Goal: Task Accomplishment & Management: Manage account settings

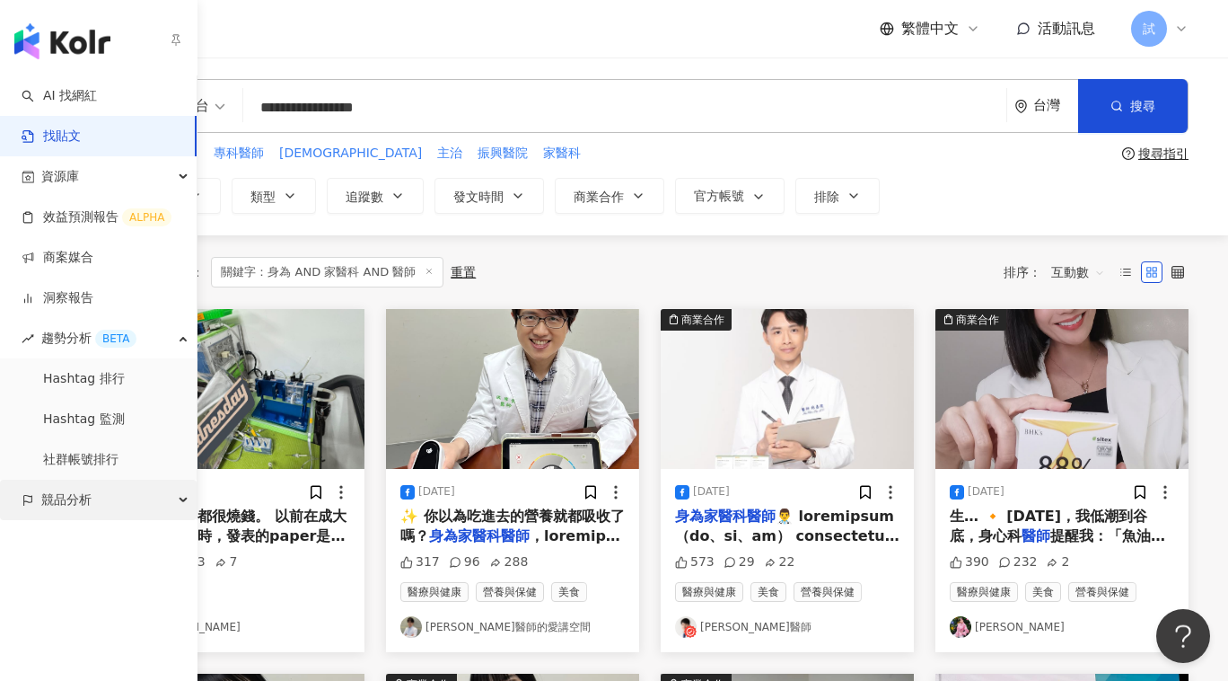
click at [74, 490] on span "競品分析" at bounding box center [66, 500] width 50 height 40
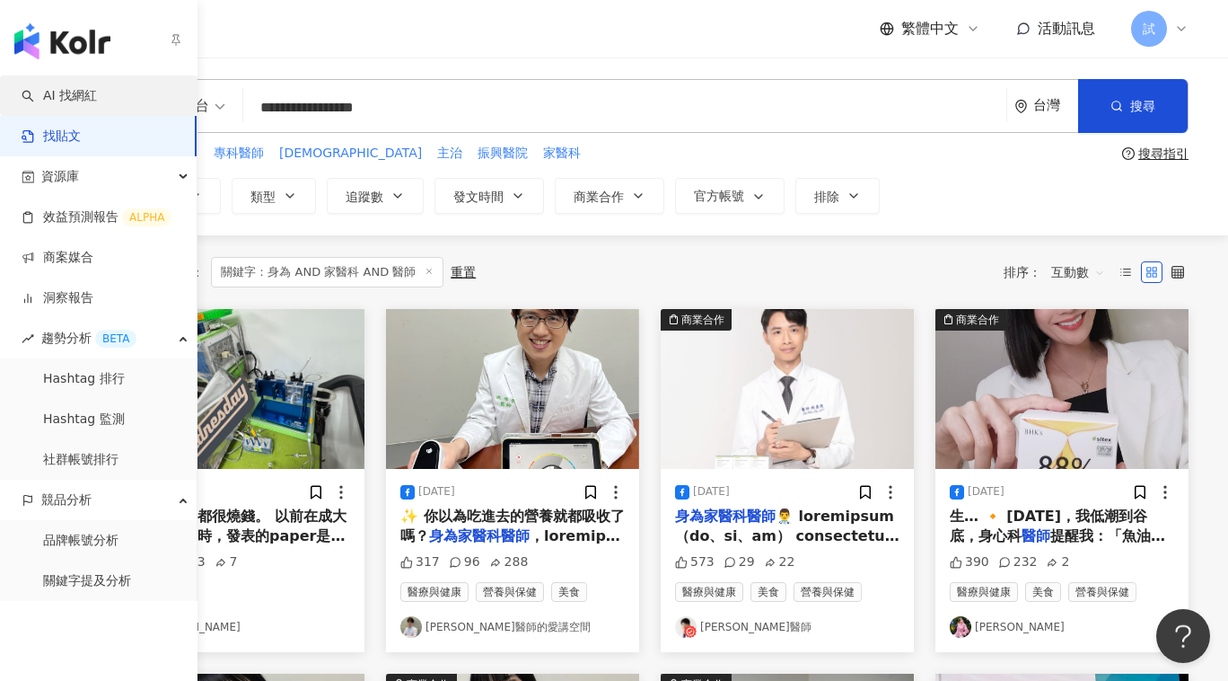
click at [97, 101] on link "AI 找網紅" at bounding box center [59, 96] width 75 height 18
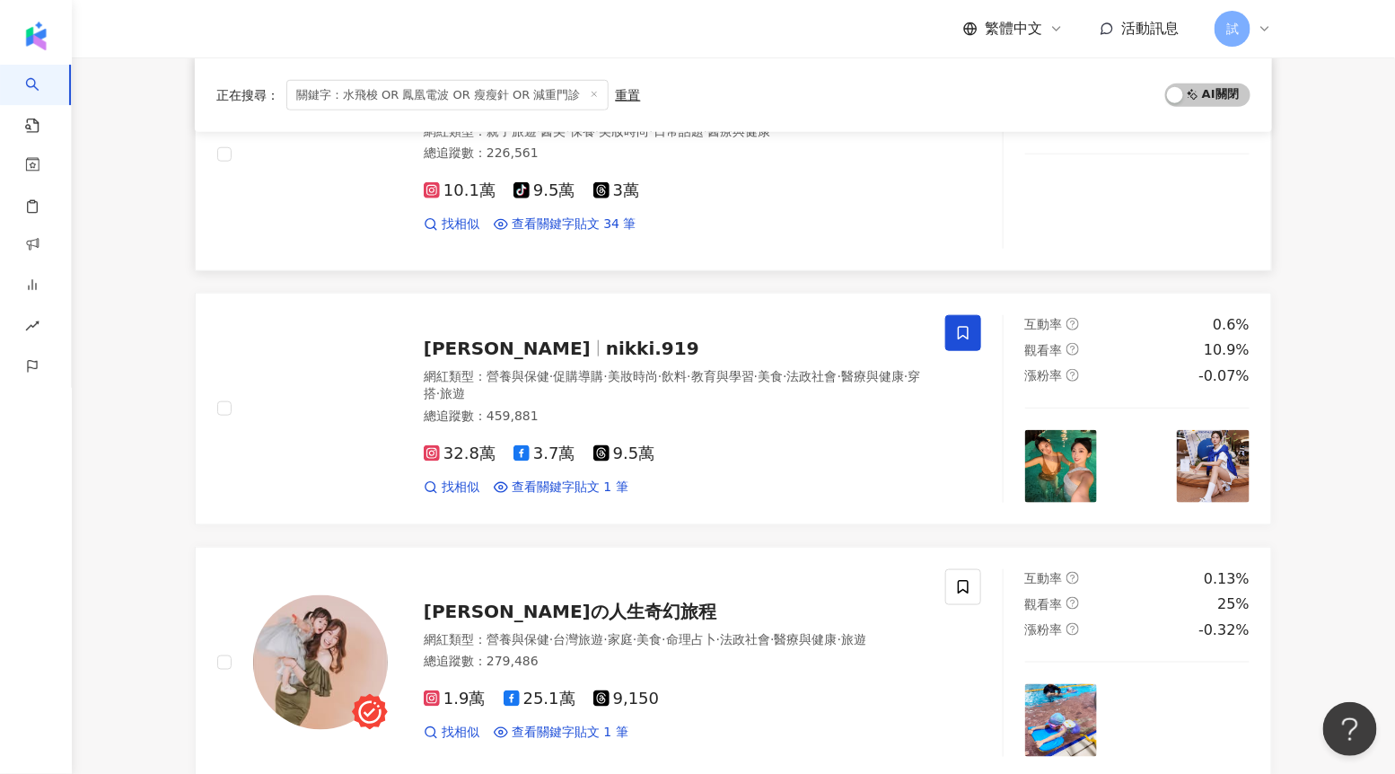
scroll to position [546, 0]
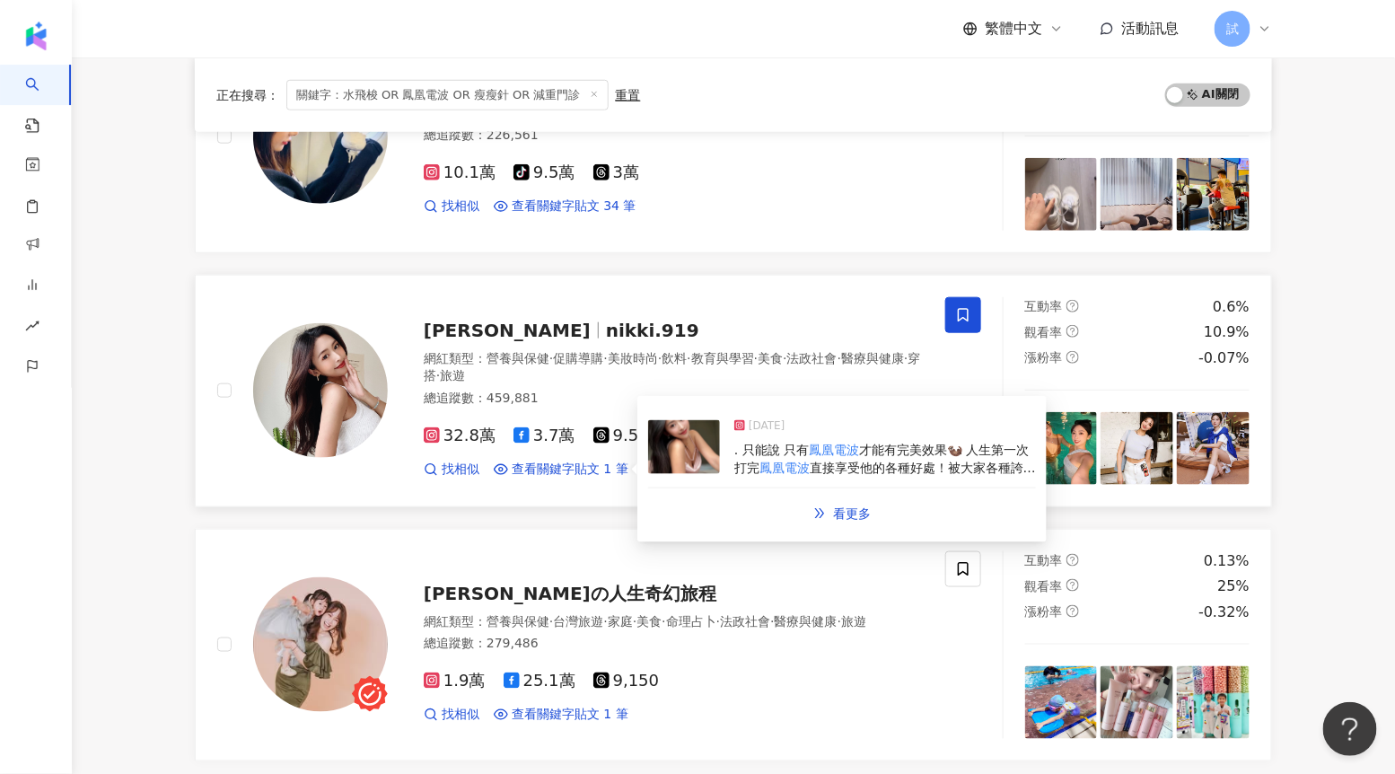
type input "**********"
click at [691, 457] on img at bounding box center [684, 447] width 72 height 54
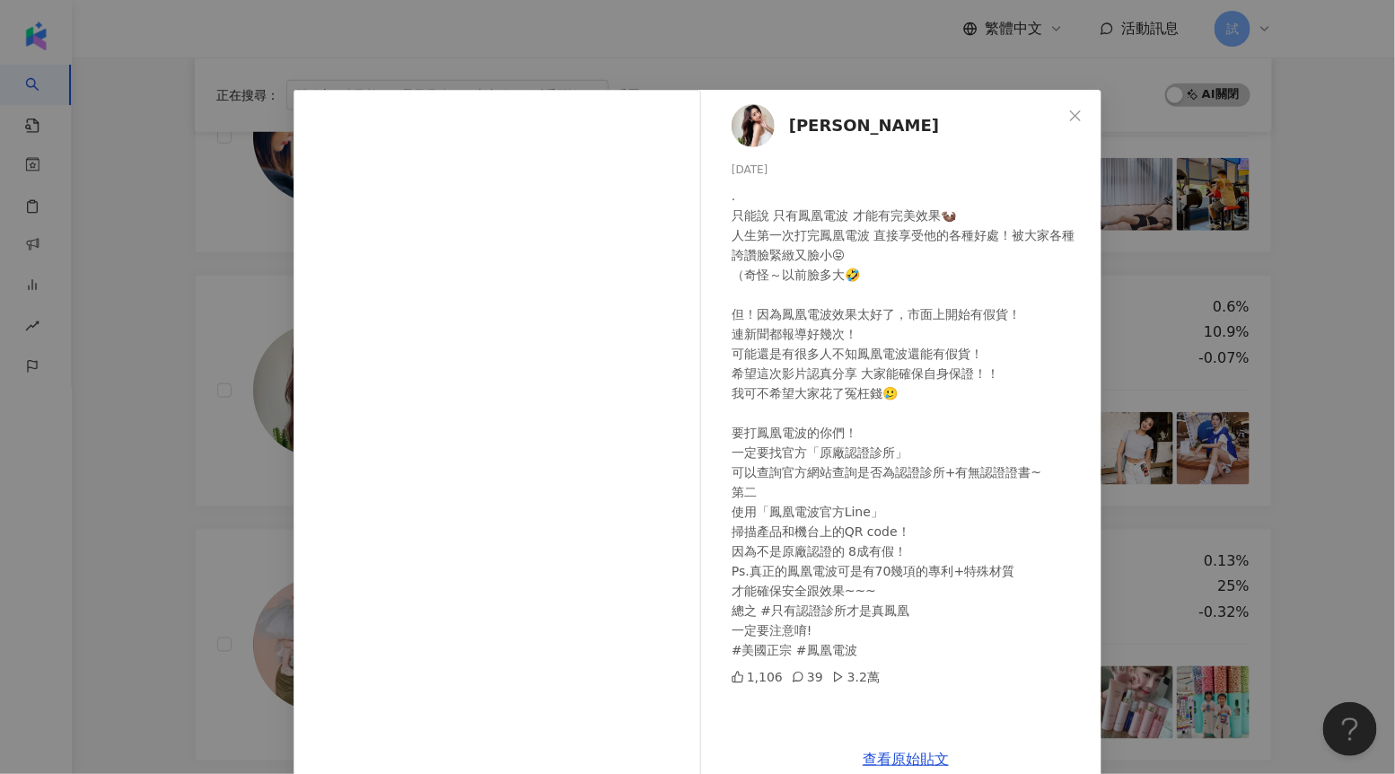
drag, startPoint x: 733, startPoint y: 172, endPoint x: 799, endPoint y: 172, distance: 66.5
click at [799, 172] on div "[DATE]" at bounding box center [910, 170] width 356 height 17
click at [178, 482] on div "[PERSON_NAME] [DATE] . 只能說 只有鳳凰電波 才能有完美效果🦦 人生第一次打完鳳凰電波 直接享受他的各種好處！被大家各種誇讚臉緊緻又臉小…" at bounding box center [697, 387] width 1395 height 774
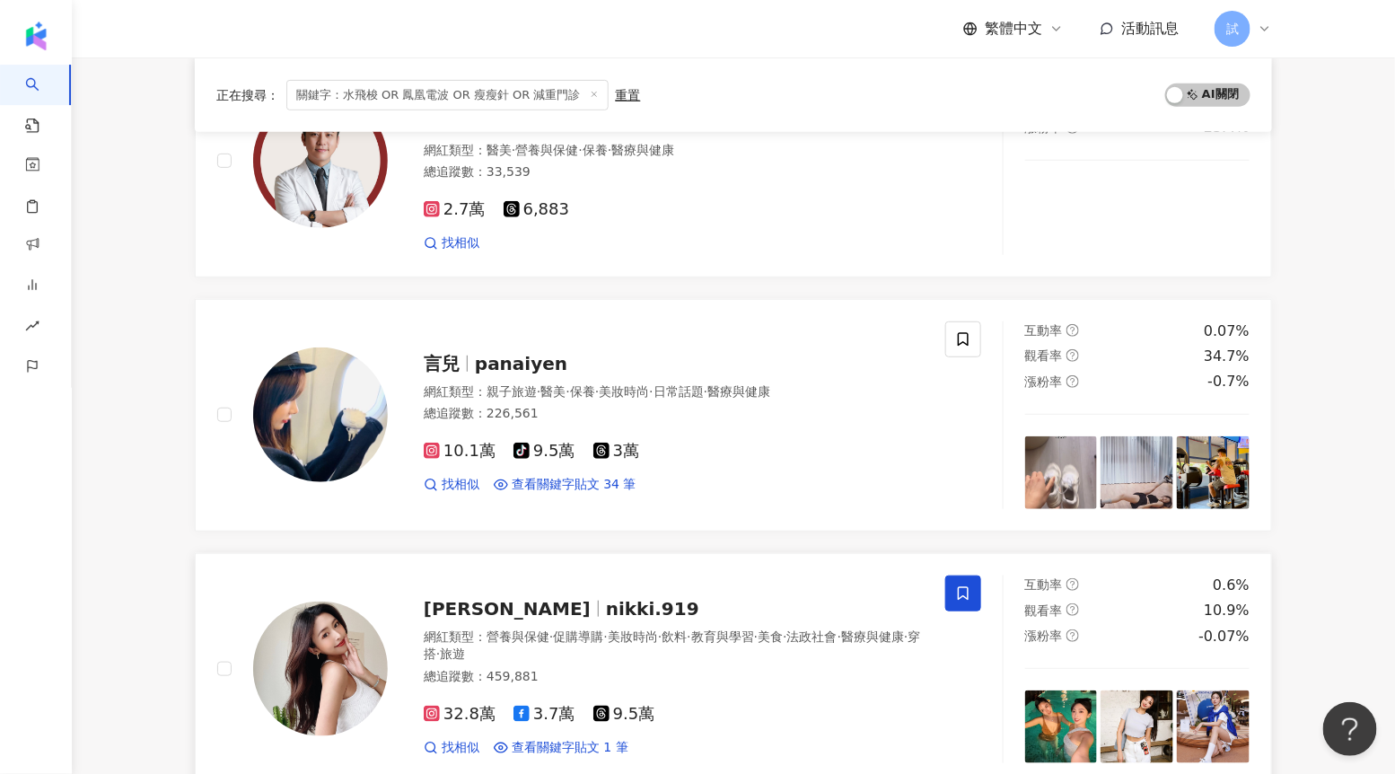
scroll to position [0, 0]
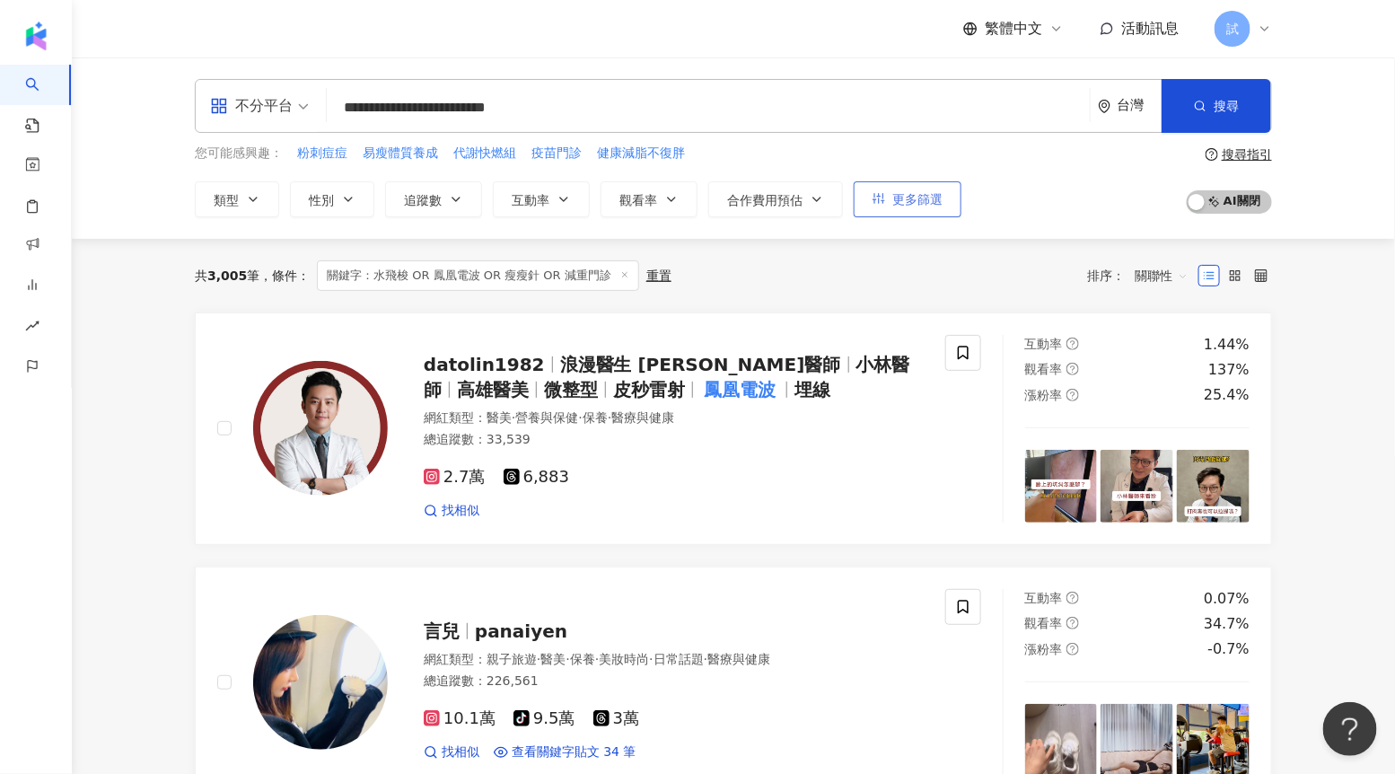
click at [890, 191] on button "更多篩選" at bounding box center [908, 199] width 108 height 36
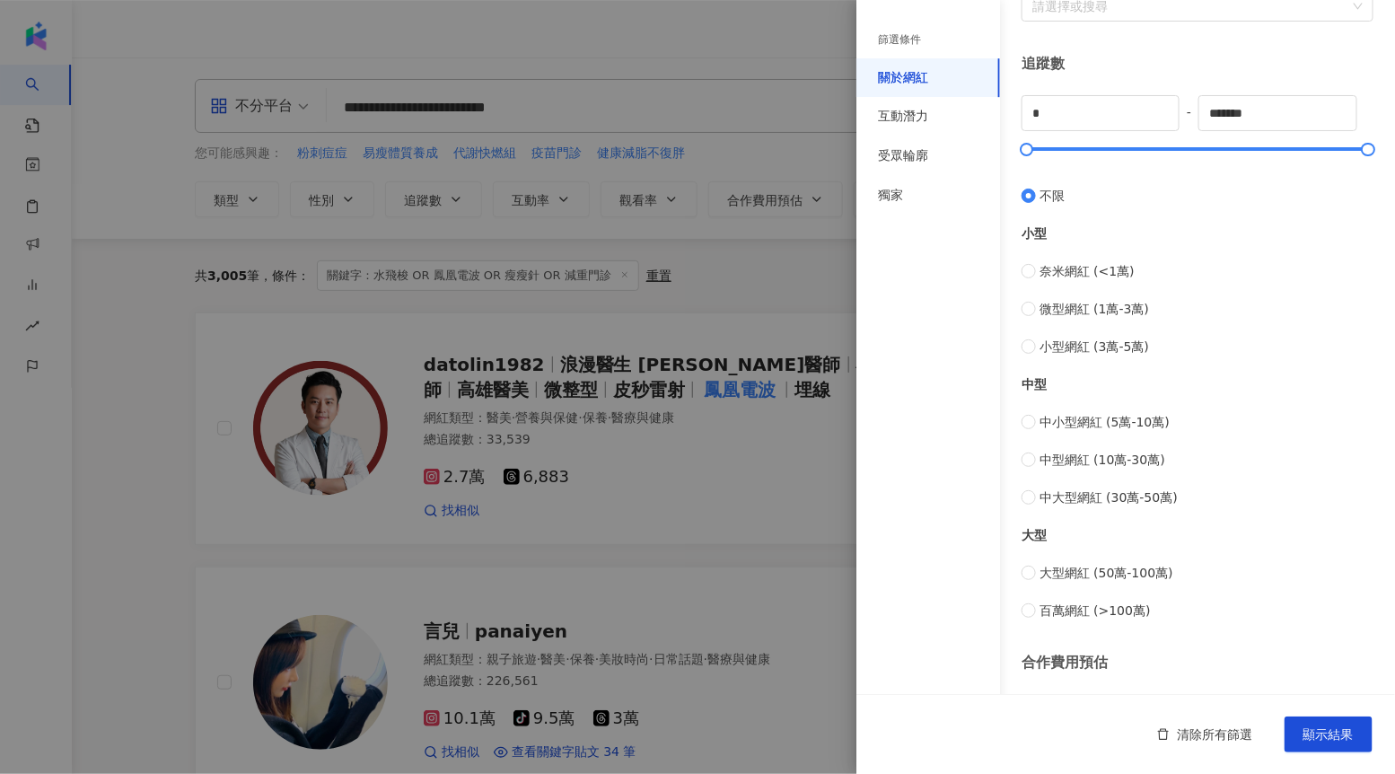
scroll to position [581, 0]
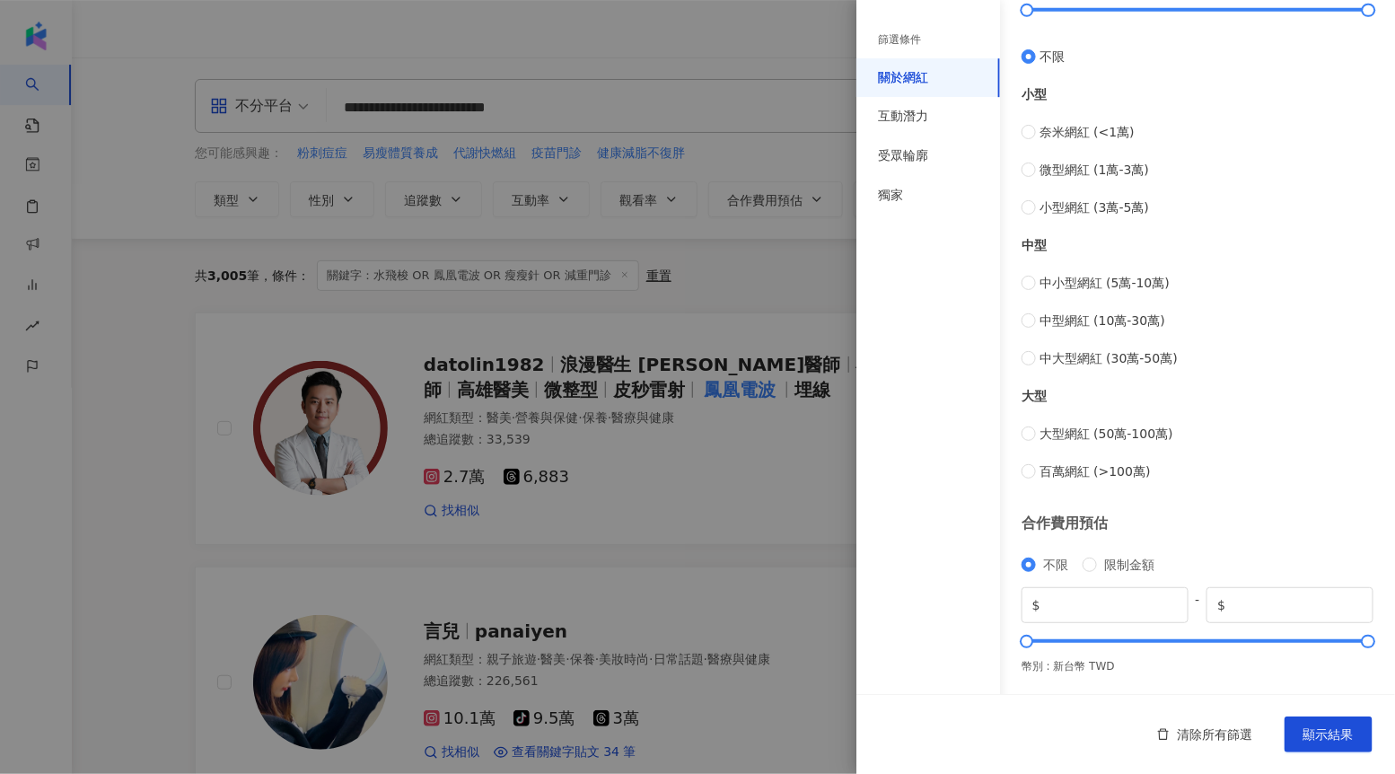
click at [929, 37] on div "篩選條件" at bounding box center [929, 40] width 144 height 37
click at [927, 104] on div "互動潛力" at bounding box center [929, 117] width 144 height 40
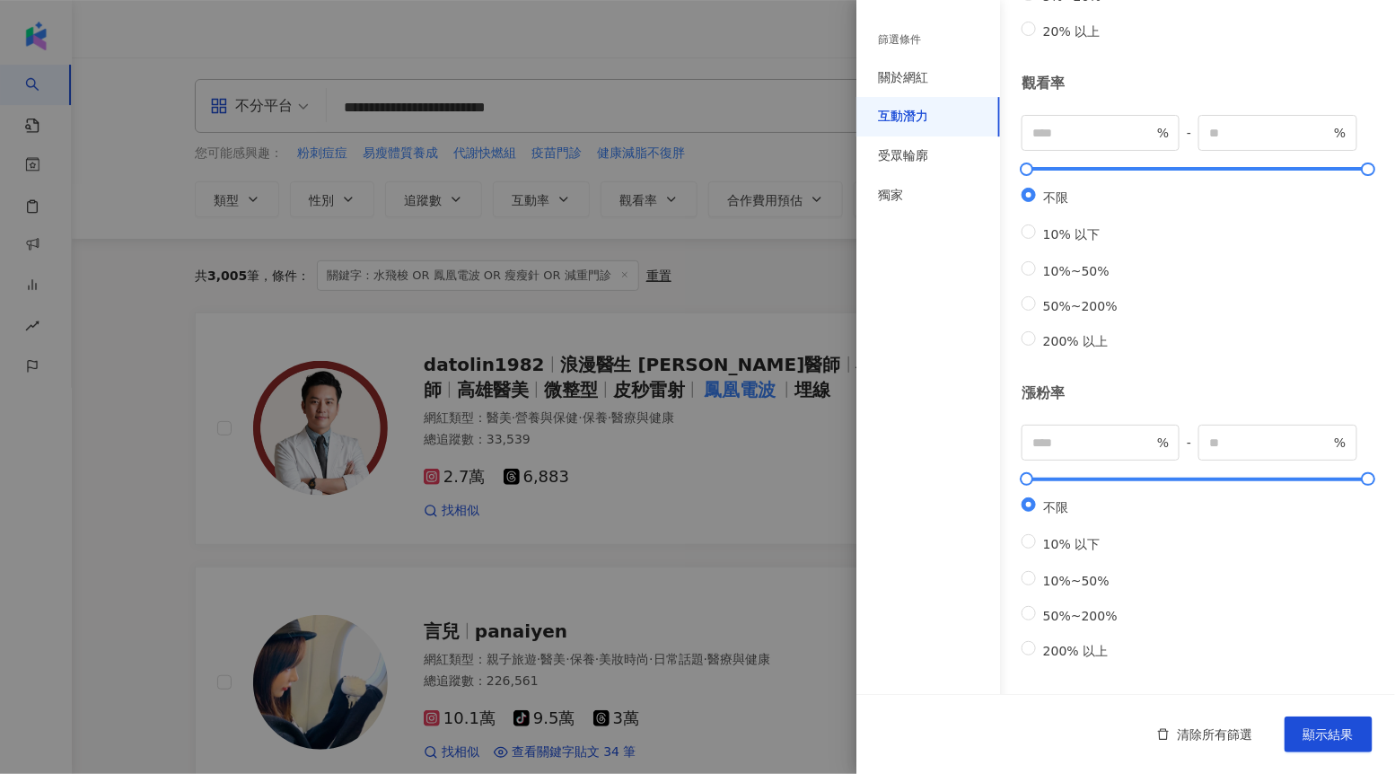
scroll to position [458, 0]
click at [910, 193] on div "獨家" at bounding box center [929, 196] width 144 height 40
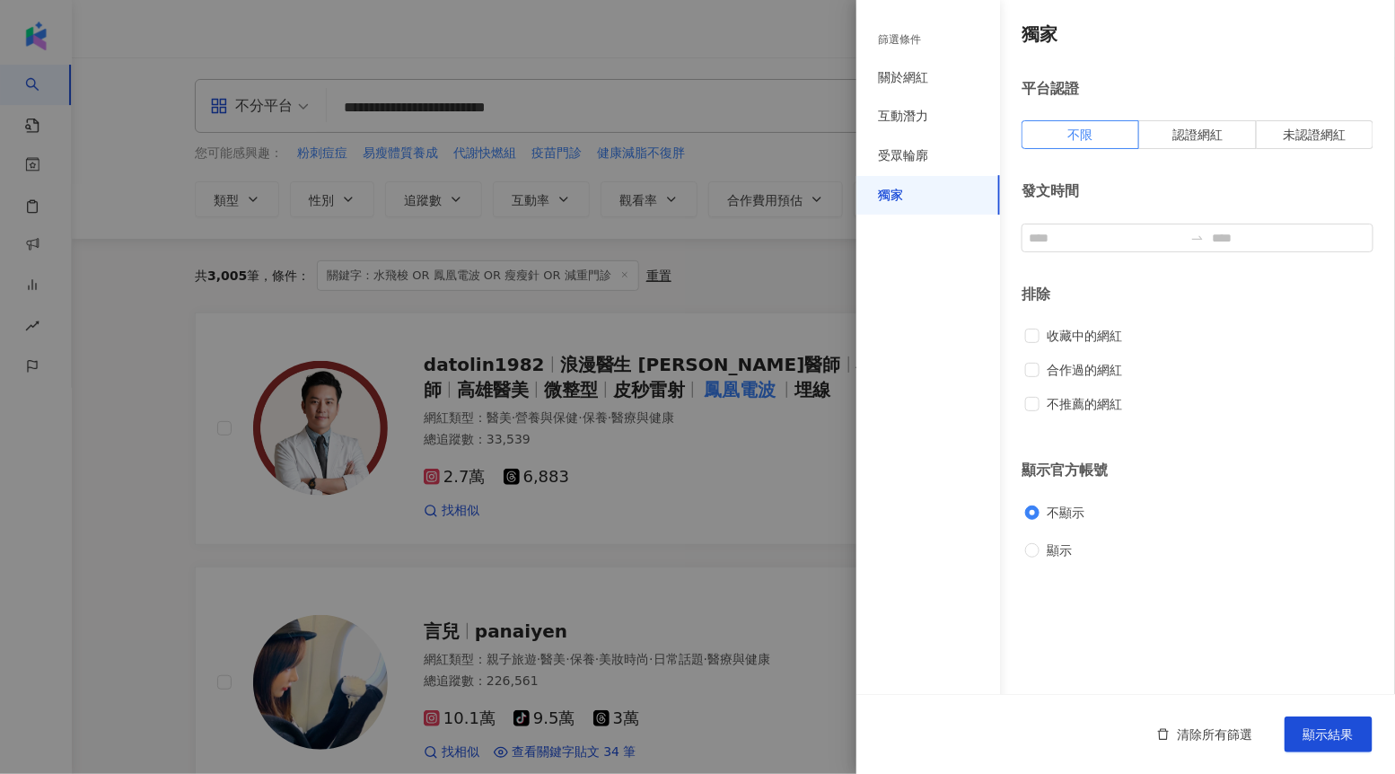
scroll to position [0, 0]
click at [1104, 240] on input at bounding box center [1106, 238] width 154 height 20
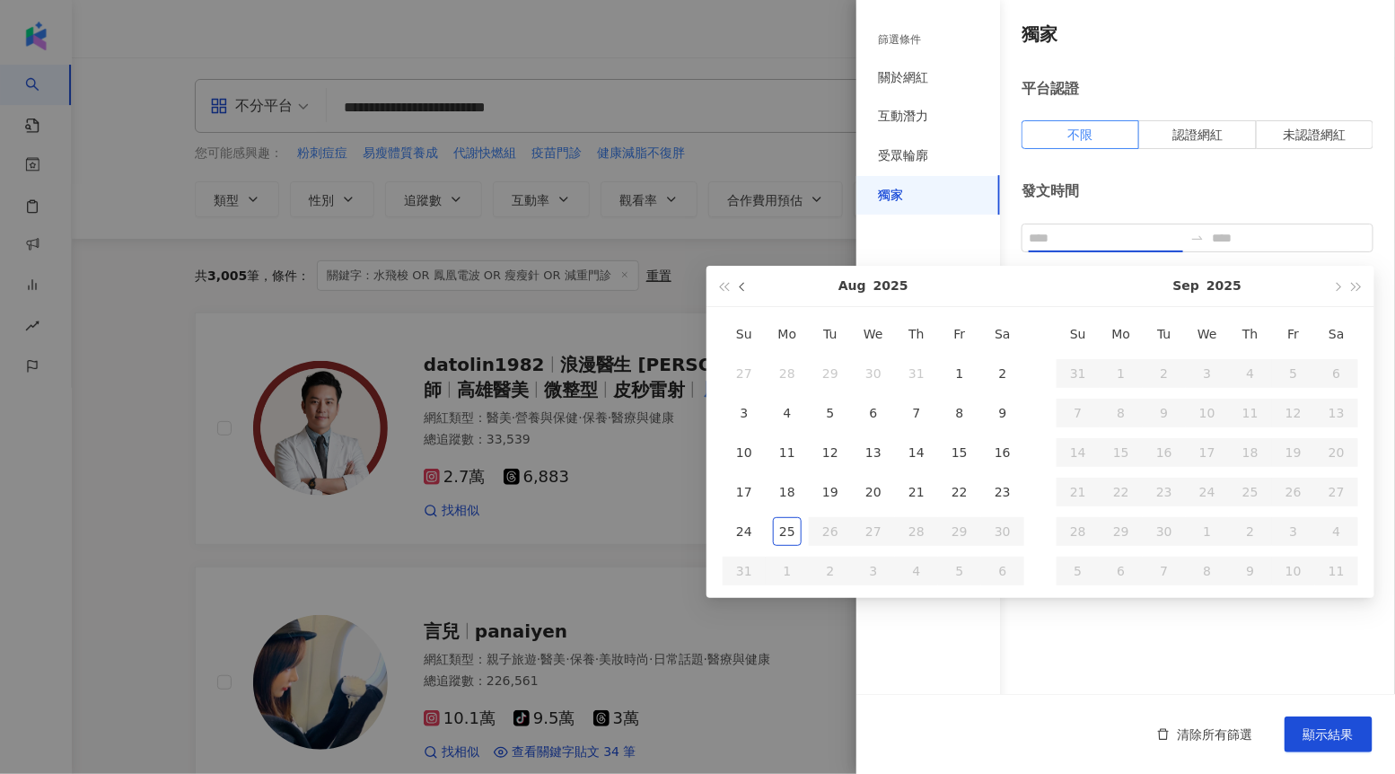
click at [736, 284] on button "button" at bounding box center [744, 286] width 20 height 40
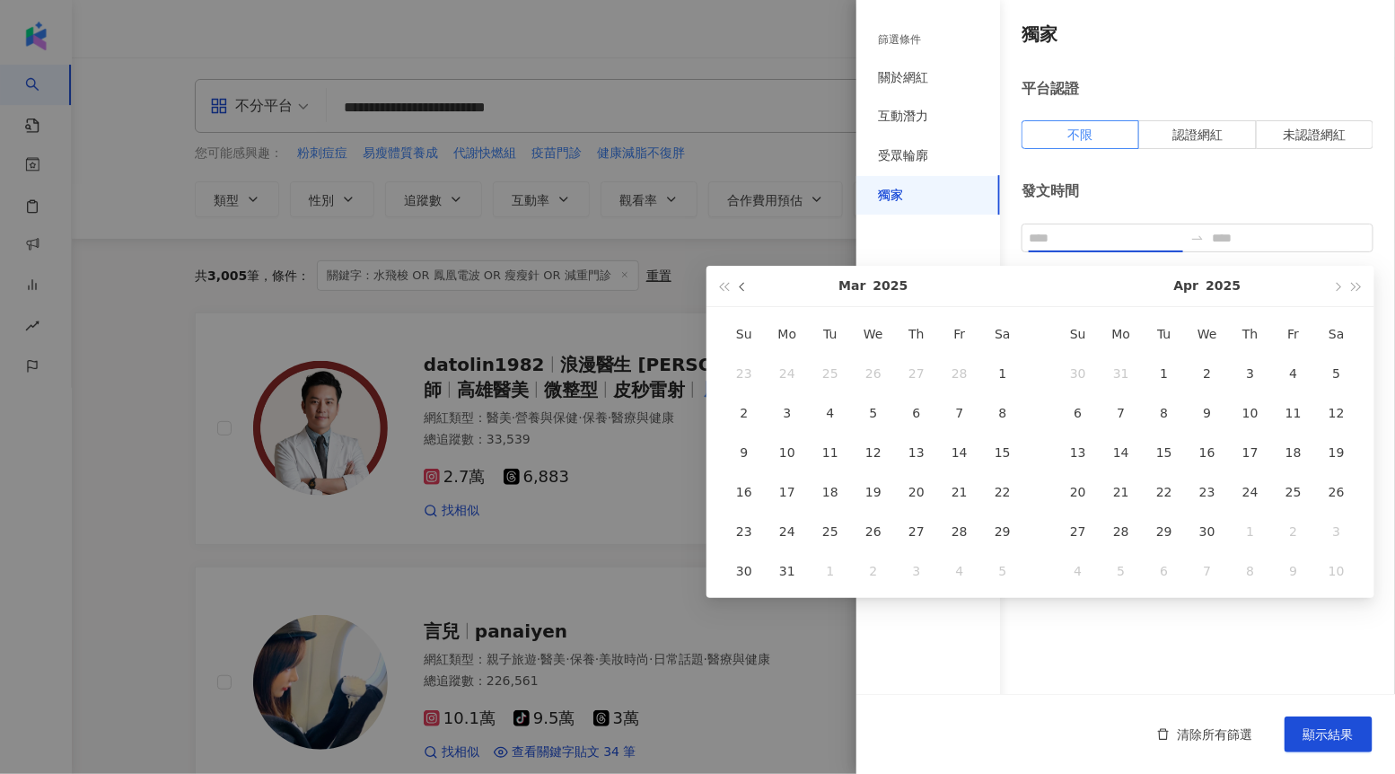
click at [736, 284] on button "button" at bounding box center [744, 286] width 20 height 40
type input "**********"
click at [740, 289] on button "button" at bounding box center [744, 286] width 20 height 40
type input "**********"
click at [869, 364] on div "1" at bounding box center [873, 373] width 29 height 29
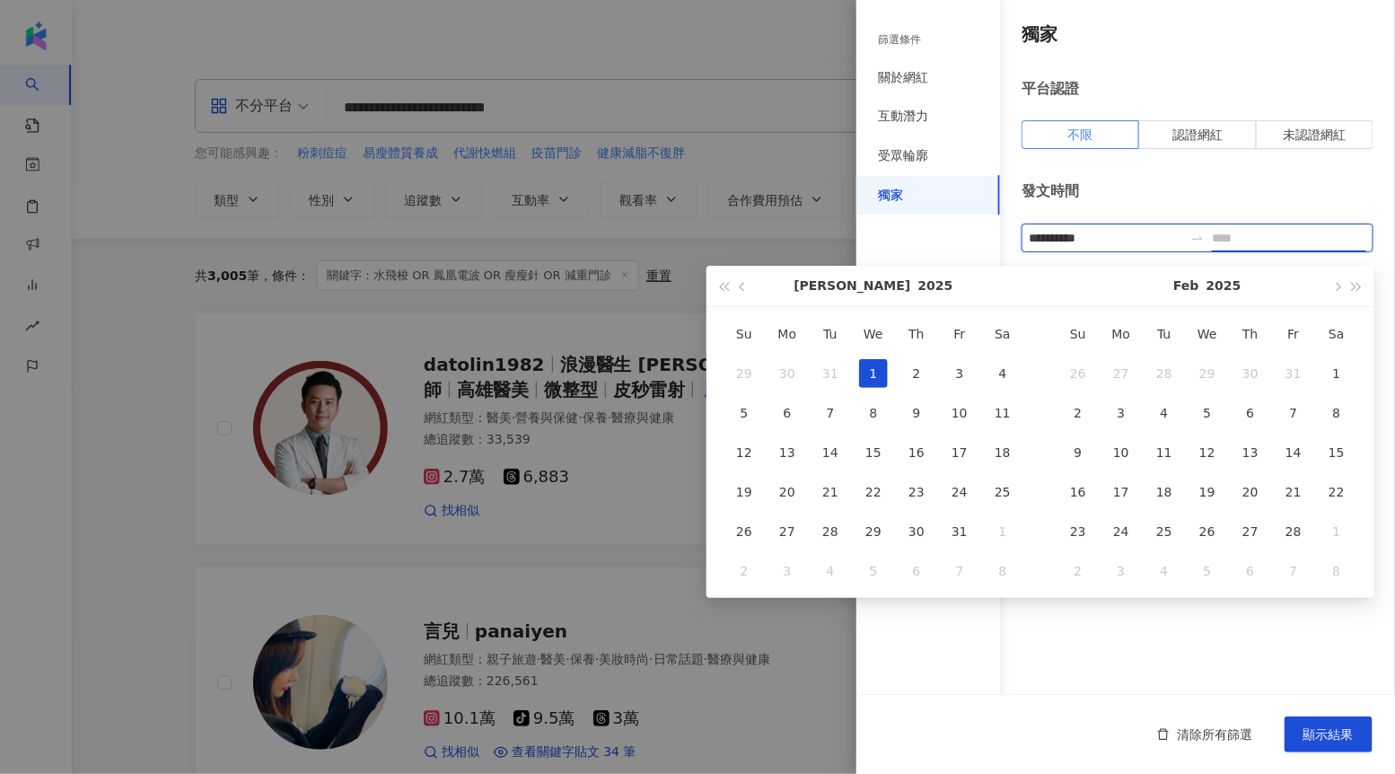
type input "**********"
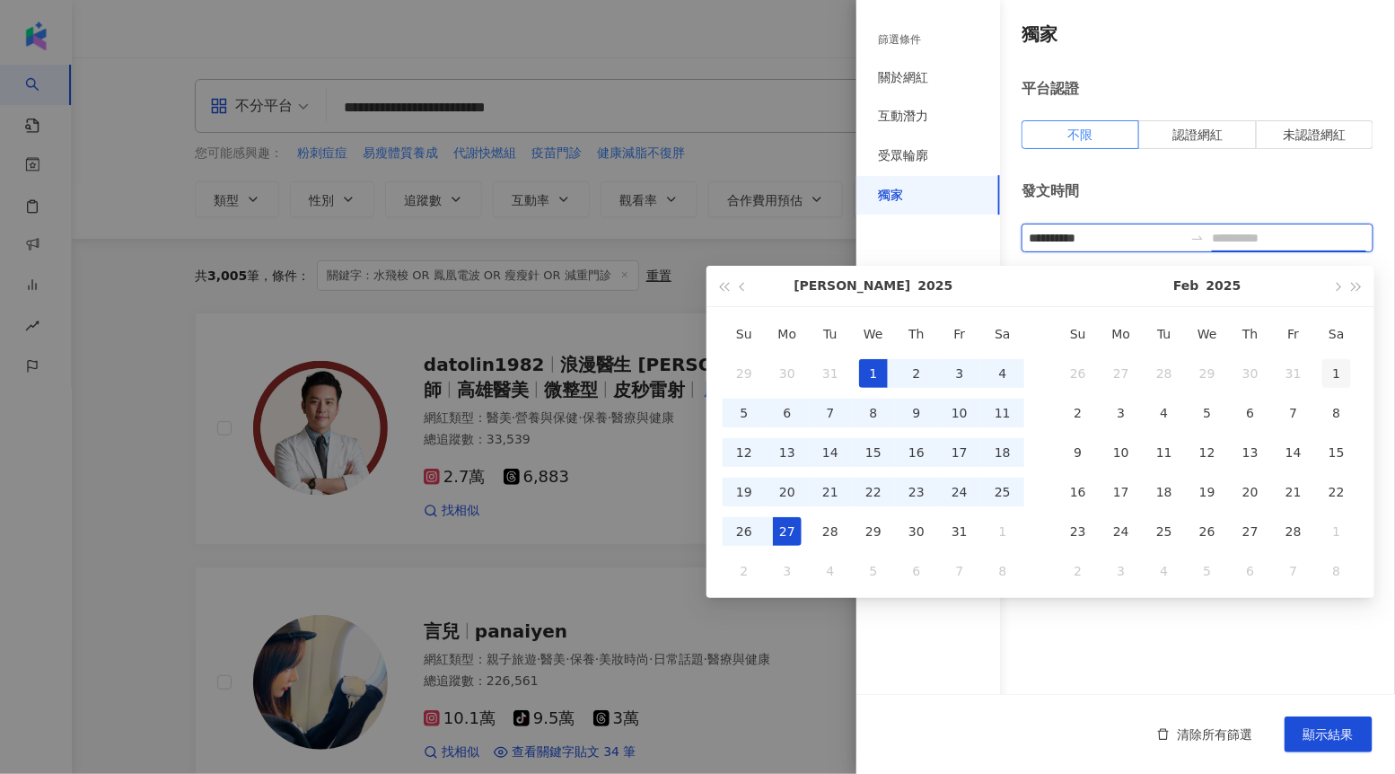
type input "**********"
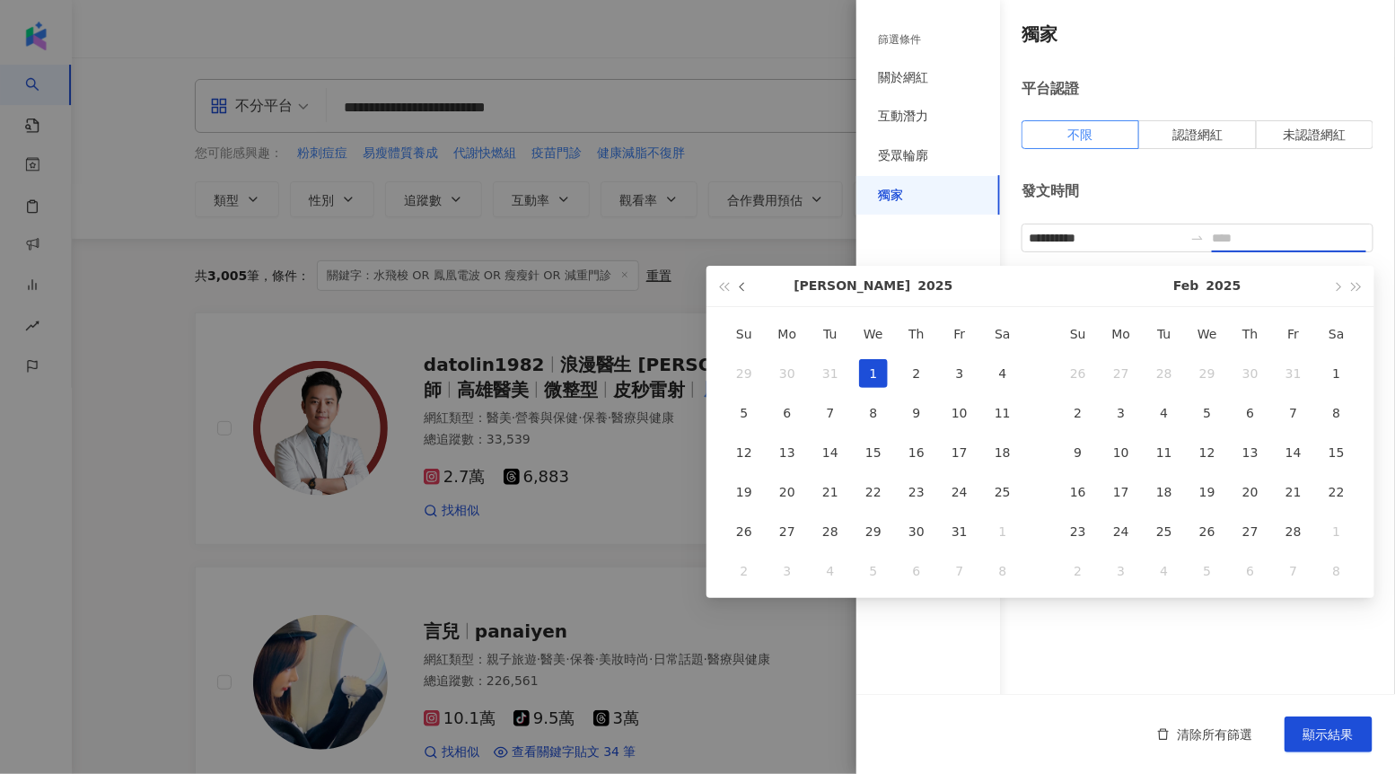
click at [741, 290] on button "button" at bounding box center [744, 286] width 20 height 40
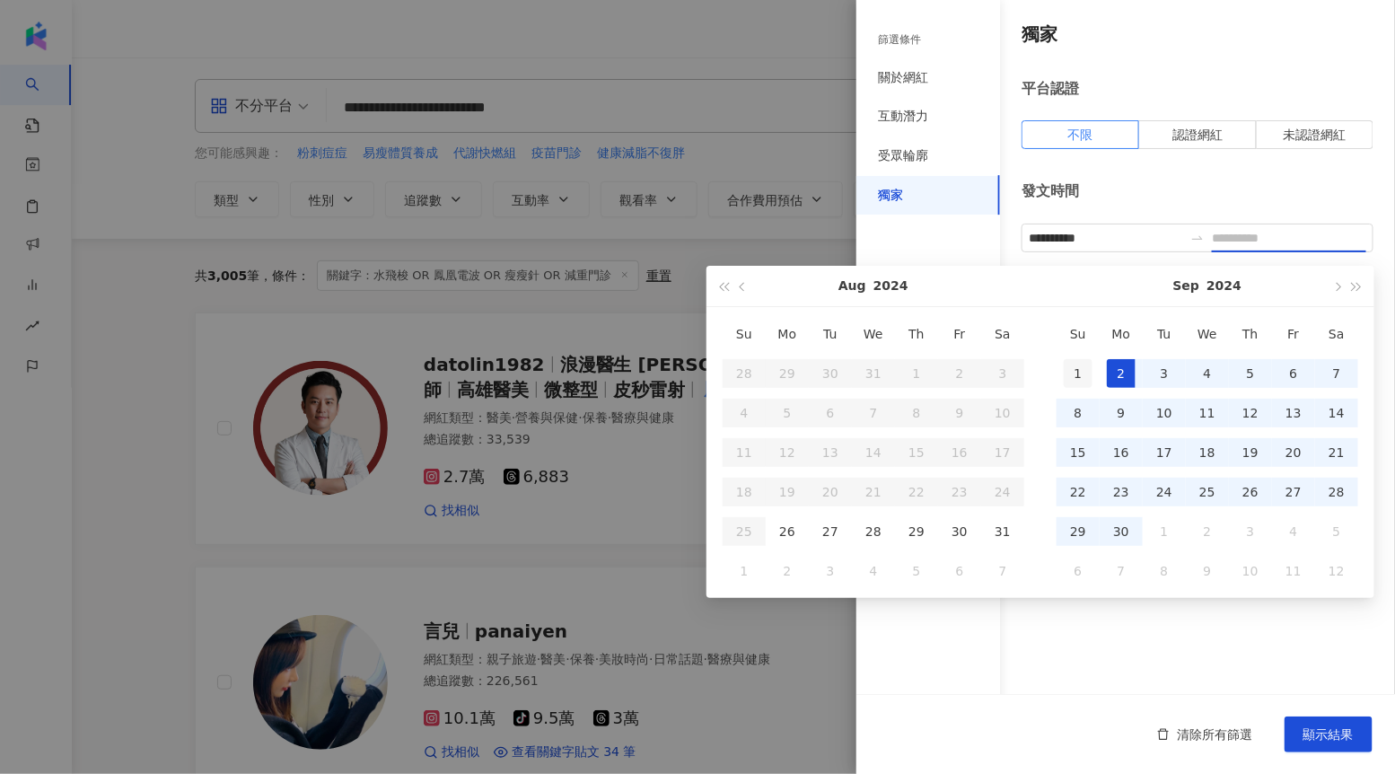
type input "**********"
click at [1096, 361] on td "1" at bounding box center [1078, 374] width 43 height 40
type input "**********"
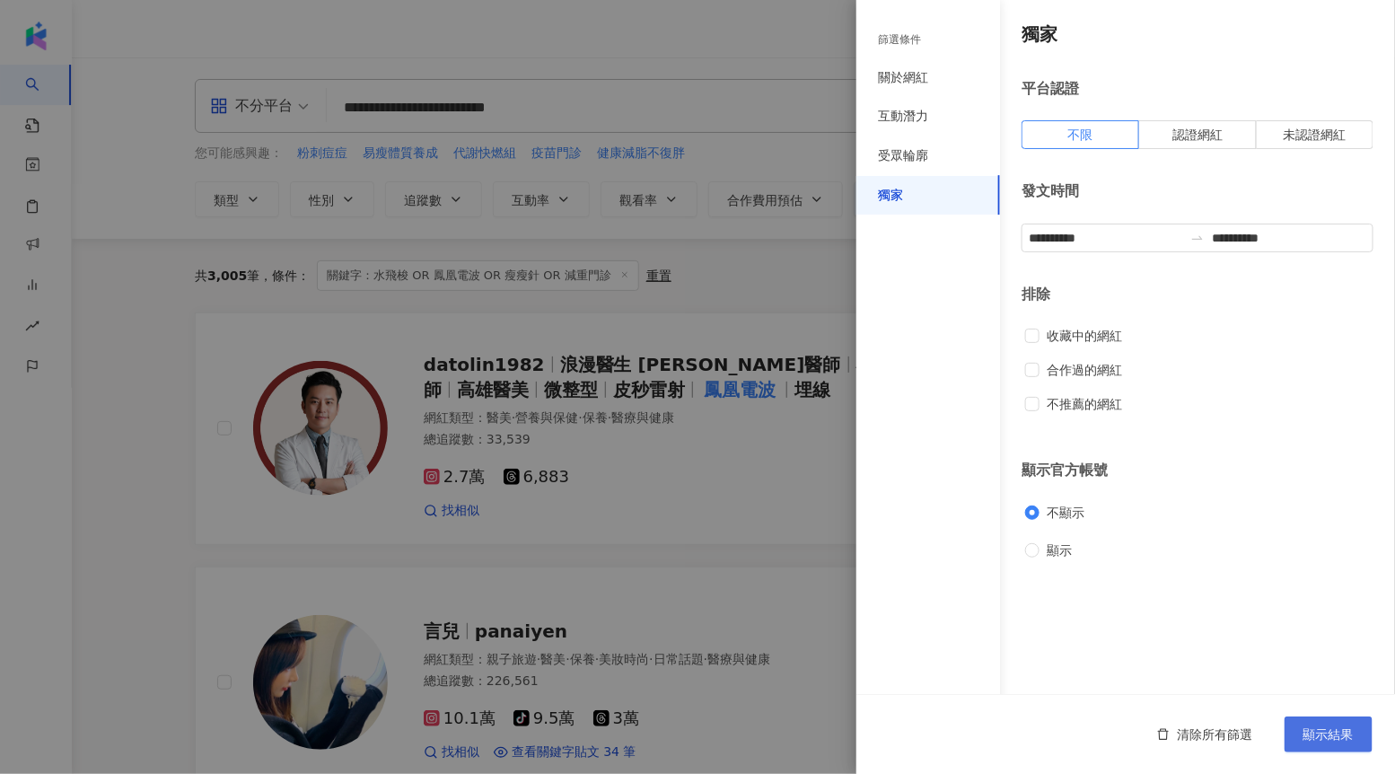
click at [1329, 735] on span "顯示結果" at bounding box center [1329, 734] width 50 height 14
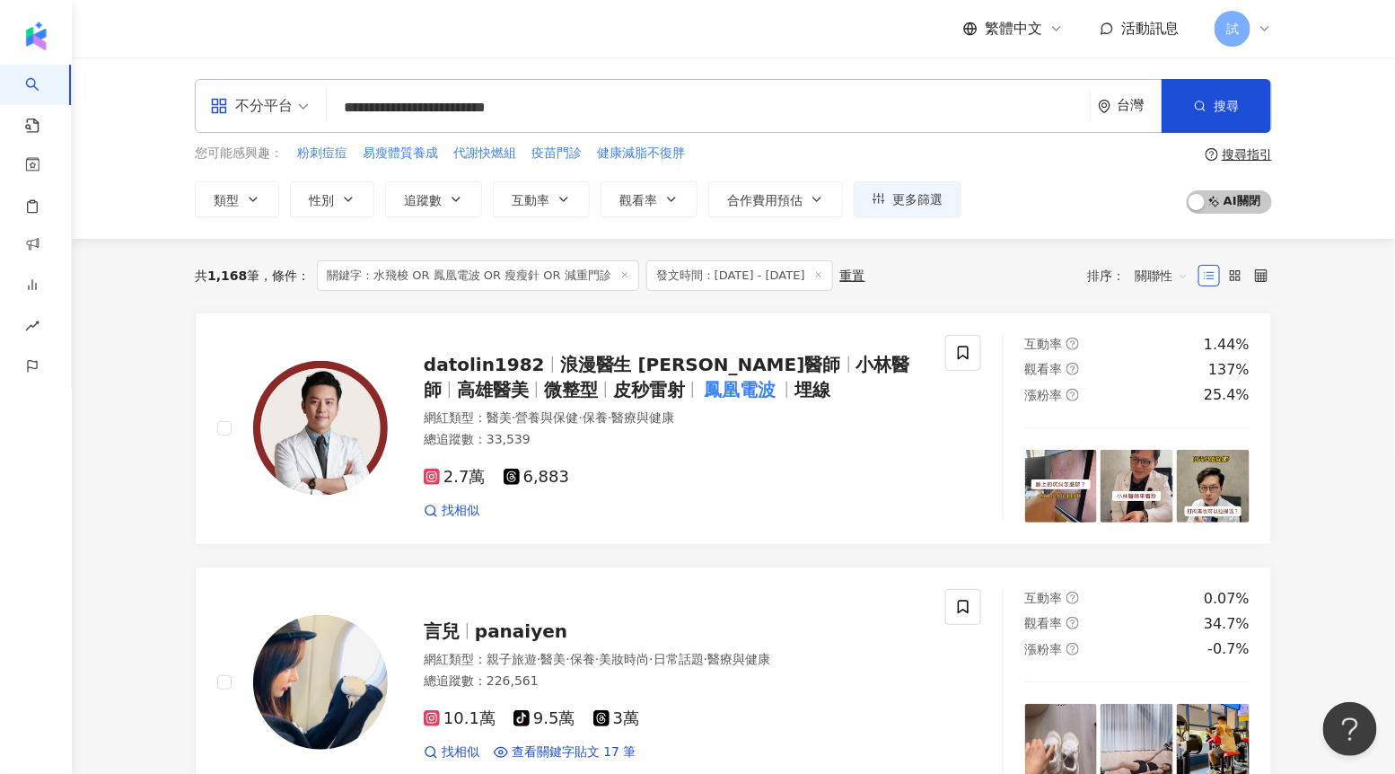
drag, startPoint x: 211, startPoint y: 279, endPoint x: 258, endPoint y: 278, distance: 46.7
click at [258, 278] on div "共 1,168 筆" at bounding box center [227, 276] width 65 height 14
click at [528, 198] on span "互動率" at bounding box center [531, 200] width 38 height 14
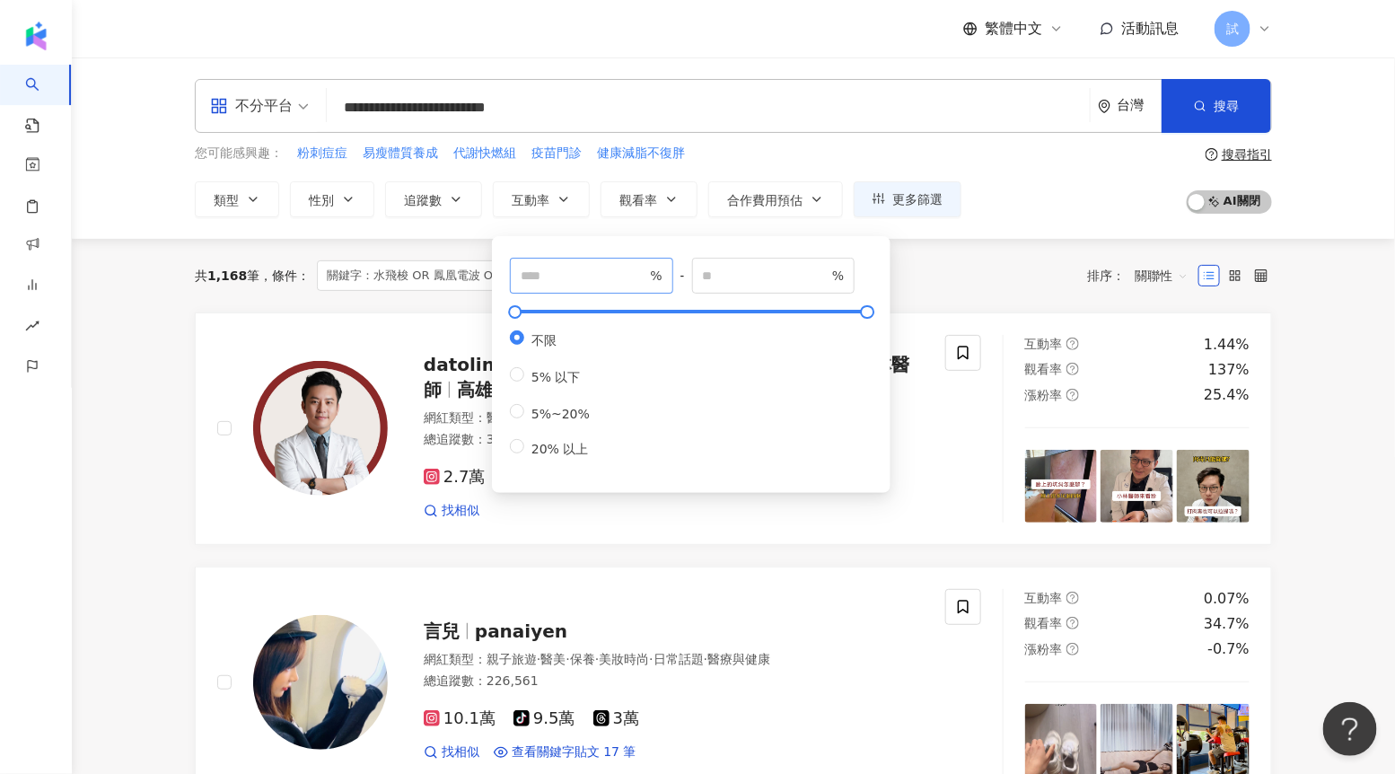
click at [550, 290] on span "%" at bounding box center [591, 276] width 163 height 36
type input "*"
click at [935, 284] on div "共 1,168 筆 條件 ： 關鍵字：水飛梭 OR 鳳凰電波 OR 瘦瘦針 OR 減重門診 發文時間：[DATE] - [DATE] 重置 排序： 關聯性" at bounding box center [734, 275] width 1078 height 31
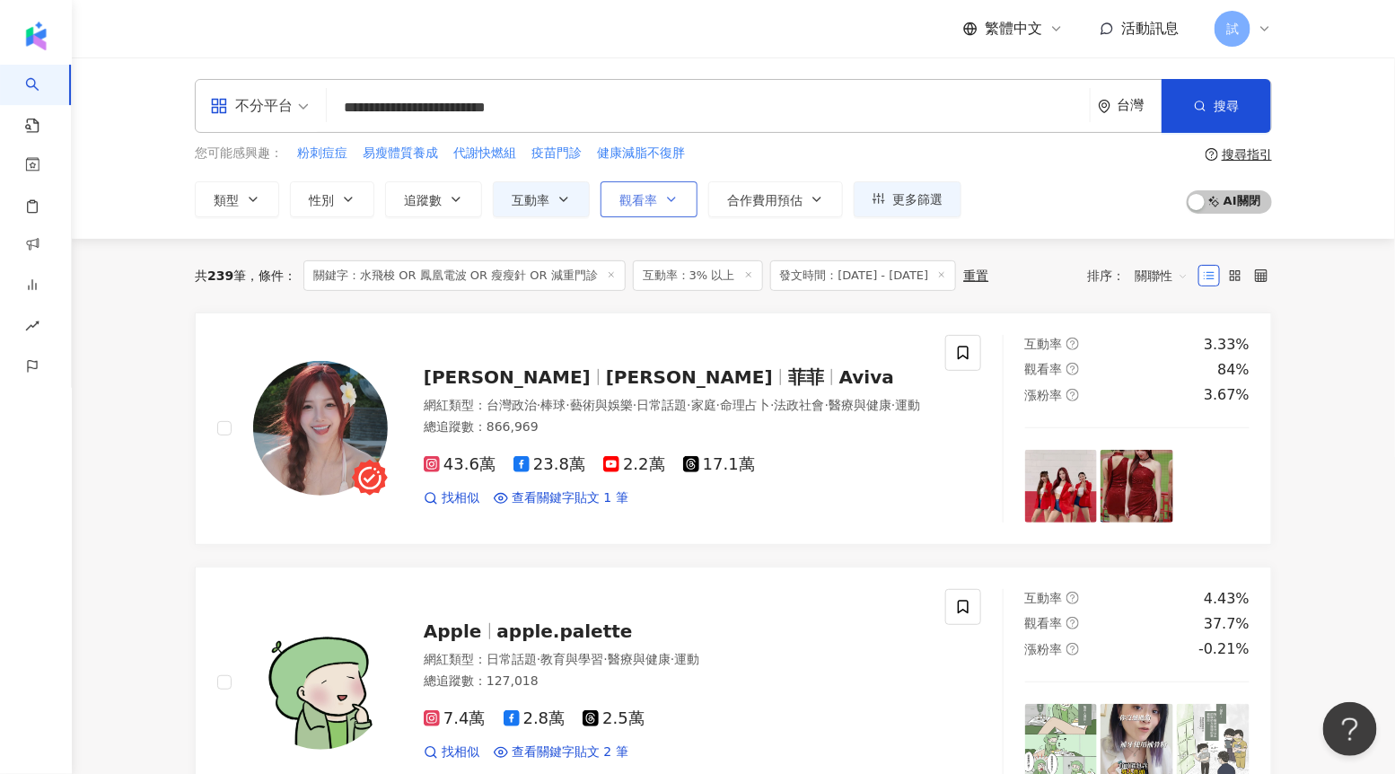
click at [655, 199] on span "觀看率" at bounding box center [639, 200] width 38 height 14
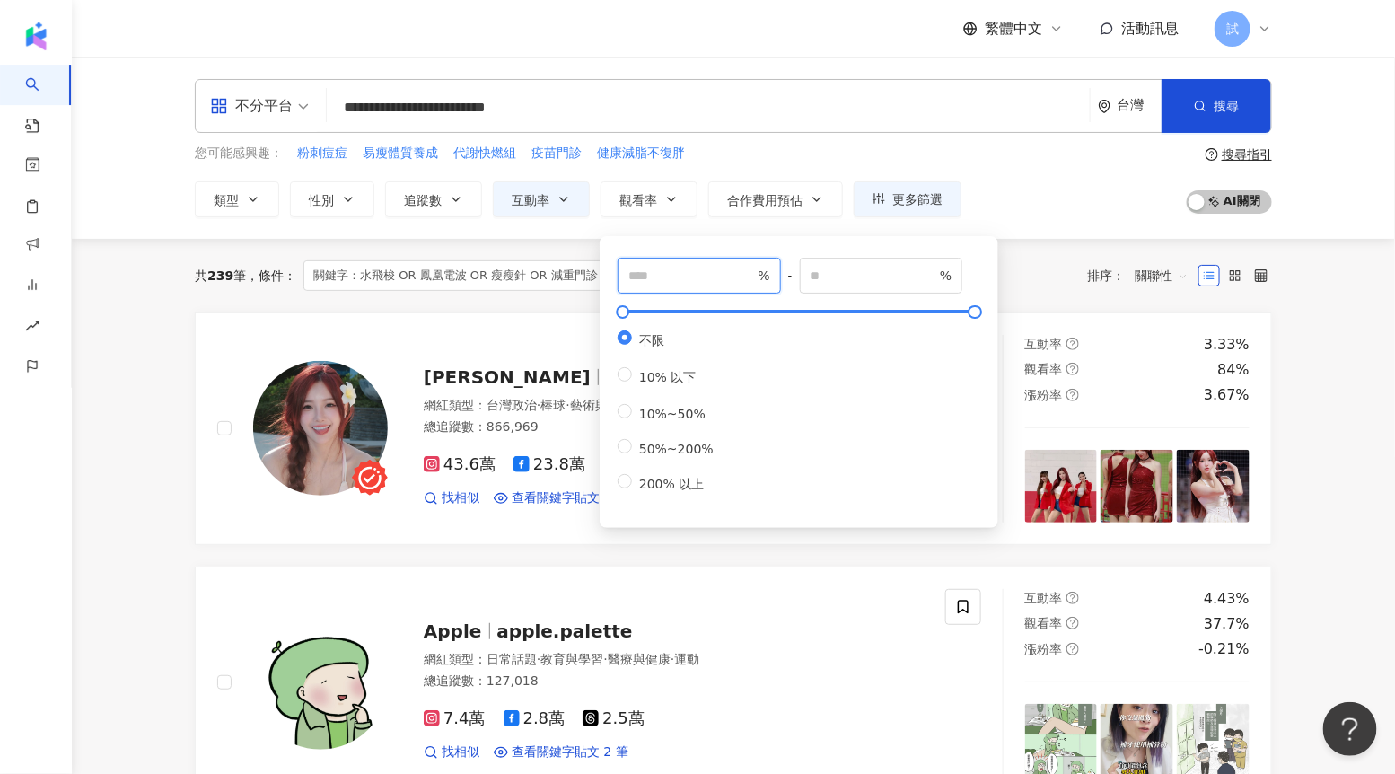
click at [665, 275] on input "number" at bounding box center [692, 276] width 126 height 20
type input "**"
click at [1028, 264] on div "共 239 筆 條件 ： 關鍵字：水飛梭 OR 鳳凰電波 OR 瘦瘦針 OR 減重門診 互動率：3% 以上 發文時間：[DATE] - [DATE] 重置 排…" at bounding box center [734, 275] width 1078 height 31
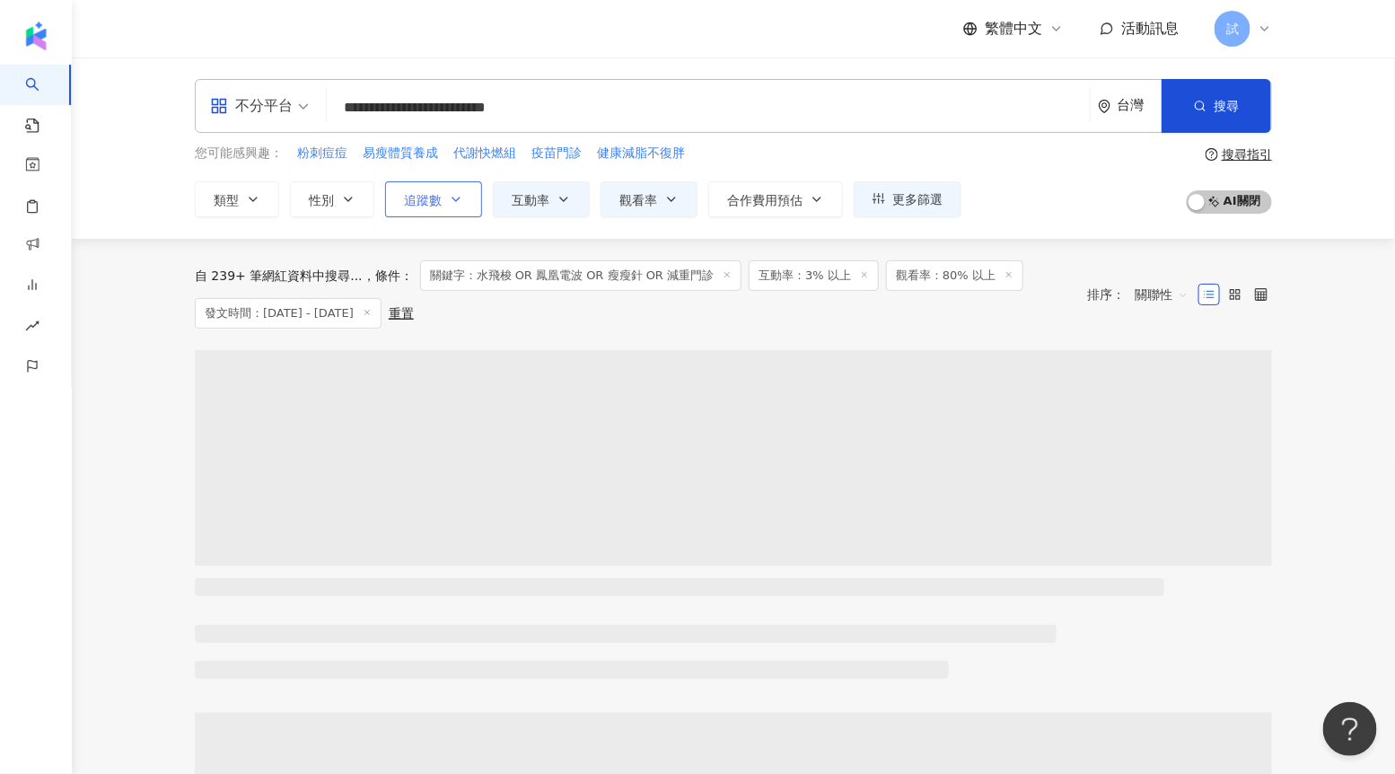
click at [442, 204] on button "追蹤數" at bounding box center [433, 199] width 97 height 36
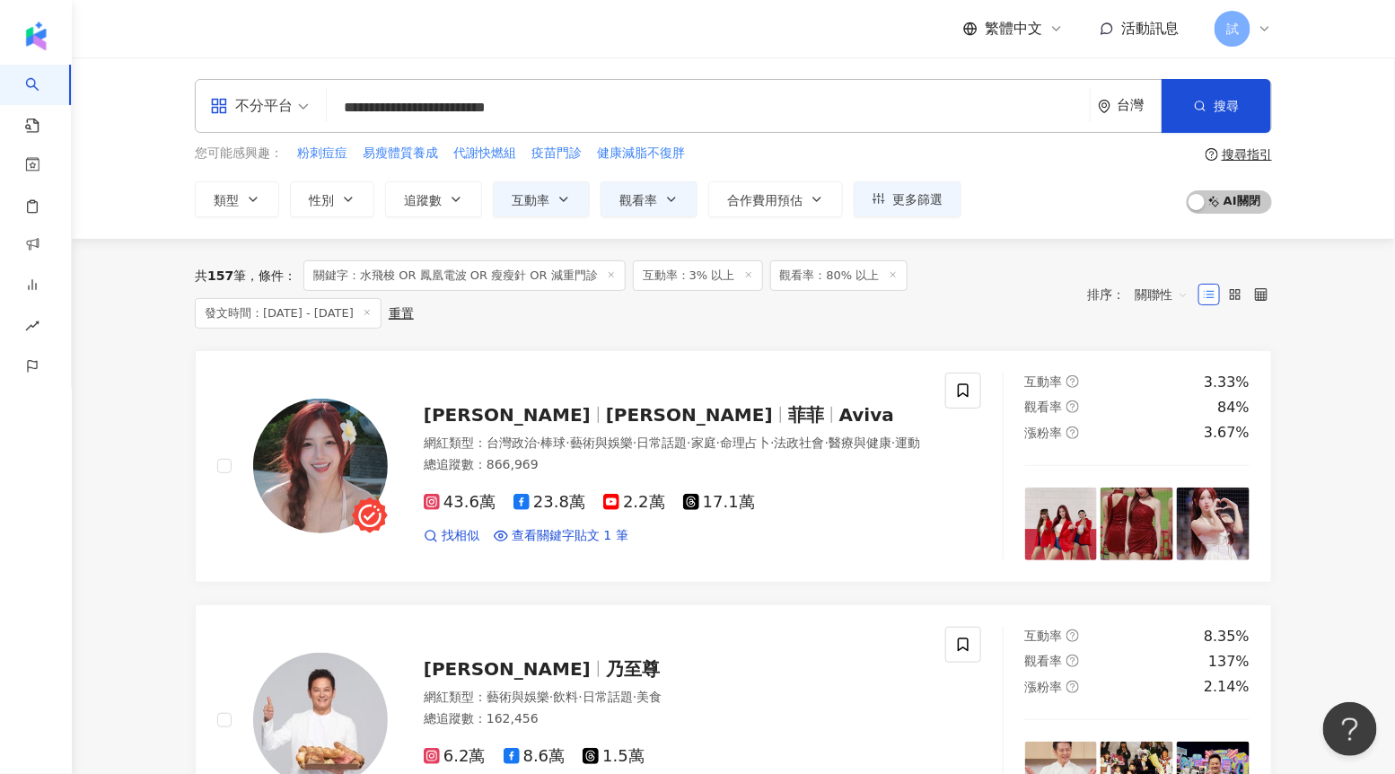
drag, startPoint x: 215, startPoint y: 273, endPoint x: 225, endPoint y: 282, distance: 13.3
click at [225, 282] on div "共 157 筆" at bounding box center [220, 276] width 51 height 14
click at [930, 204] on span "更多篩選" at bounding box center [918, 199] width 50 height 14
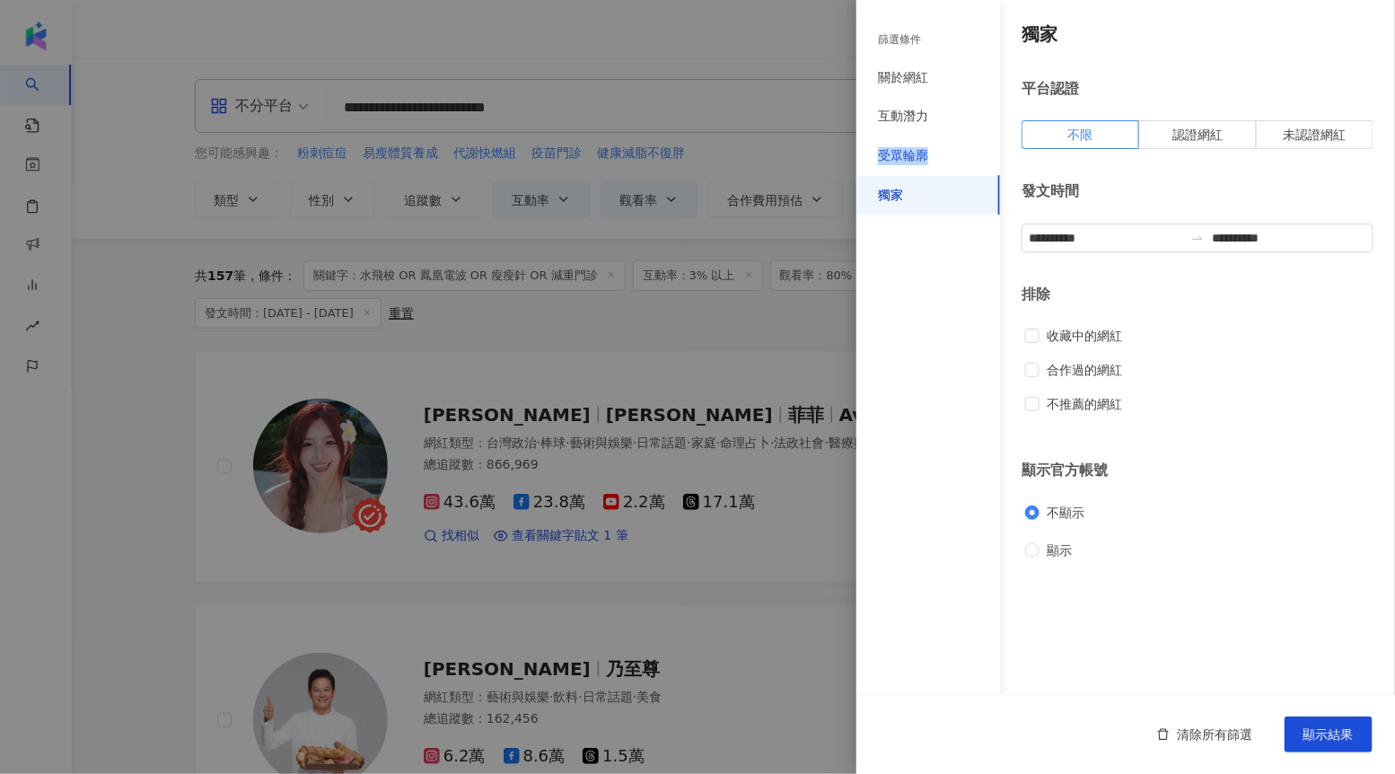
click at [926, 147] on div "受眾輪廓" at bounding box center [903, 156] width 50 height 18
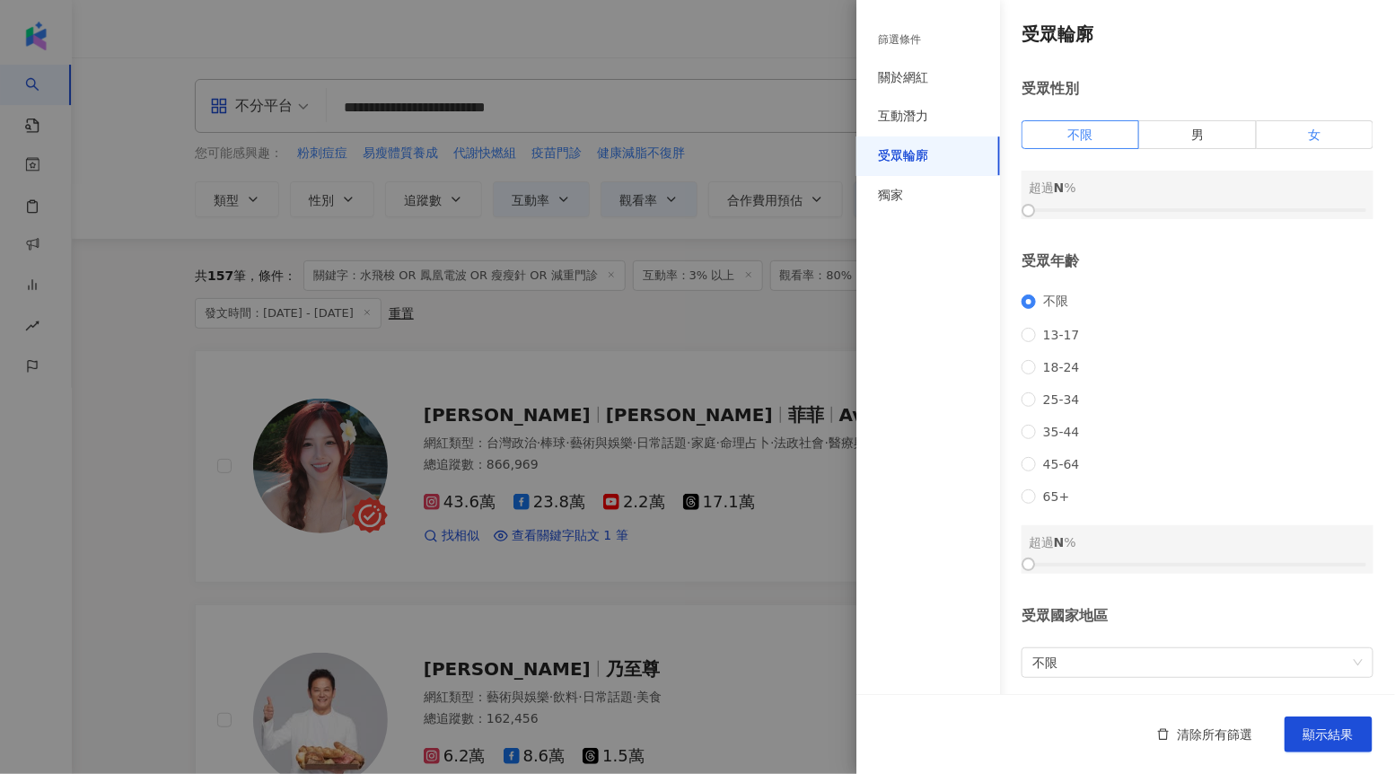
click at [1301, 128] on label "女" at bounding box center [1315, 134] width 117 height 29
drag, startPoint x: 1028, startPoint y: 210, endPoint x: 1201, endPoint y: 210, distance: 172.4
click at [1201, 210] on div at bounding box center [1198, 211] width 10 height 10
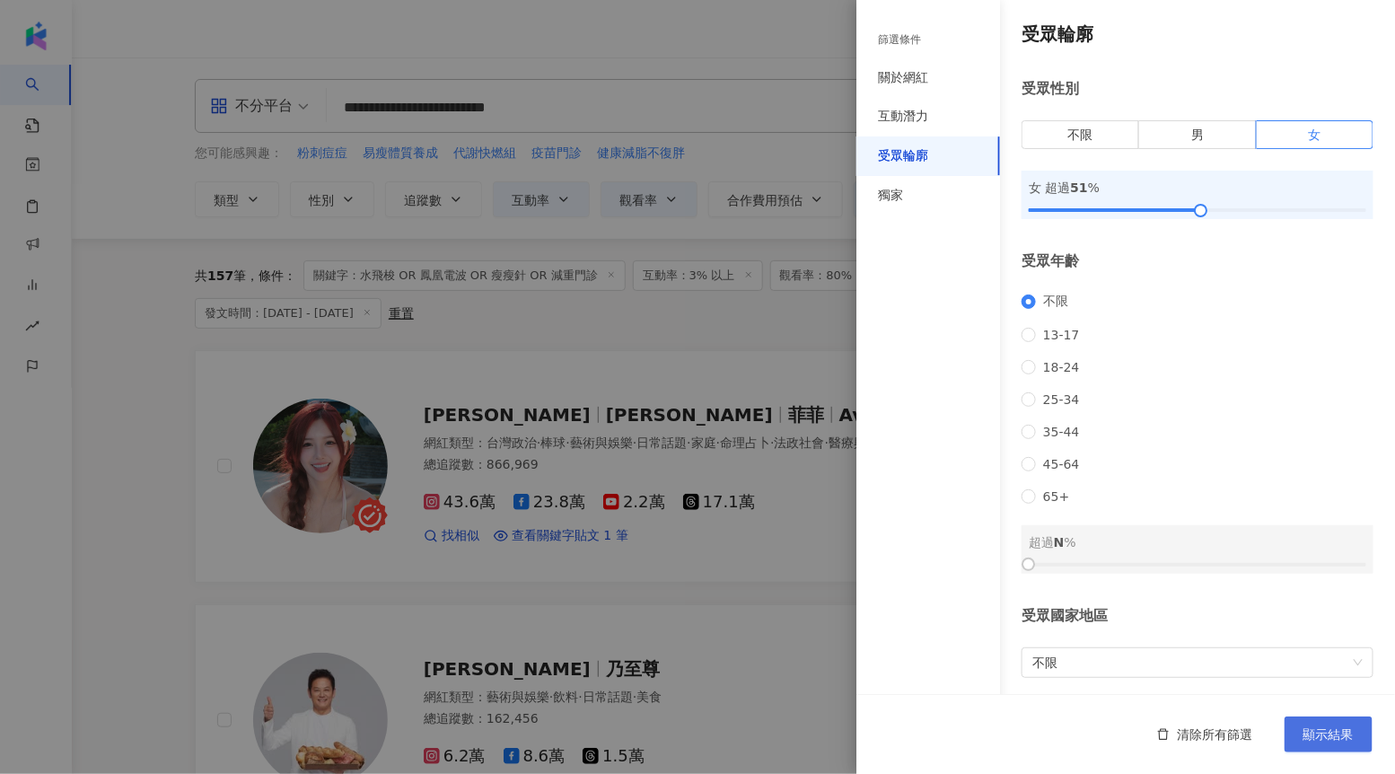
click at [1334, 723] on button "顯示結果" at bounding box center [1329, 735] width 88 height 36
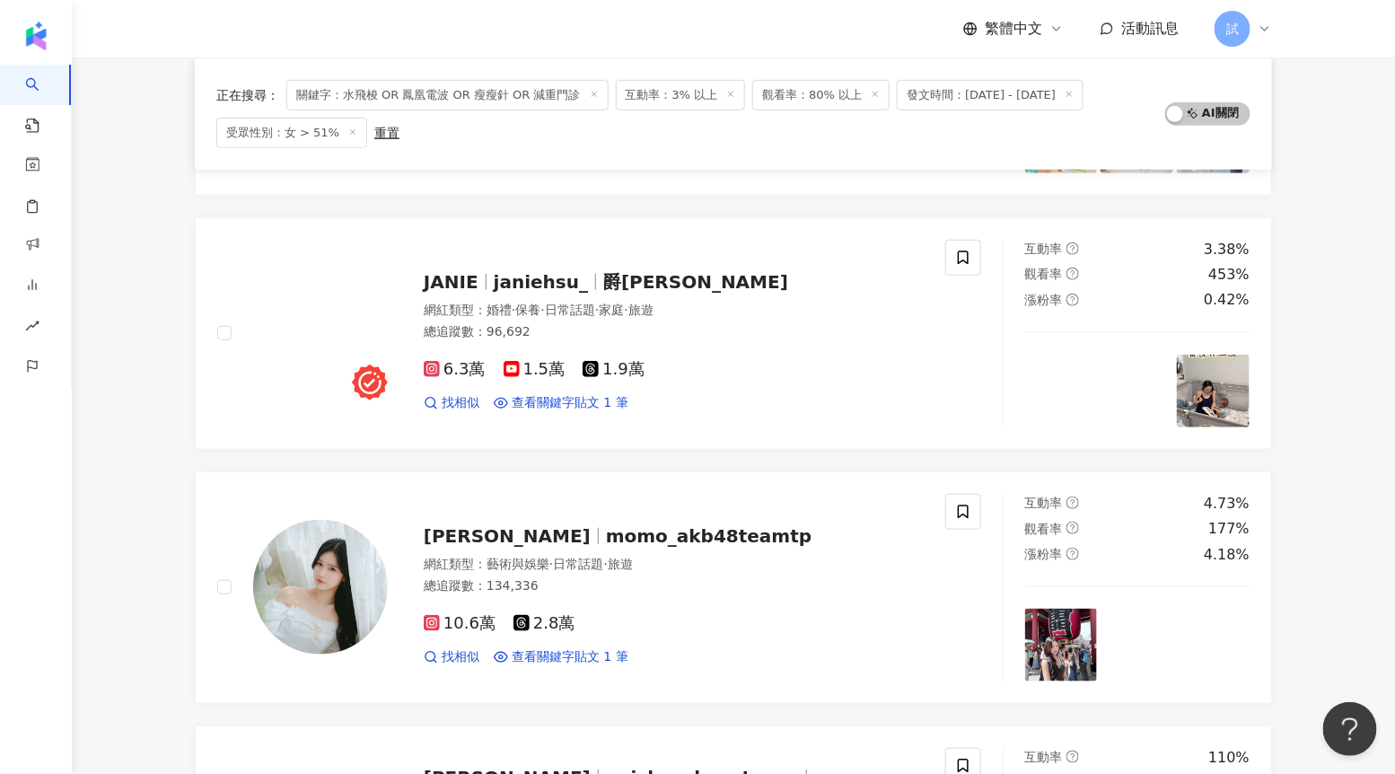
scroll to position [406, 0]
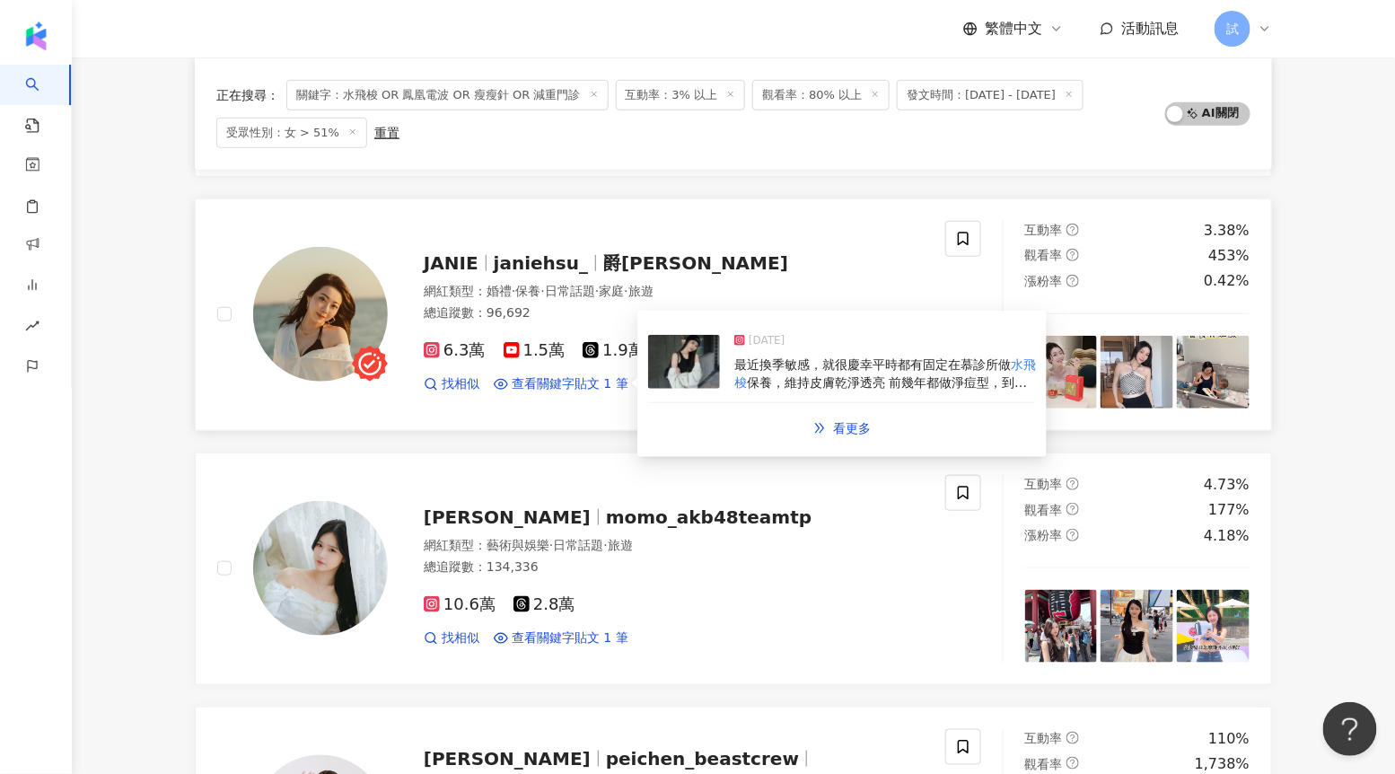
click at [691, 361] on img at bounding box center [684, 362] width 72 height 54
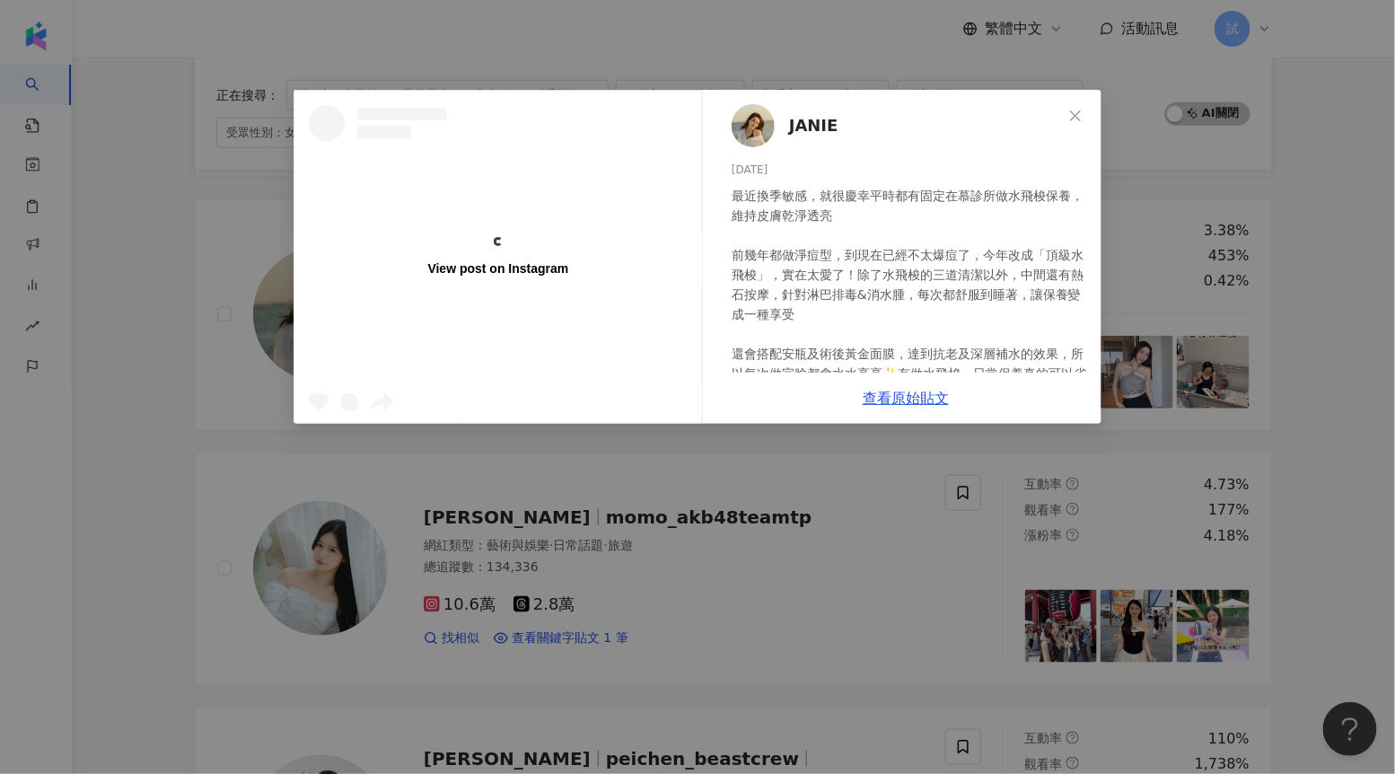
scroll to position [96, 0]
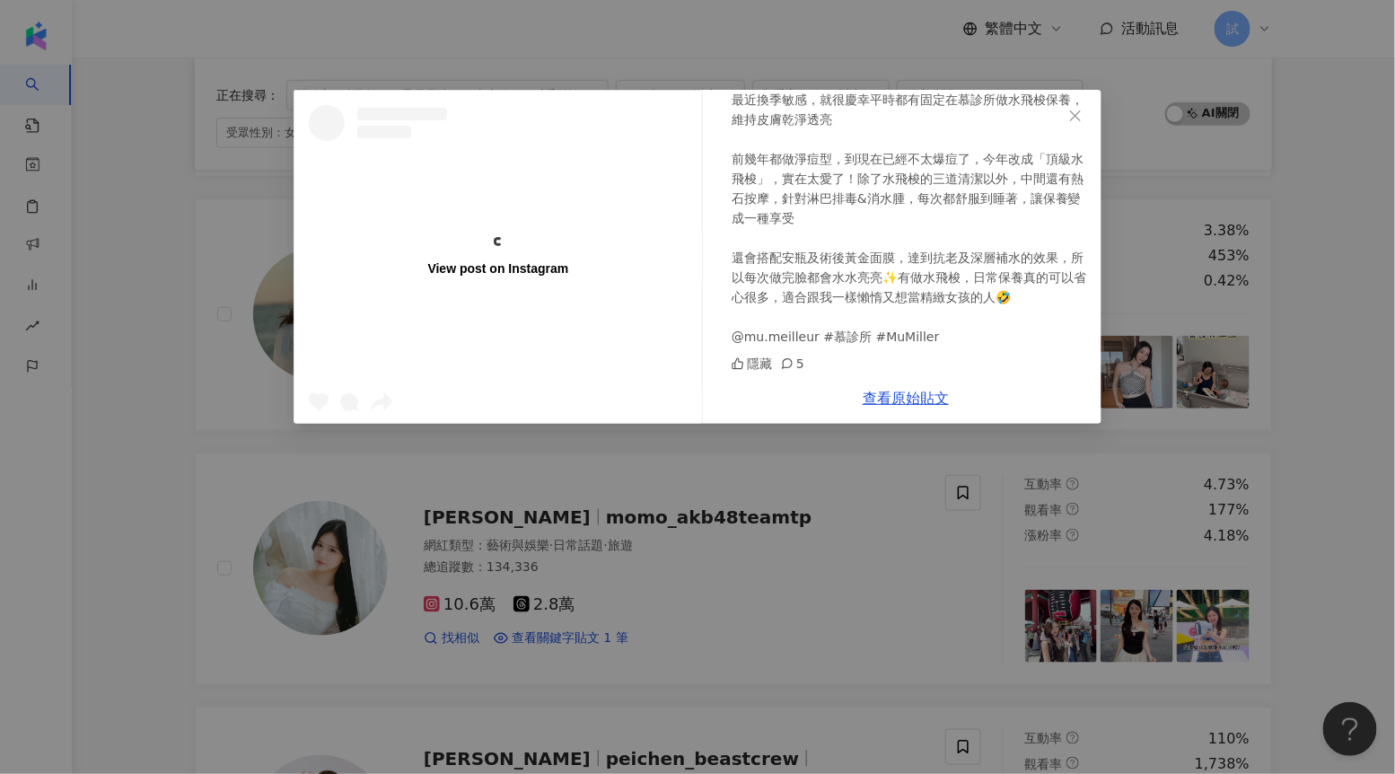
click at [151, 428] on div "View post on Instagram JANIE [DATE] 最近換季敏感，就很慶幸平時都有固定在慕診所做水飛梭保養，維持皮膚乾淨透亮 前幾年都做淨…" at bounding box center [697, 387] width 1395 height 774
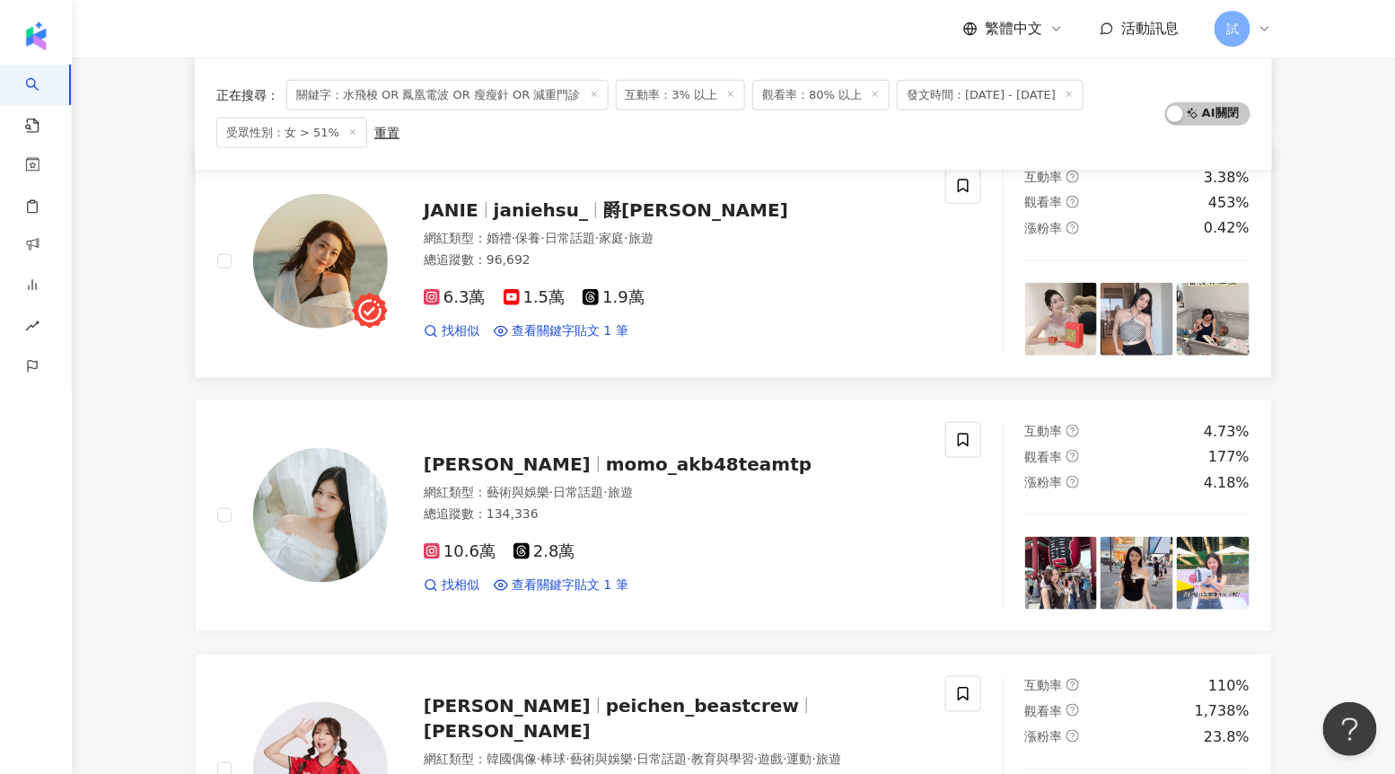
scroll to position [437, 0]
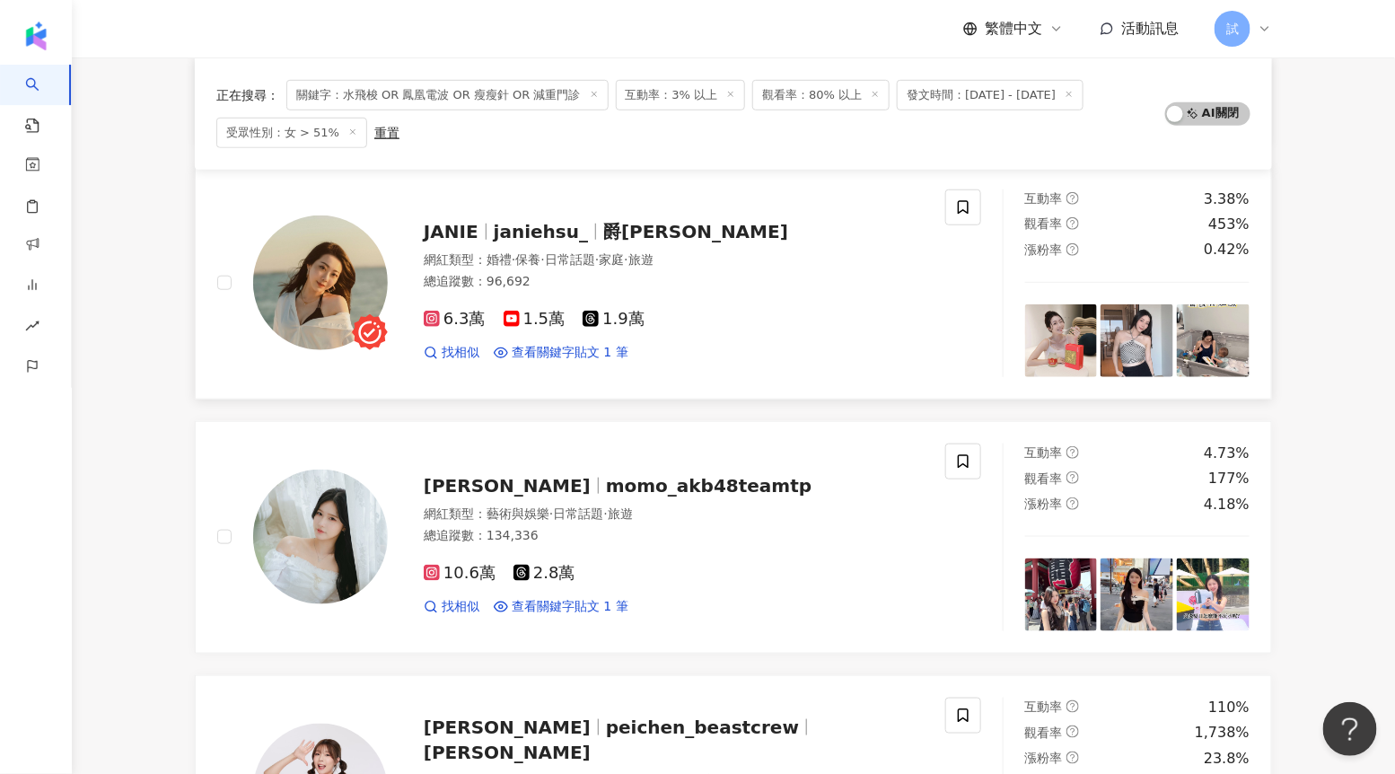
click at [525, 241] on div "[PERSON_NAME]" at bounding box center [674, 231] width 500 height 25
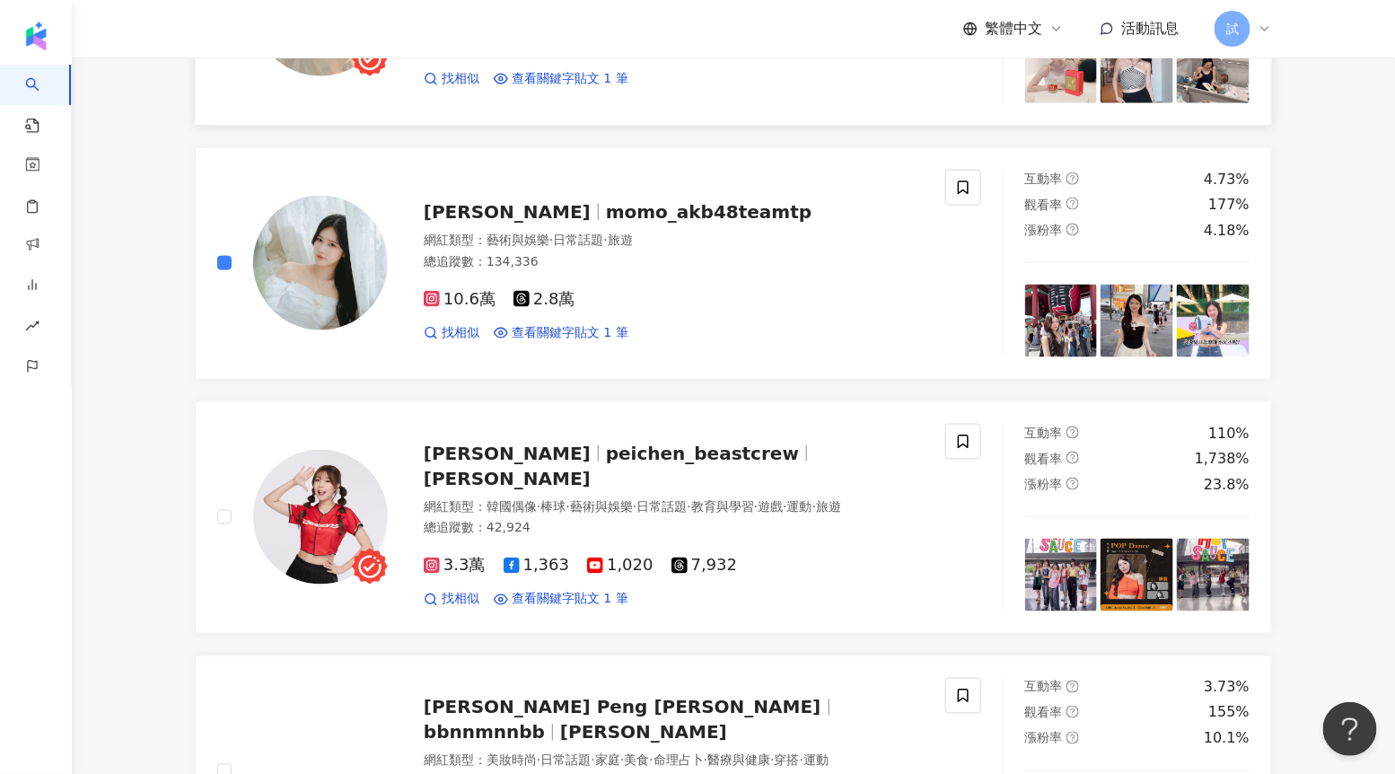
scroll to position [819, 0]
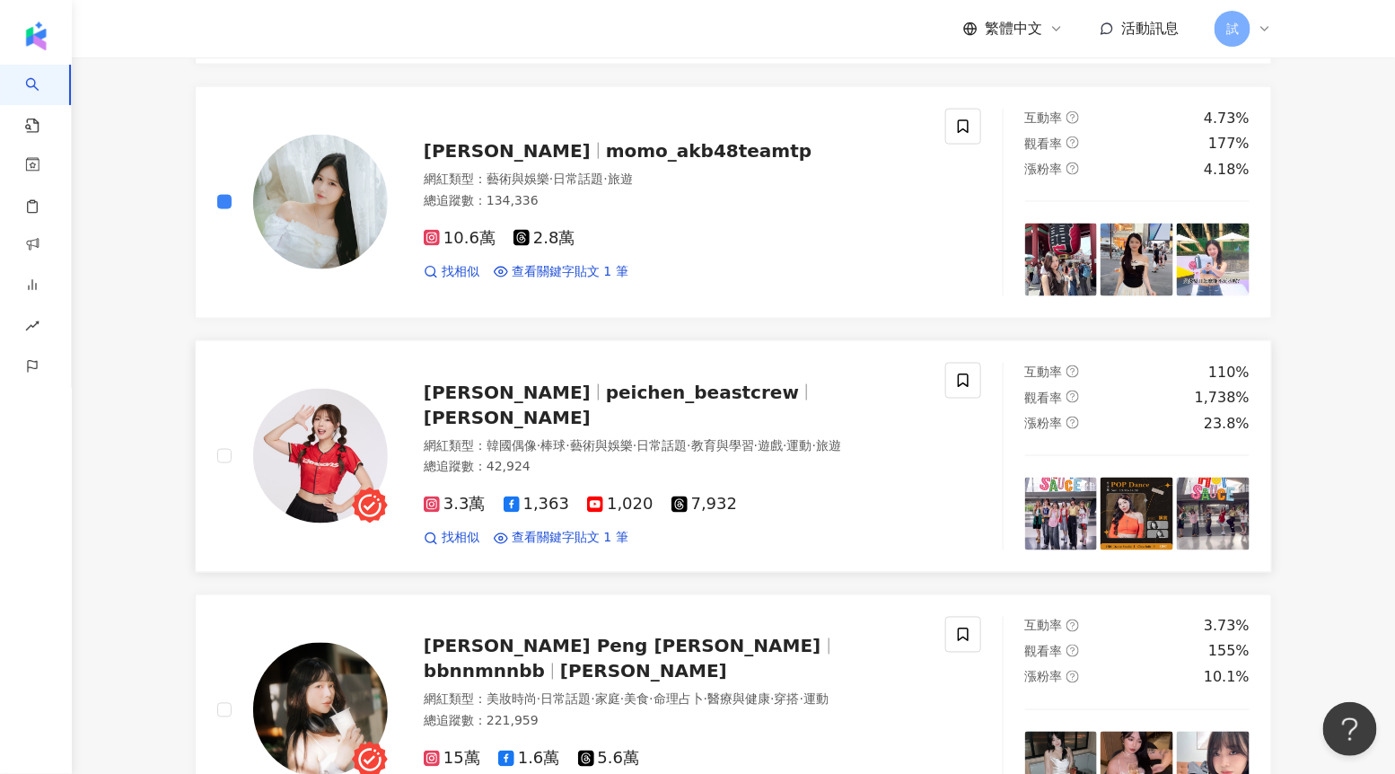
click at [216, 457] on div "[PERSON_NAME] peichen_beastcrew [PERSON_NAME] 網紅類型 ： 韓國偶像 · 棒球 · 藝術與娛樂 · 日常話題 ·…" at bounding box center [599, 457] width 807 height 188
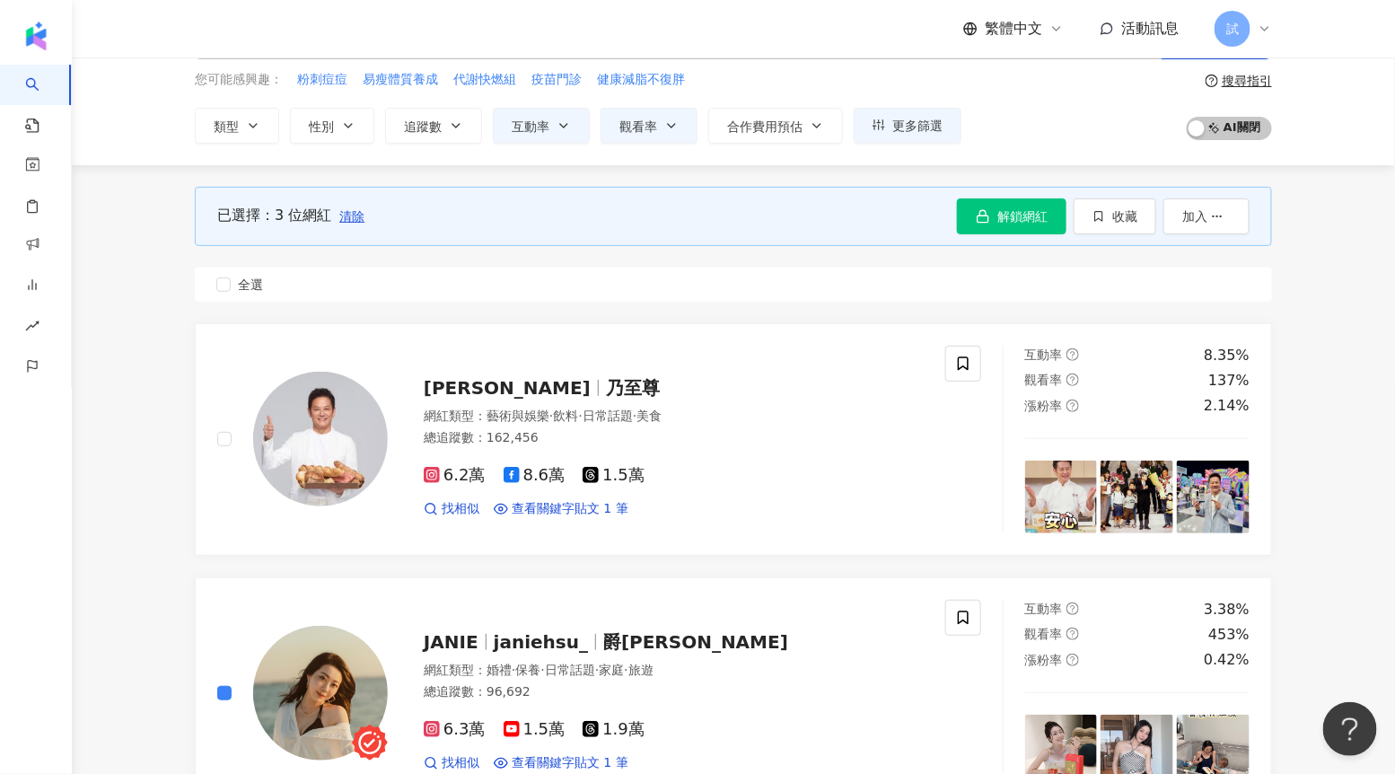
scroll to position [0, 0]
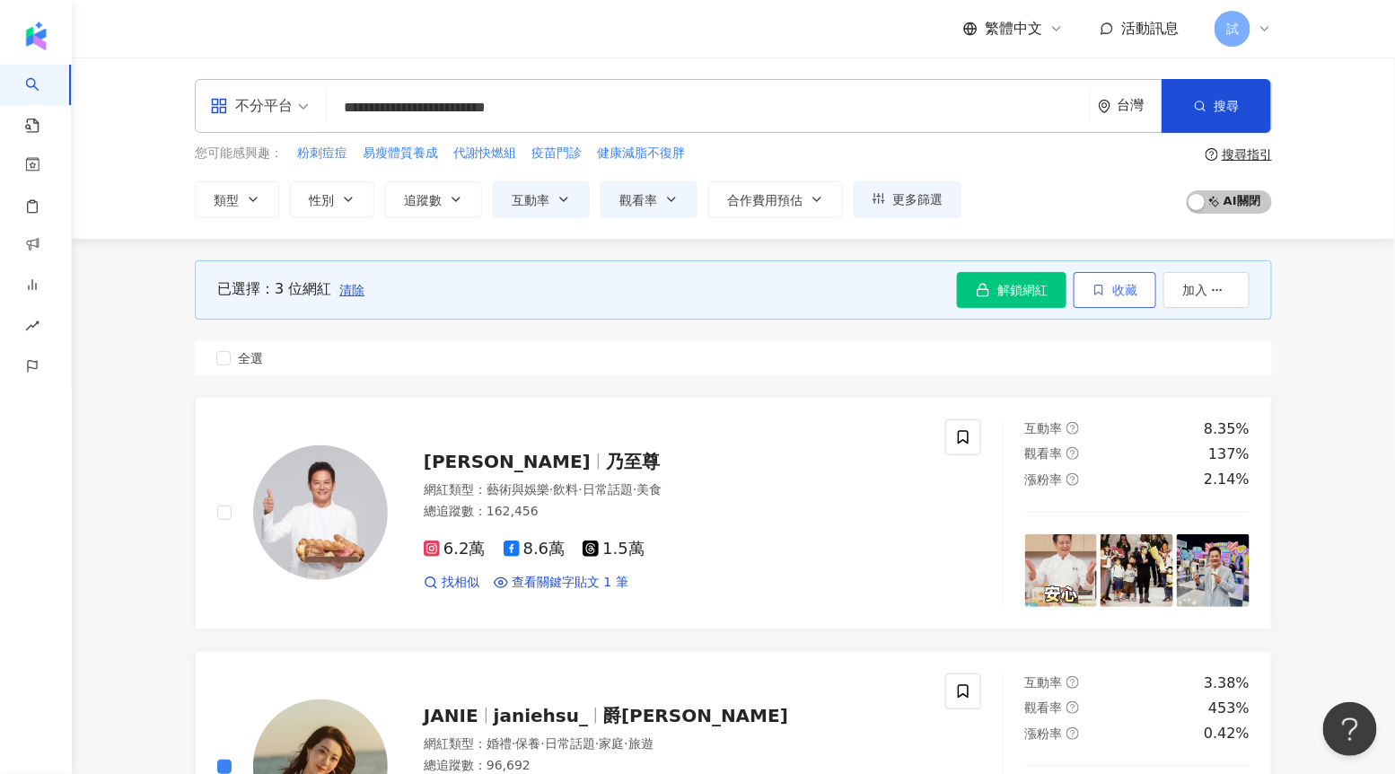
click at [1131, 295] on span "收藏" at bounding box center [1125, 290] width 25 height 14
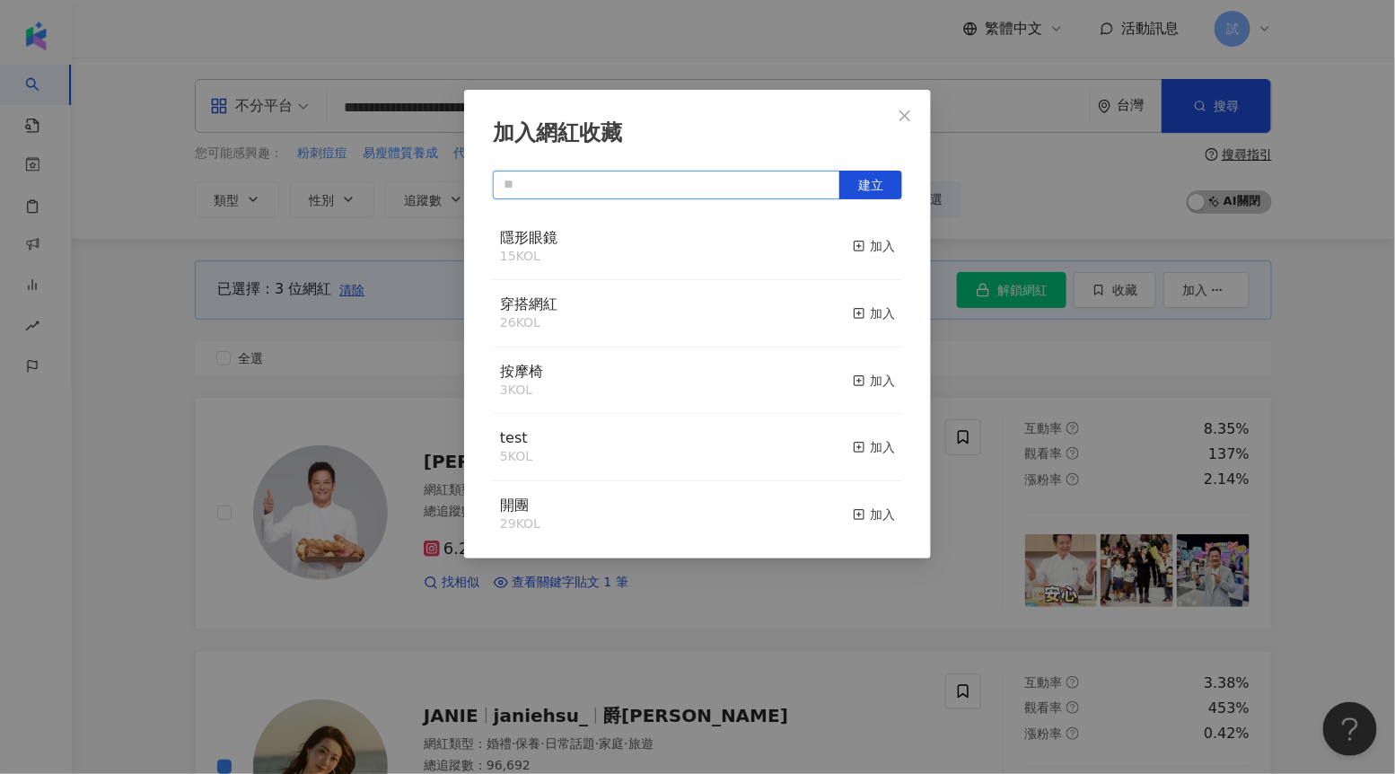
click at [682, 183] on input "text" at bounding box center [667, 185] width 348 height 29
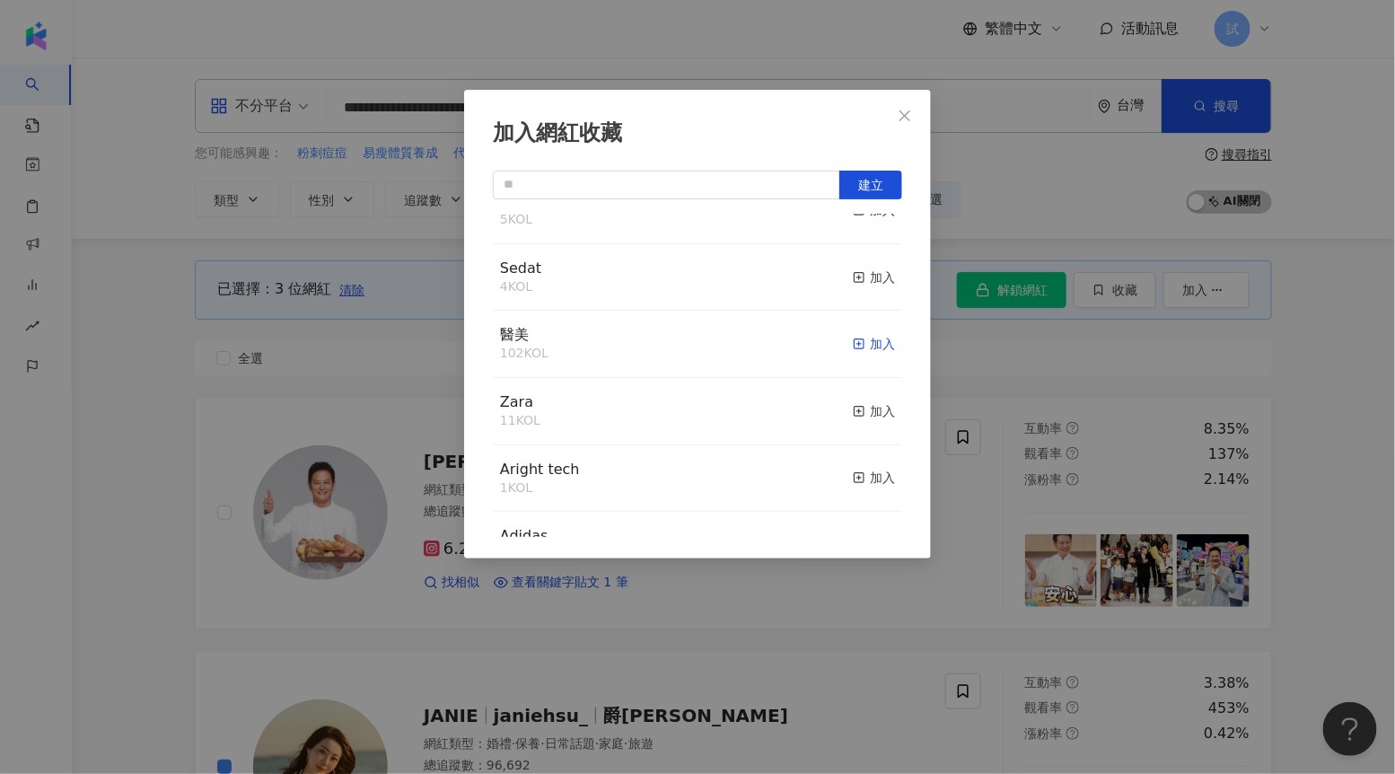
click at [859, 347] on line "button" at bounding box center [859, 344] width 0 height 4
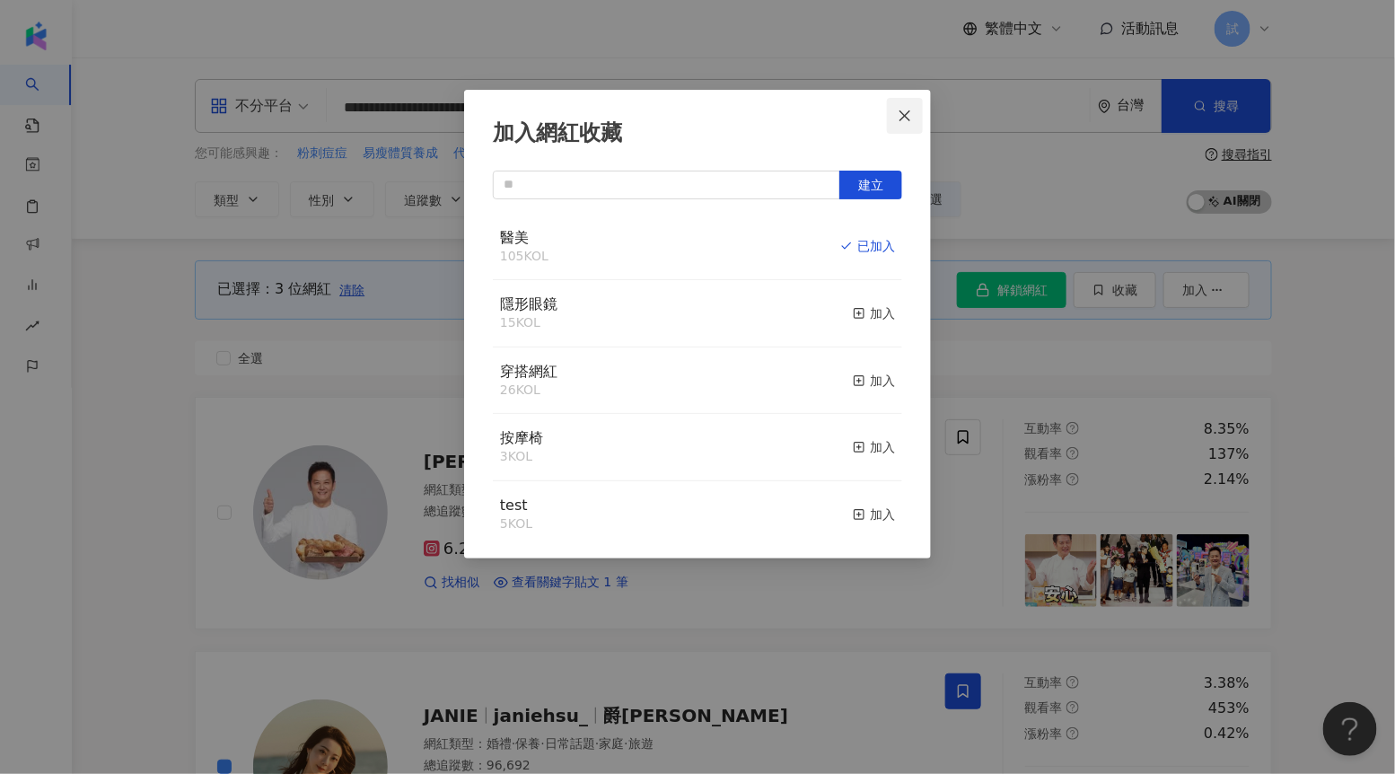
click at [910, 113] on icon "close" at bounding box center [905, 116] width 14 height 14
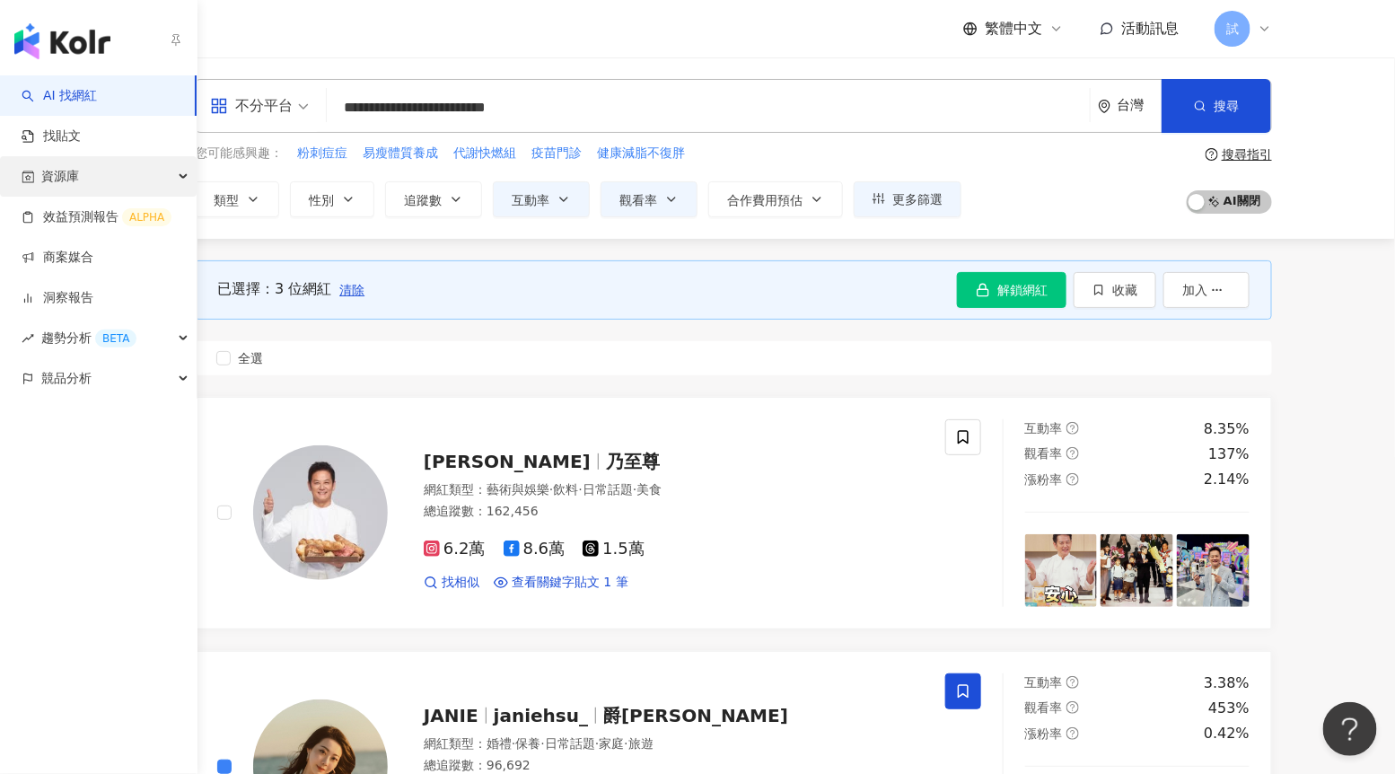
click at [48, 186] on span "資源庫" at bounding box center [60, 176] width 38 height 40
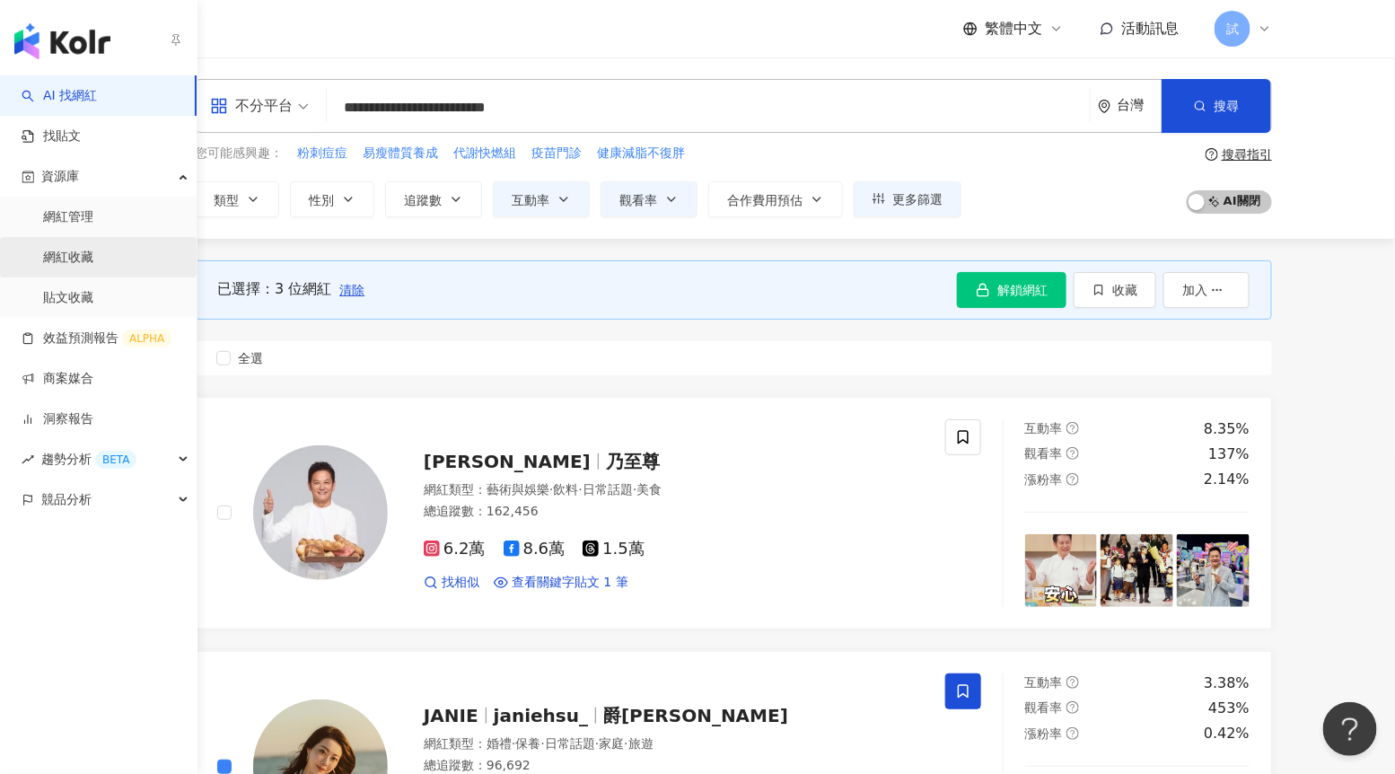
click at [76, 263] on link "網紅收藏" at bounding box center [68, 258] width 50 height 18
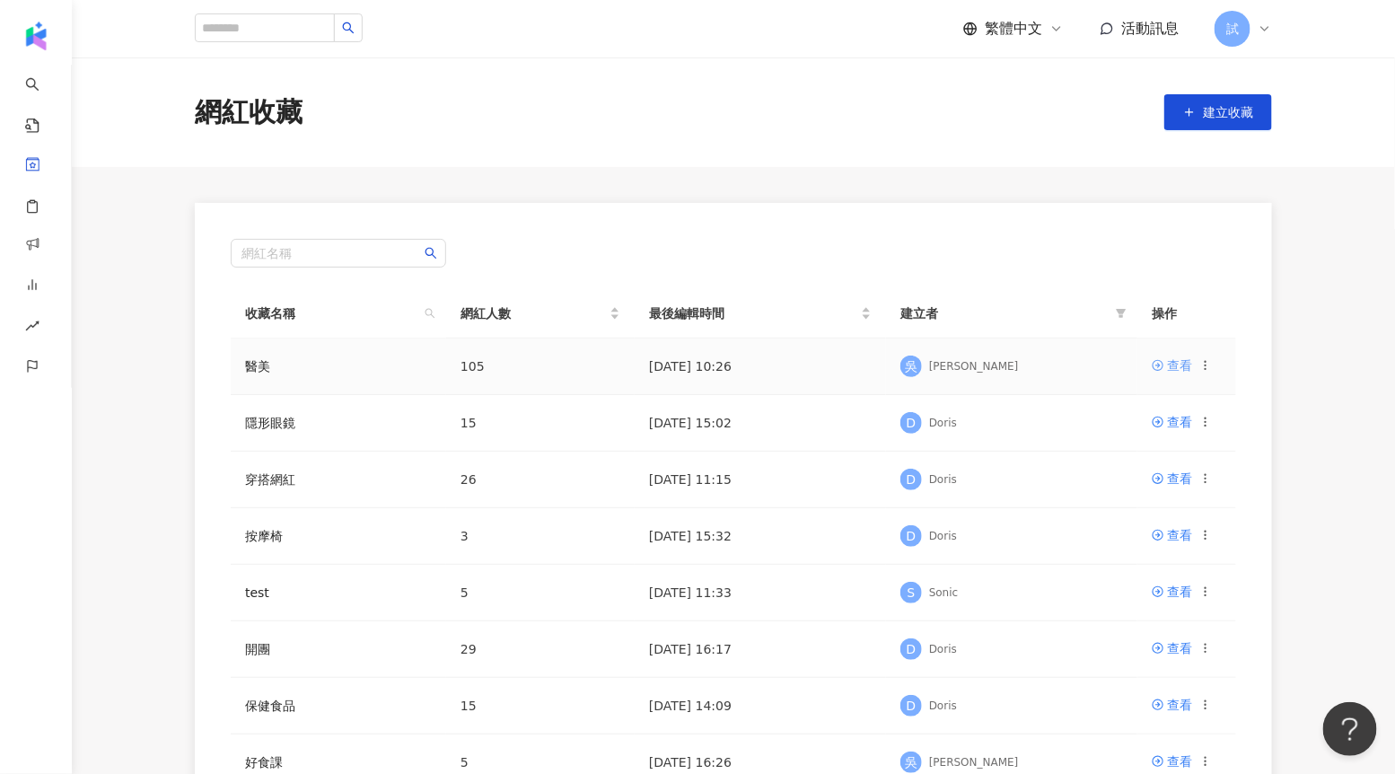
click at [1176, 363] on div "查看" at bounding box center [1179, 366] width 25 height 20
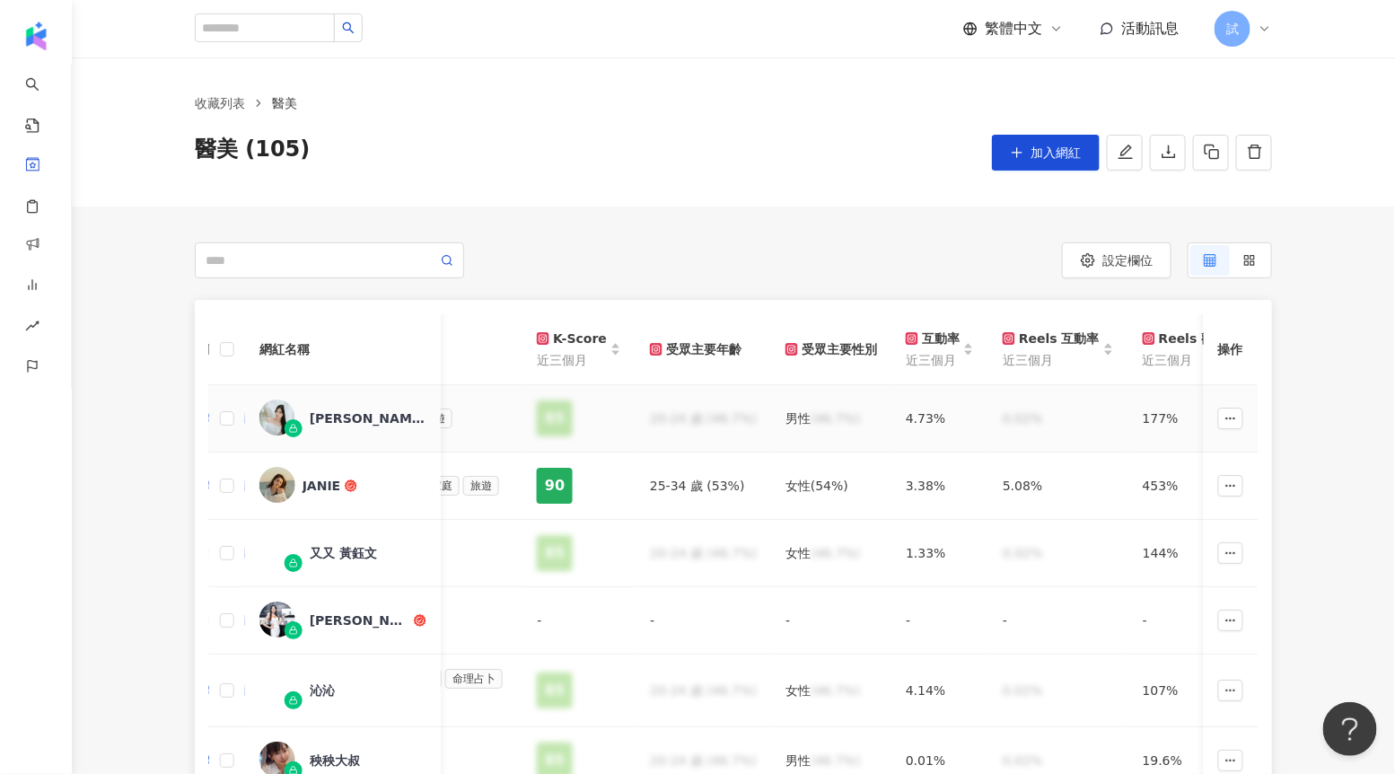
scroll to position [0, 774]
drag, startPoint x: 902, startPoint y: 486, endPoint x: 969, endPoint y: 483, distance: 66.5
click at [969, 483] on tr "JANIE 中小型網紅 (5萬-10萬) 62,975 新增聯絡方式 新增標籤 婚禮 保養 日常話題 家庭 旅遊 90 25-34 歲 (53%) 女性 (5…" at bounding box center [772, 486] width 2675 height 67
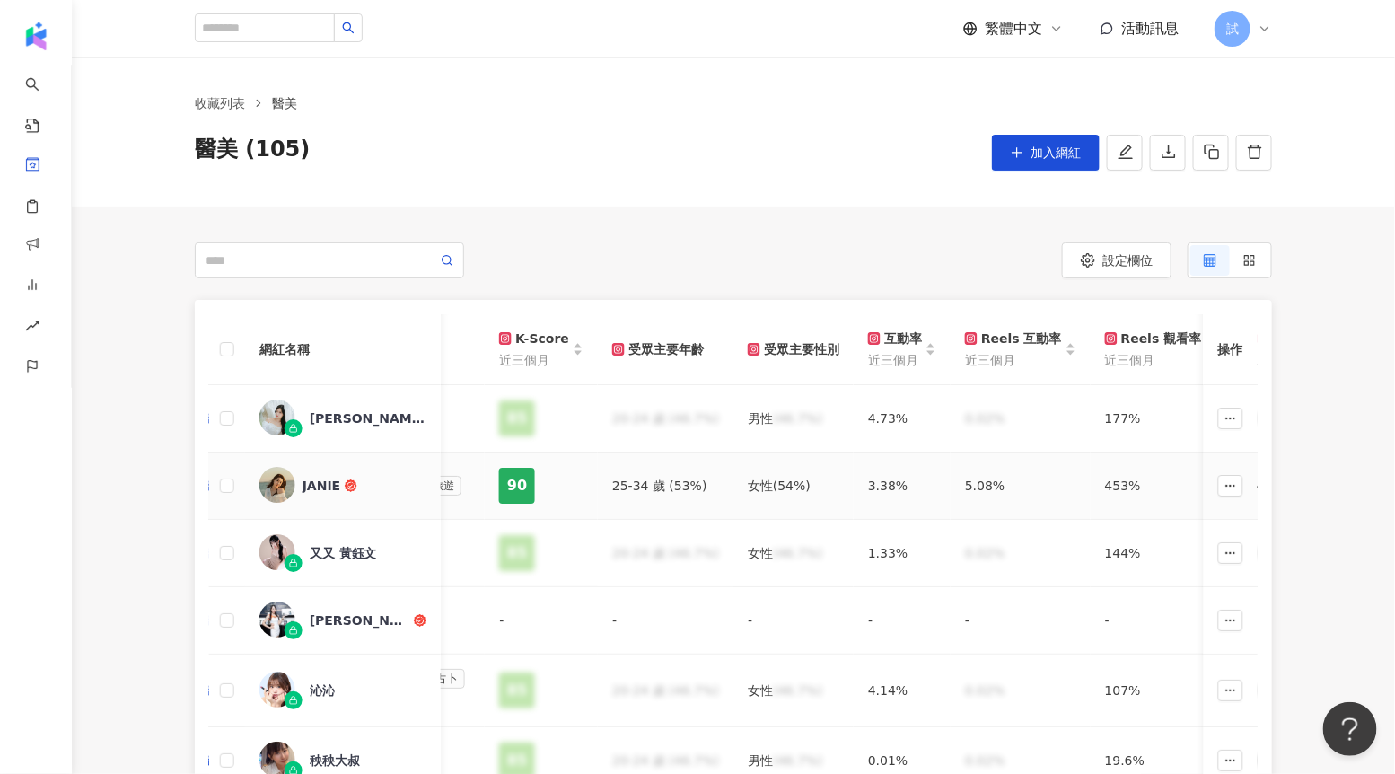
click at [973, 483] on div "5.08%" at bounding box center [1020, 486] width 111 height 20
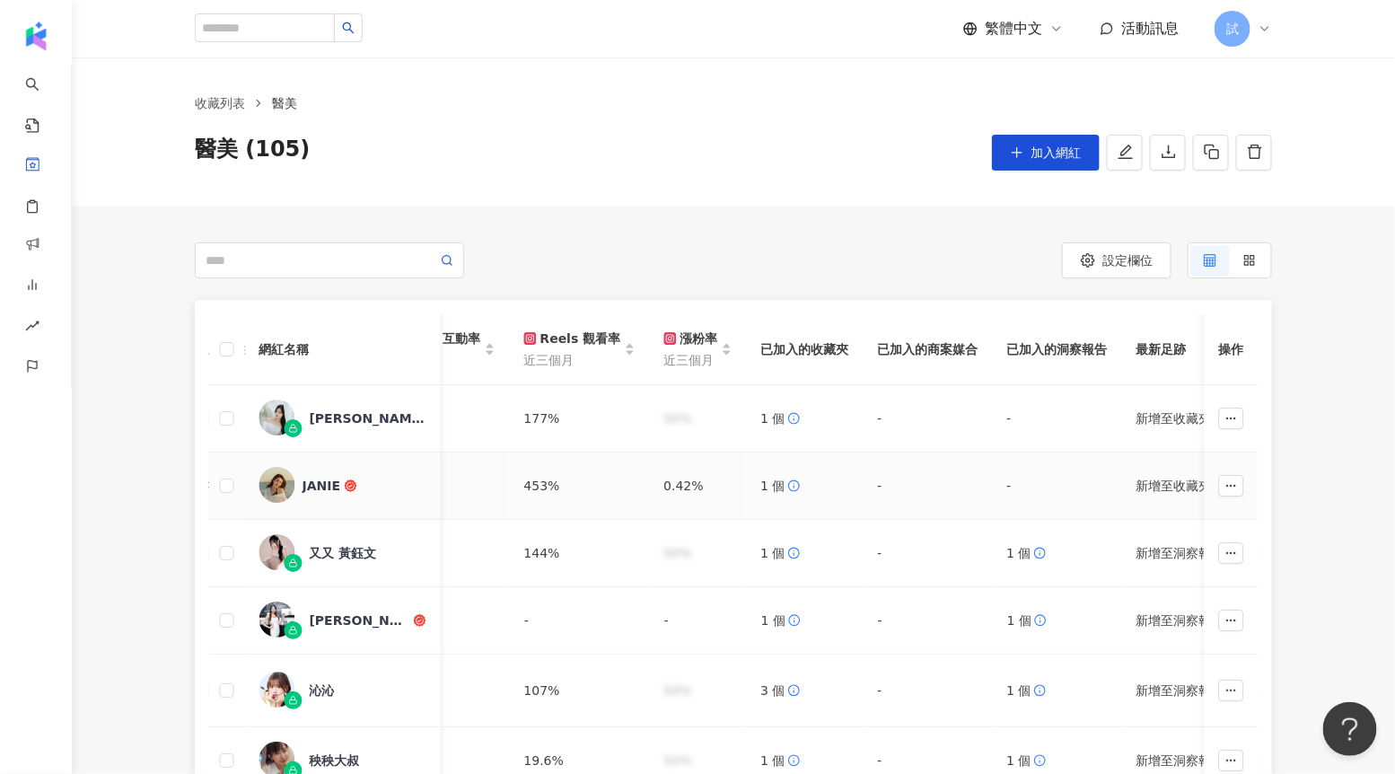
scroll to position [0, 1395]
click at [1129, 262] on span "設定欄位" at bounding box center [1128, 260] width 50 height 14
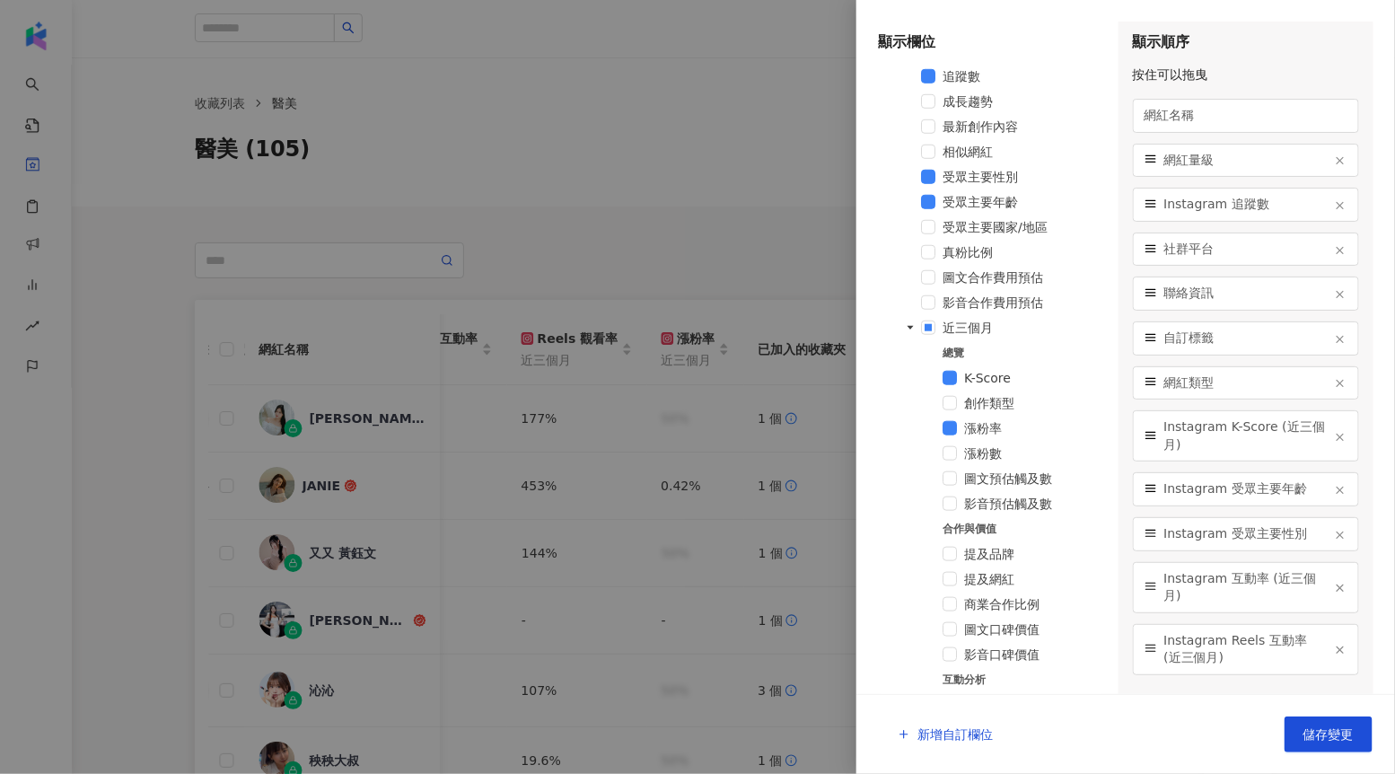
scroll to position [503, 0]
click at [928, 255] on span at bounding box center [928, 253] width 14 height 14
click at [1311, 720] on button "儲存變更" at bounding box center [1329, 735] width 88 height 36
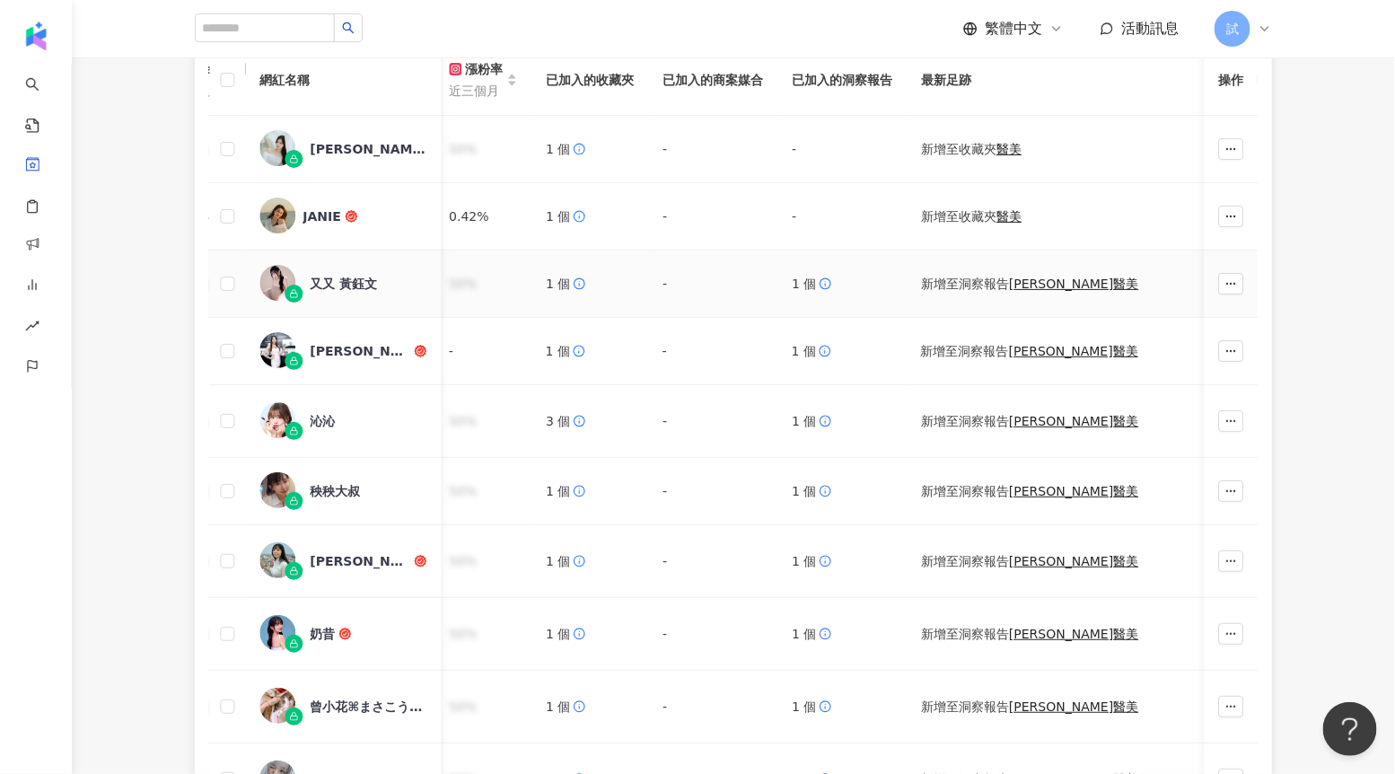
scroll to position [0, 0]
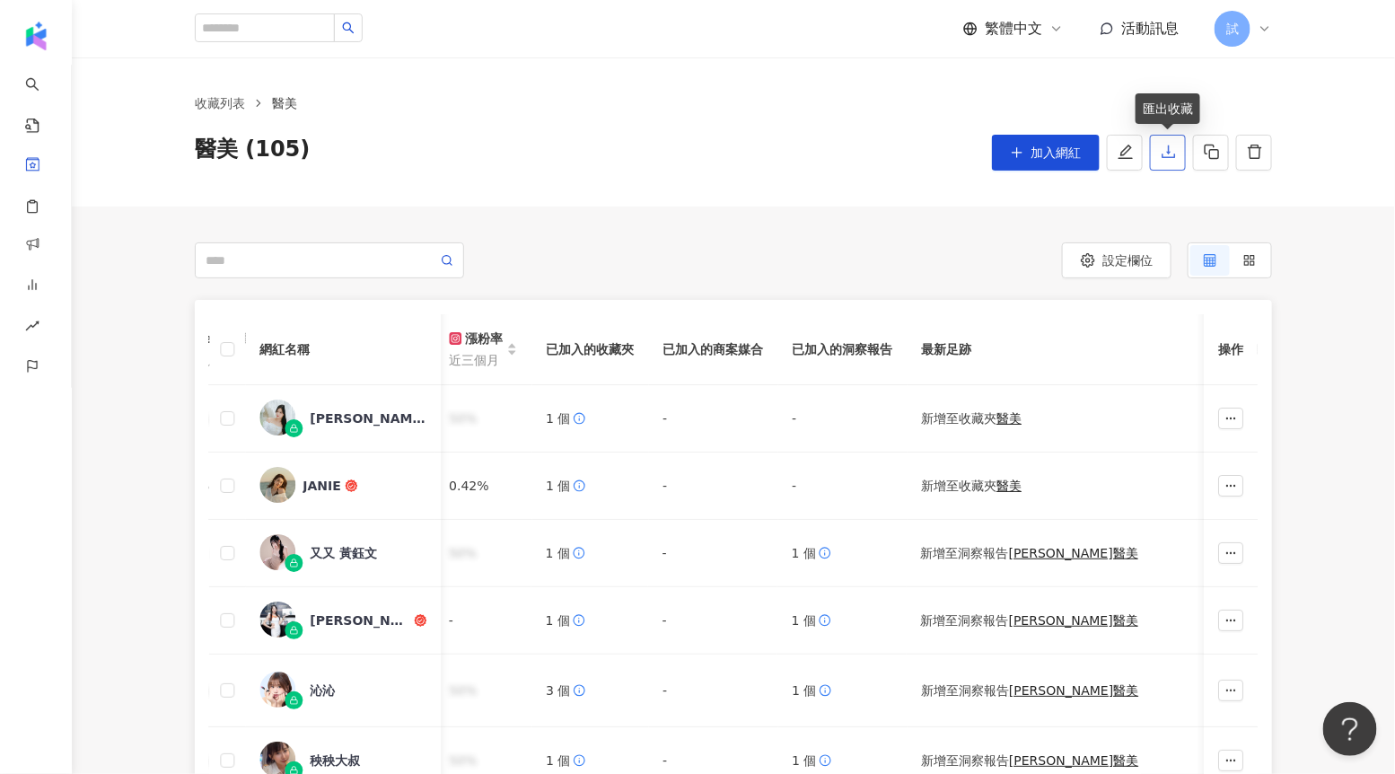
click at [1167, 156] on icon "download" at bounding box center [1169, 152] width 16 height 16
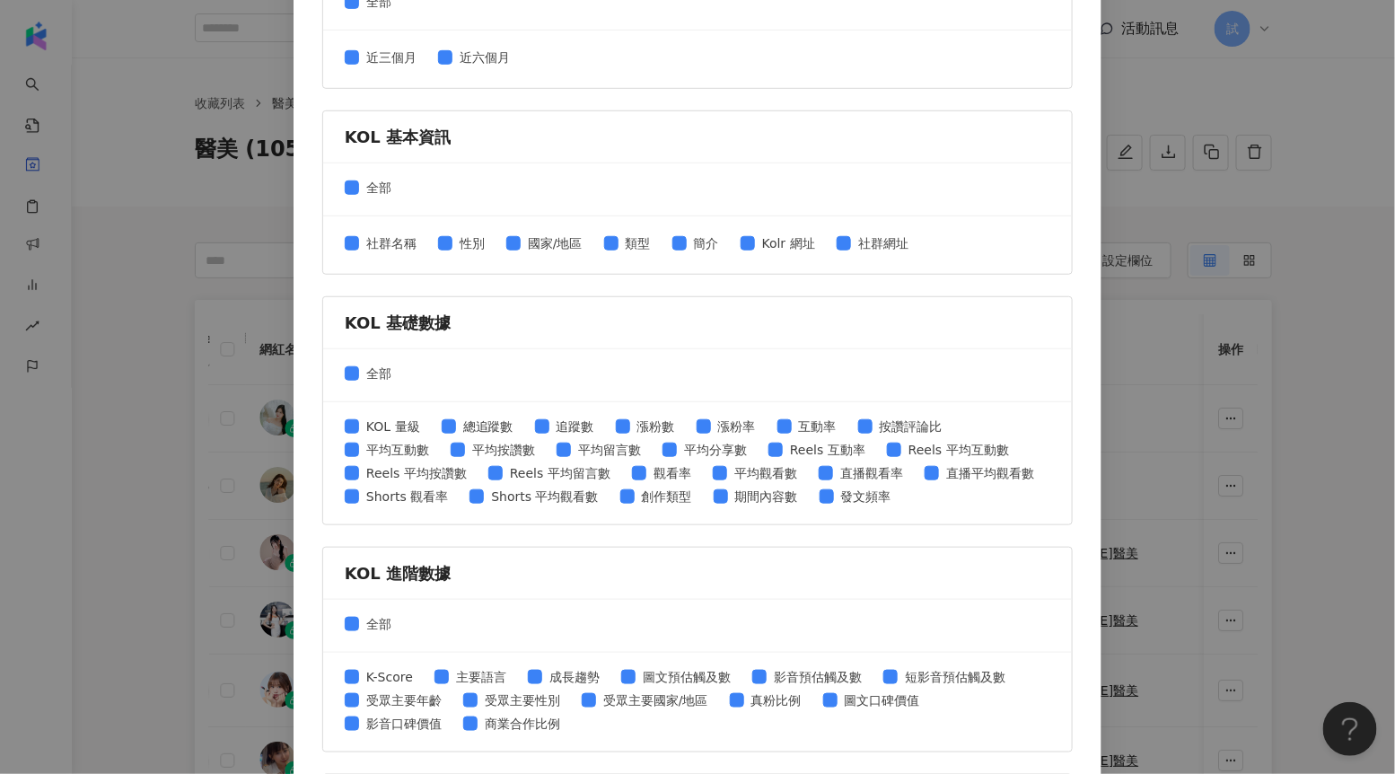
scroll to position [332, 0]
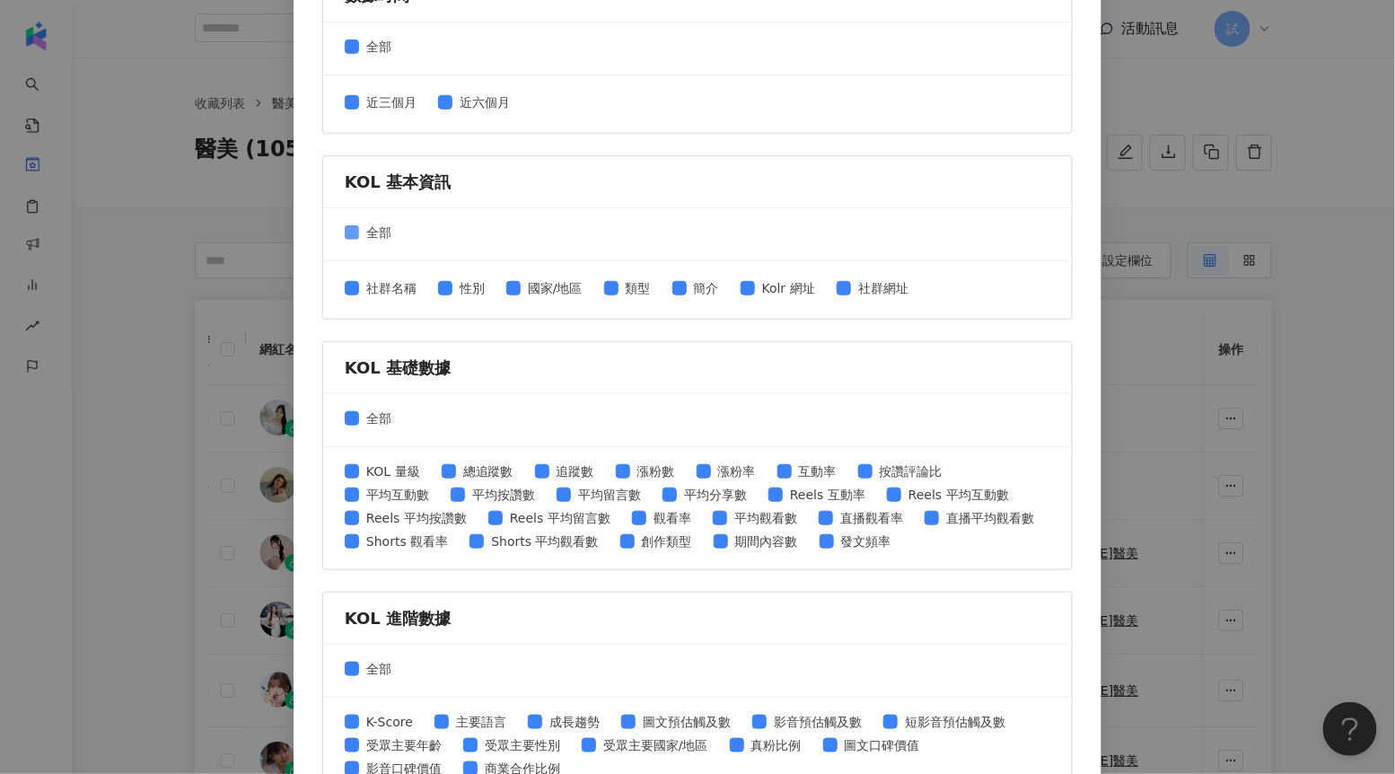
click at [361, 228] on span "全部" at bounding box center [379, 233] width 40 height 20
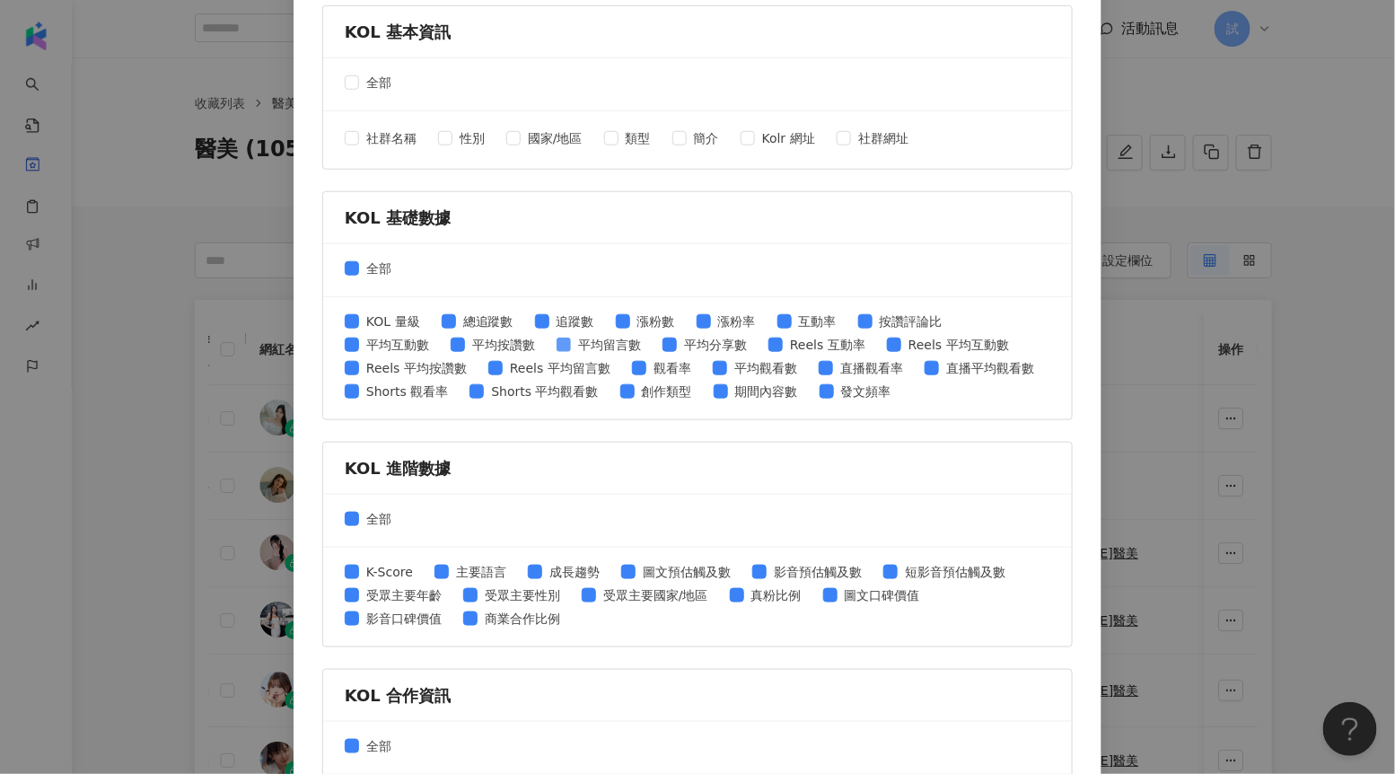
scroll to position [619, 0]
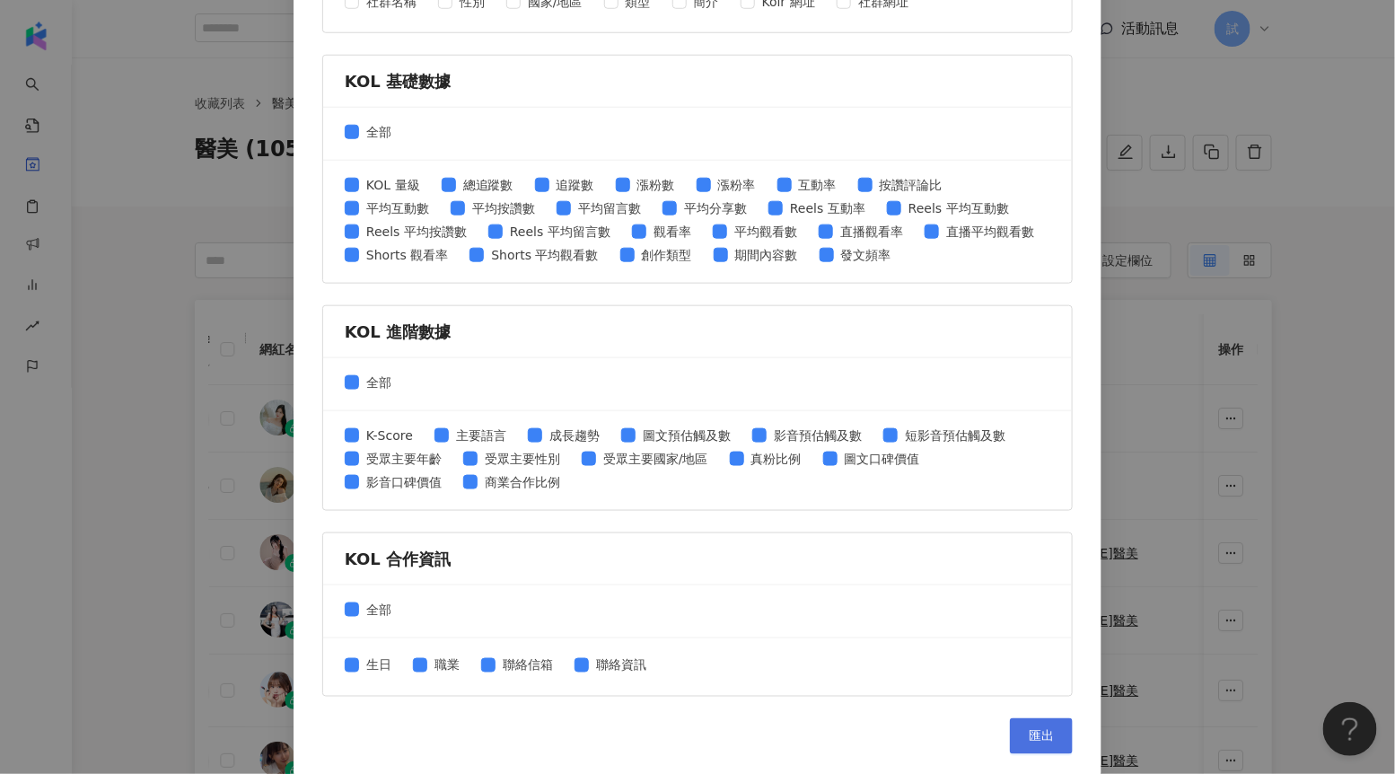
click at [1041, 733] on span "匯出" at bounding box center [1041, 736] width 25 height 14
click at [1133, 74] on div "匯出收藏 請選擇您欲匯出的項目 社群平台 全部 Facebook Instagram YouTube TikTok X 數據時間 全部 近三個月 近六個月 K…" at bounding box center [697, 387] width 1395 height 774
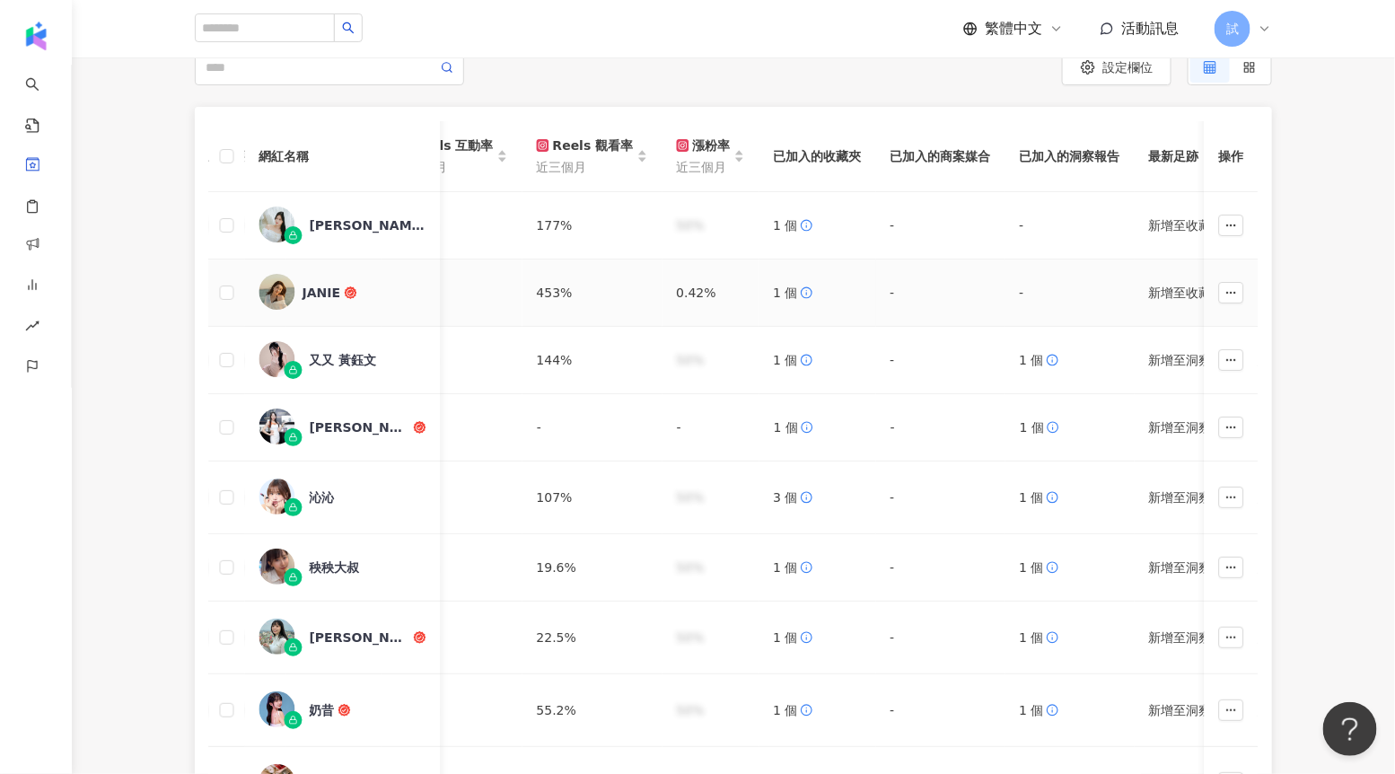
scroll to position [0, 1375]
click at [316, 293] on div "JANIE" at bounding box center [322, 293] width 39 height 18
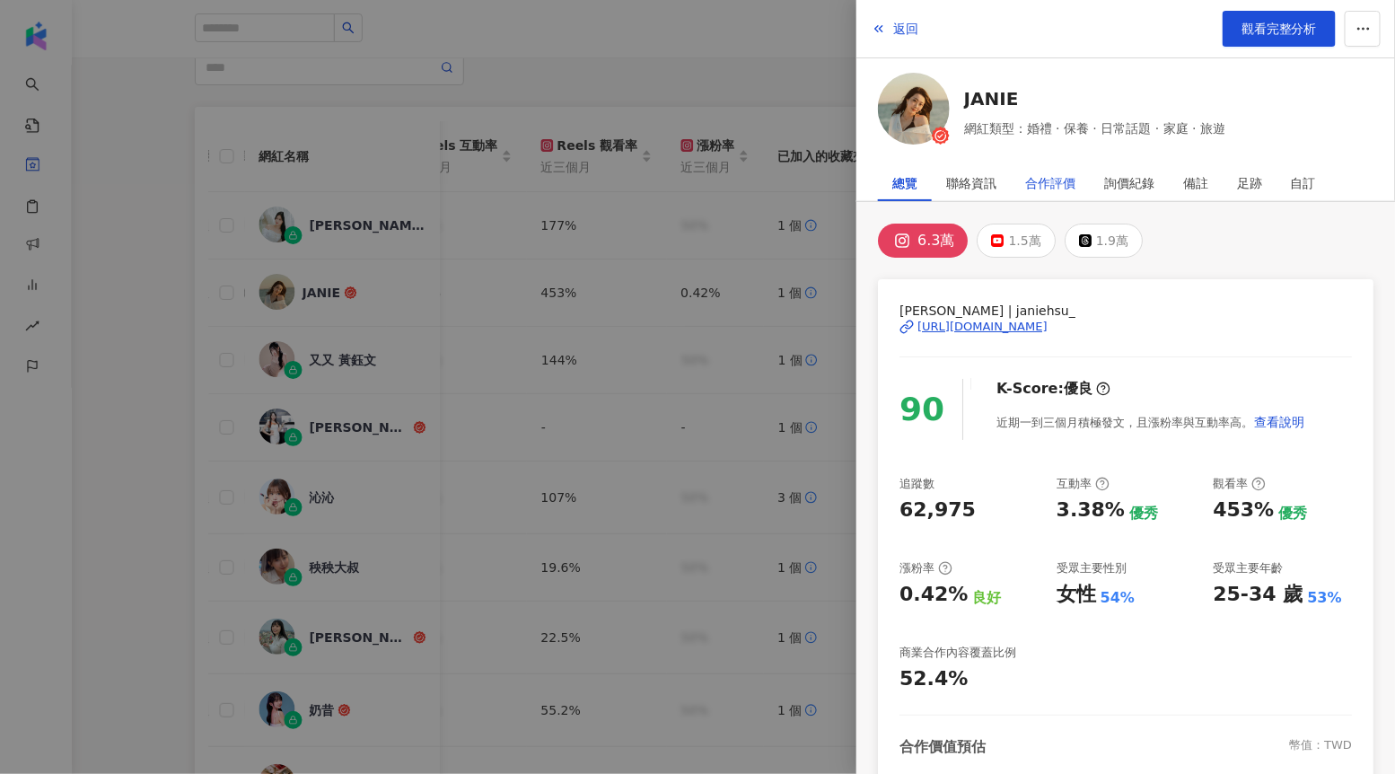
click at [1039, 180] on div "合作評價" at bounding box center [1051, 183] width 50 height 36
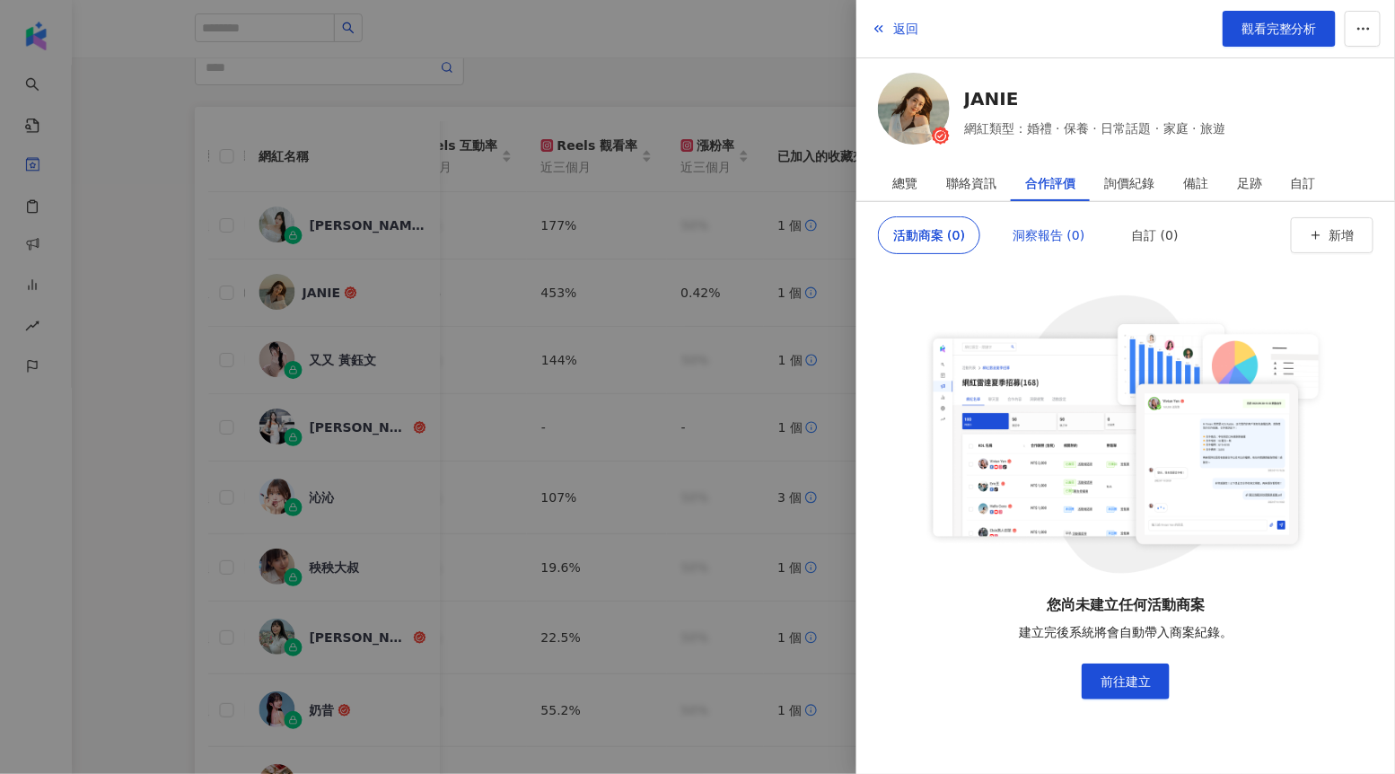
click at [1042, 242] on div "洞察報告 (0)" at bounding box center [1049, 235] width 72 height 36
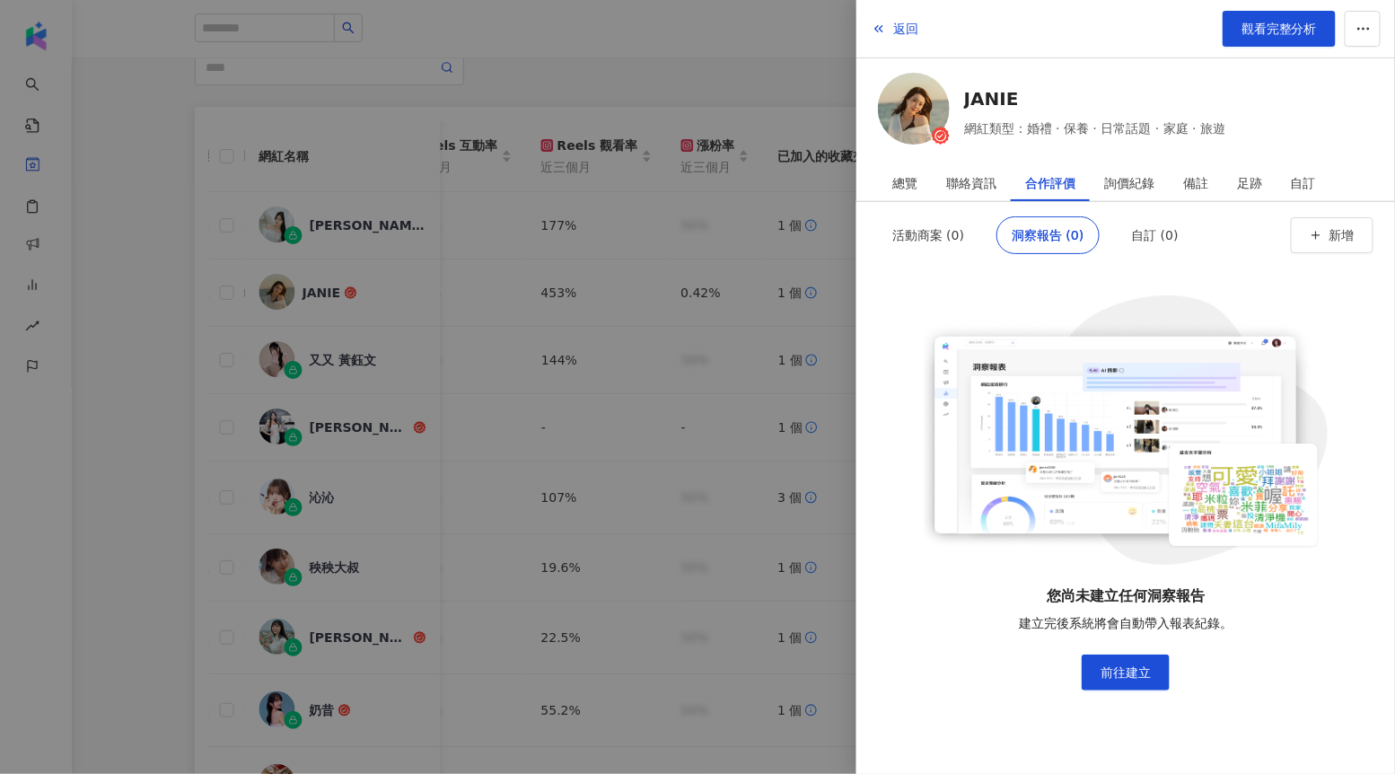
click at [805, 332] on div at bounding box center [697, 387] width 1395 height 774
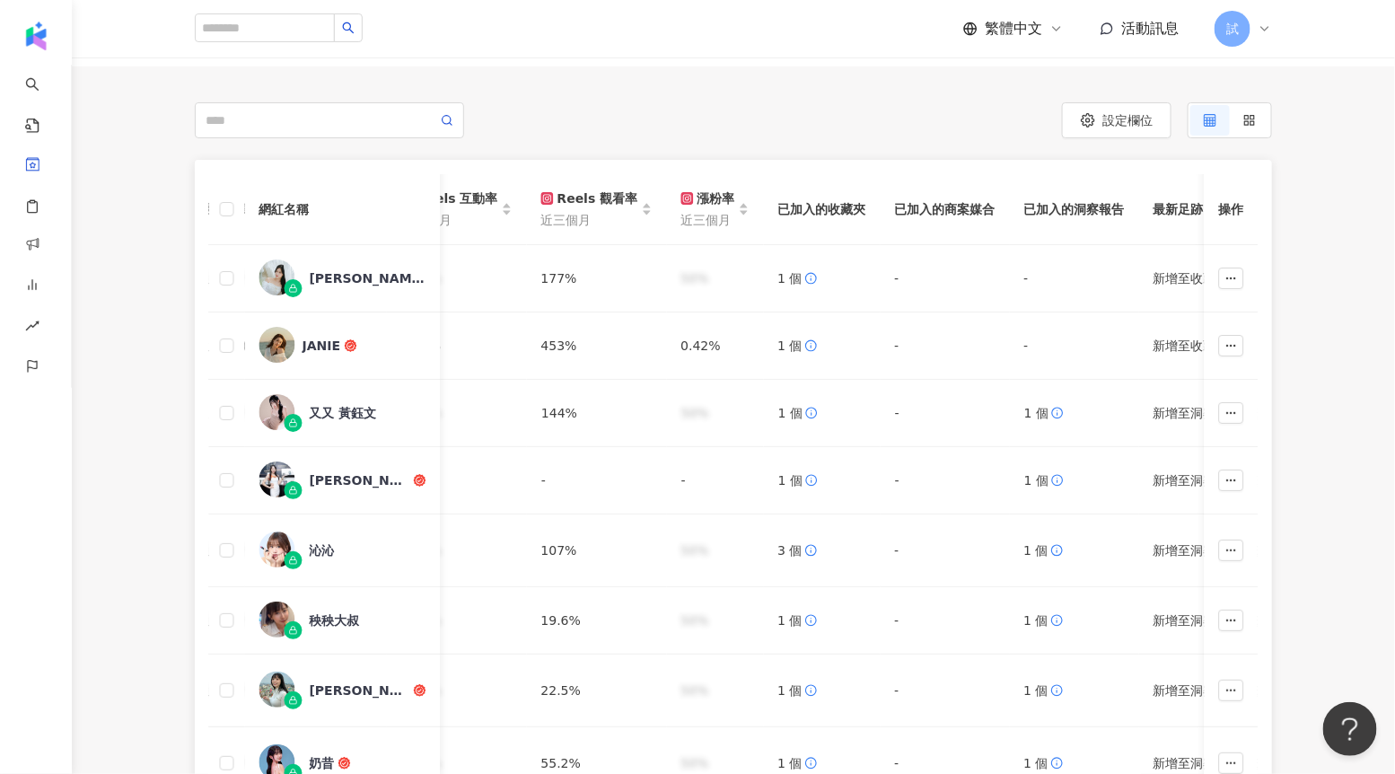
scroll to position [124, 0]
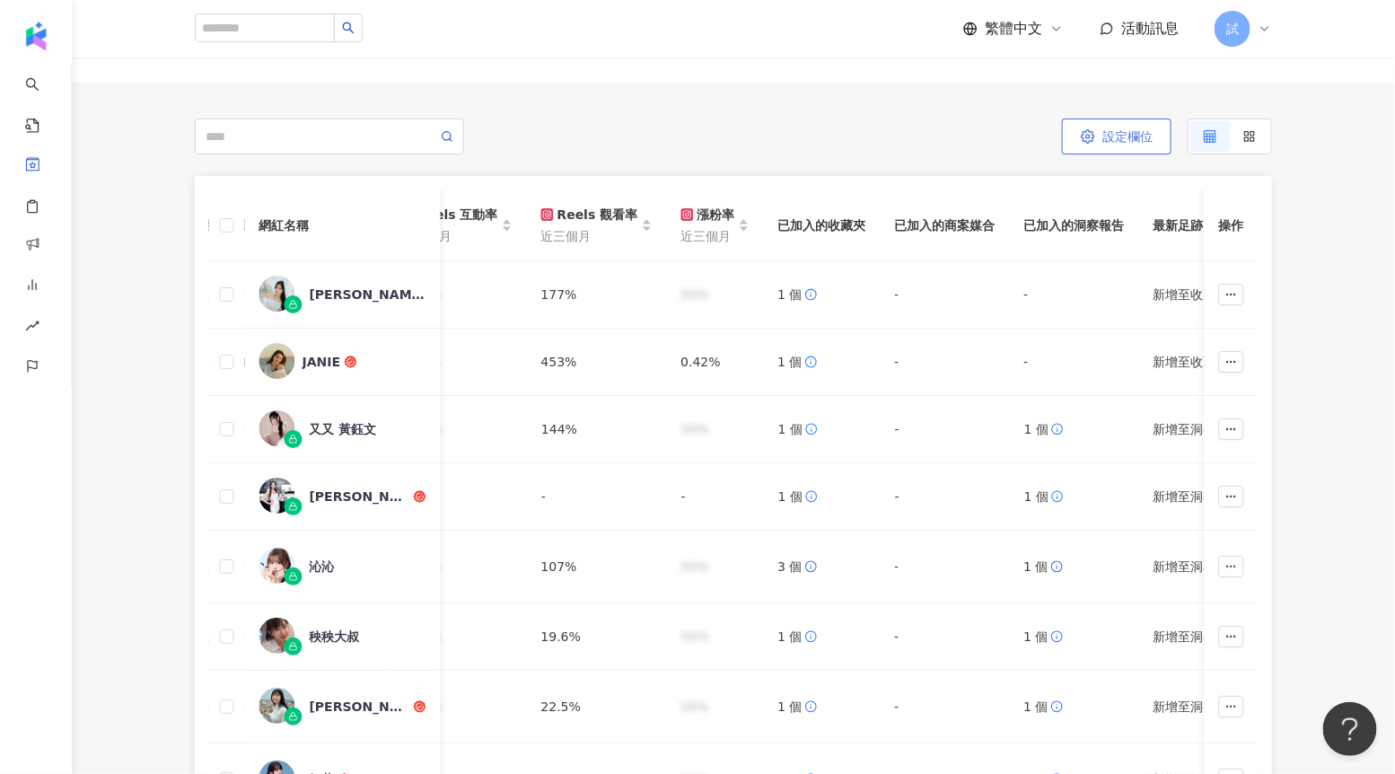
click at [1085, 144] on button "設定欄位" at bounding box center [1117, 137] width 110 height 36
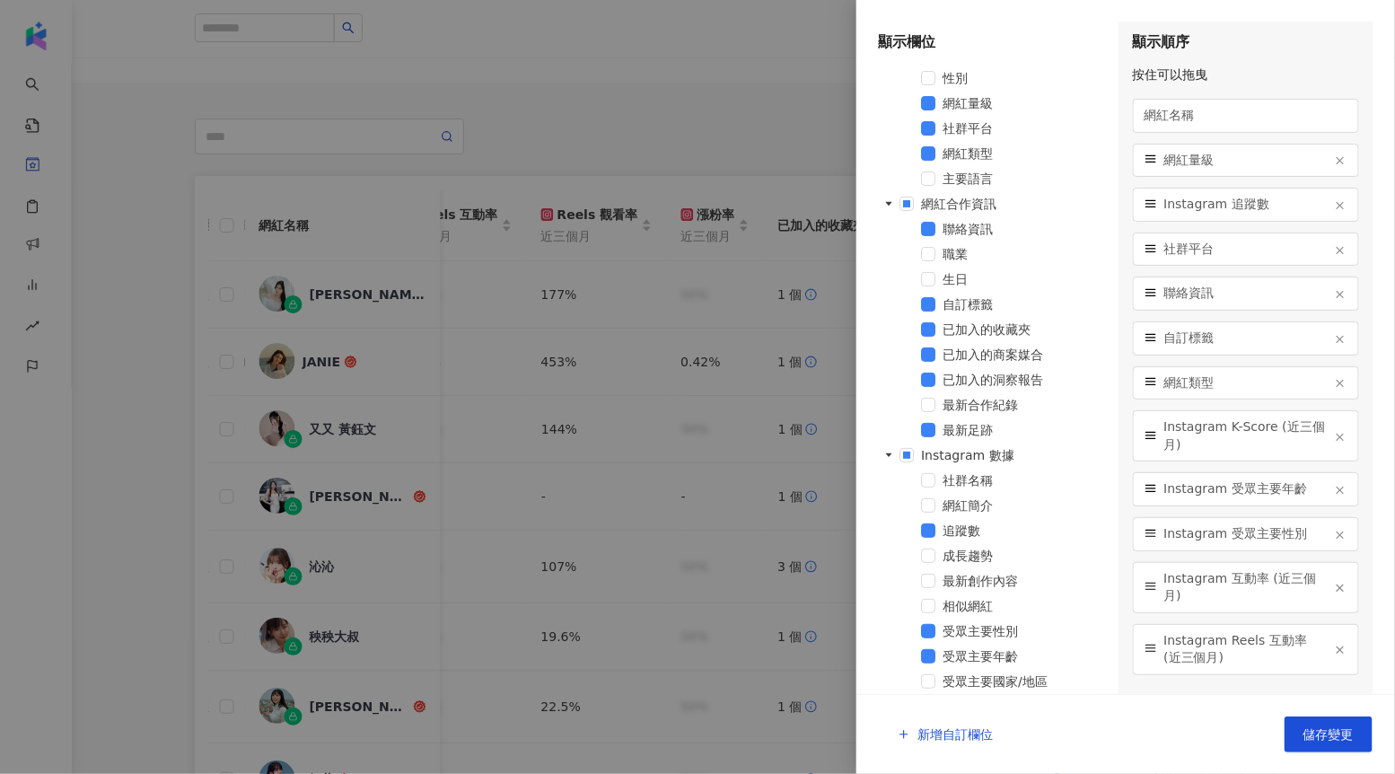
scroll to position [0, 0]
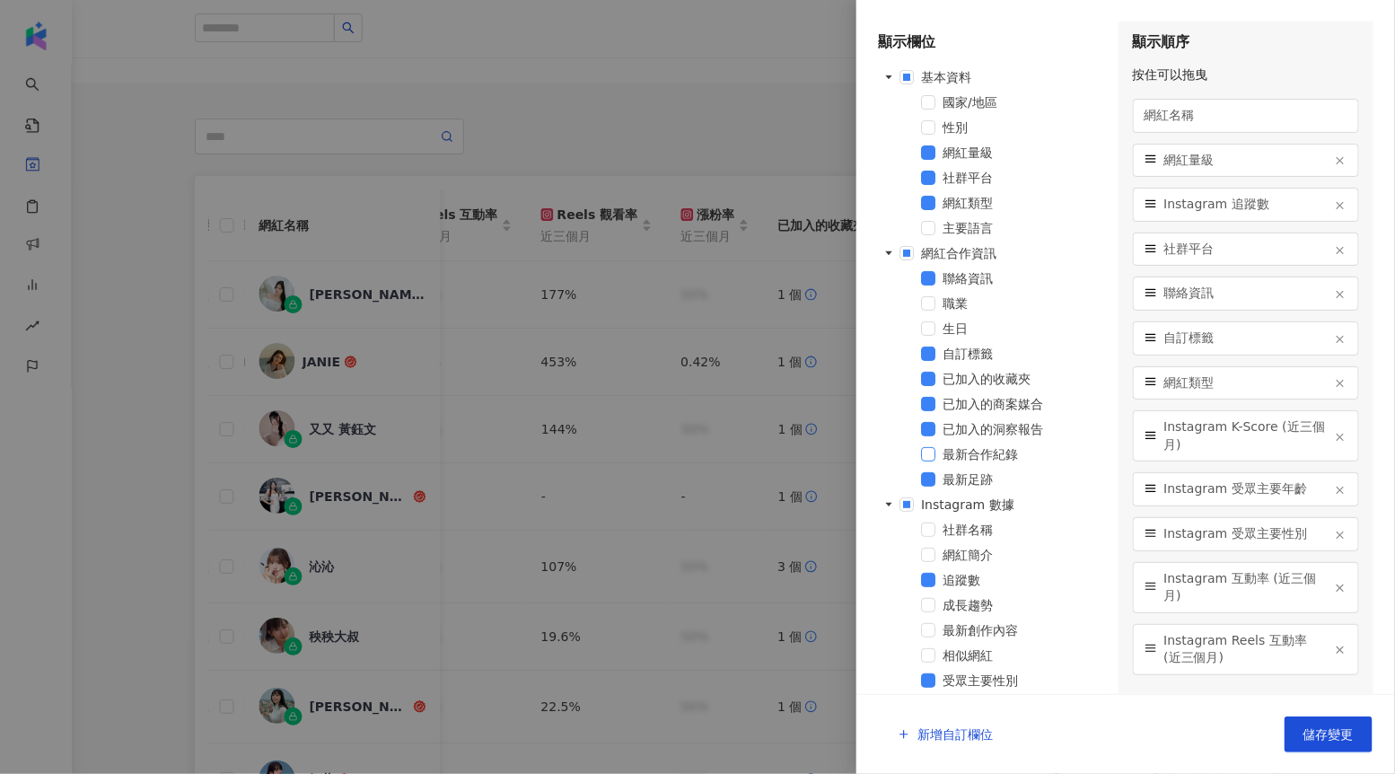
click at [933, 456] on span at bounding box center [928, 454] width 14 height 14
drag, startPoint x: 1043, startPoint y: 453, endPoint x: 928, endPoint y: 454, distance: 115.8
click at [928, 454] on div "最新合作紀錄" at bounding box center [991, 456] width 227 height 25
click at [892, 254] on icon "caret-down" at bounding box center [889, 253] width 9 height 9
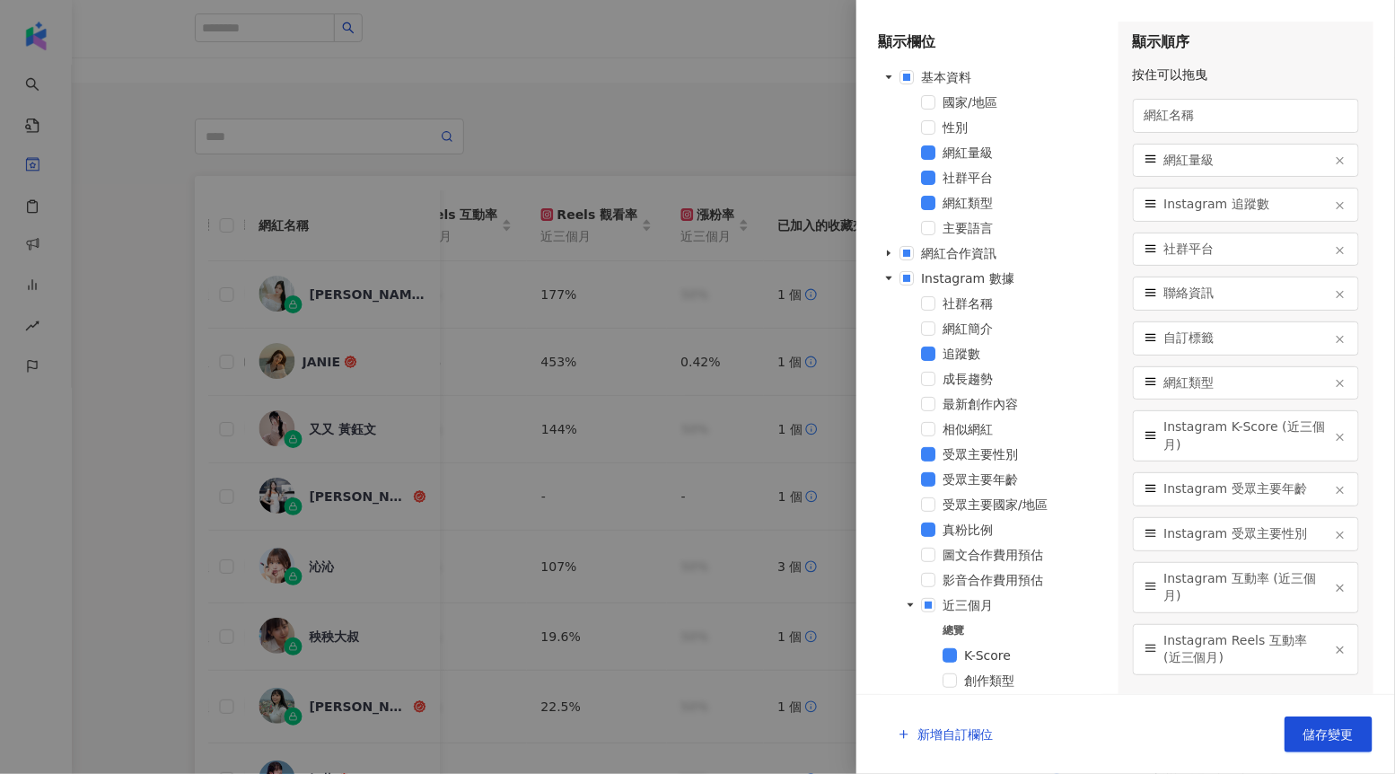
click at [806, 135] on div at bounding box center [697, 387] width 1395 height 774
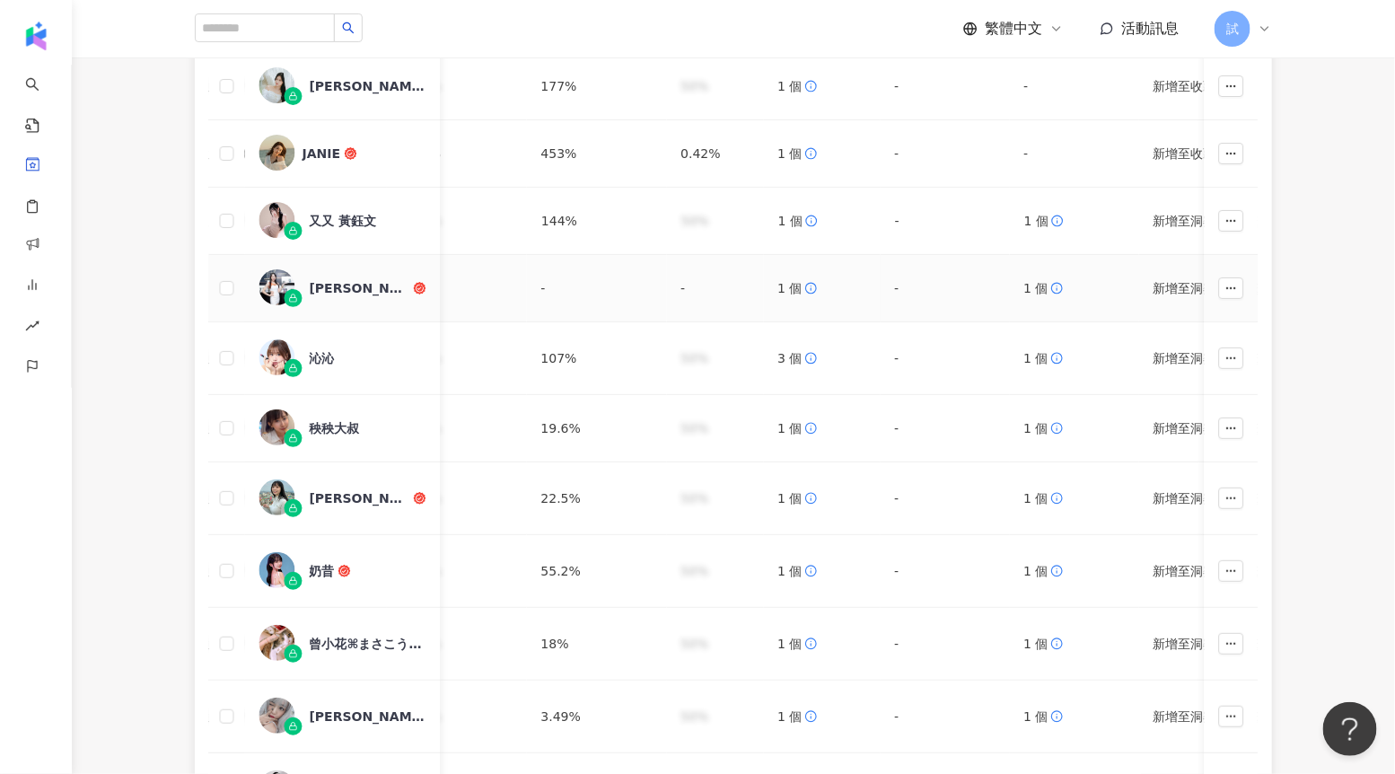
scroll to position [352, 0]
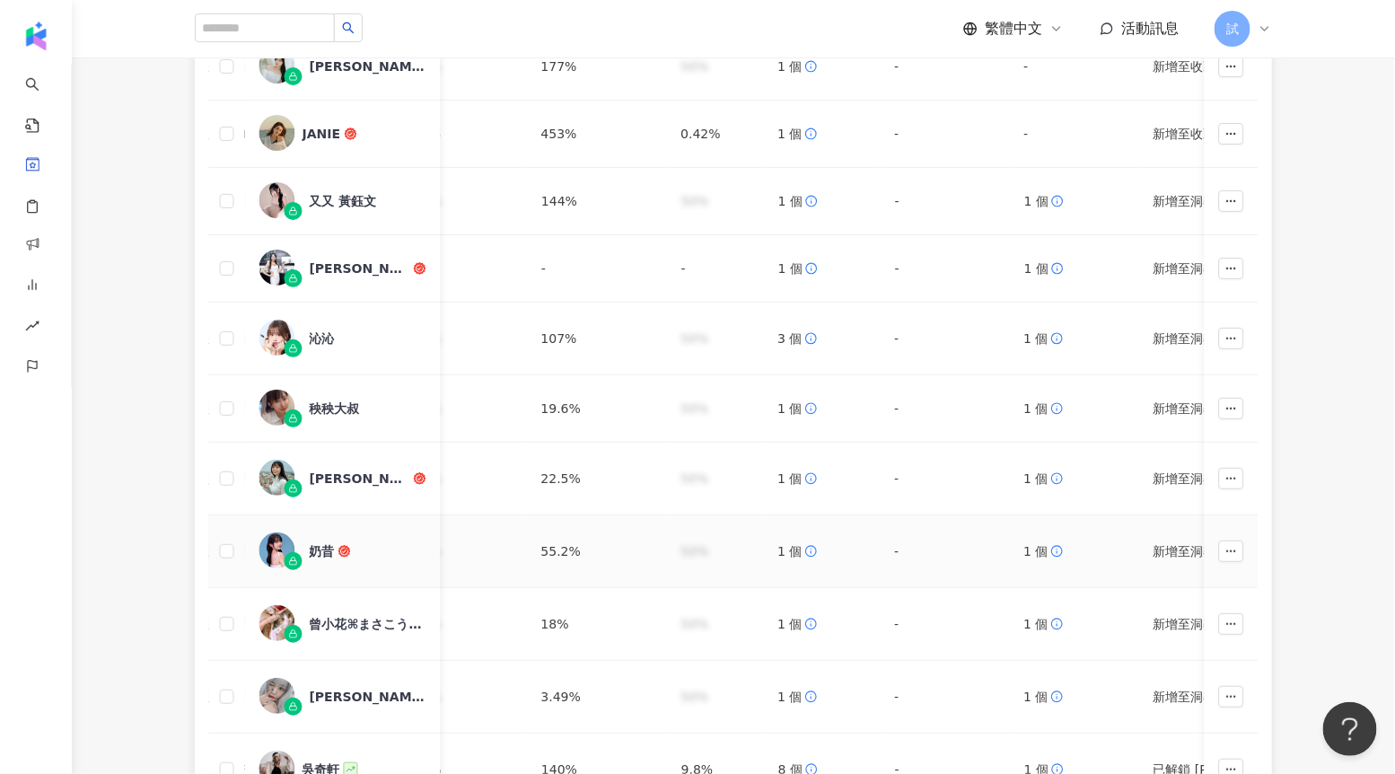
click at [317, 548] on div "奶昔" at bounding box center [322, 551] width 25 height 18
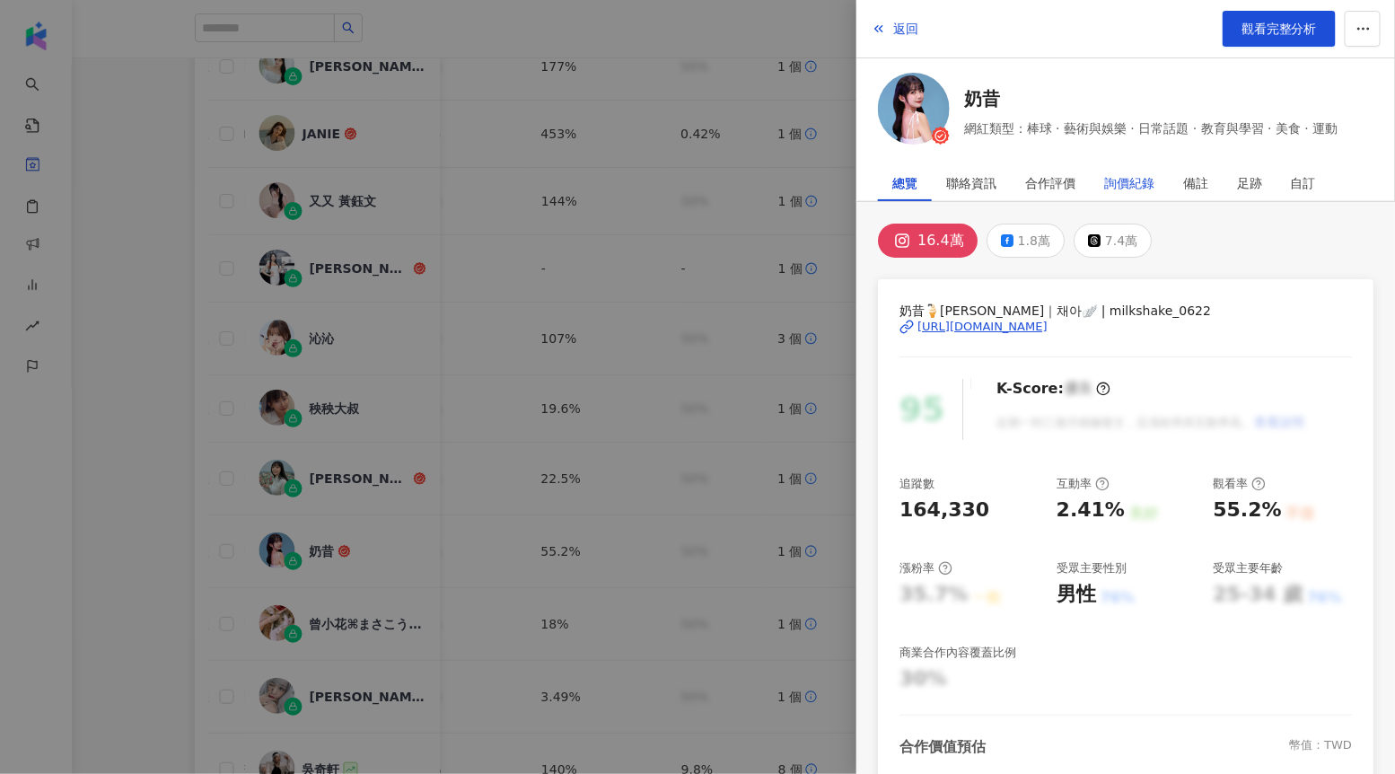
click at [1131, 189] on div "詢價紀錄" at bounding box center [1130, 183] width 50 height 36
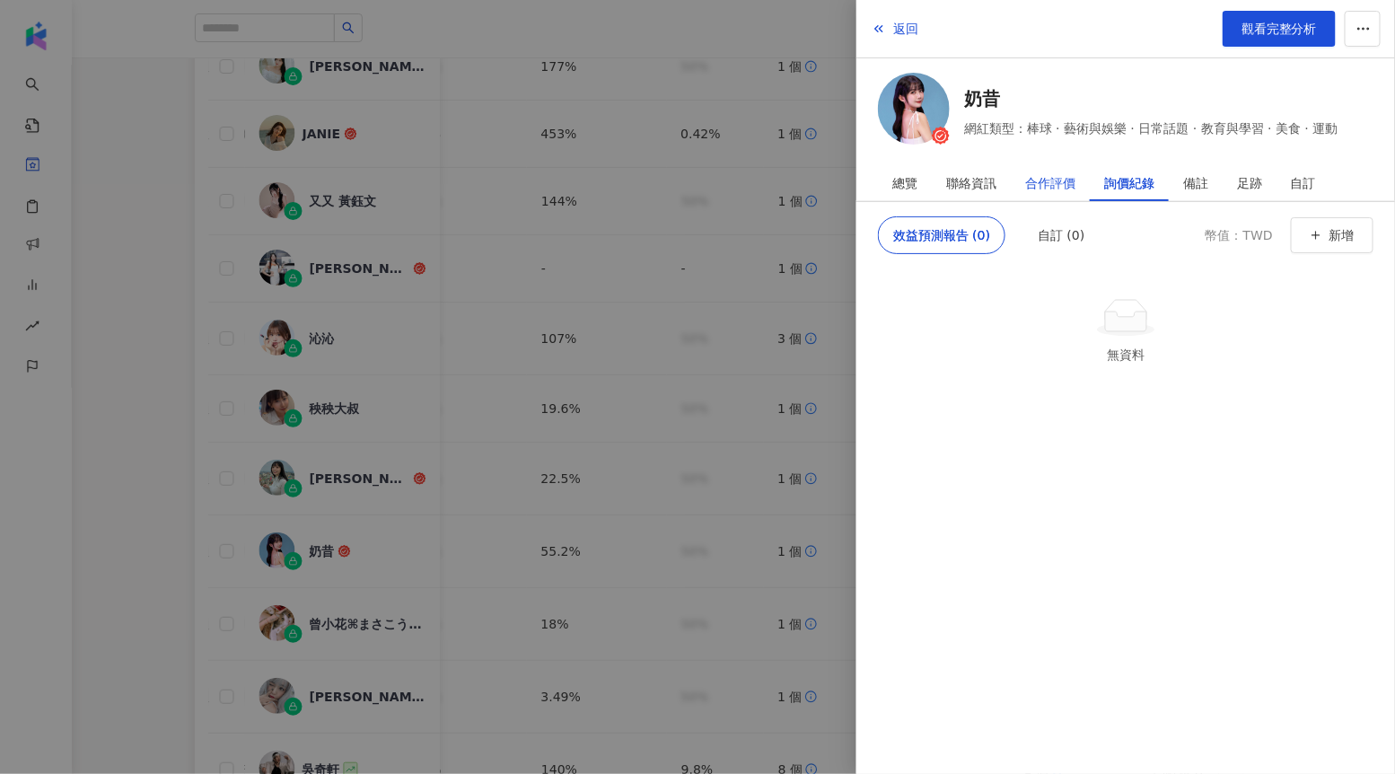
click at [1042, 191] on div "合作評價" at bounding box center [1051, 183] width 50 height 36
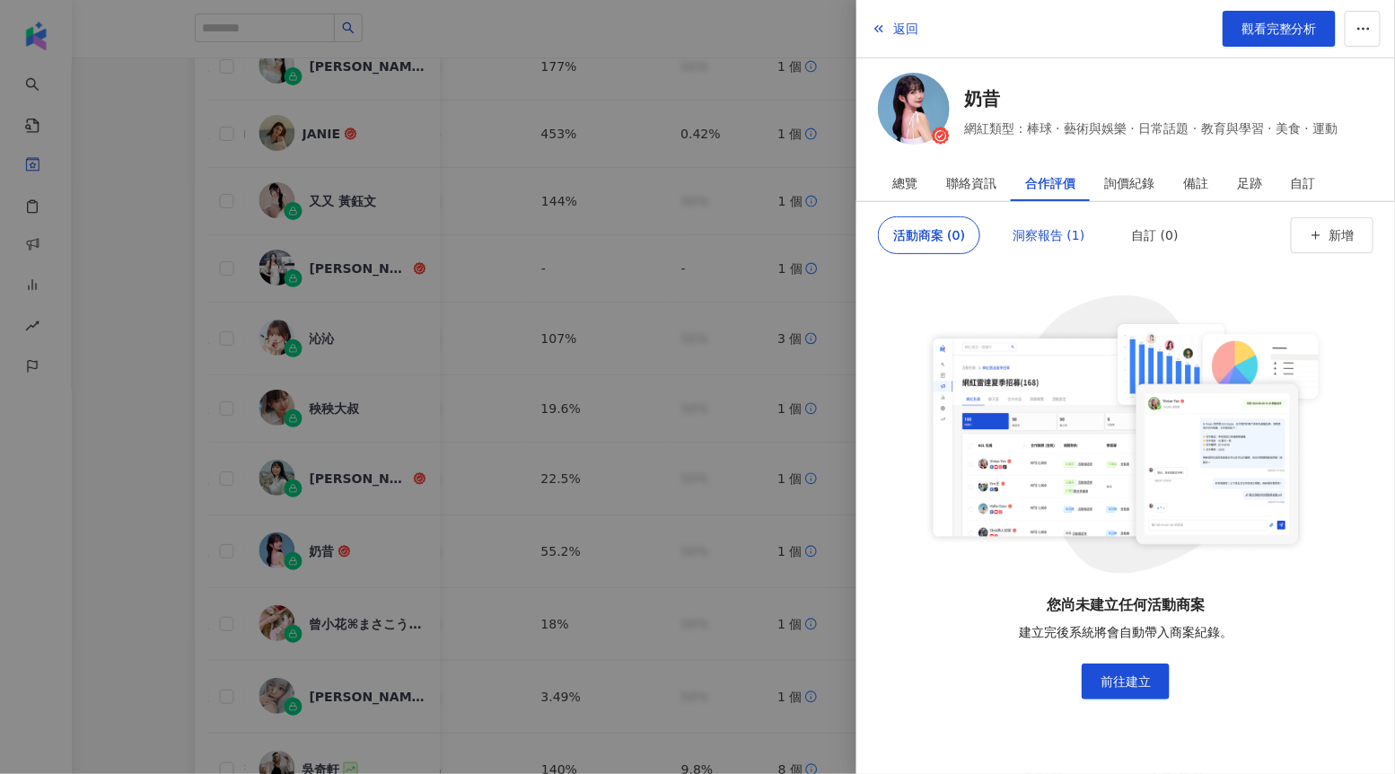
click at [1039, 232] on div "洞察報告 (1)" at bounding box center [1049, 235] width 72 height 36
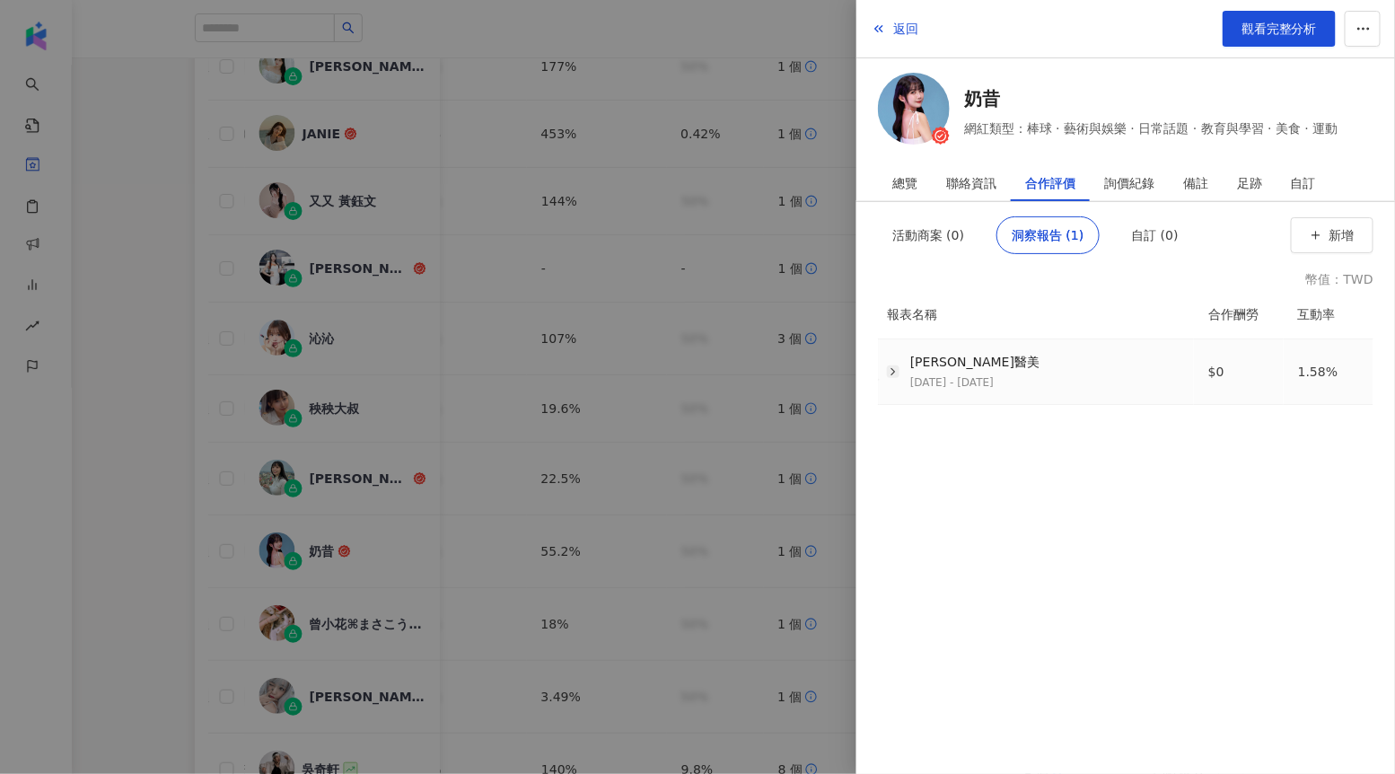
click at [894, 368] on icon "button" at bounding box center [893, 371] width 13 height 13
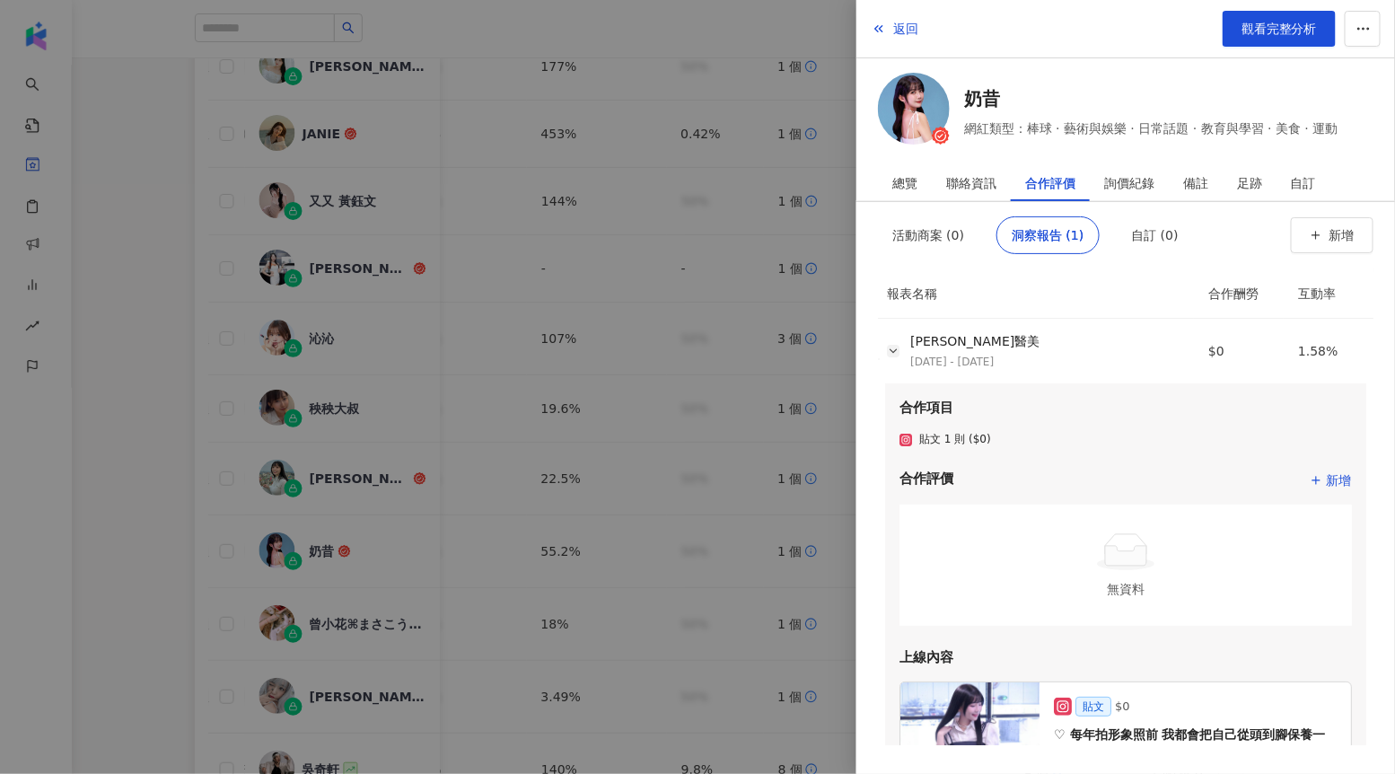
scroll to position [0, 0]
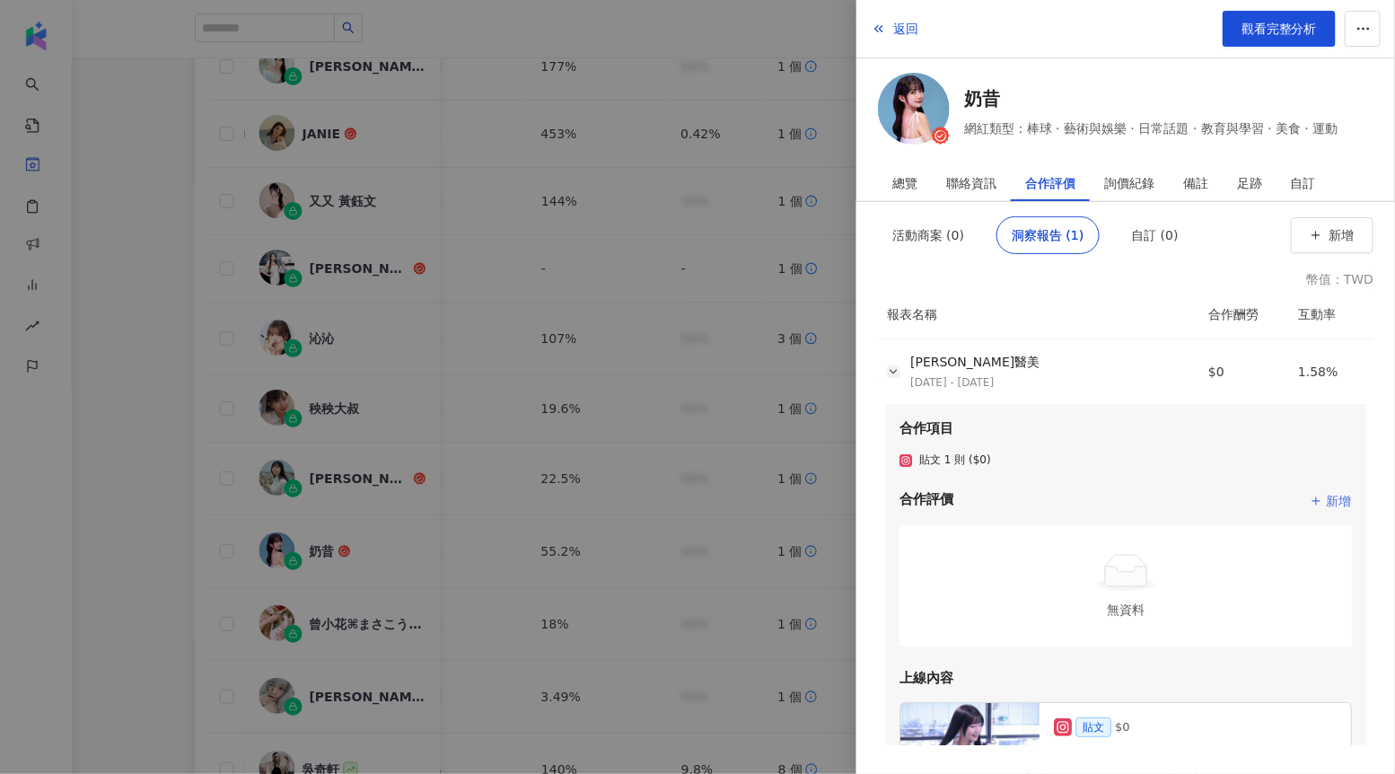
click at [1332, 506] on span "新增" at bounding box center [1338, 501] width 25 height 22
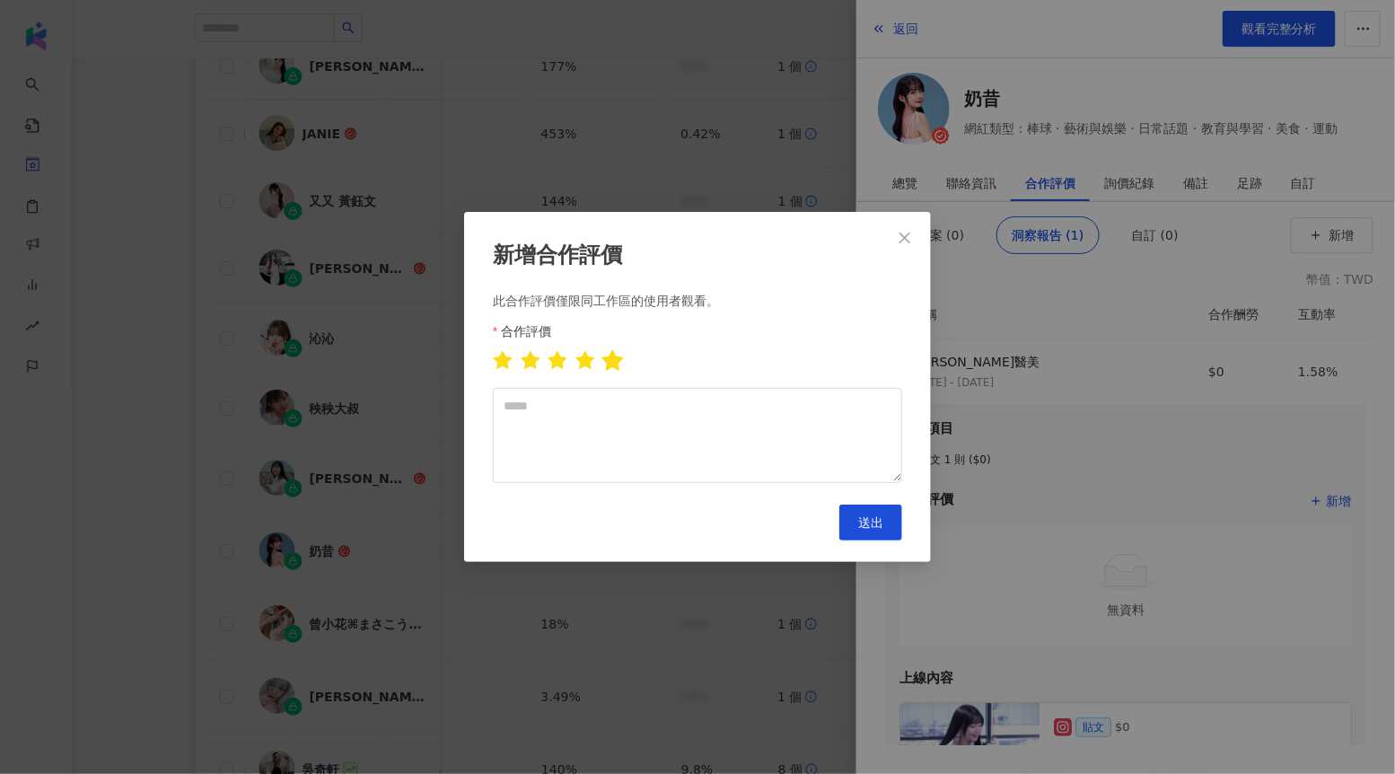
click at [622, 359] on icon "star" at bounding box center [613, 361] width 22 height 22
click at [596, 408] on textarea at bounding box center [697, 435] width 409 height 95
type textarea "*"
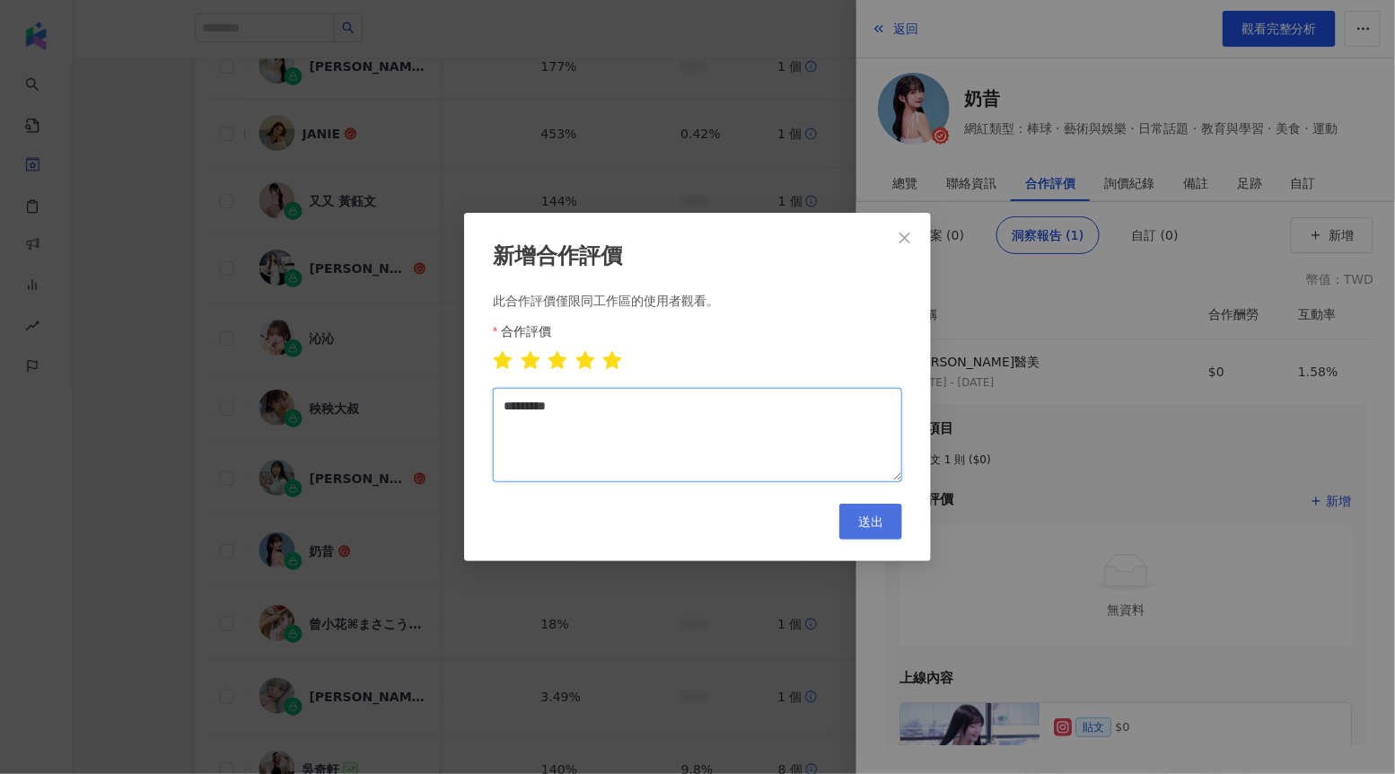
type textarea "*********"
click at [898, 510] on button "送出" at bounding box center [871, 522] width 63 height 36
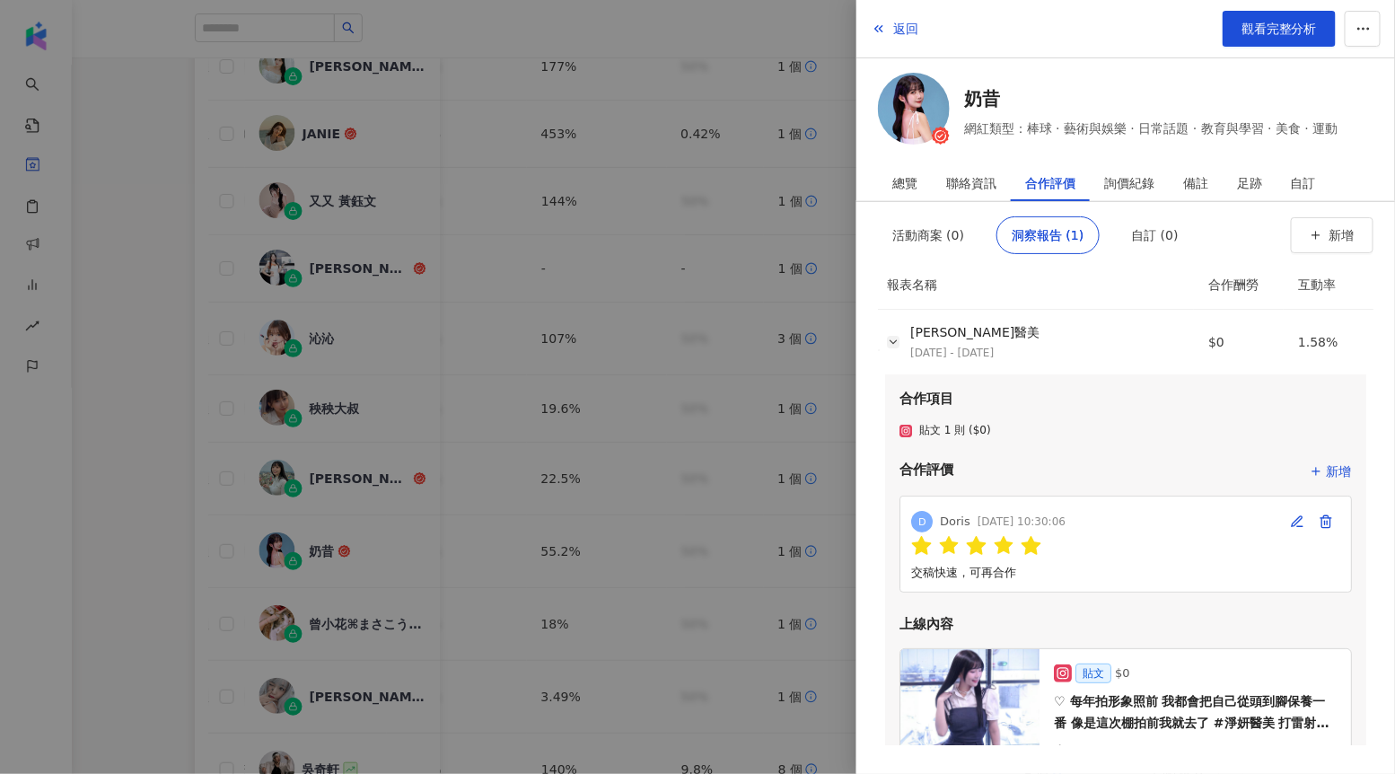
scroll to position [81, 0]
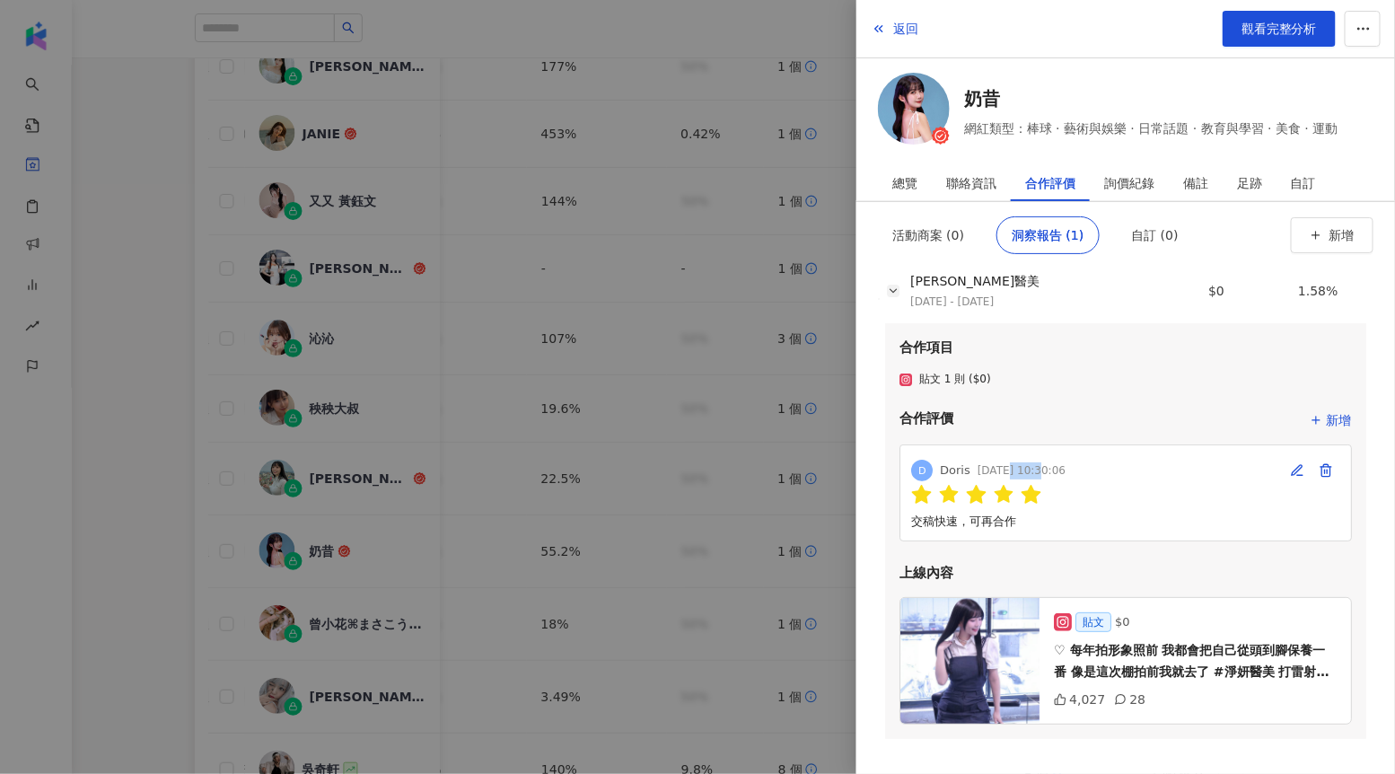
drag, startPoint x: 1006, startPoint y: 469, endPoint x: 1040, endPoint y: 469, distance: 34.1
click at [1040, 469] on div "[DATE] 10:30:06" at bounding box center [1022, 470] width 88 height 17
drag, startPoint x: 909, startPoint y: 521, endPoint x: 1026, endPoint y: 527, distance: 117.8
click at [1026, 527] on div "D [PERSON_NAME] [DATE] 10:30:06 交稿快速，可再合作" at bounding box center [1126, 493] width 453 height 96
click at [842, 425] on div at bounding box center [697, 387] width 1395 height 774
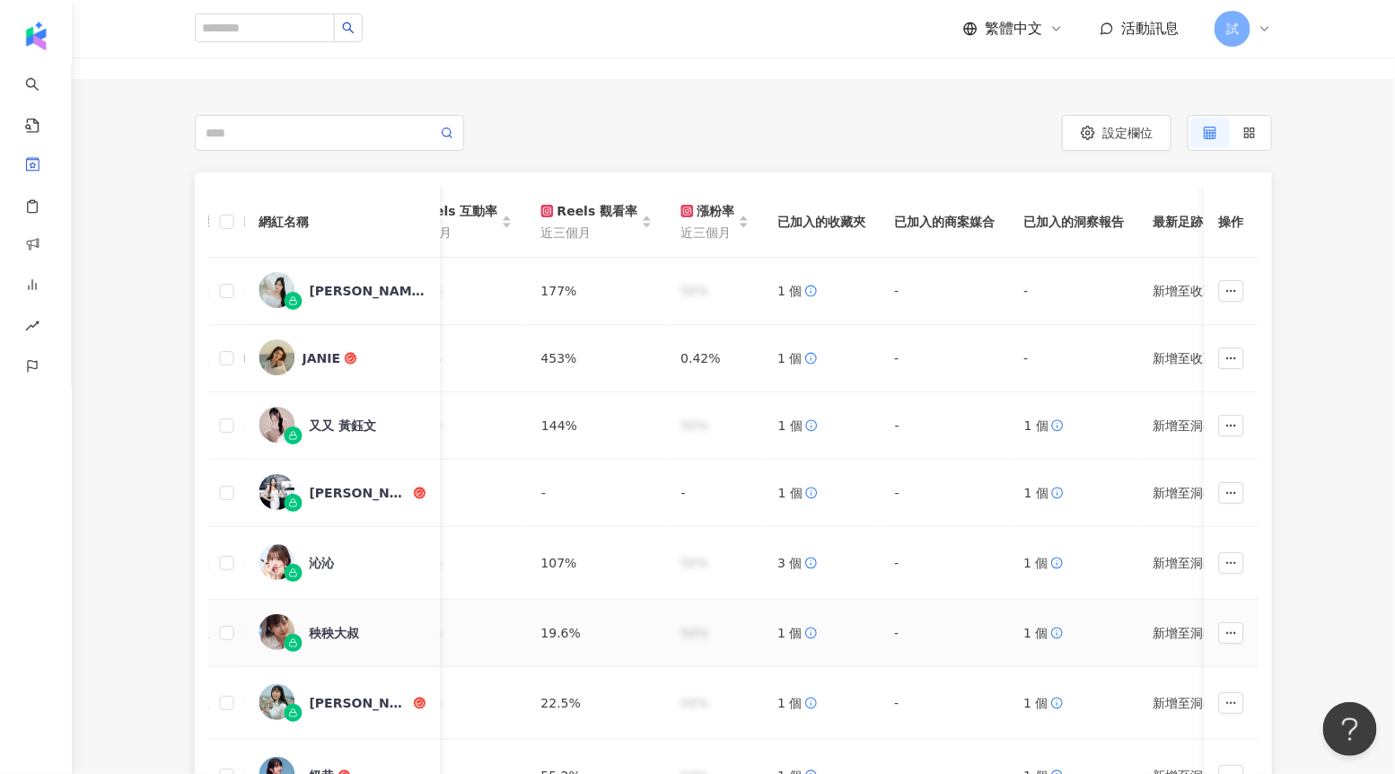
scroll to position [0, 0]
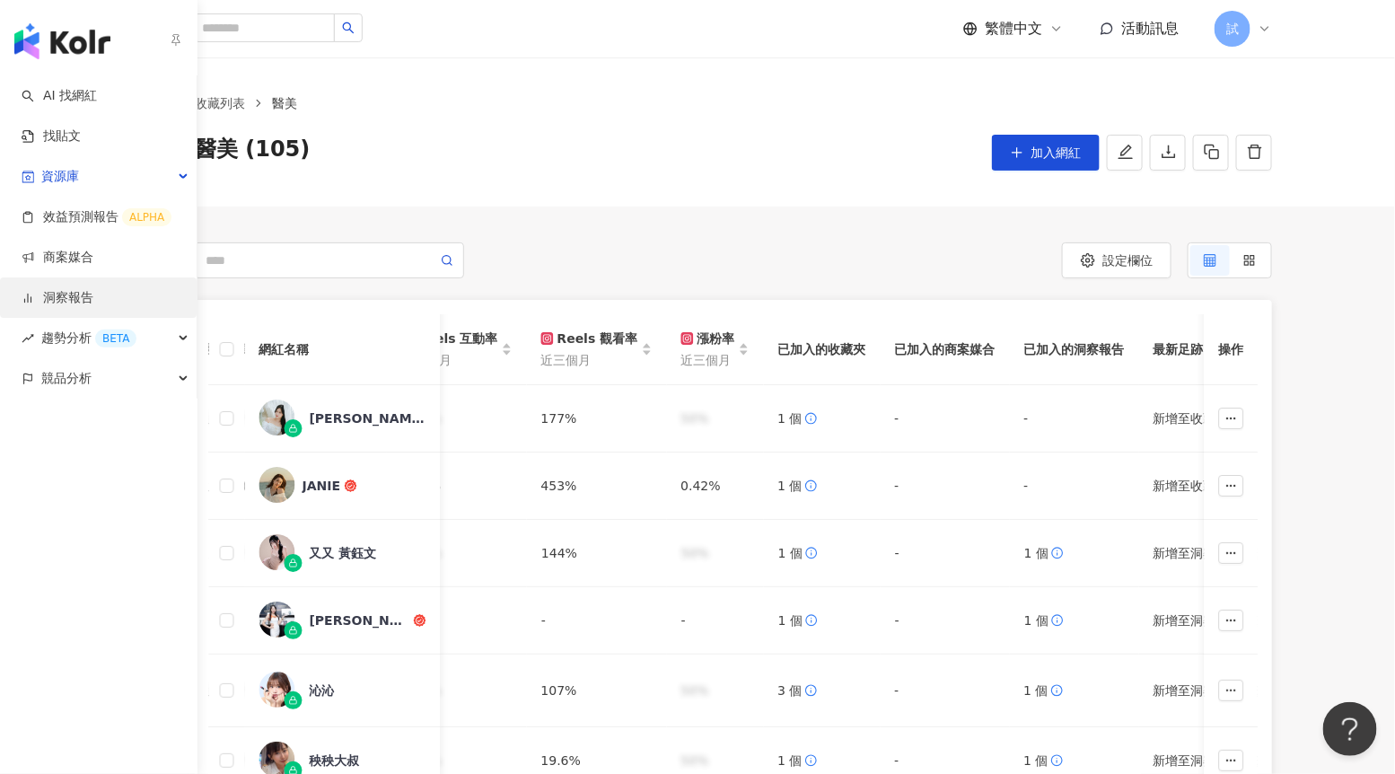
click at [83, 291] on link "洞察報告" at bounding box center [58, 298] width 72 height 18
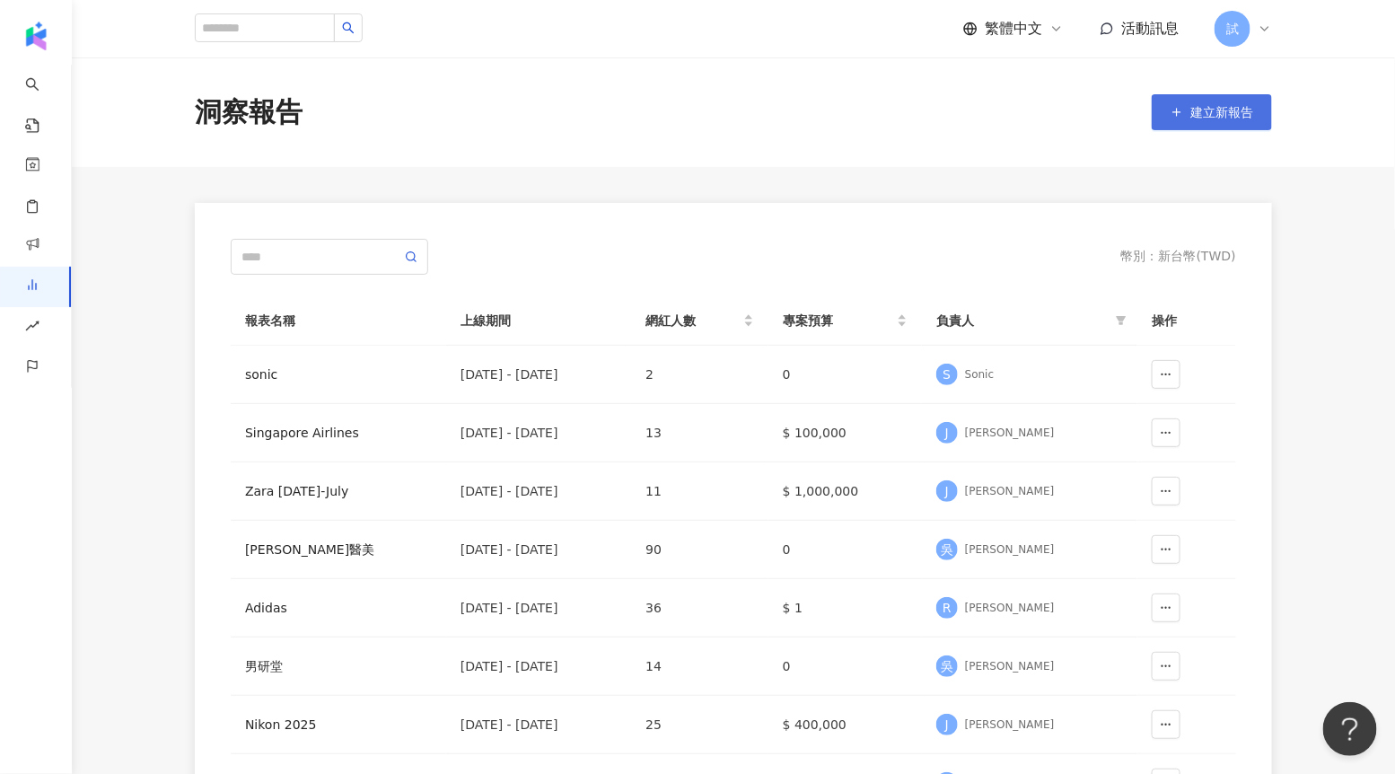
click at [1213, 116] on span "建立新報告" at bounding box center [1222, 112] width 63 height 14
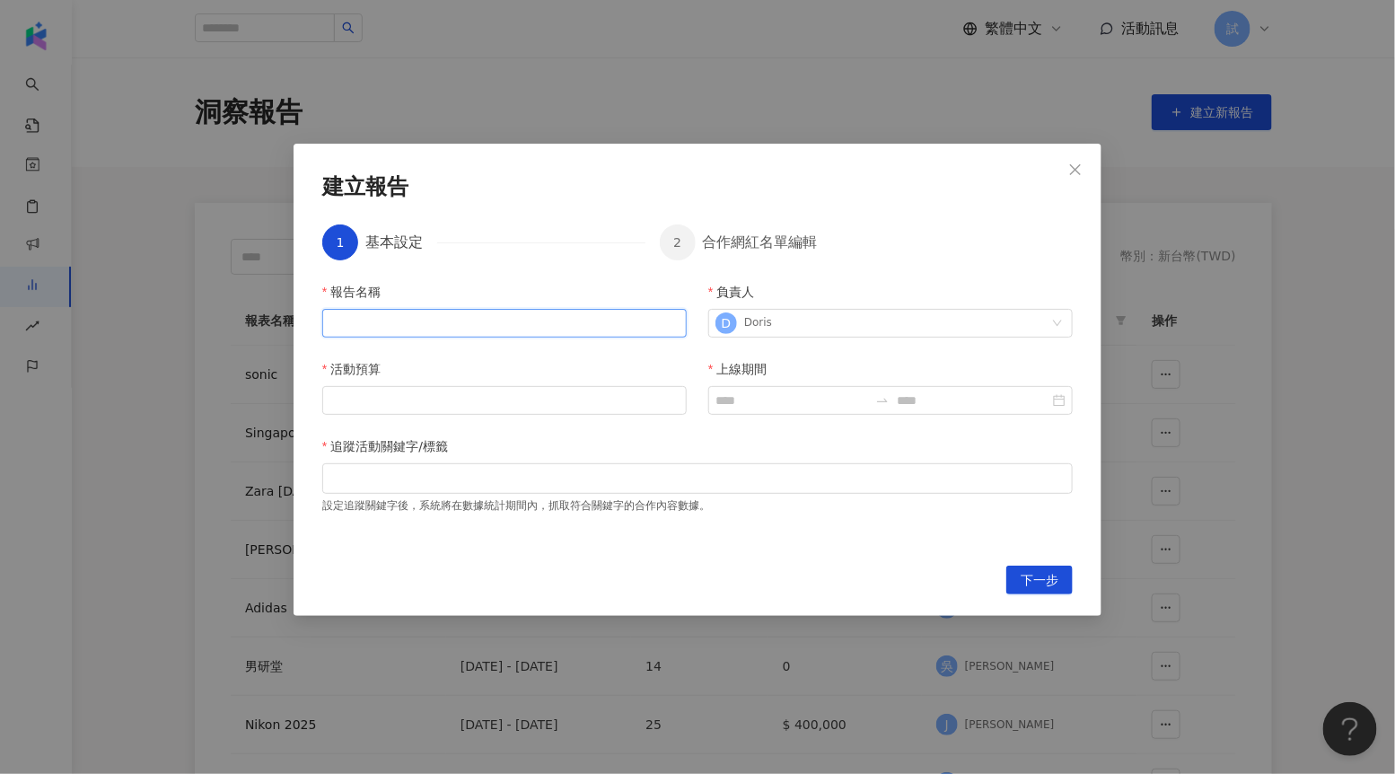
click at [542, 321] on input "報告名稱" at bounding box center [504, 323] width 365 height 29
type input "****"
click at [443, 397] on input "活動預算" at bounding box center [504, 400] width 363 height 27
type input "*****"
click at [744, 407] on input "上線期間" at bounding box center [792, 401] width 153 height 20
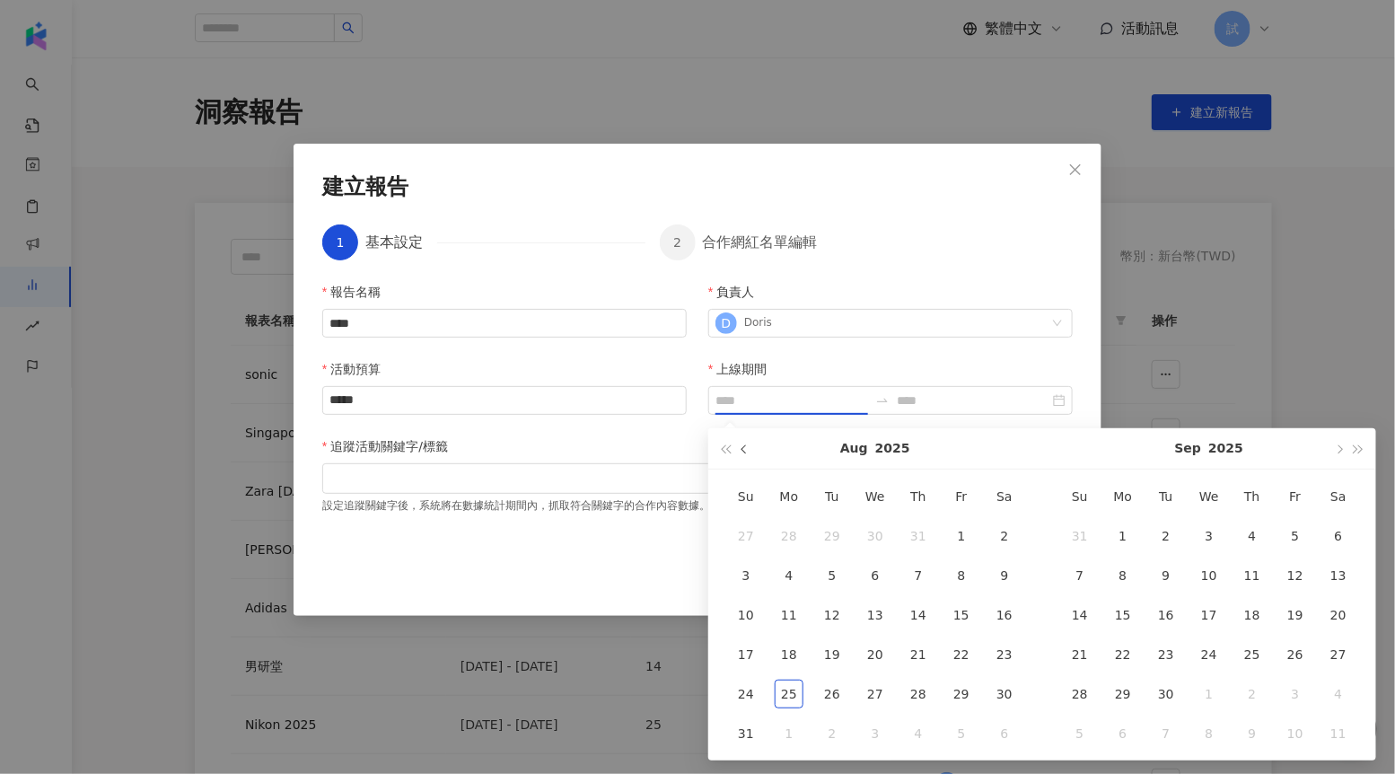
click at [751, 446] on button "button" at bounding box center [745, 448] width 20 height 40
type input "**********"
click at [831, 525] on div "1" at bounding box center [832, 536] width 29 height 29
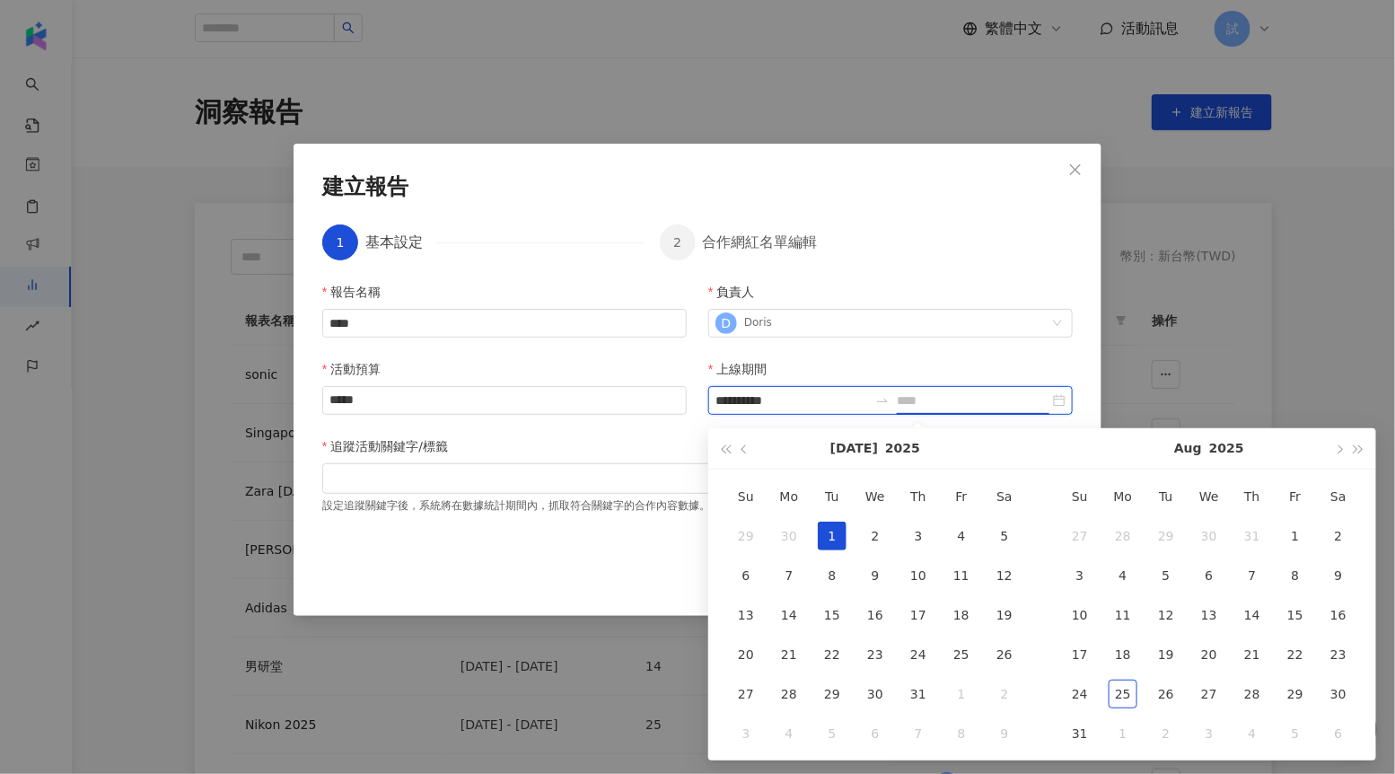
type input "**********"
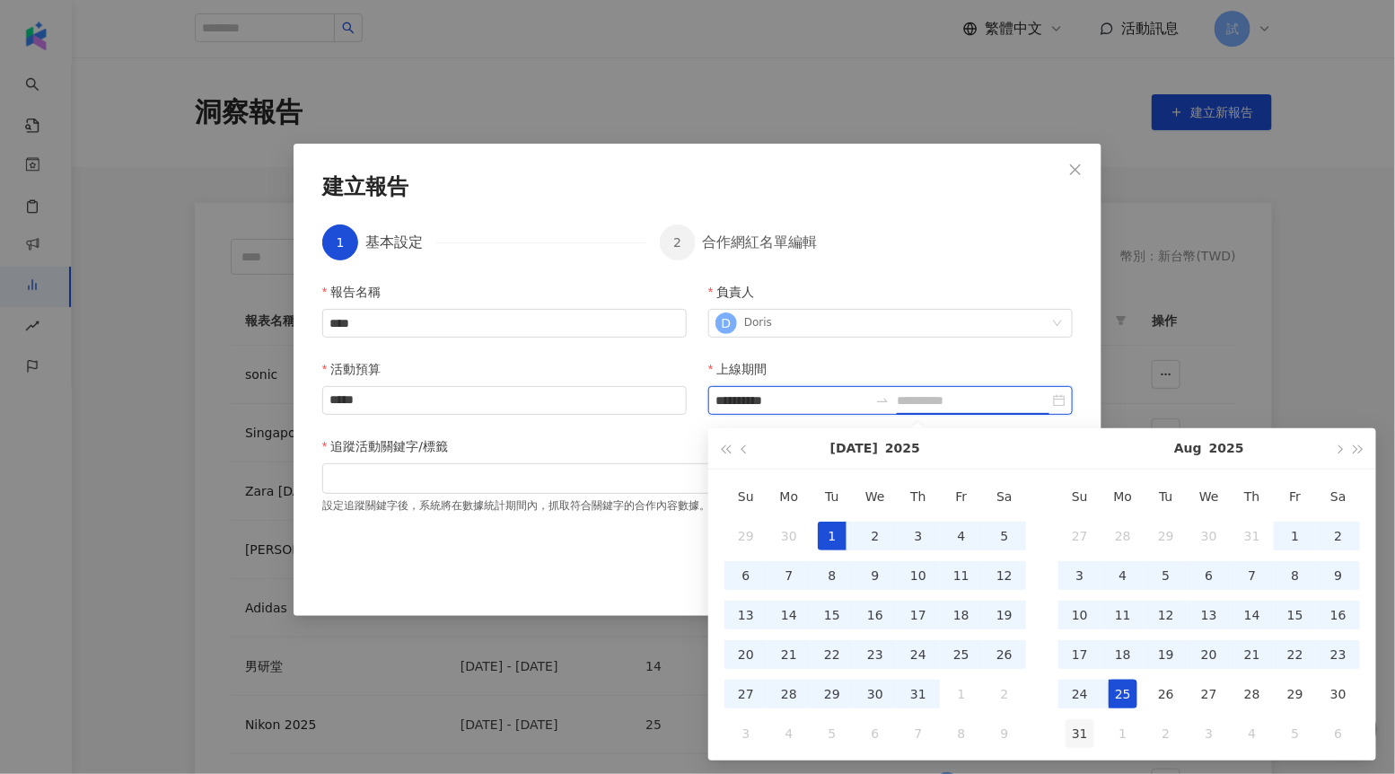
type input "**********"
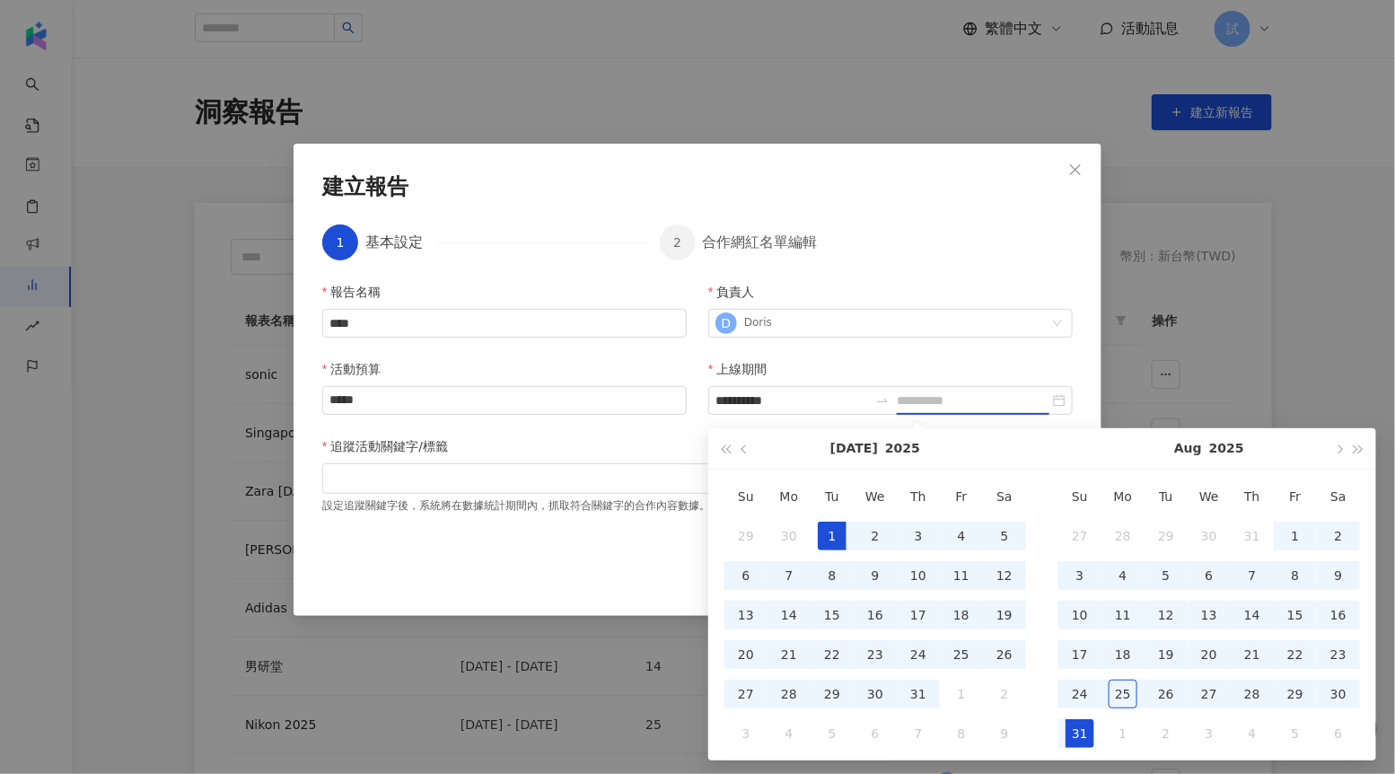
click at [1094, 726] on div "31" at bounding box center [1080, 733] width 29 height 29
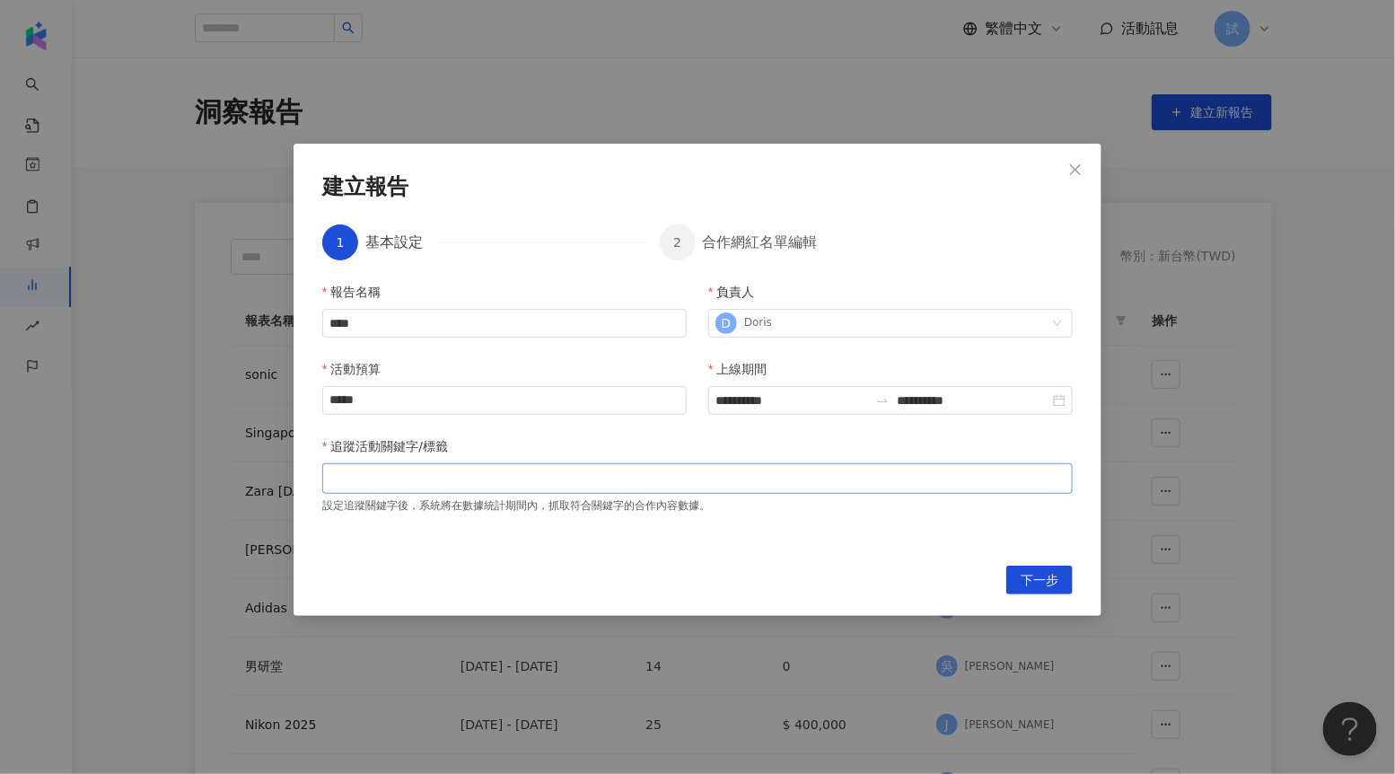
click at [706, 474] on div at bounding box center [698, 477] width 744 height 13
type input "*"
type input "****"
click at [1055, 582] on span "下一步" at bounding box center [1040, 581] width 38 height 29
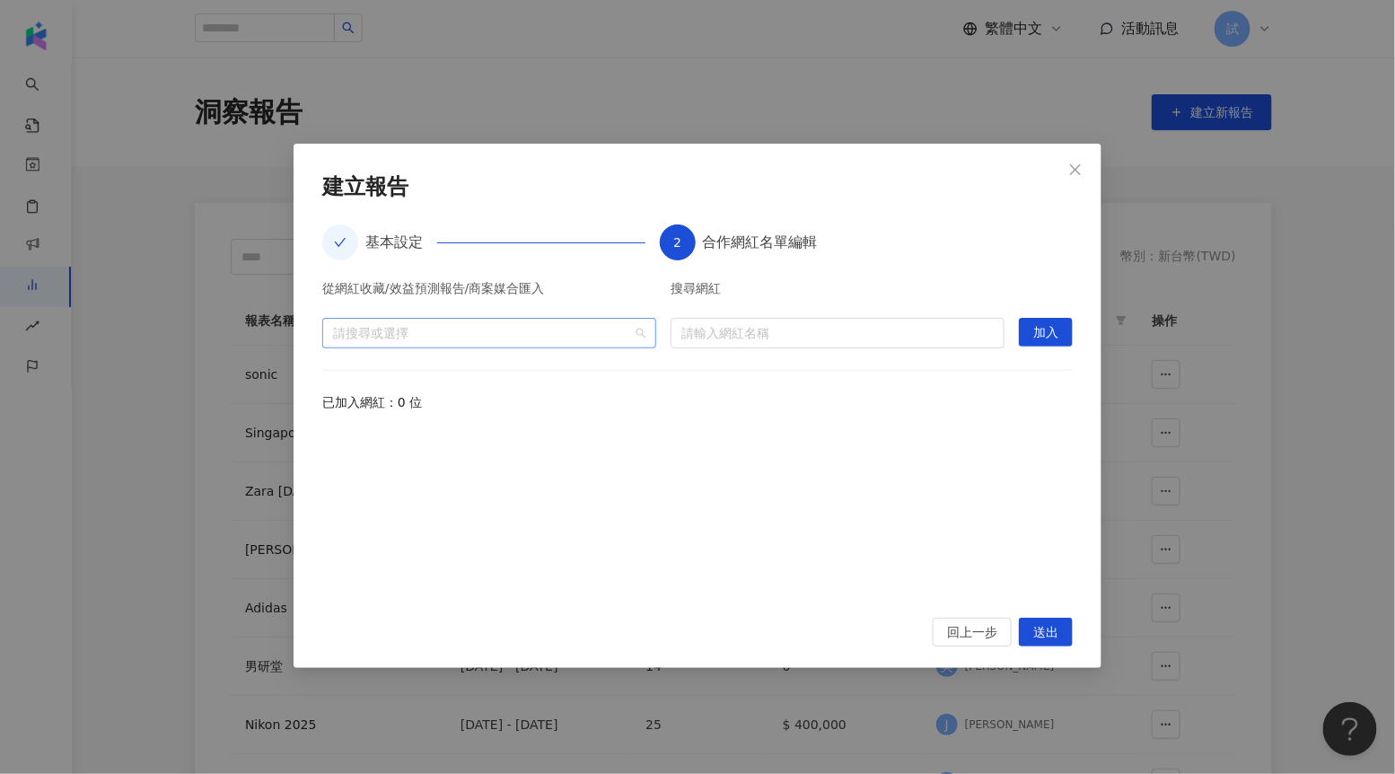
click at [614, 339] on div at bounding box center [480, 332] width 308 height 13
click at [333, 370] on span at bounding box center [340, 372] width 29 height 29
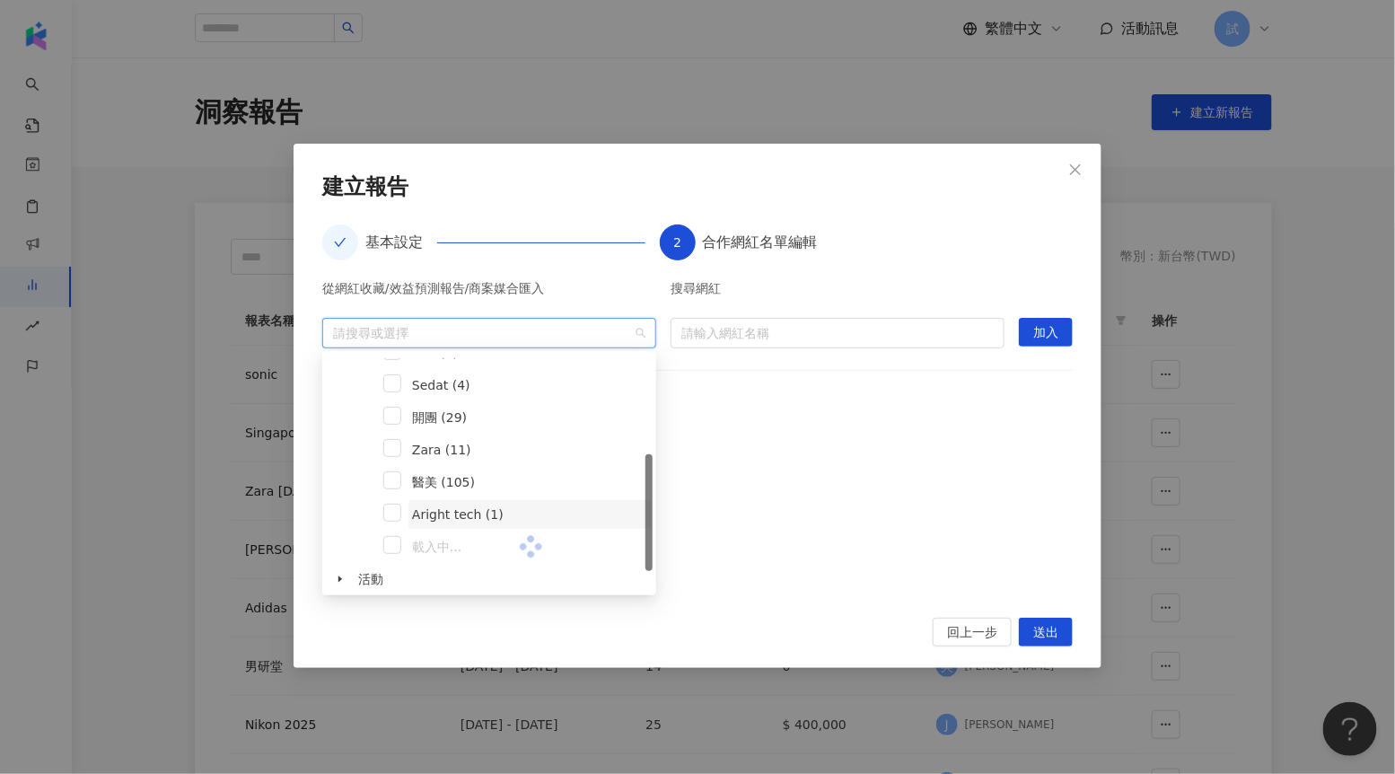
scroll to position [189, 0]
click at [397, 471] on span at bounding box center [392, 473] width 18 height 18
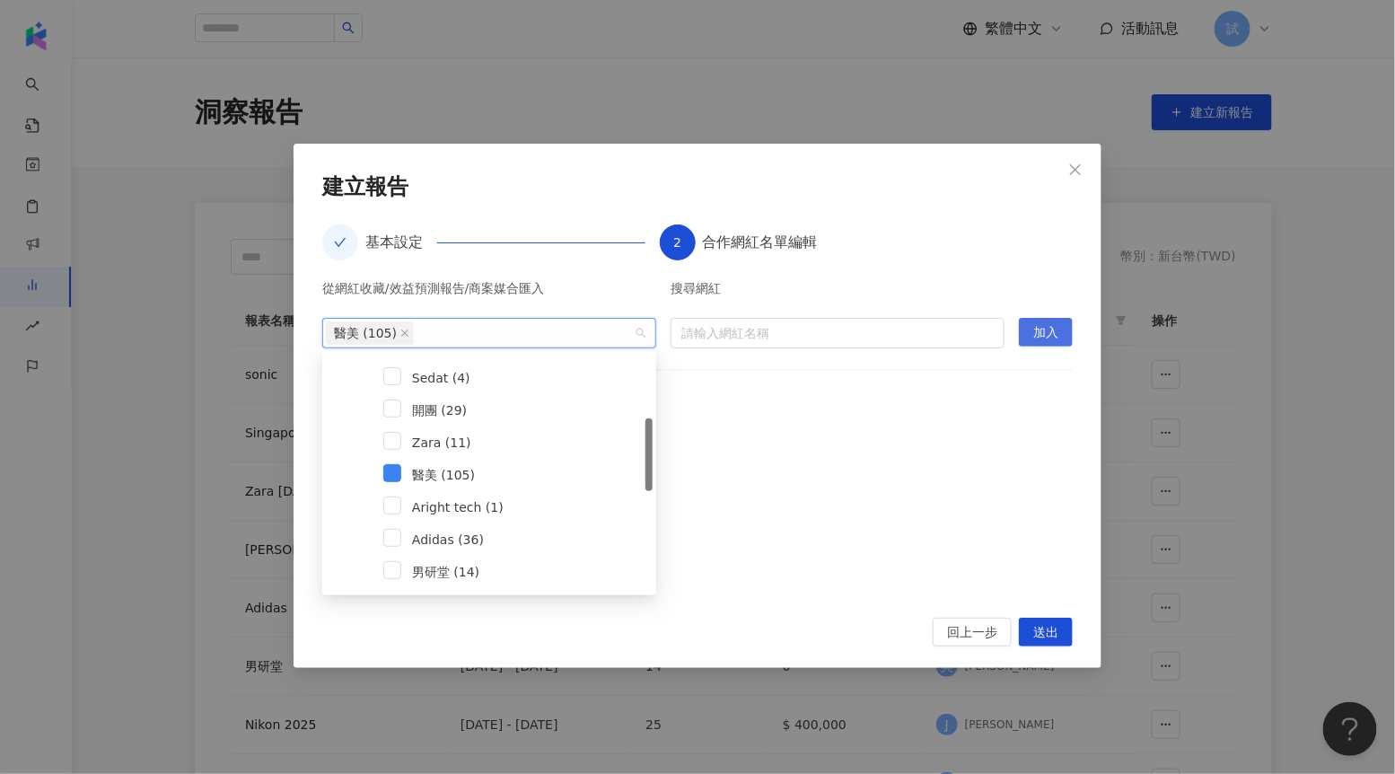
click at [1054, 338] on span "加入" at bounding box center [1046, 333] width 25 height 29
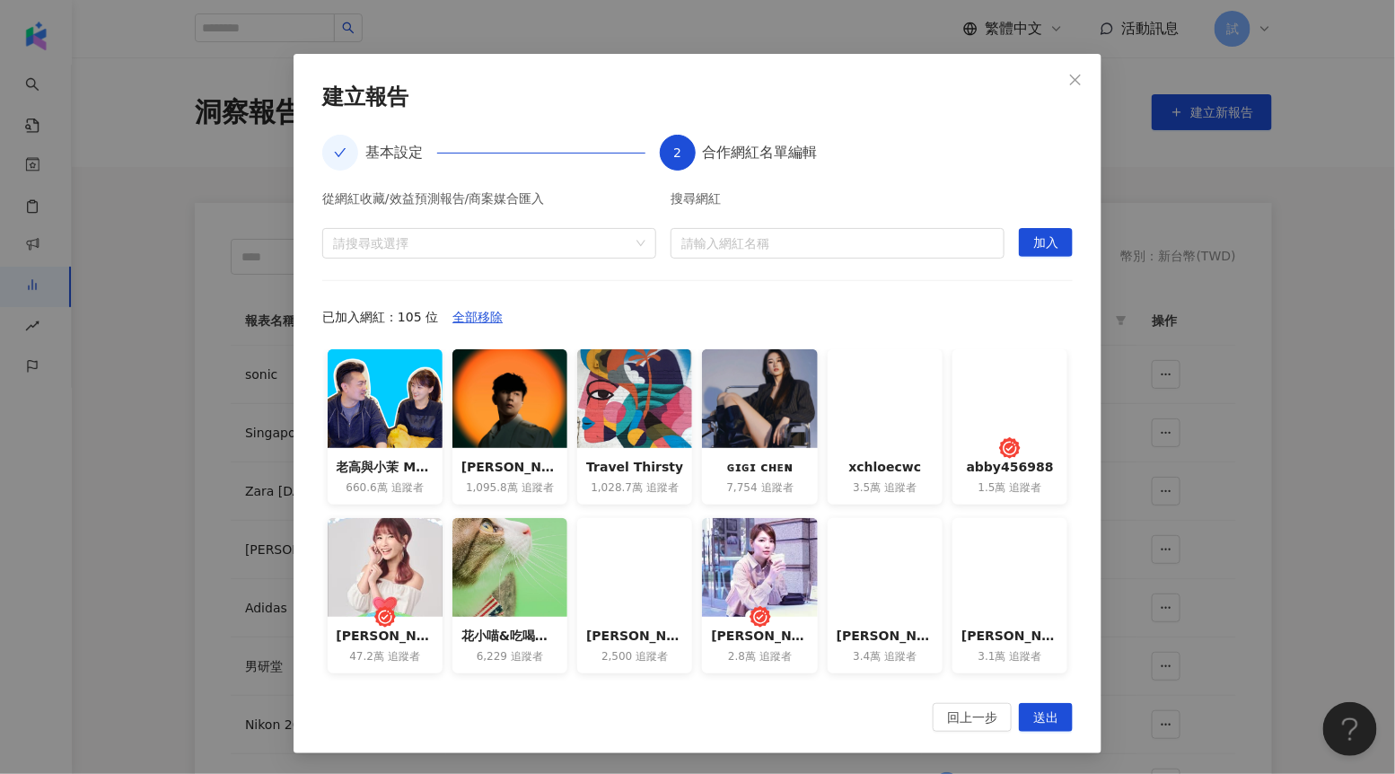
scroll to position [90, 0]
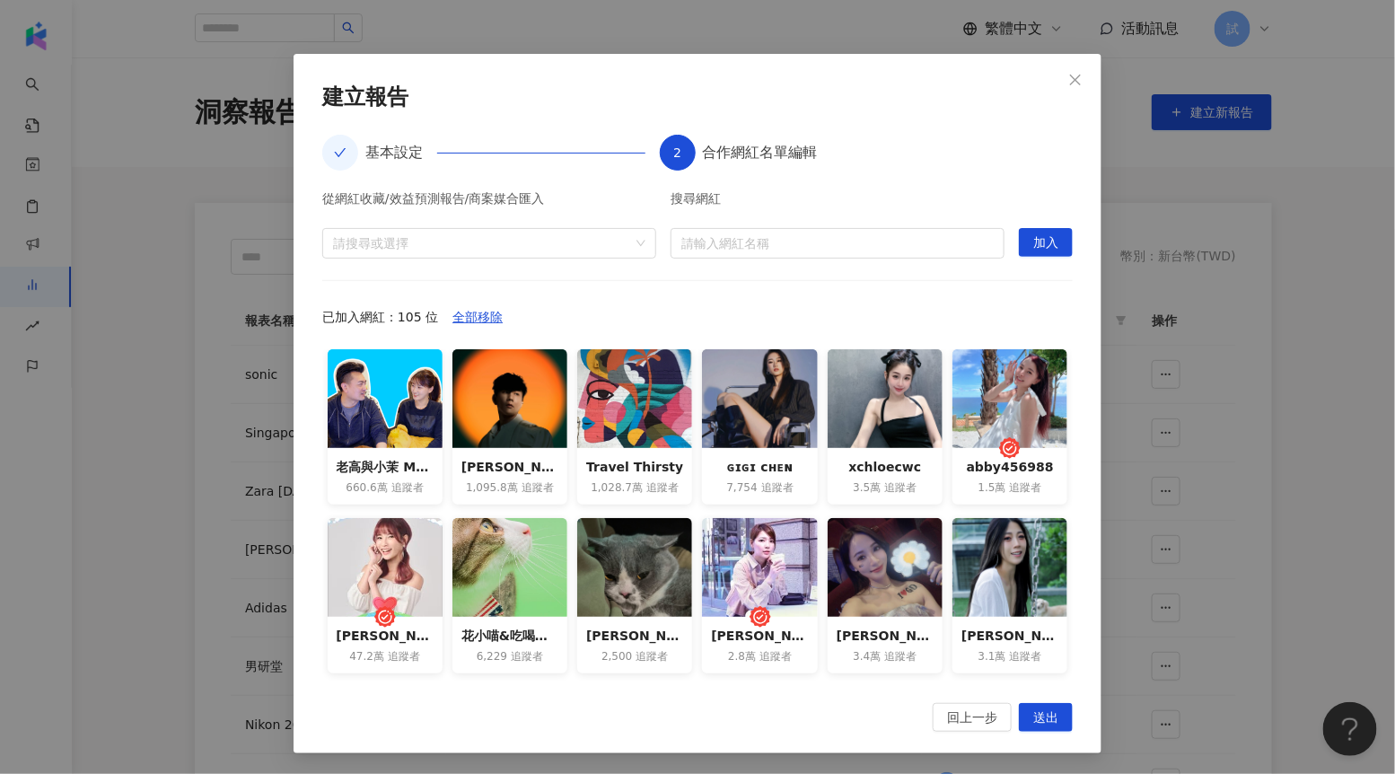
drag, startPoint x: 1081, startPoint y: 83, endPoint x: 1070, endPoint y: 396, distance: 313.6
click at [1072, 396] on div "**********" at bounding box center [698, 404] width 808 height 700
click at [1078, 77] on icon "close" at bounding box center [1075, 79] width 11 height 11
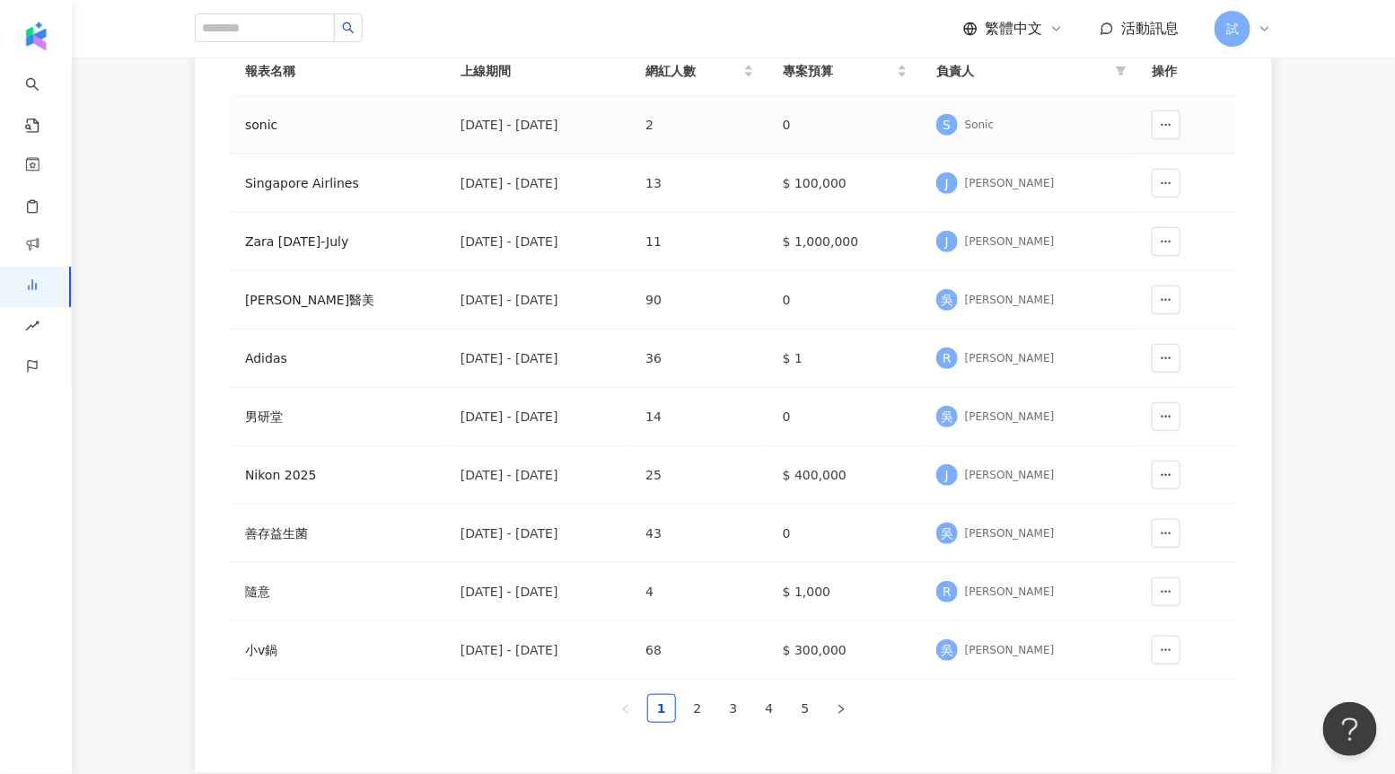
scroll to position [268, 0]
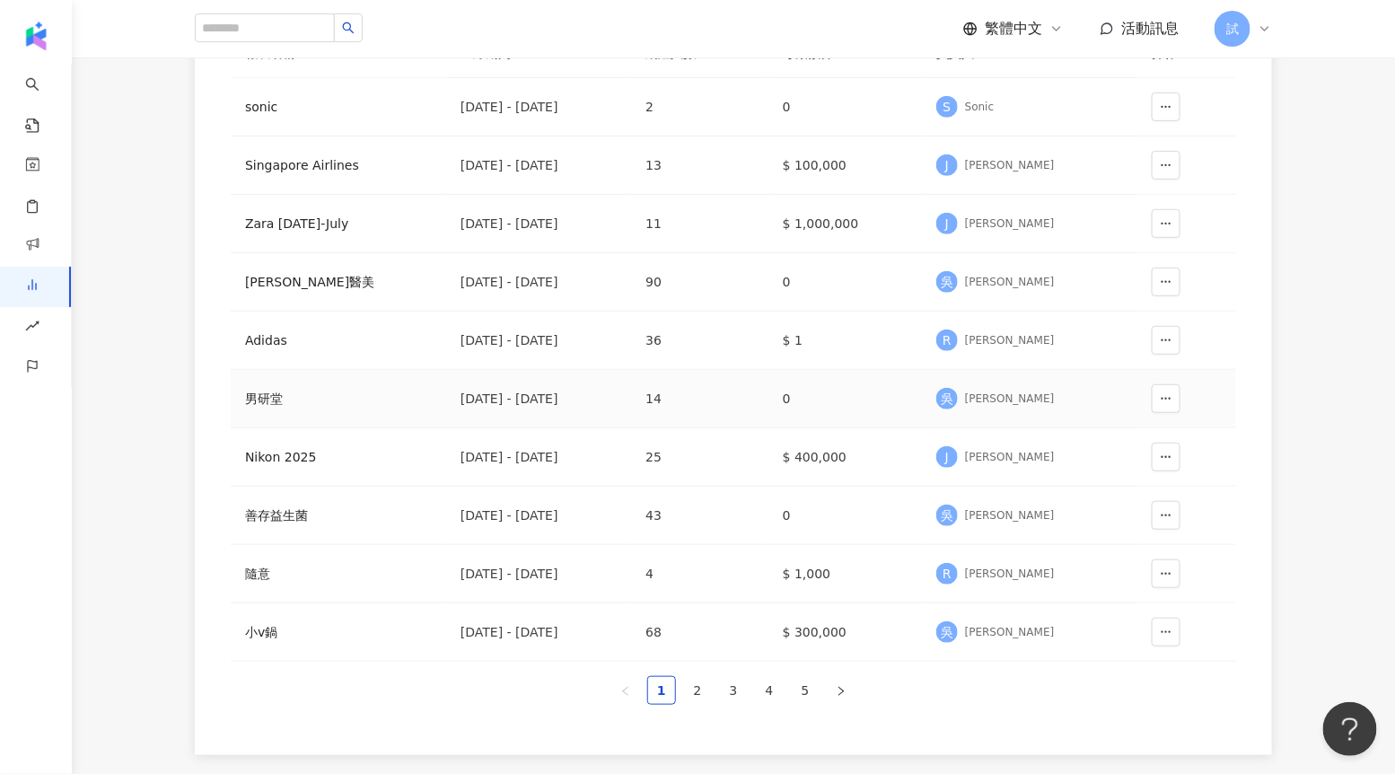
click at [325, 395] on div "男研堂" at bounding box center [338, 399] width 187 height 20
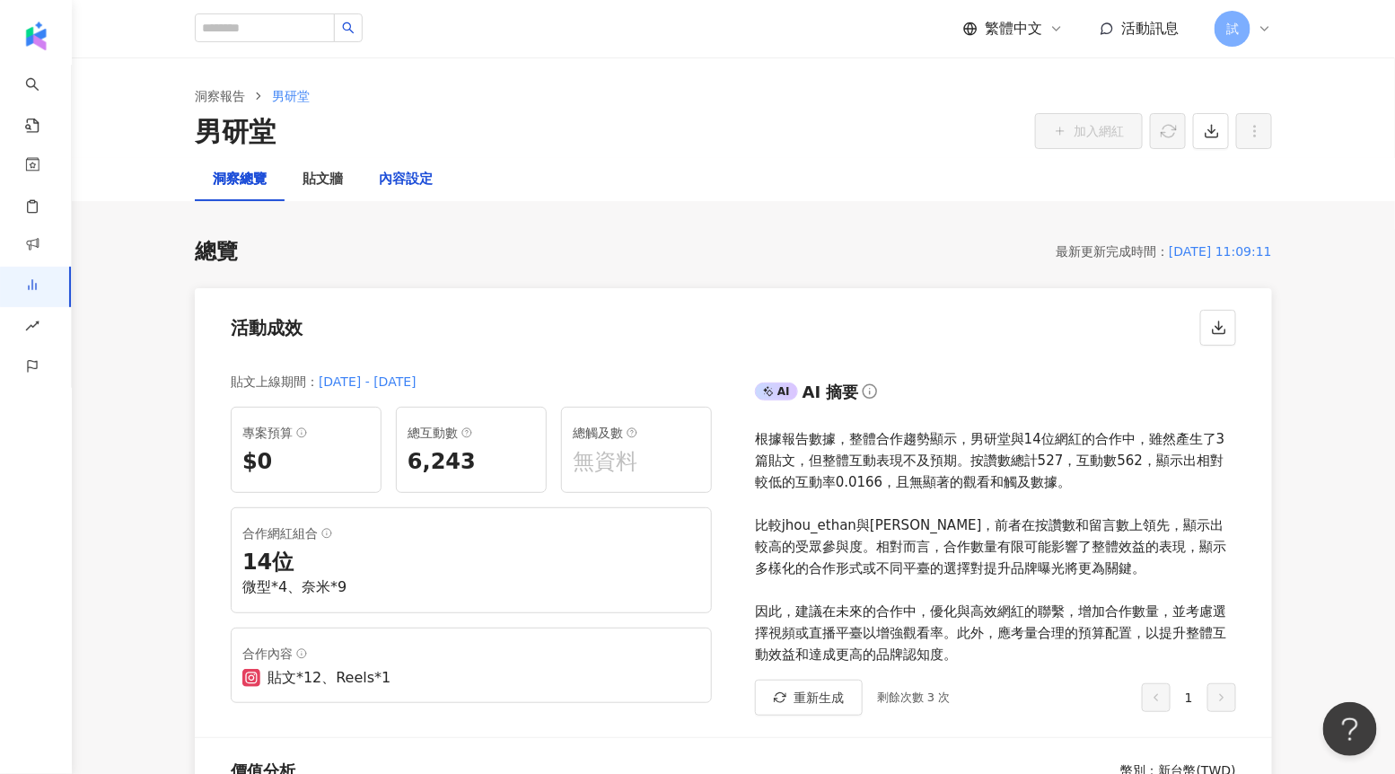
click at [386, 178] on div "內容設定" at bounding box center [406, 180] width 54 height 22
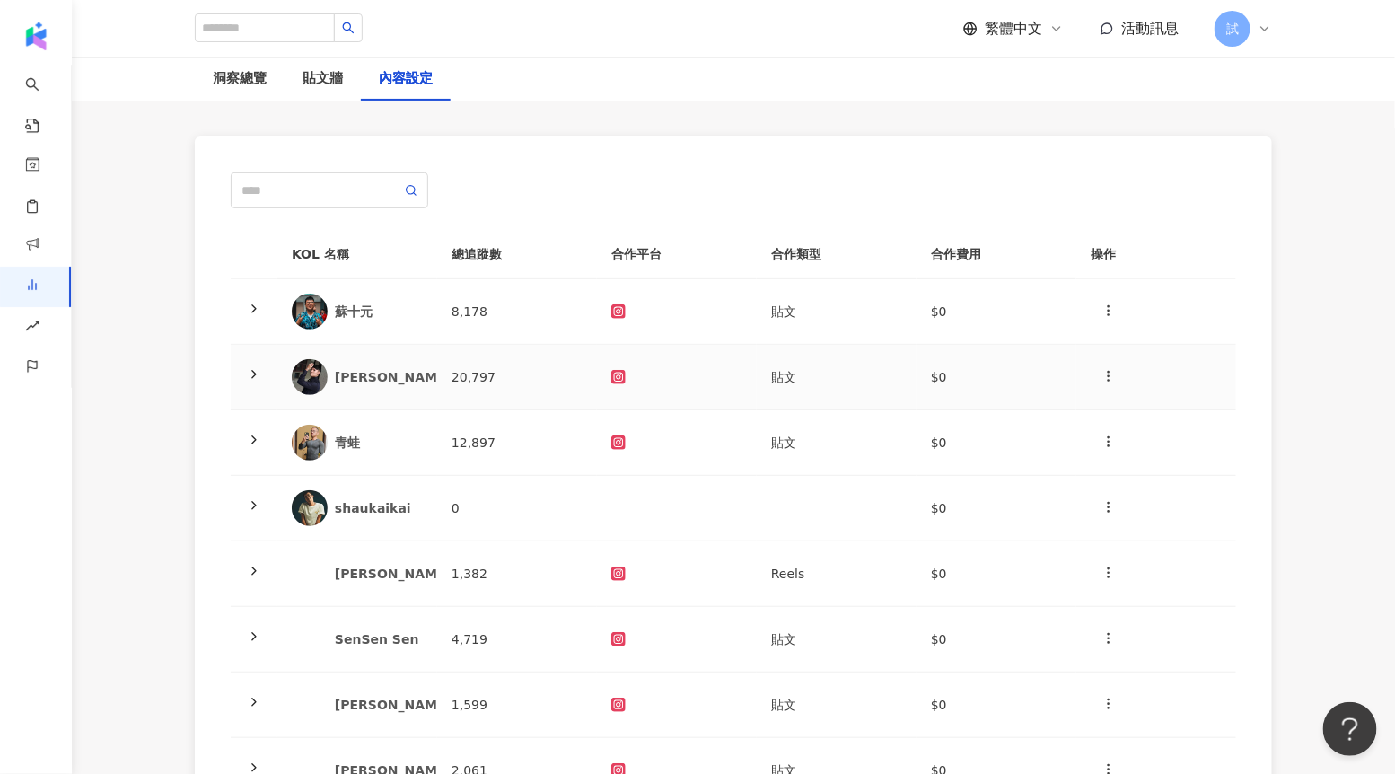
scroll to position [103, 0]
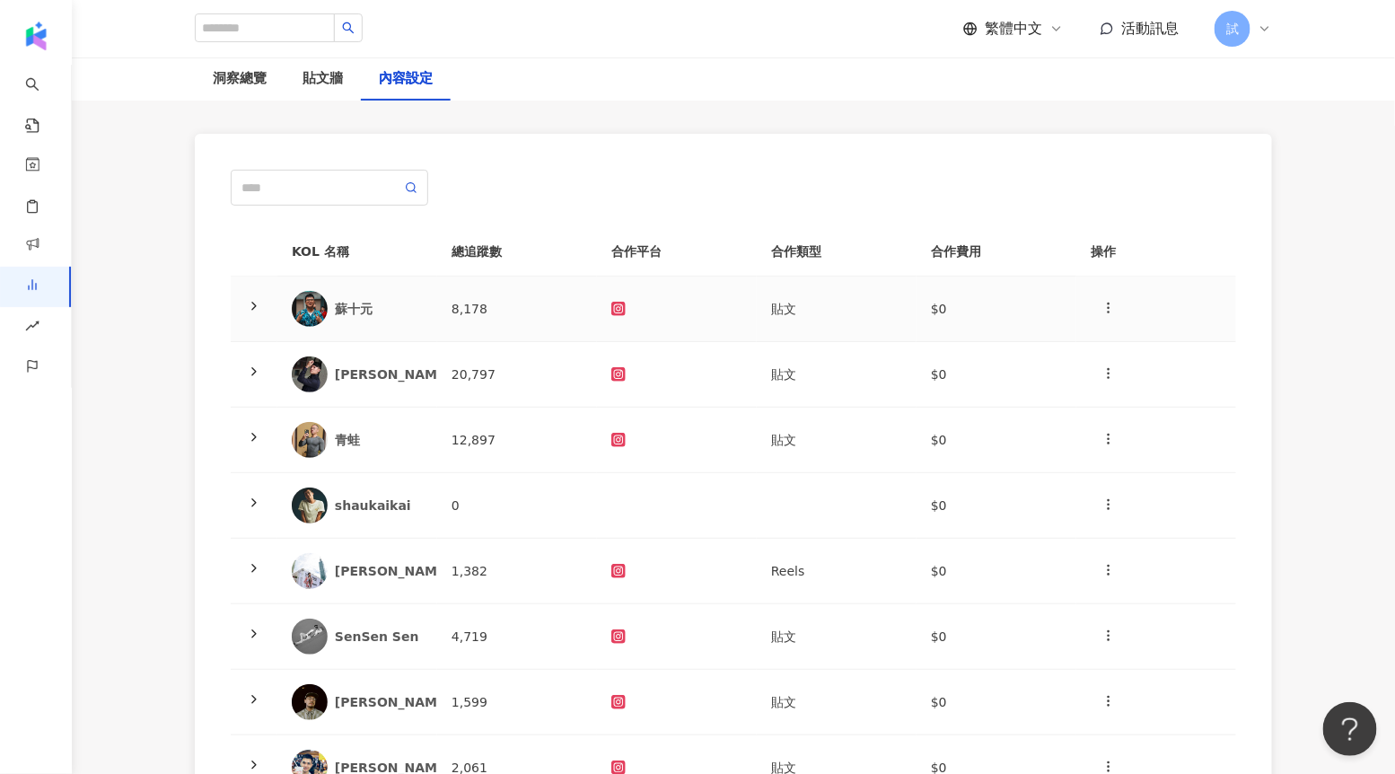
click at [255, 304] on icon at bounding box center [254, 306] width 14 height 14
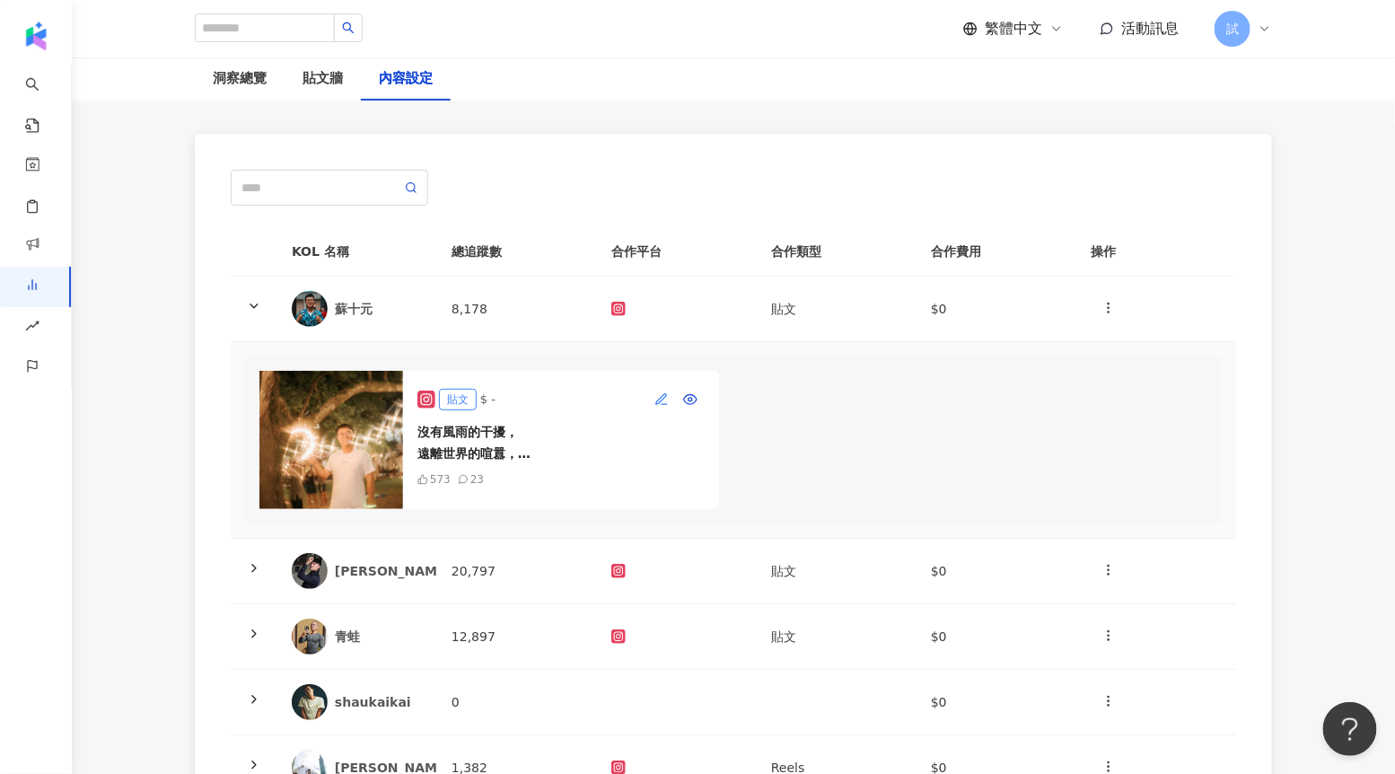
click at [660, 403] on icon "button" at bounding box center [662, 399] width 14 height 14
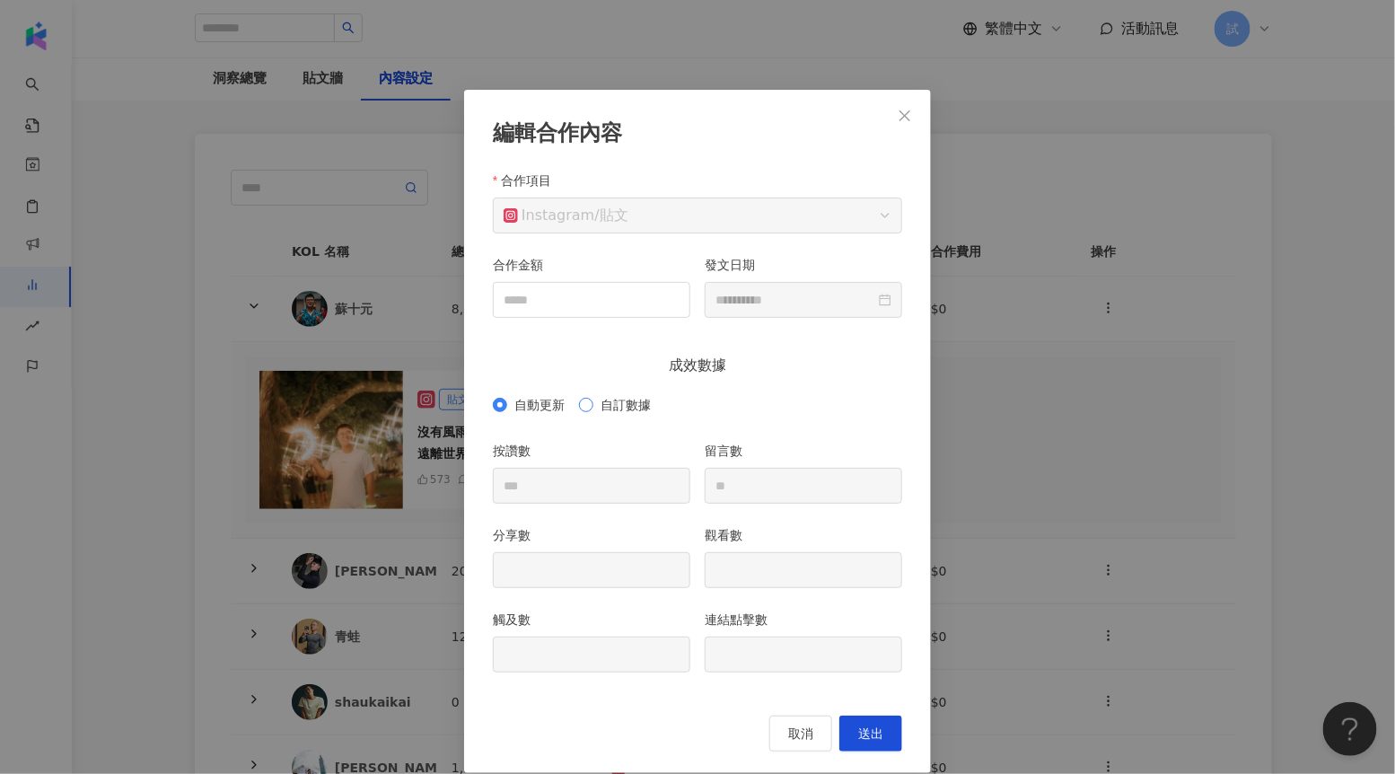
click at [607, 402] on span "自訂數據" at bounding box center [626, 405] width 65 height 20
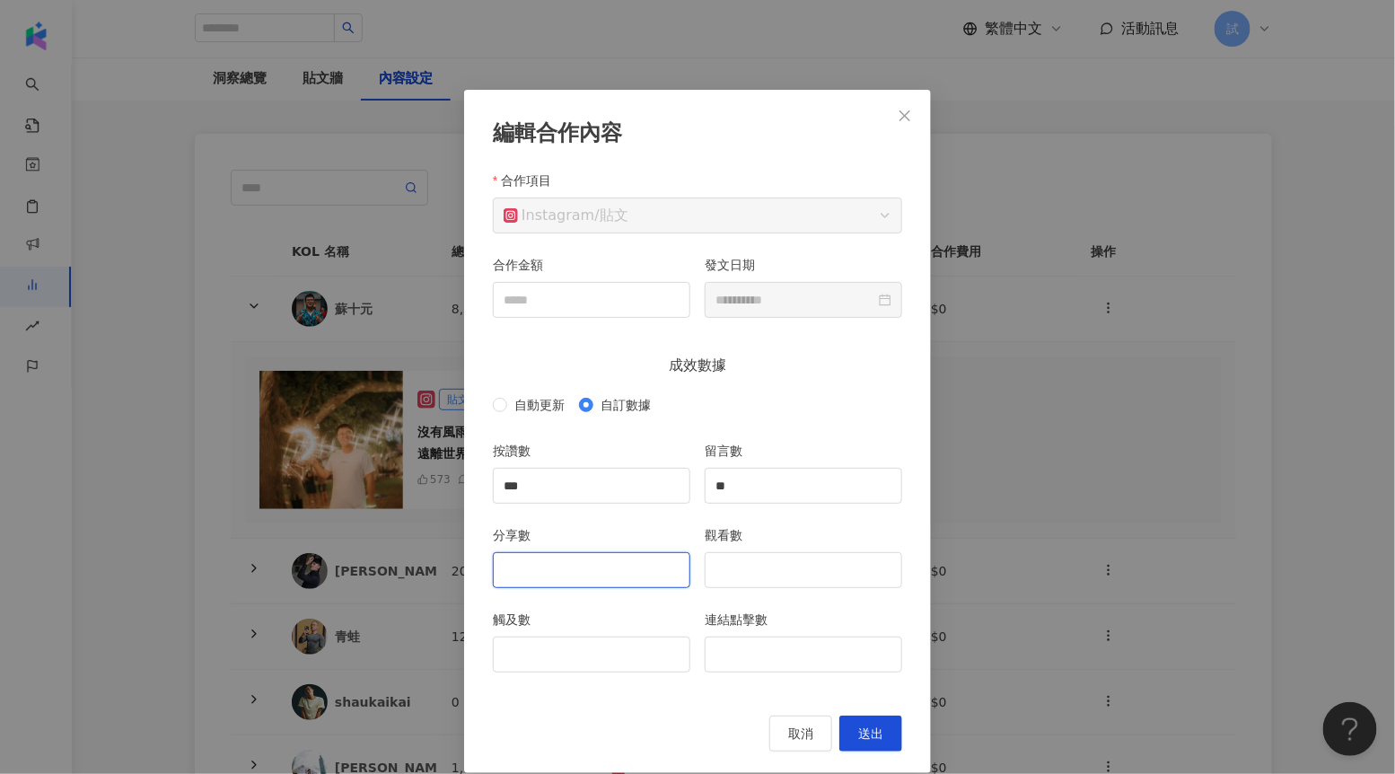
click at [533, 578] on input "分享數" at bounding box center [592, 570] width 196 height 34
click at [745, 578] on input "觀看數" at bounding box center [804, 570] width 196 height 34
click at [636, 561] on input "分享數" at bounding box center [592, 570] width 196 height 34
click at [766, 661] on input "連結點擊數" at bounding box center [804, 655] width 196 height 34
click at [631, 305] on input "合作金額" at bounding box center [592, 300] width 196 height 34
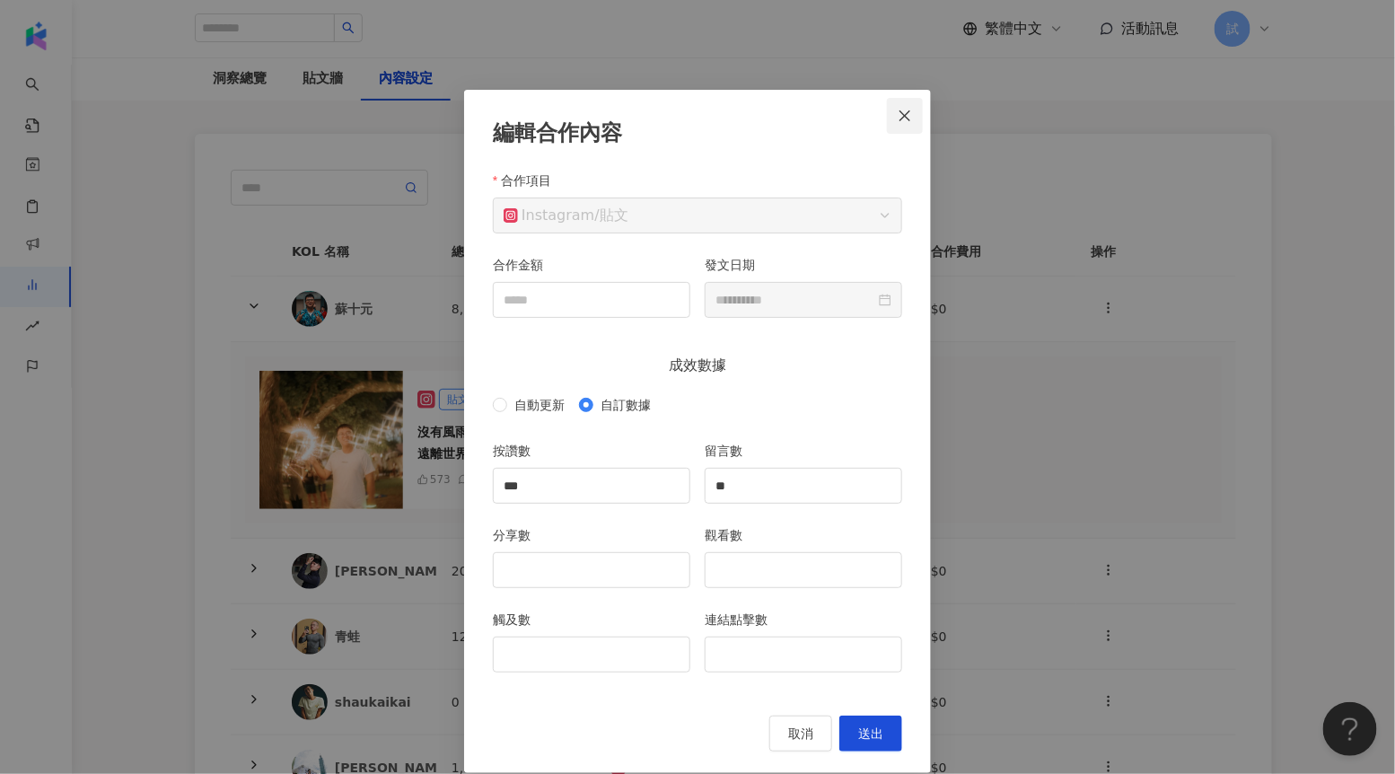
click at [902, 122] on icon "close" at bounding box center [905, 116] width 14 height 14
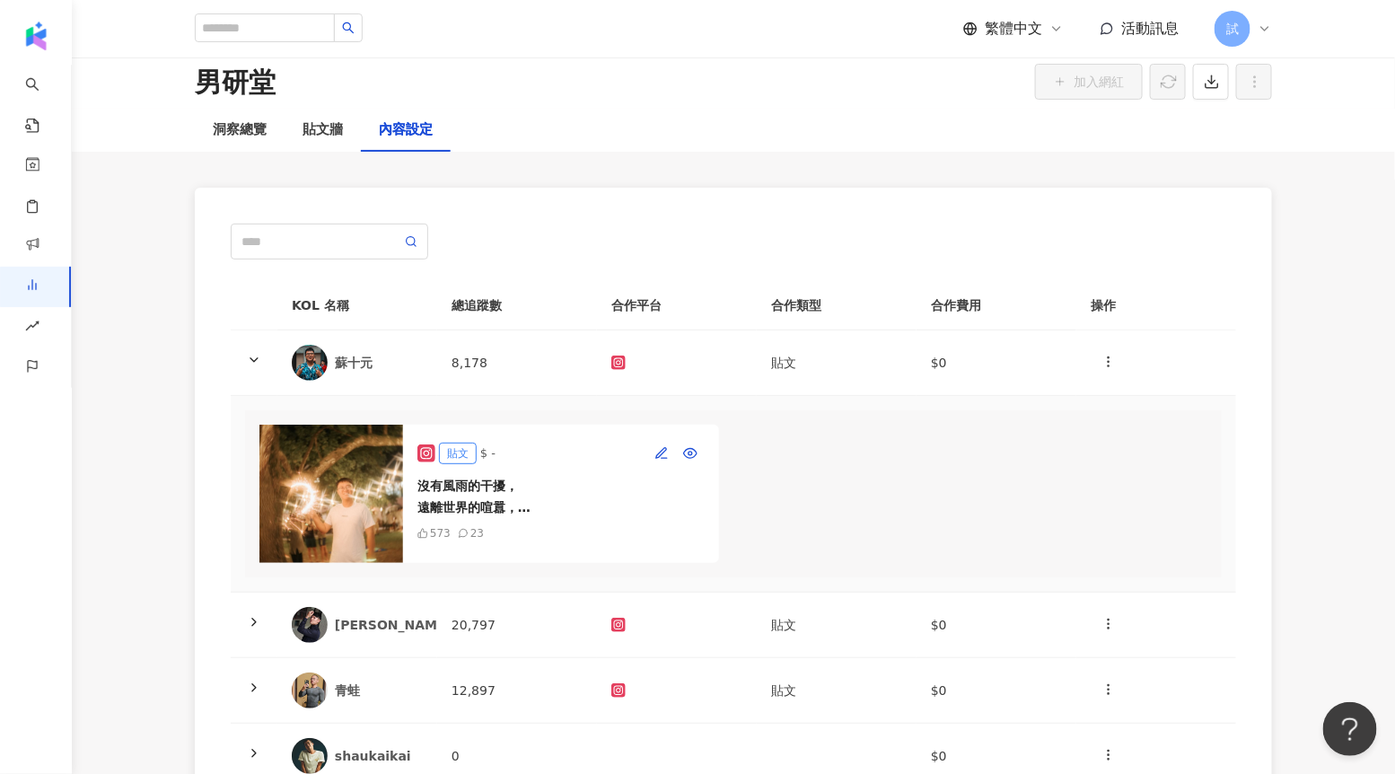
scroll to position [0, 0]
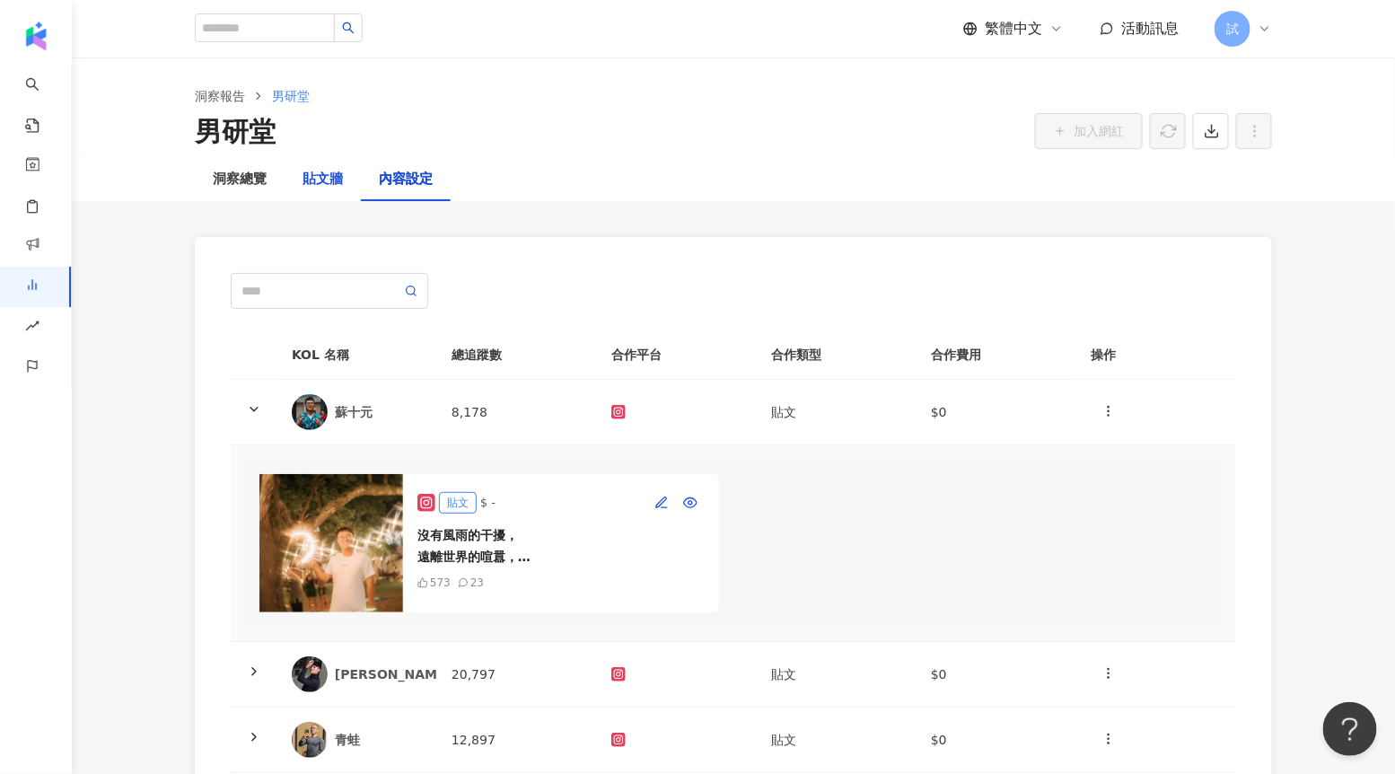
click at [337, 182] on div "貼文牆" at bounding box center [323, 180] width 40 height 22
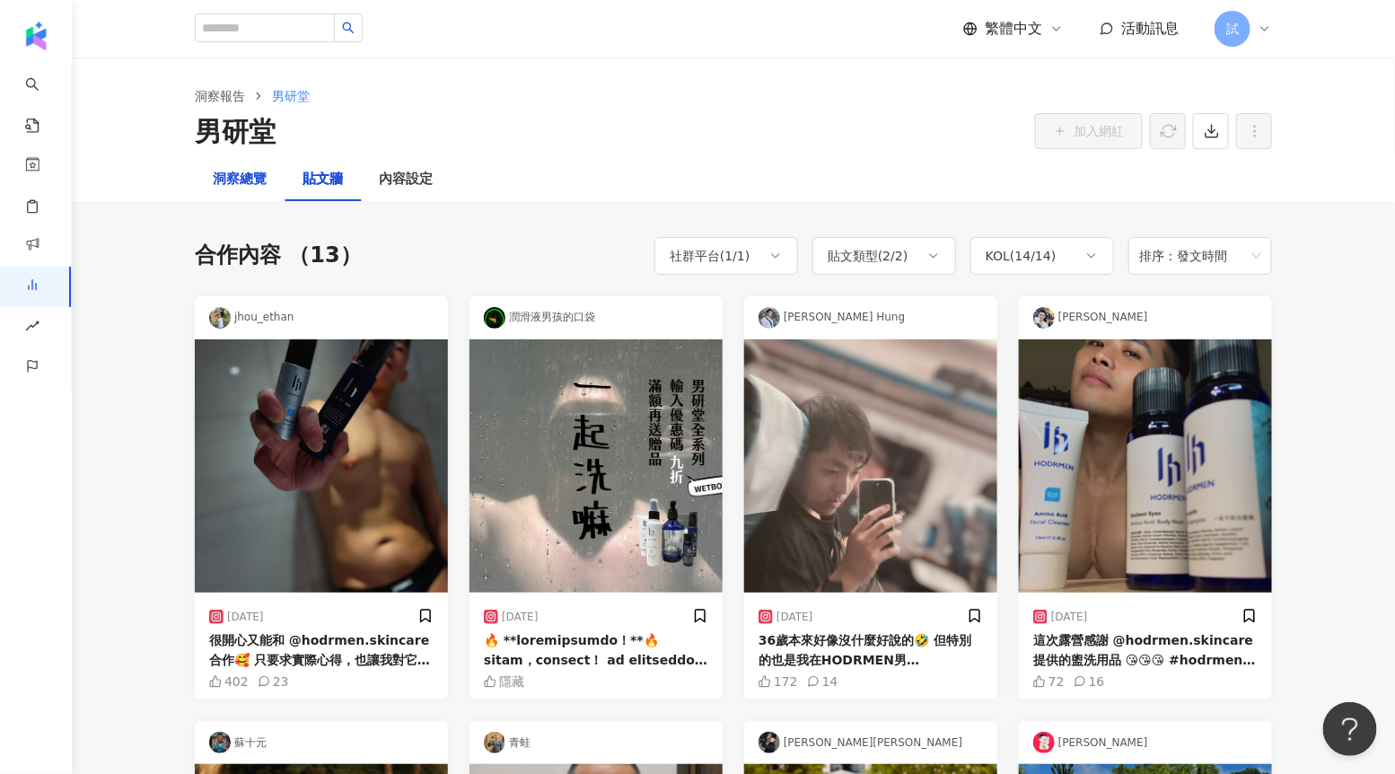
click at [256, 177] on div "洞察總覽" at bounding box center [240, 180] width 54 height 22
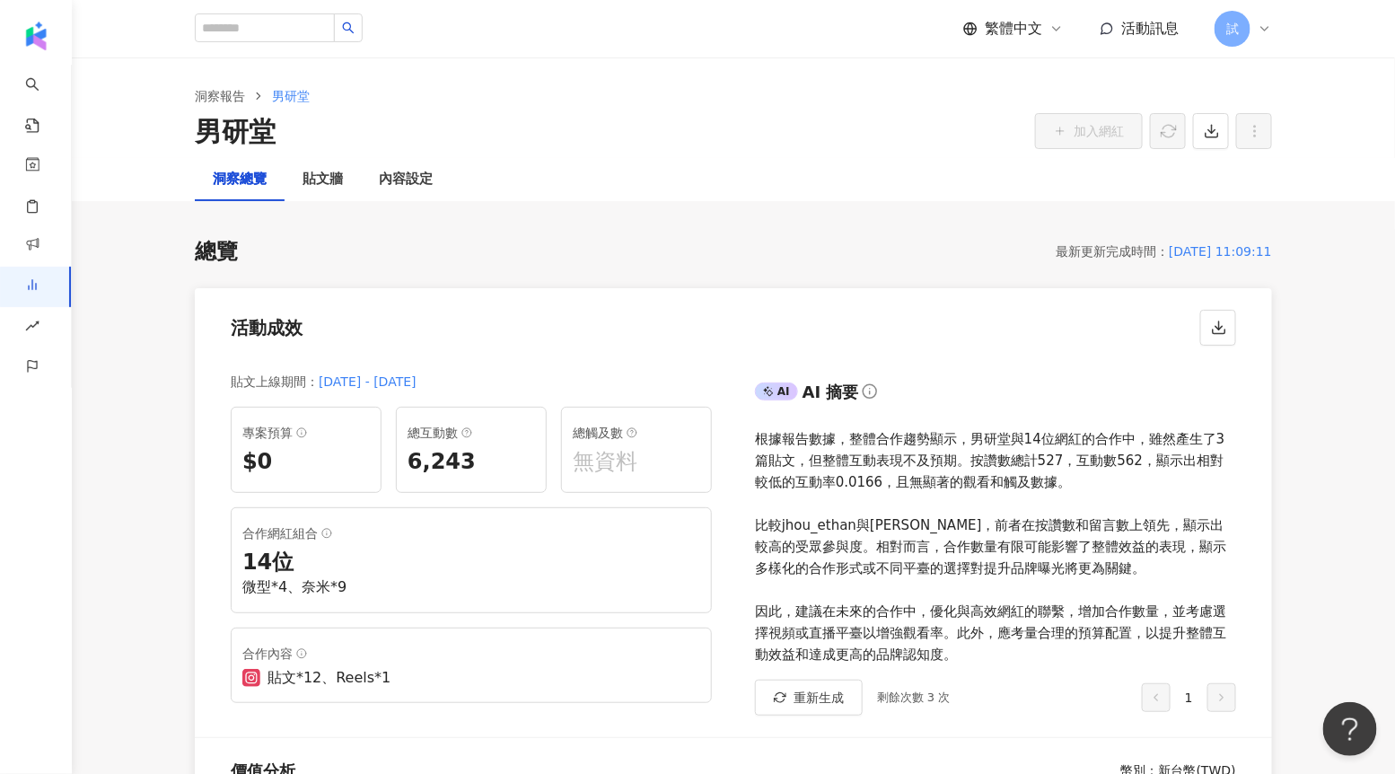
scroll to position [179, 0]
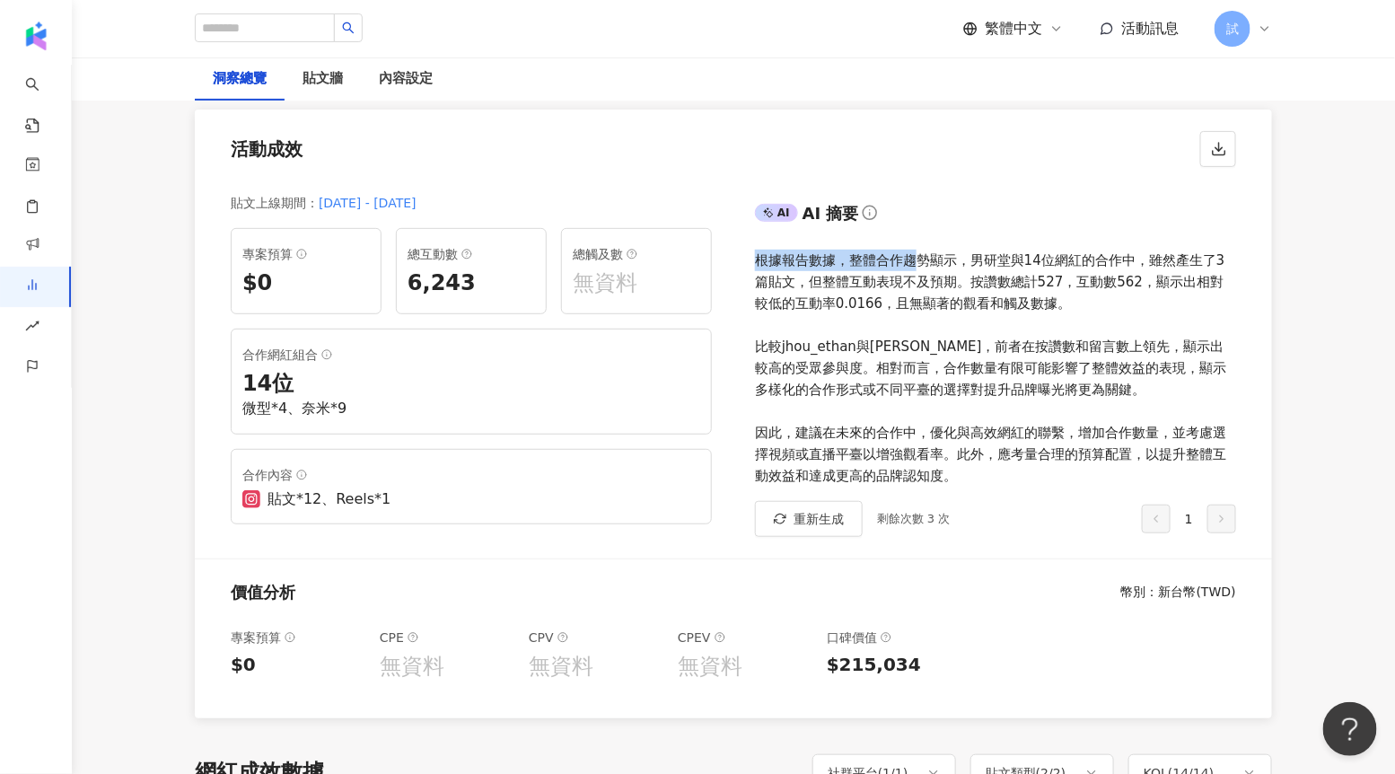
drag, startPoint x: 755, startPoint y: 260, endPoint x: 922, endPoint y: 267, distance: 167.1
click at [922, 267] on div "根據報告數據，整體合作趨勢顯示，男研堂與14位網紅的合作中，雖然產生了3篇貼文，但整體互動表現不及預期。按讚數總計527，互動數562，顯示出相對較低的互動率…" at bounding box center [995, 368] width 481 height 237
drag, startPoint x: 818, startPoint y: 347, endPoint x: 985, endPoint y: 349, distance: 167.0
click at [985, 349] on div "根據報告數據，整體合作趨勢顯示，男研堂與14位網紅的合作中，雖然產生了3篇貼文，但整體互動表現不及預期。按讚數總計527，互動數562，顯示出相對較低的互動率…" at bounding box center [995, 368] width 481 height 237
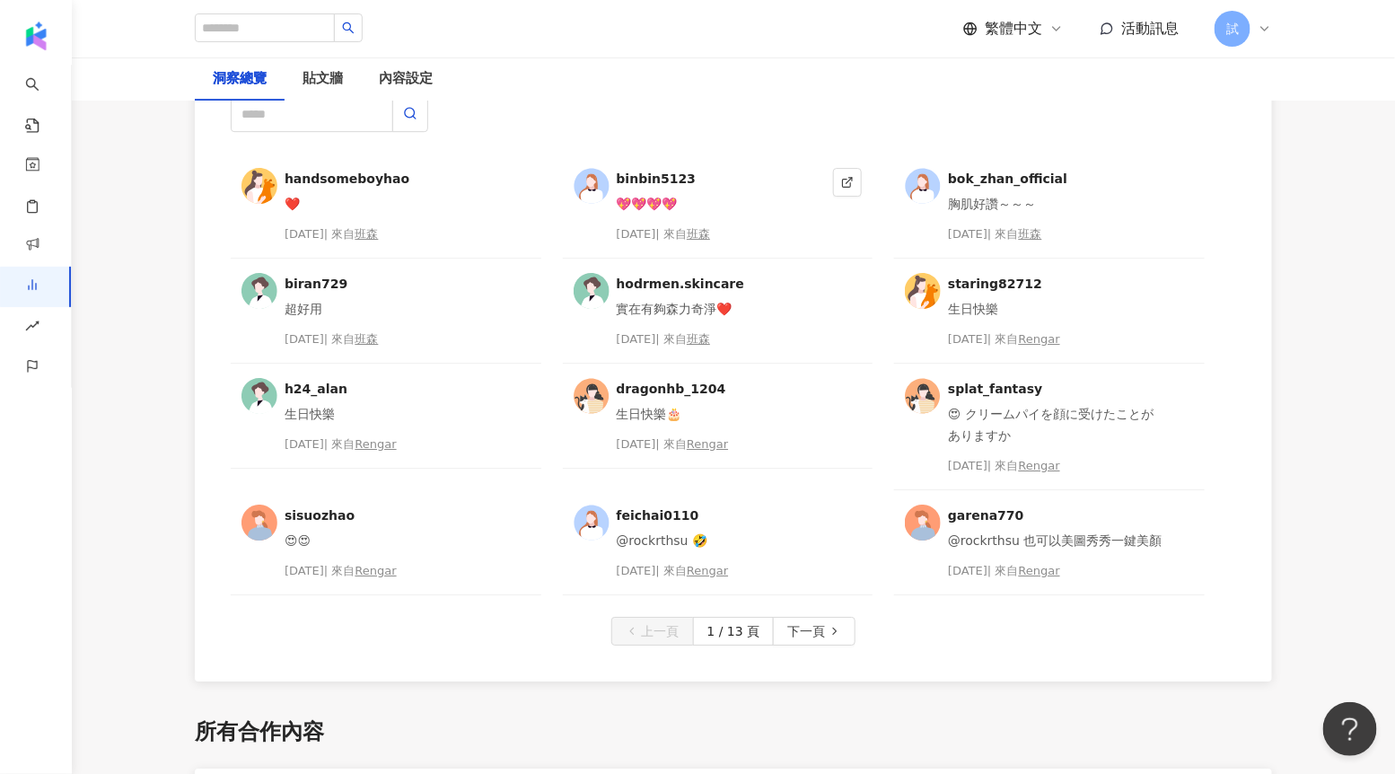
scroll to position [4661, 0]
click at [846, 629] on button "下一頁" at bounding box center [814, 629] width 83 height 29
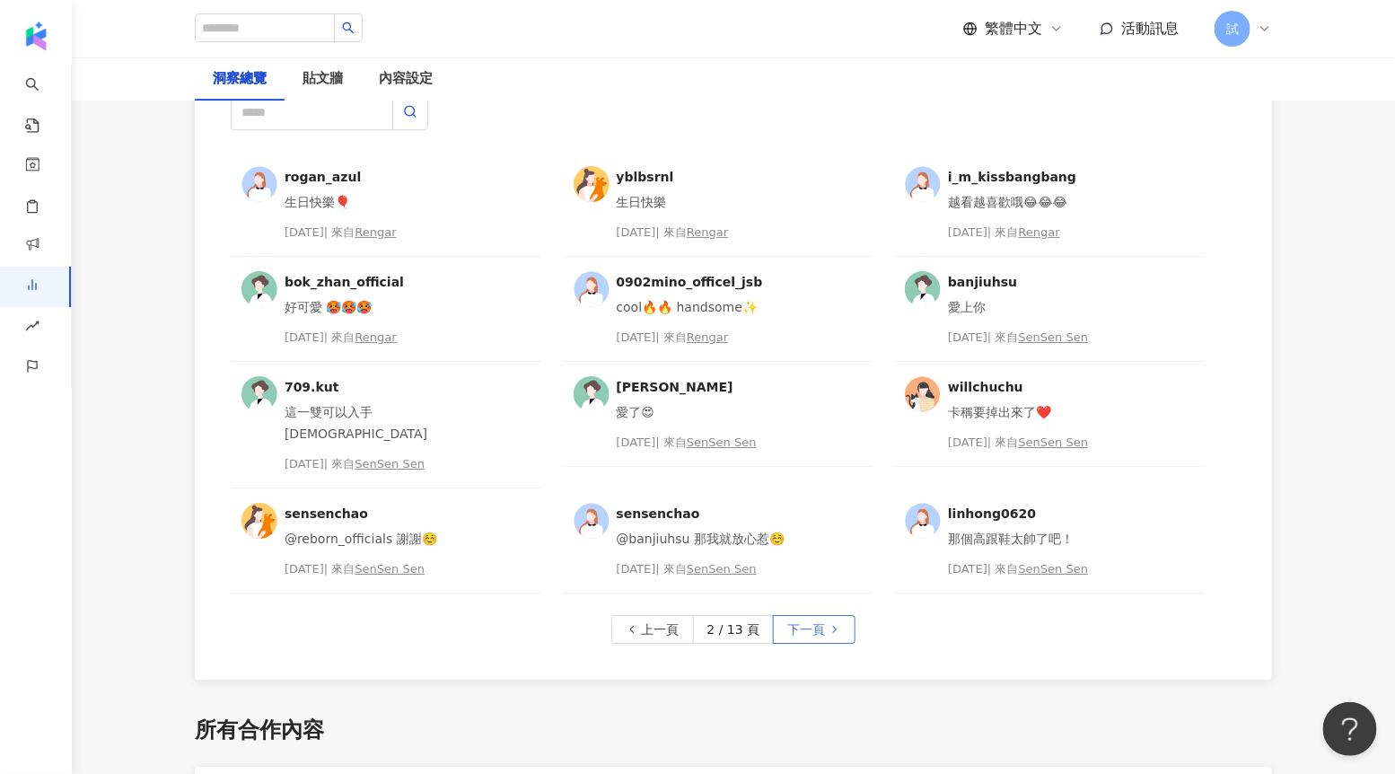
click at [825, 615] on button "下一頁" at bounding box center [814, 629] width 83 height 29
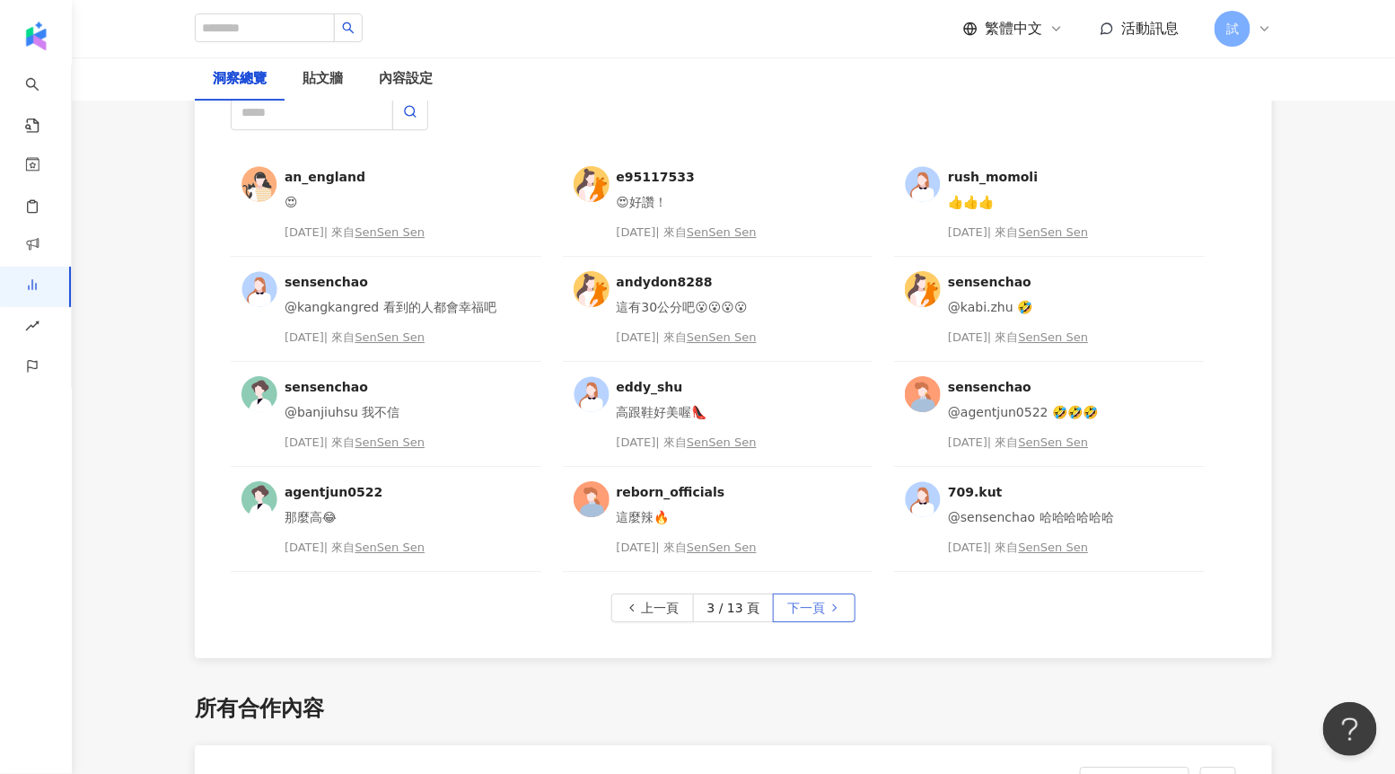
click at [825, 611] on button "下一頁" at bounding box center [814, 608] width 83 height 29
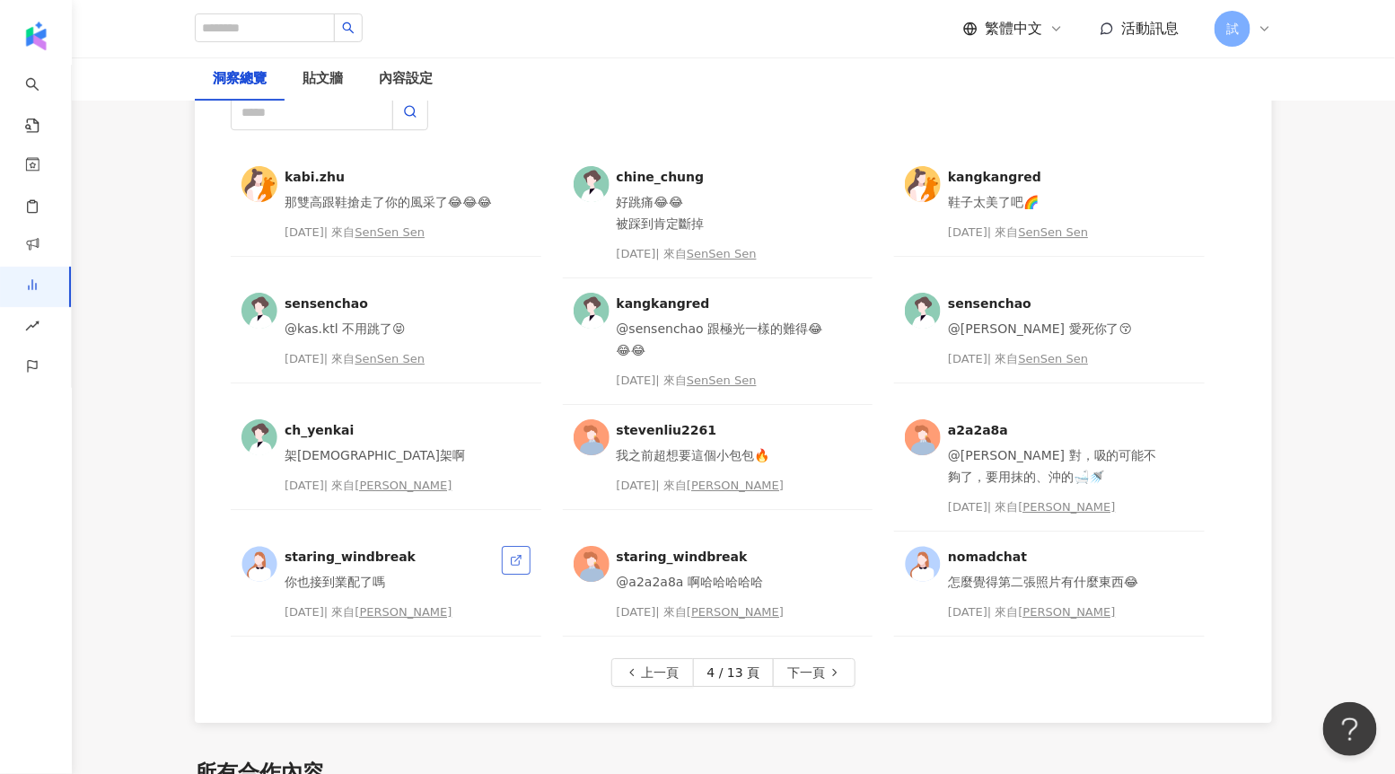
click at [517, 555] on icon at bounding box center [516, 560] width 13 height 13
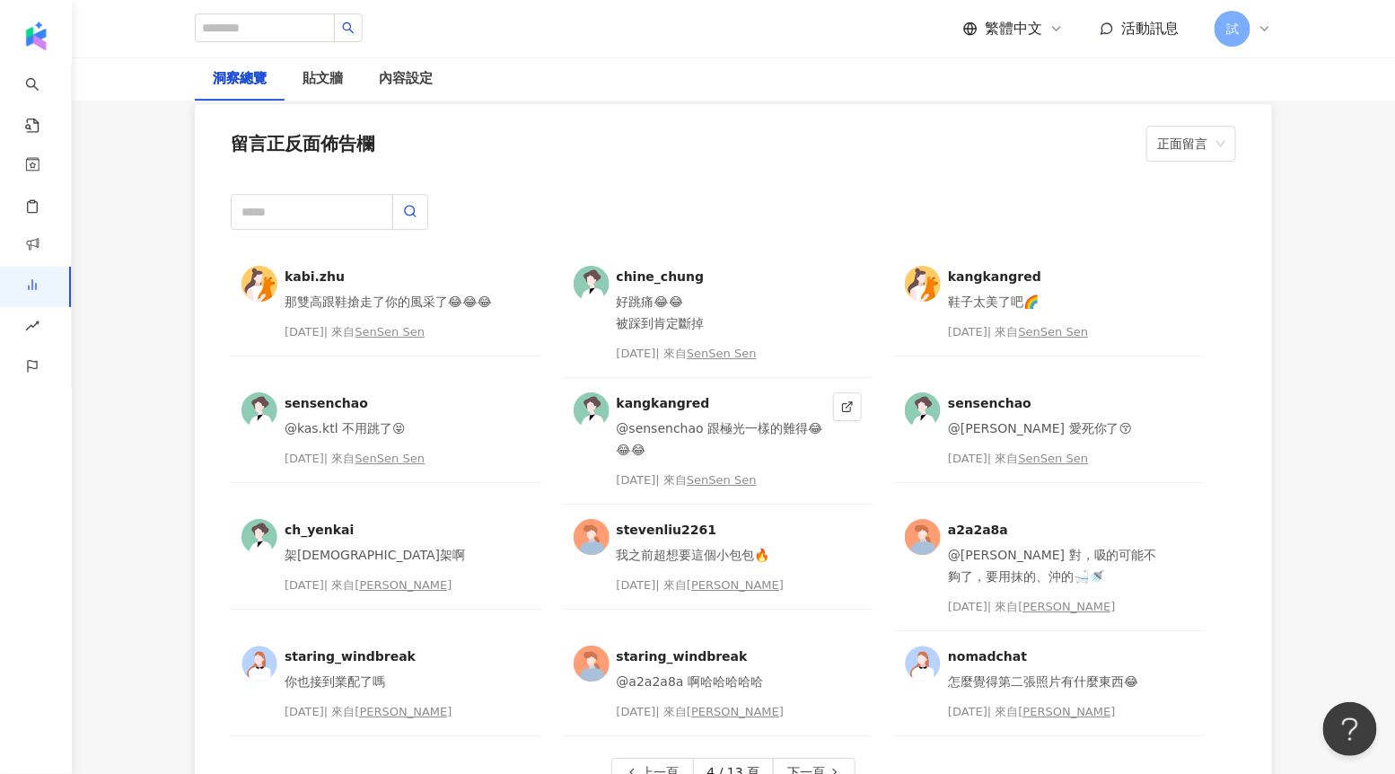
scroll to position [4532, 0]
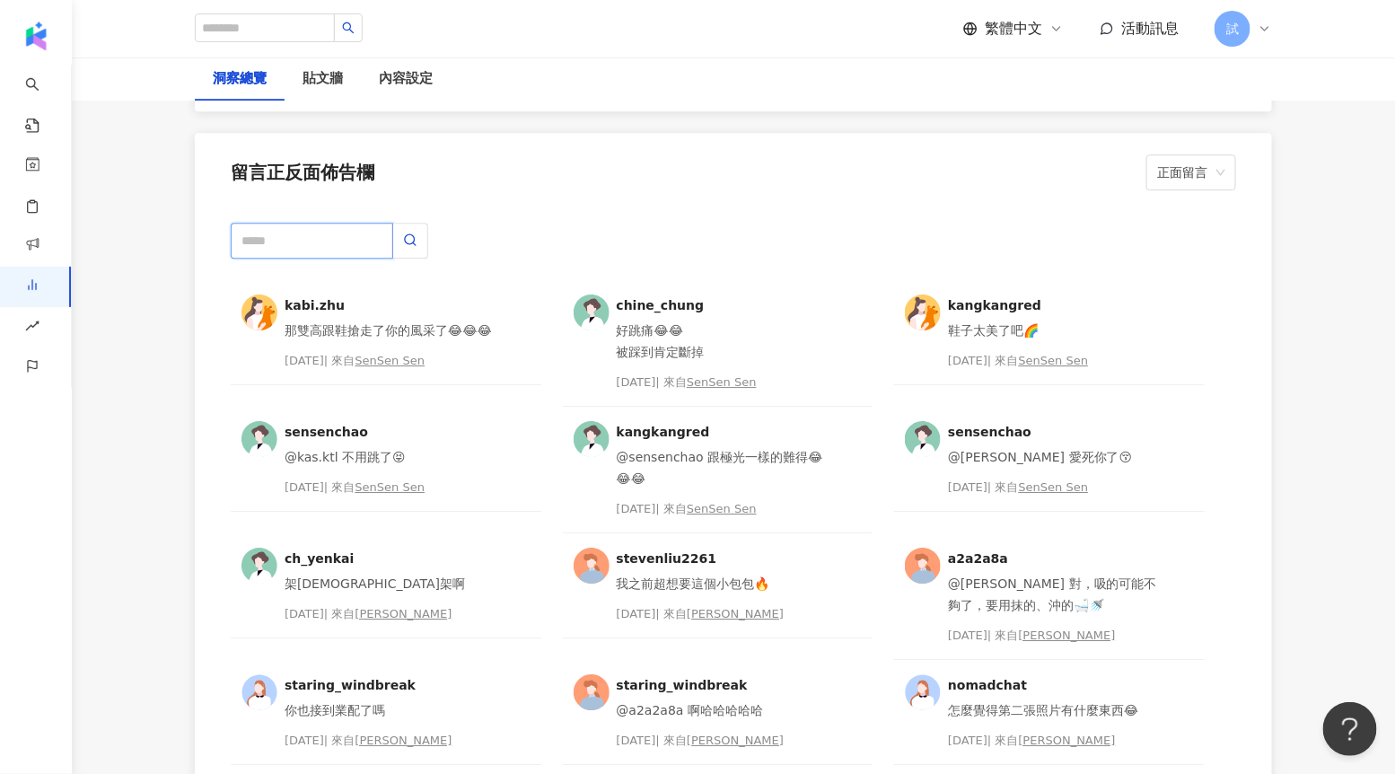
click at [269, 241] on input "text" at bounding box center [312, 241] width 163 height 36
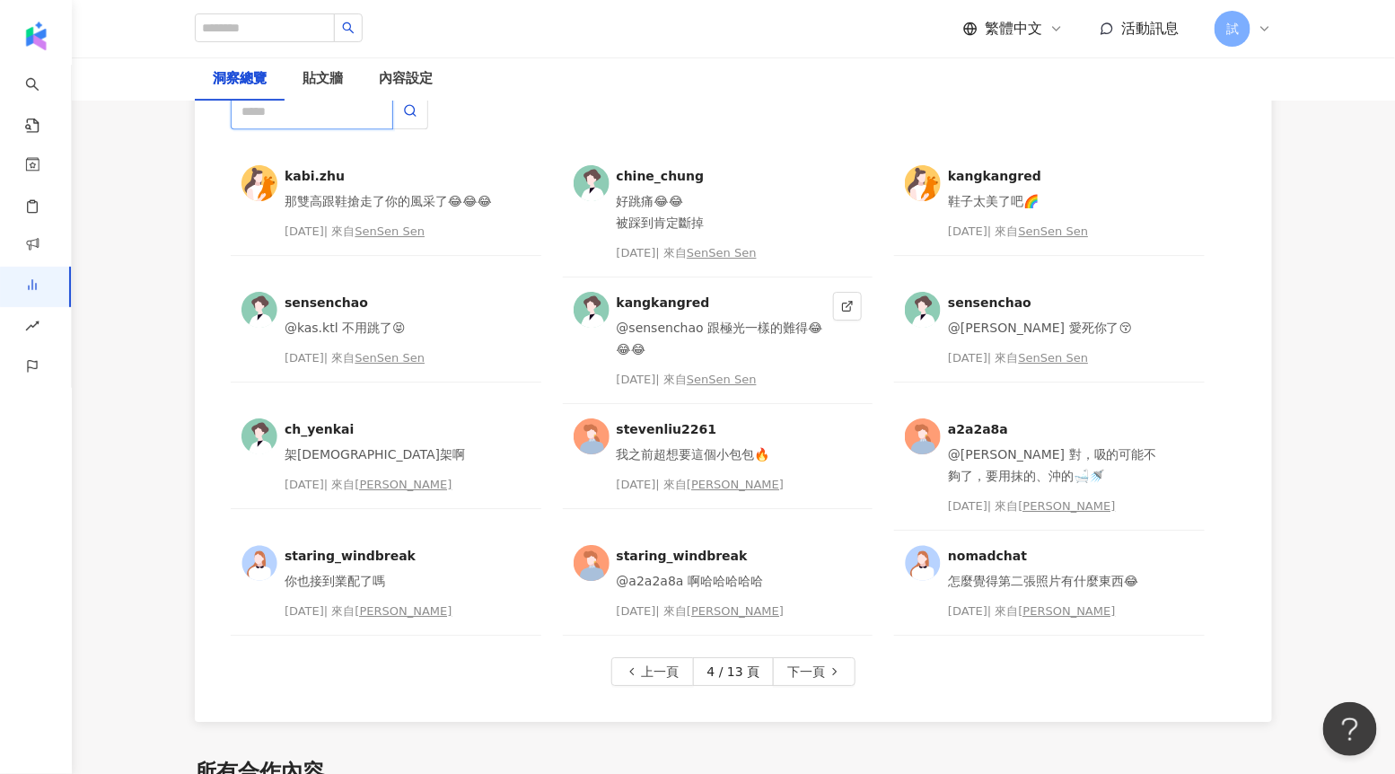
scroll to position [4699, 0]
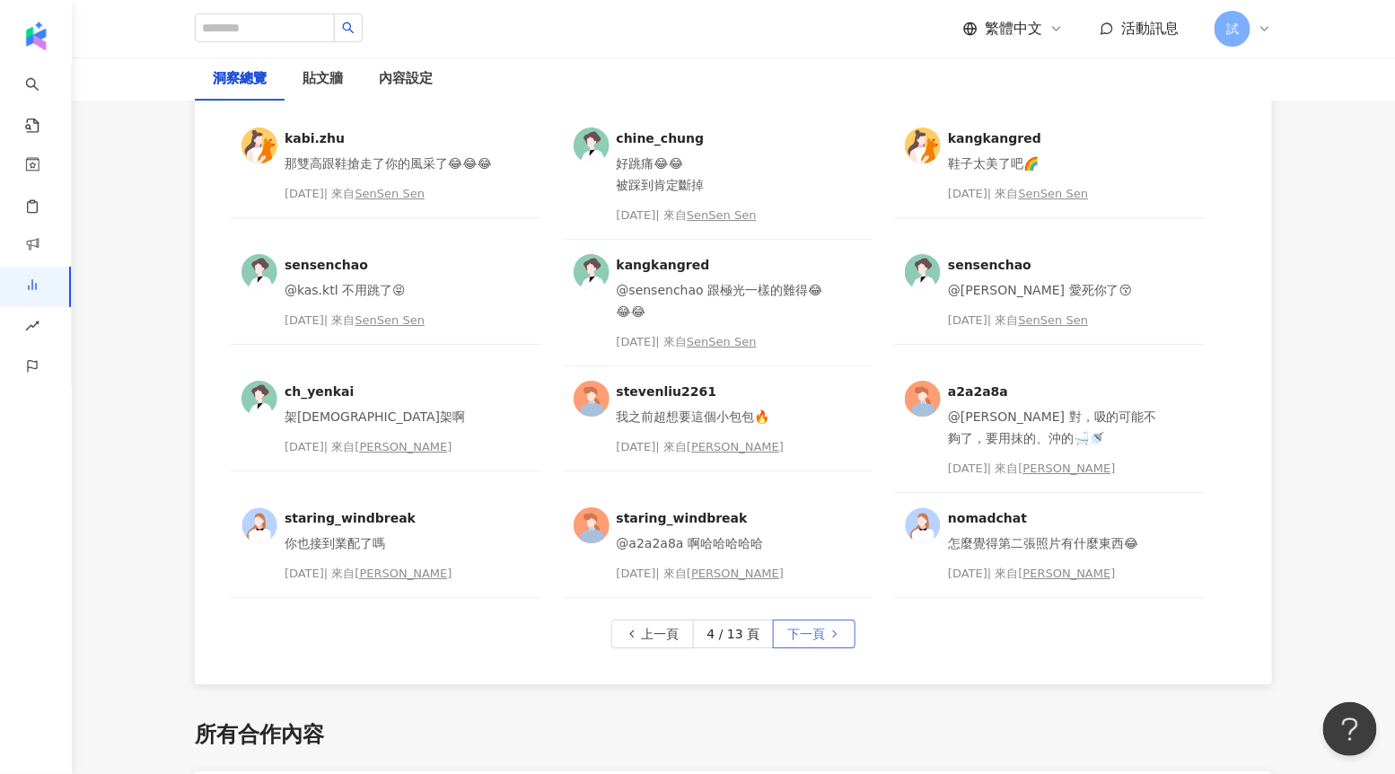
click at [828, 640] on button "下一頁" at bounding box center [814, 634] width 83 height 29
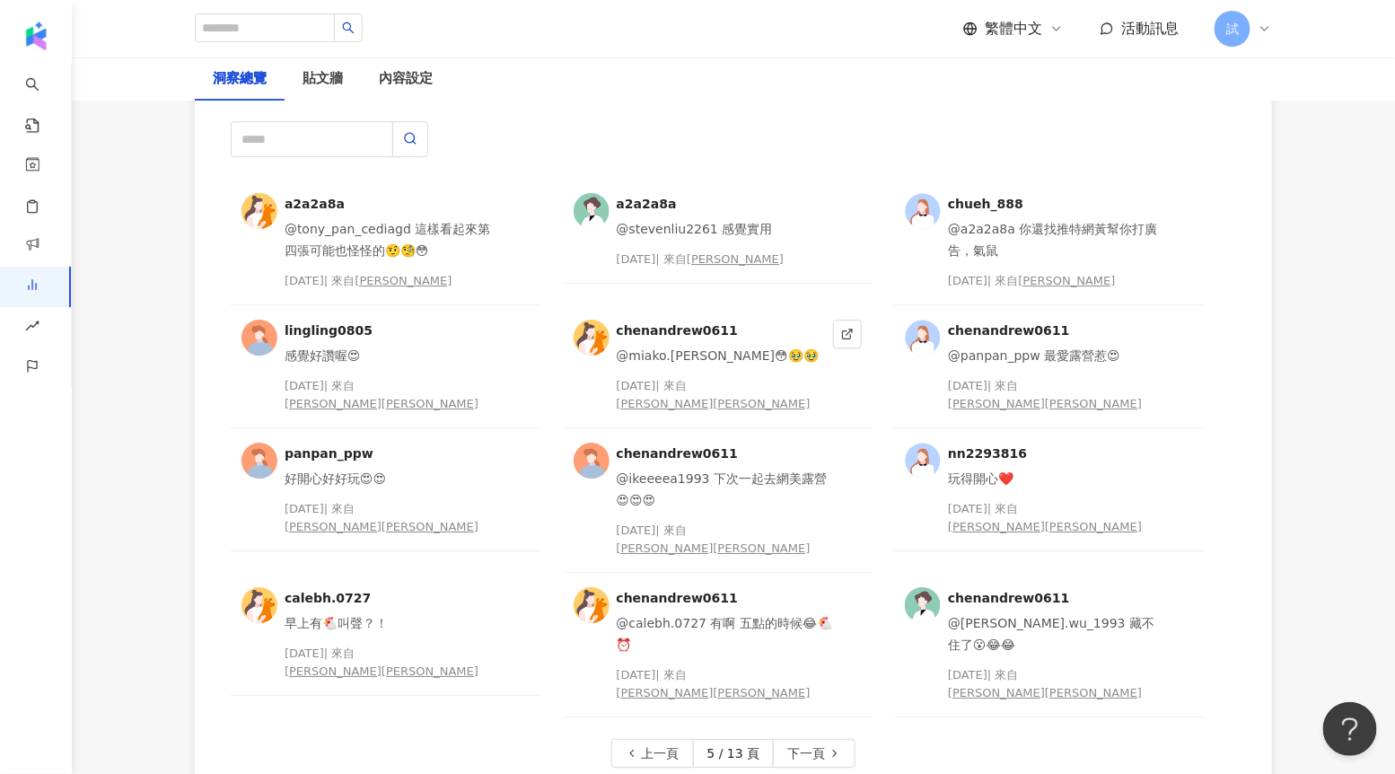
scroll to position [4622, 0]
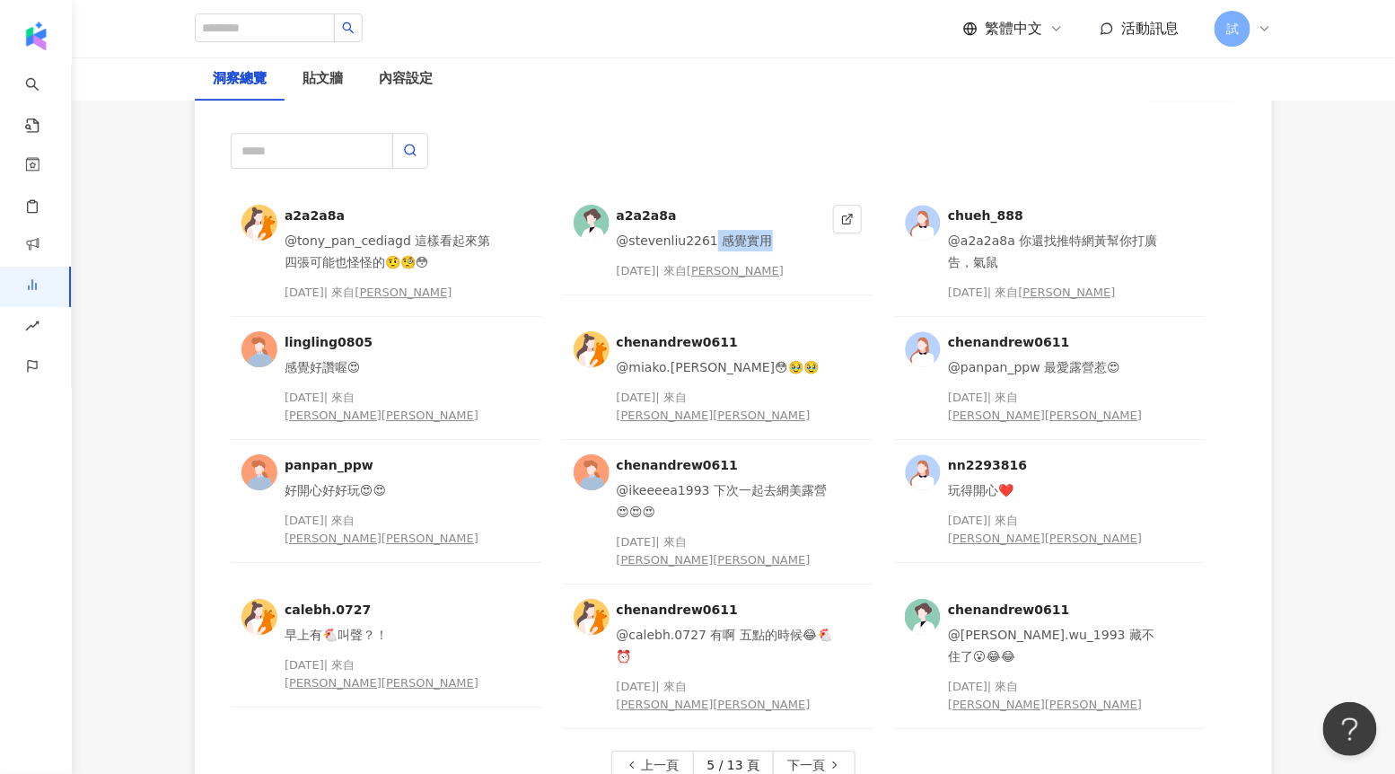
drag, startPoint x: 772, startPoint y: 243, endPoint x: 706, endPoint y: 242, distance: 66.5
click at [707, 242] on div "@stevenliu2261 感覺實用" at bounding box center [722, 241] width 210 height 22
click at [843, 214] on icon at bounding box center [847, 219] width 13 height 13
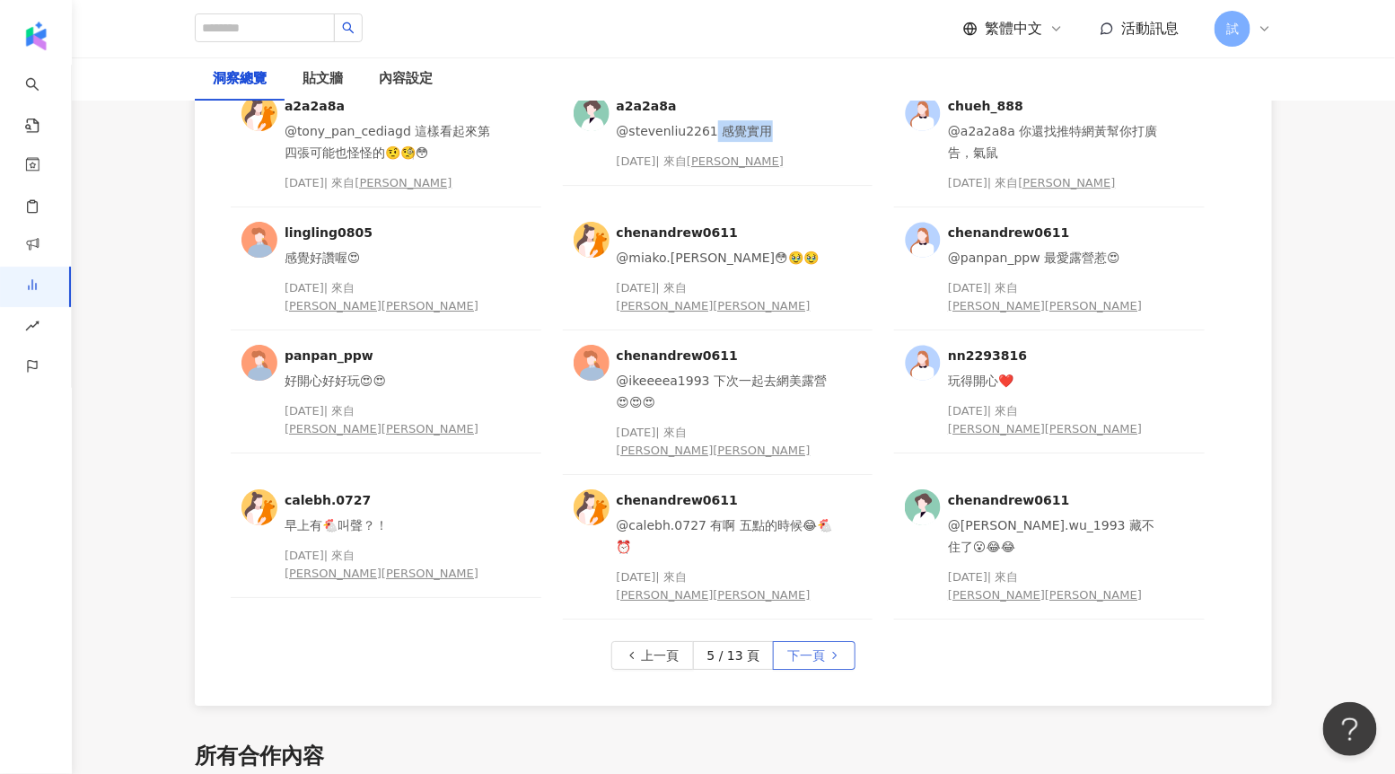
click at [813, 642] on span "下一頁" at bounding box center [807, 656] width 38 height 29
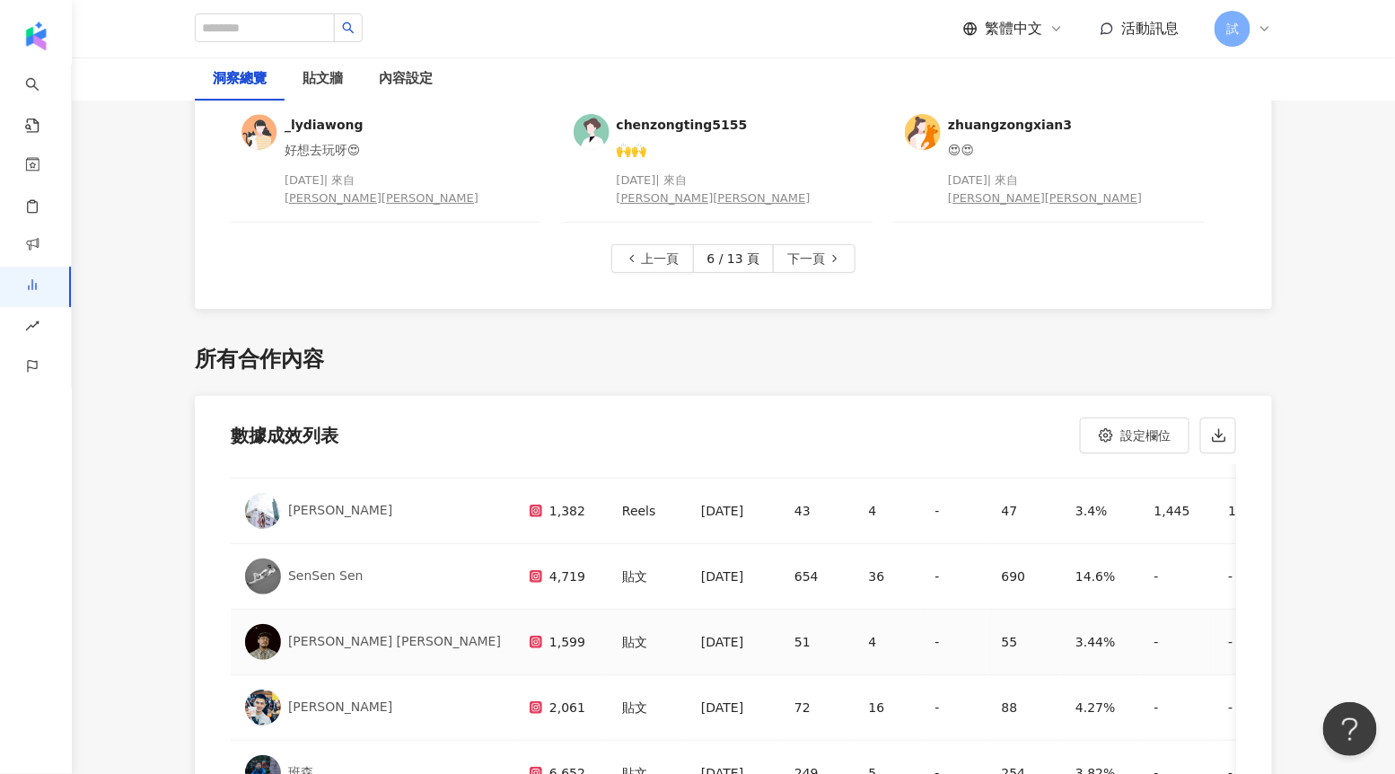
scroll to position [0, 0]
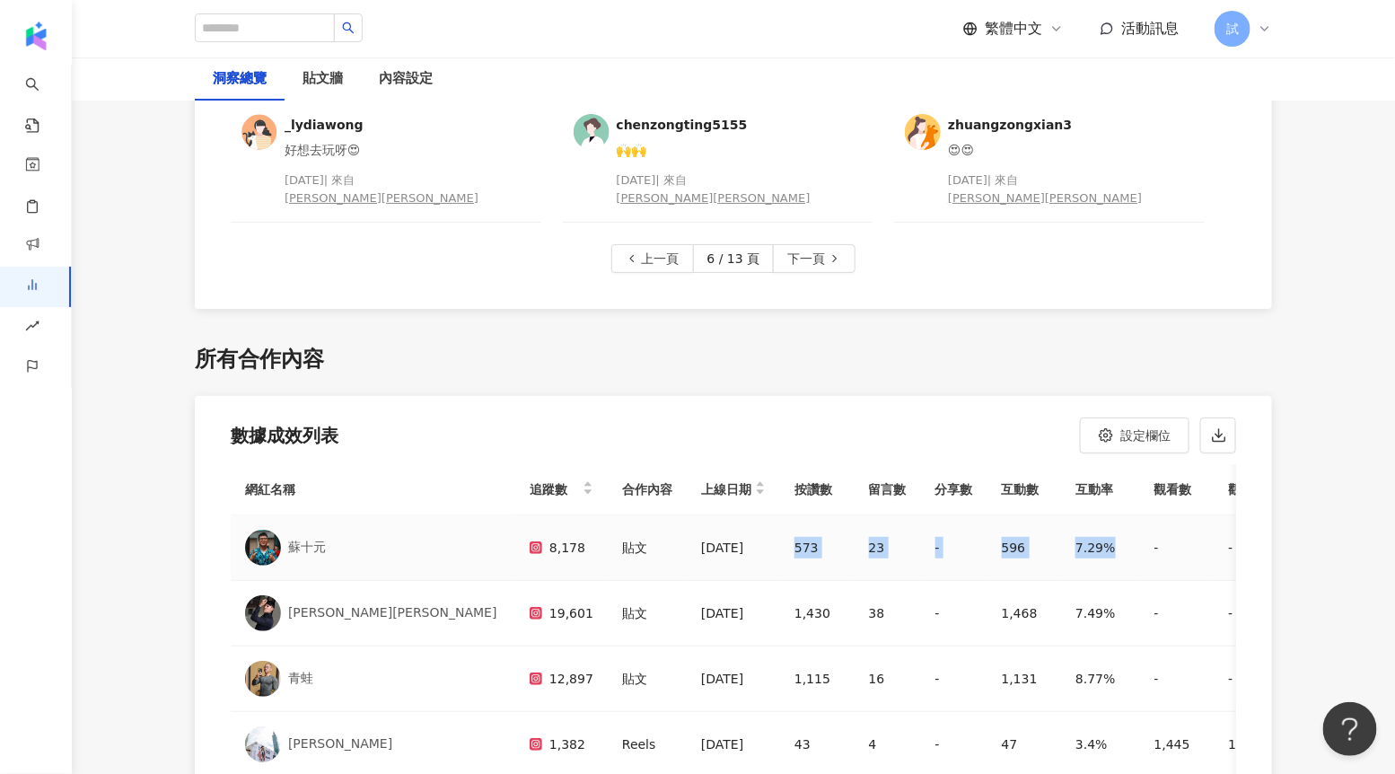
drag, startPoint x: 675, startPoint y: 453, endPoint x: 992, endPoint y: 448, distance: 317.0
click at [992, 515] on tr "蘇十元 8,178 貼文 [DATE] 573 23 - 596 7.29% - - - - - - 15 0" at bounding box center [1009, 548] width 1556 height 66
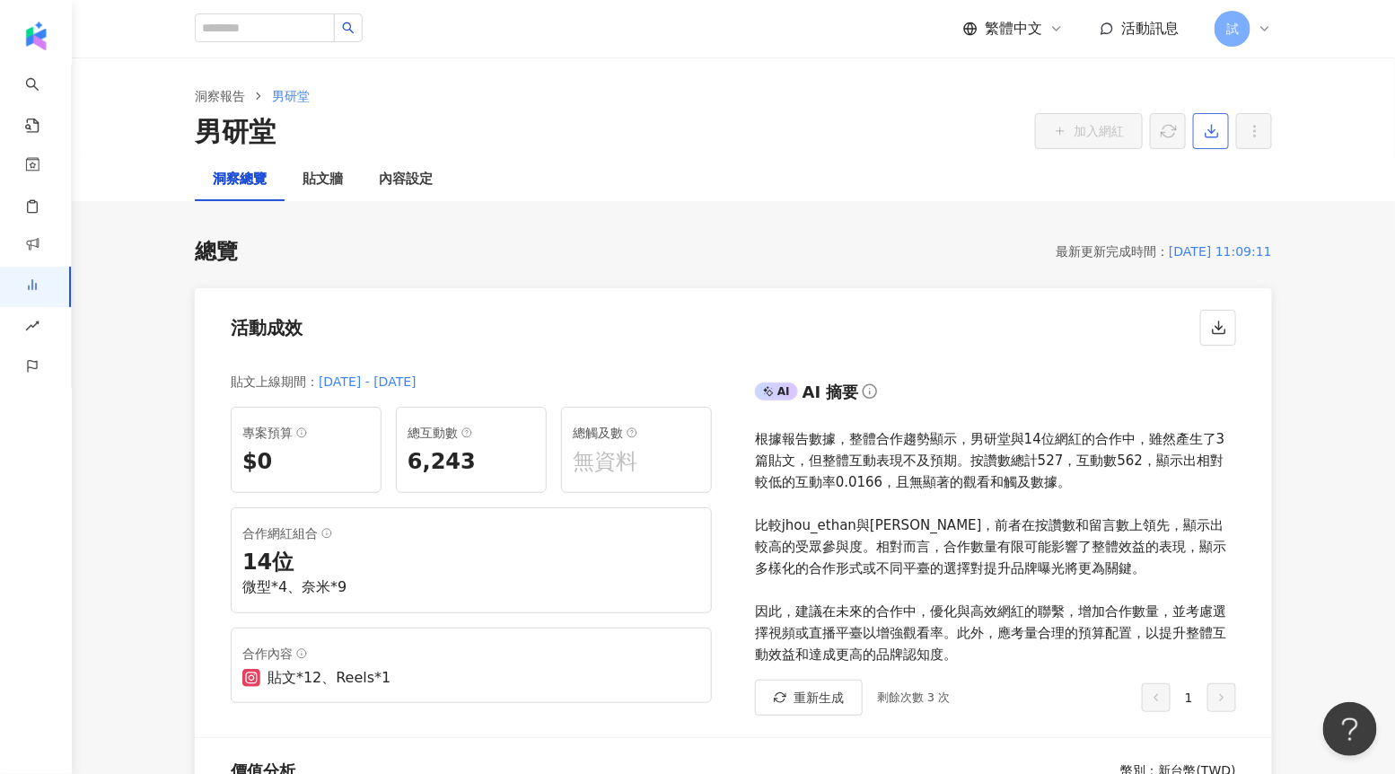
click at [1212, 126] on line "button" at bounding box center [1212, 129] width 0 height 8
click at [1223, 178] on span "匯出 PPT" at bounding box center [1239, 174] width 63 height 20
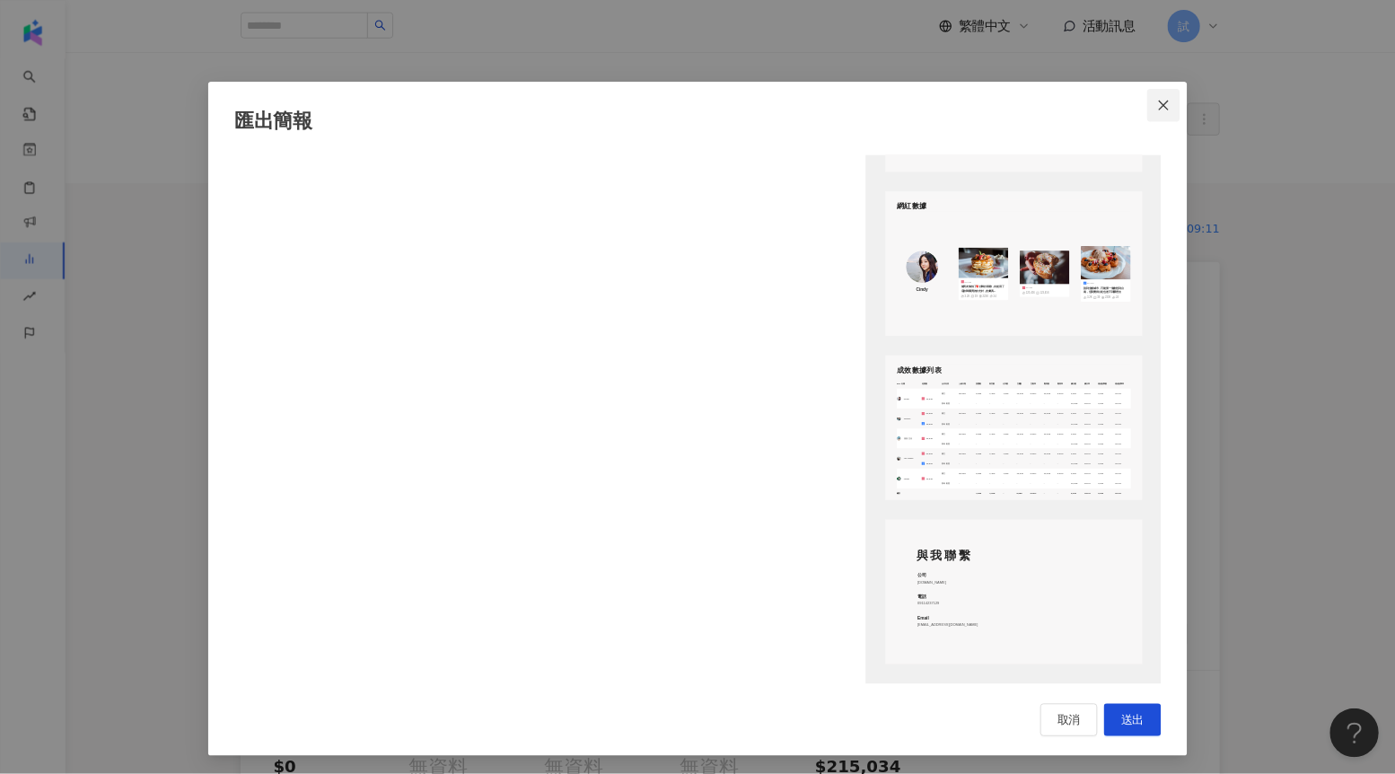
scroll to position [286, 0]
click at [1281, 119] on icon "close" at bounding box center [1280, 116] width 14 height 14
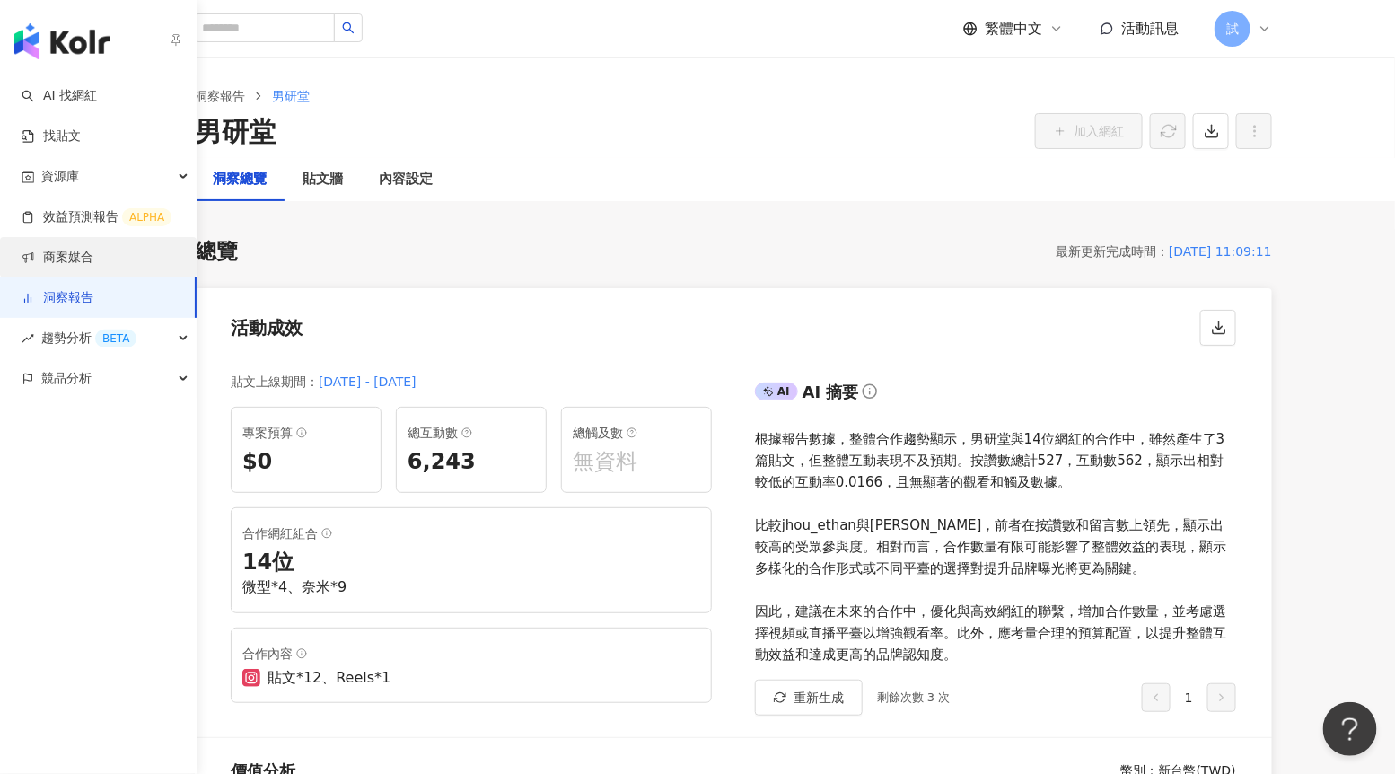
click at [58, 262] on link "商案媒合" at bounding box center [58, 258] width 72 height 18
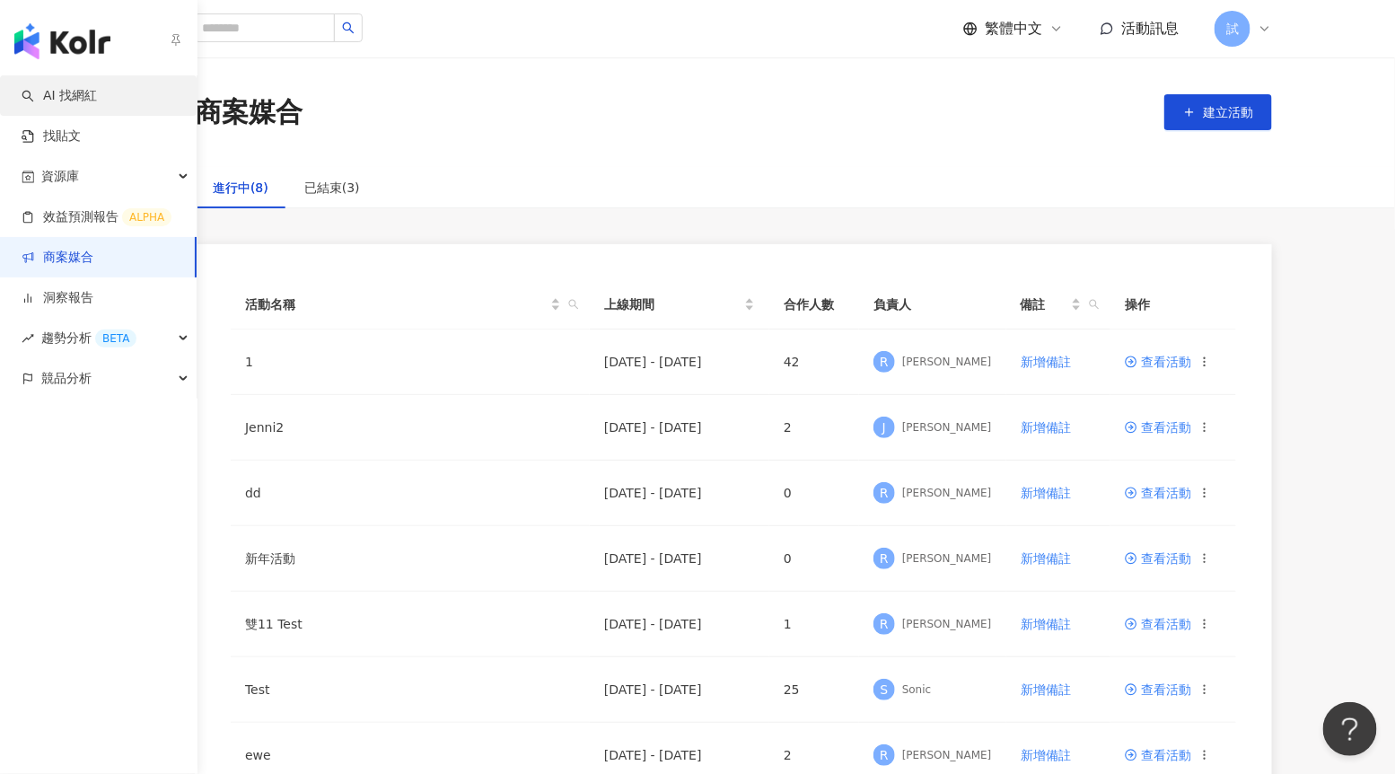
click at [63, 87] on link "AI 找網紅" at bounding box center [59, 96] width 75 height 18
click at [73, 102] on link "AI 找網紅" at bounding box center [59, 96] width 75 height 18
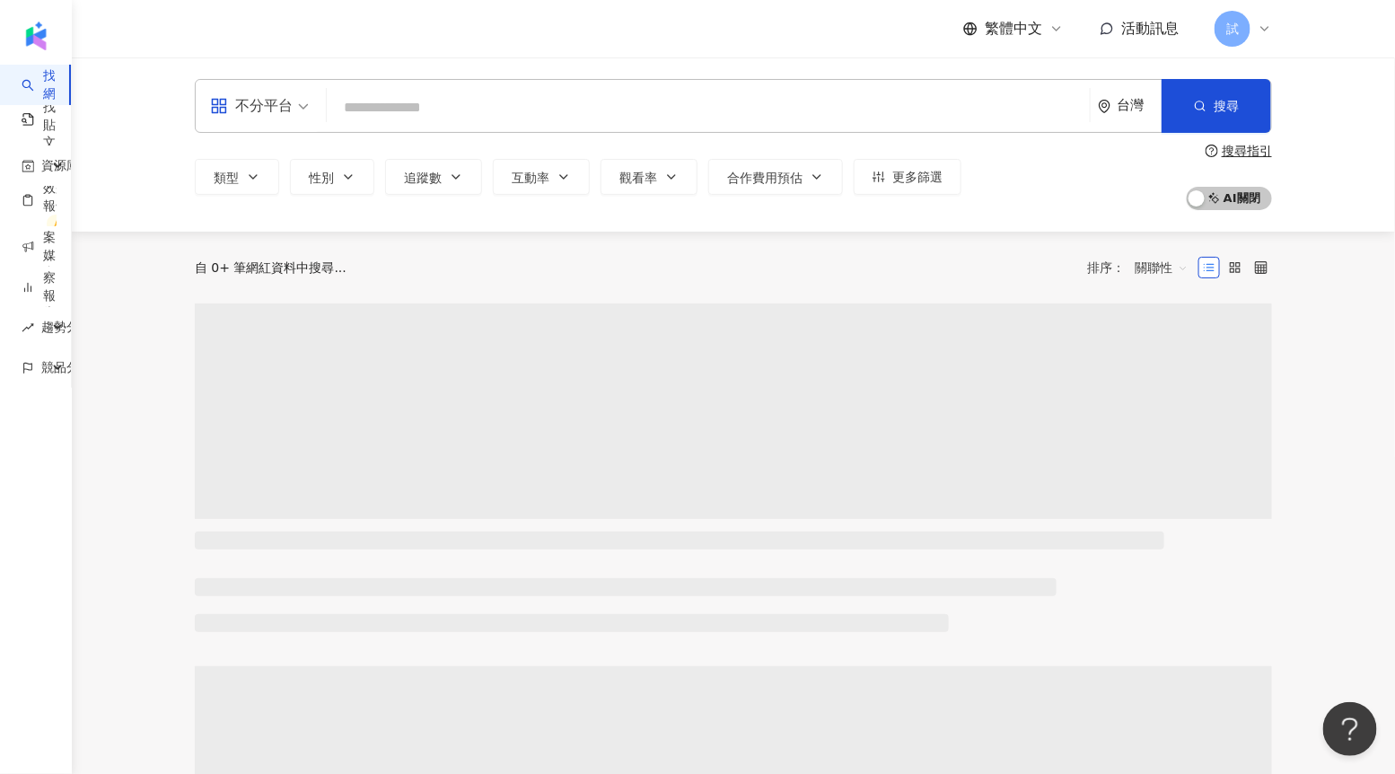
click at [529, 106] on input "search" at bounding box center [708, 108] width 749 height 34
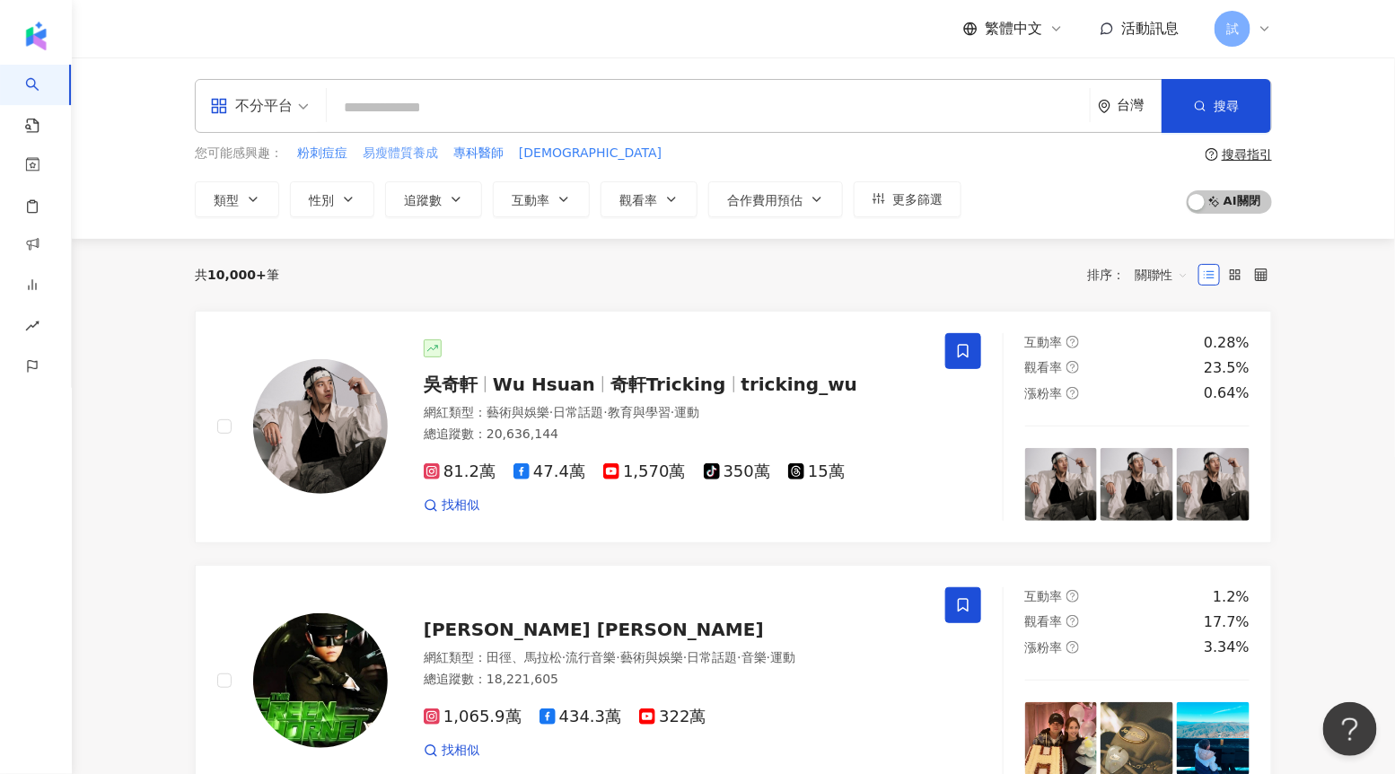
click at [402, 156] on span "易瘦體質養成" at bounding box center [400, 154] width 75 height 18
type input "******"
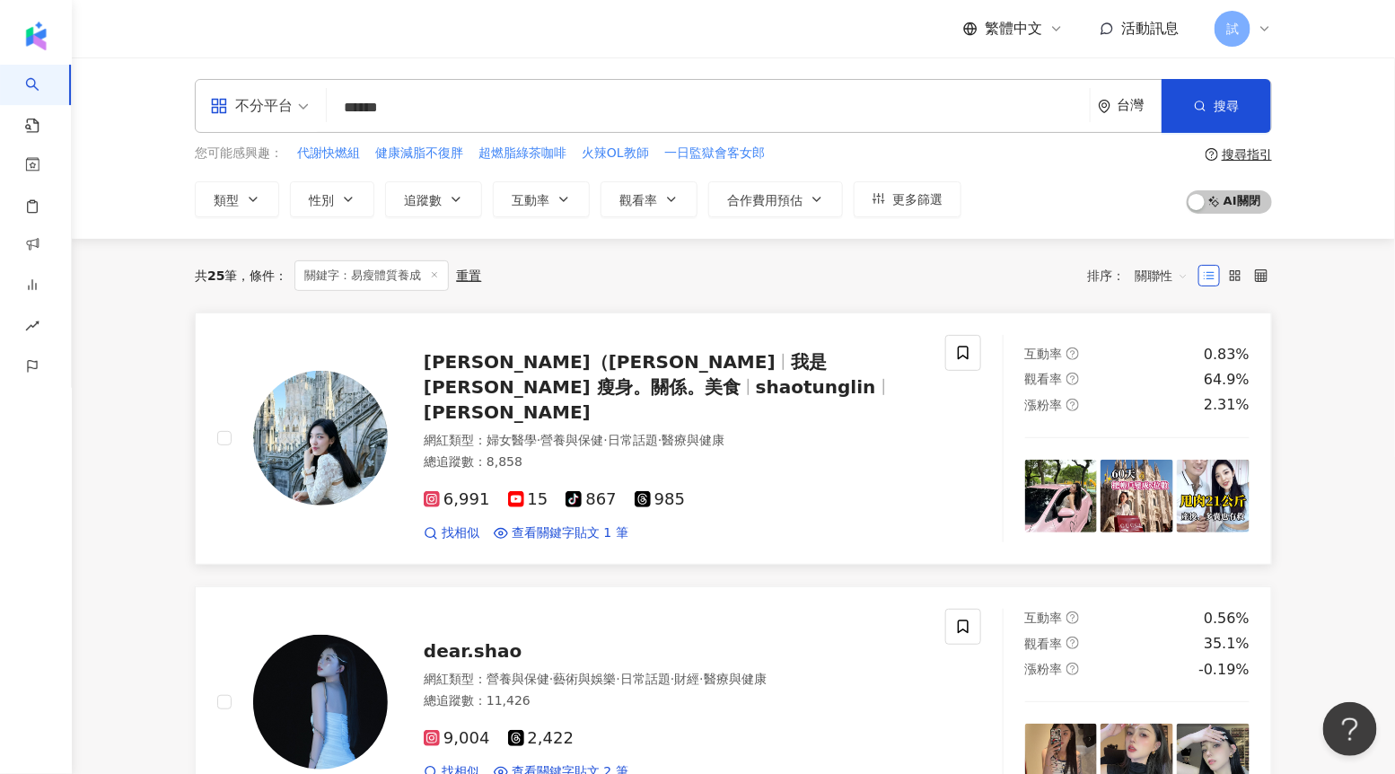
click at [618, 375] on div "[PERSON_NAME]（[PERSON_NAME]） 我是[PERSON_NAME] 瘦身。關係。美食 shaotunglin [PERSON_NAME]" at bounding box center [674, 386] width 500 height 75
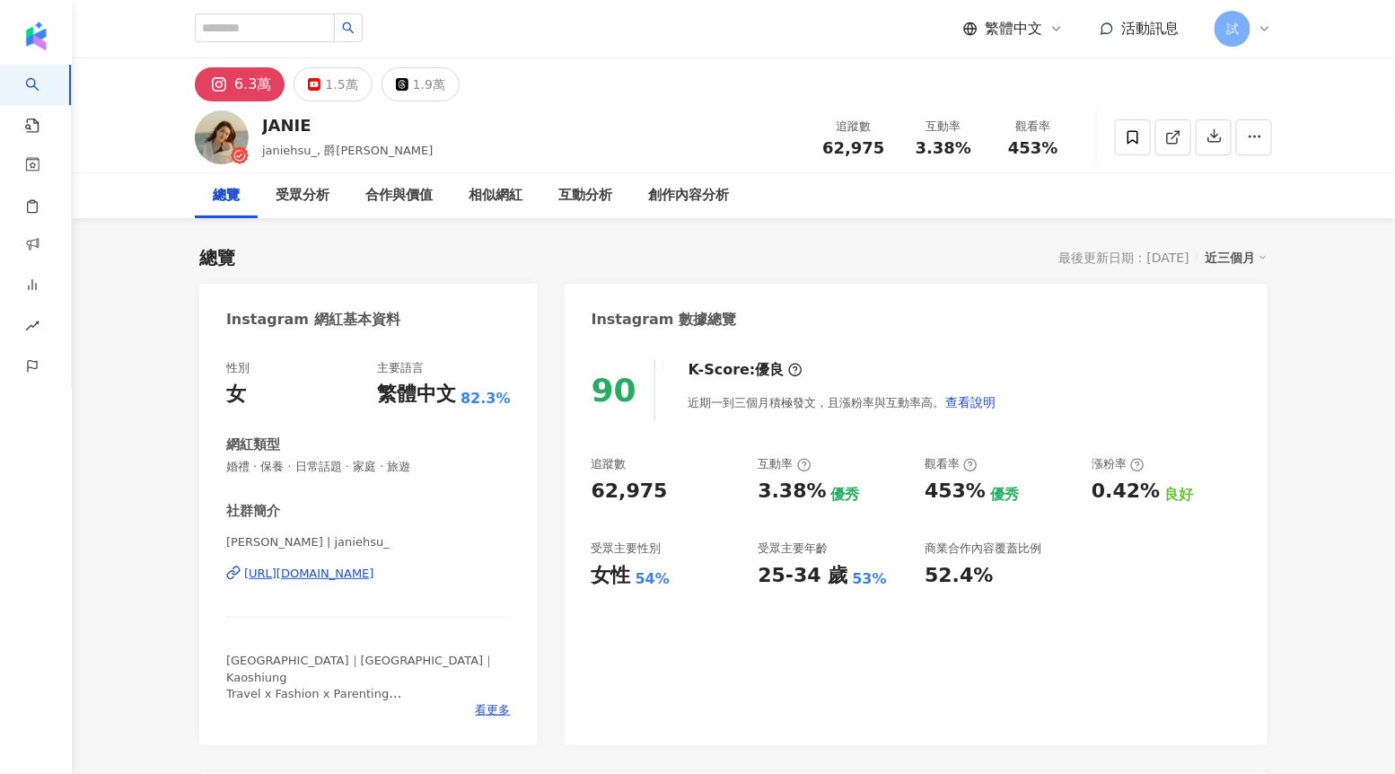
drag, startPoint x: 1159, startPoint y: 259, endPoint x: 1189, endPoint y: 262, distance: 29.9
click at [1190, 262] on div "最後更新日期：2025/8/22" at bounding box center [1125, 258] width 130 height 14
click at [1131, 260] on div "最後更新日期：2025/8/22" at bounding box center [1125, 258] width 130 height 14
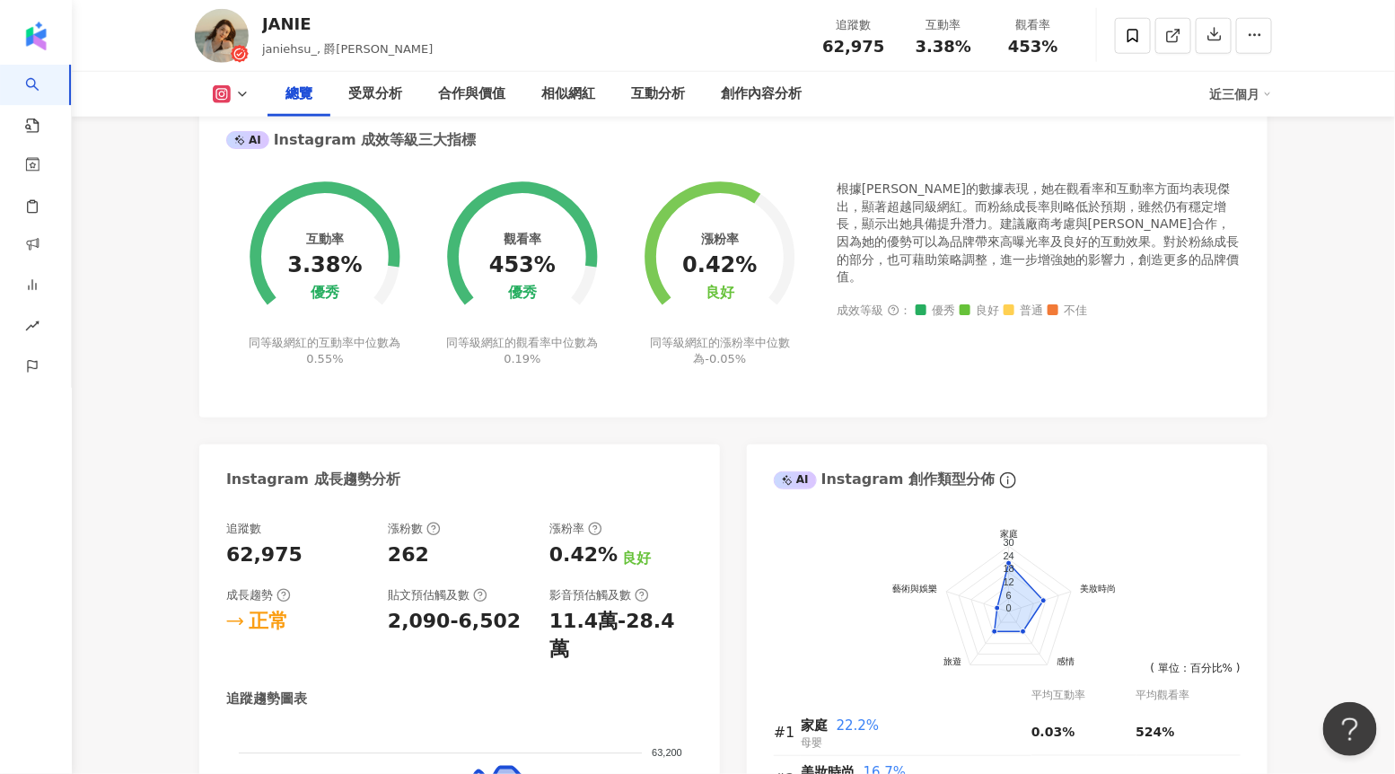
scroll to position [671, 0]
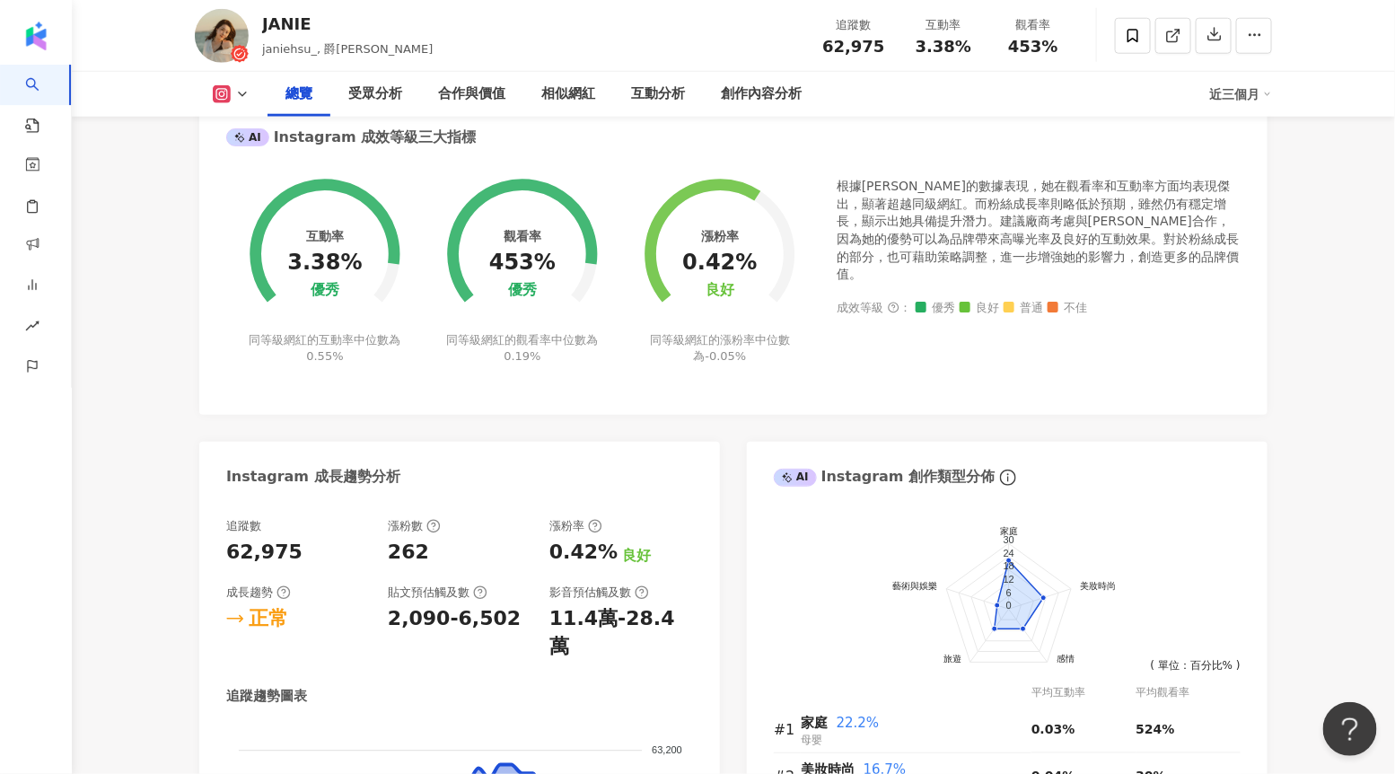
drag, startPoint x: 291, startPoint y: 267, endPoint x: 528, endPoint y: 261, distance: 237.1
click at [367, 260] on circle at bounding box center [325, 254] width 128 height 128
drag, startPoint x: 493, startPoint y: 261, endPoint x: 563, endPoint y: 258, distance: 70.1
click at [564, 259] on circle at bounding box center [523, 254] width 128 height 128
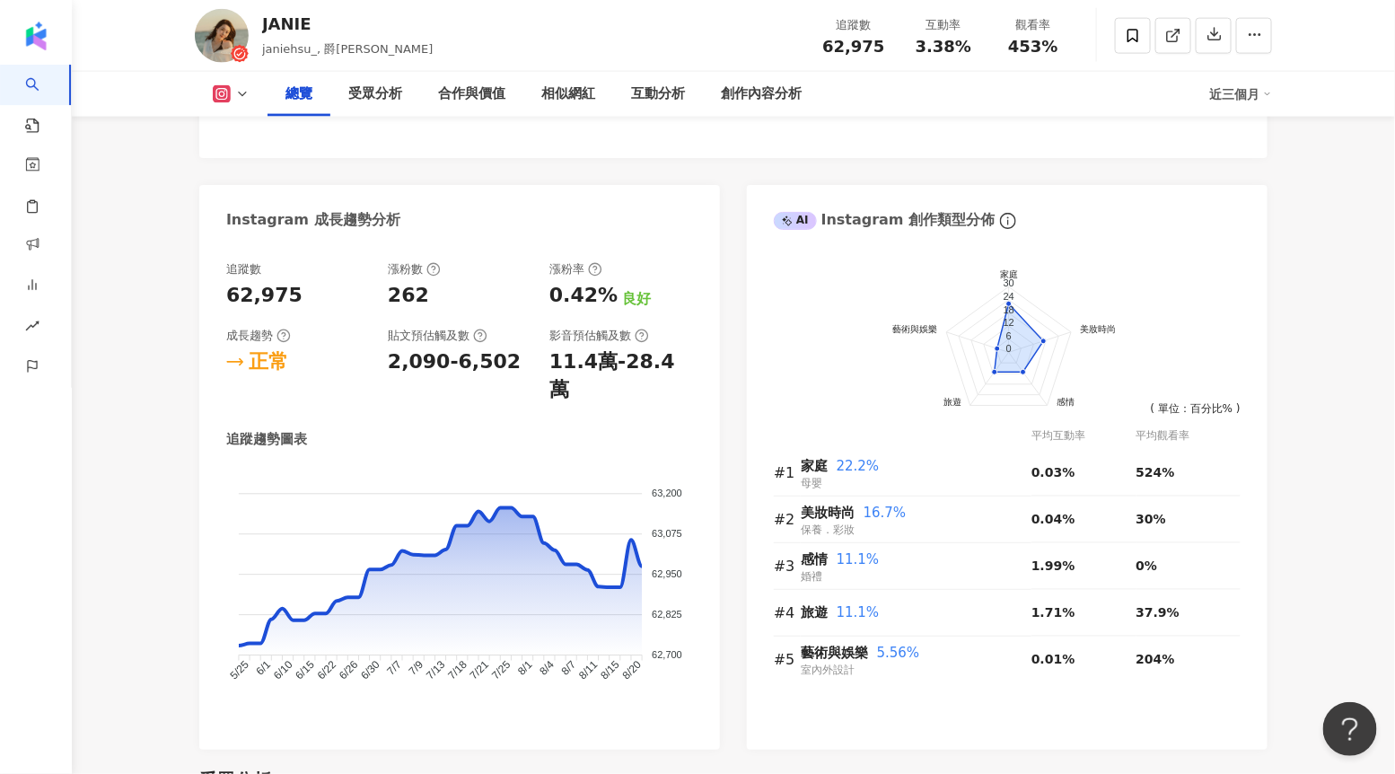
scroll to position [1004, 0]
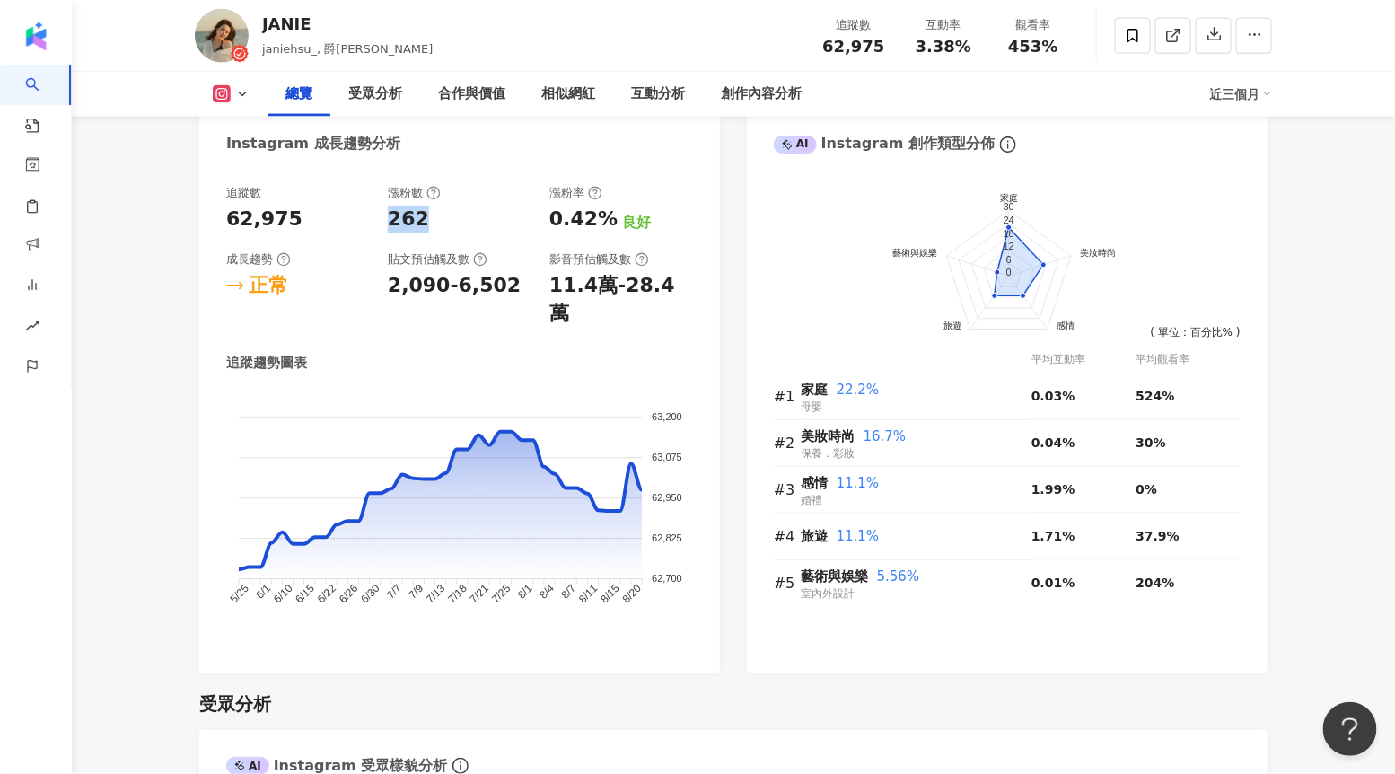
drag, startPoint x: 457, startPoint y: 216, endPoint x: 380, endPoint y: 221, distance: 77.4
click at [380, 221] on div "追蹤數 62,975 漲粉數 262 漲粉率 0.42% 良好 成長趨勢 正常 貼文預估觸及數 2,090-6,502 影音預估觸及數 11.4萬-28.4萬" at bounding box center [459, 256] width 467 height 143
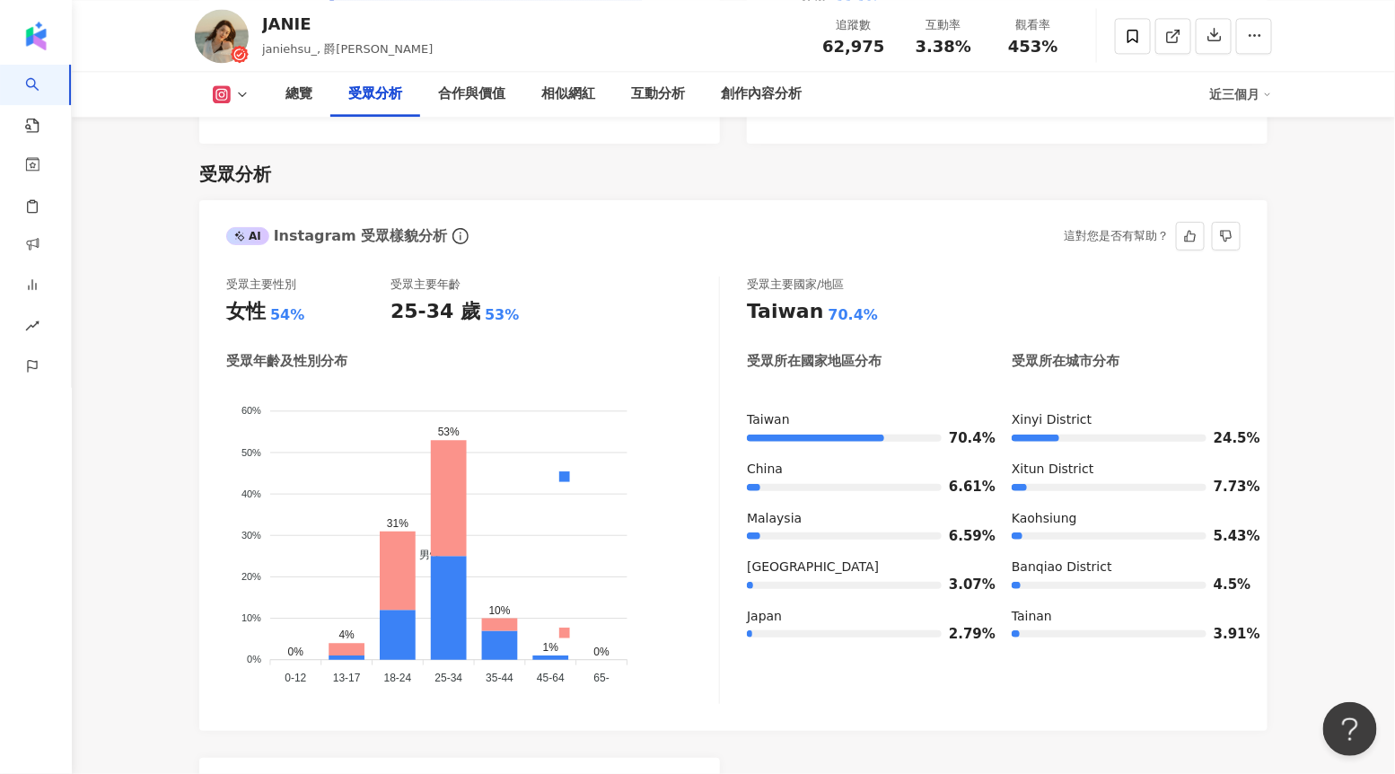
scroll to position [1537, 0]
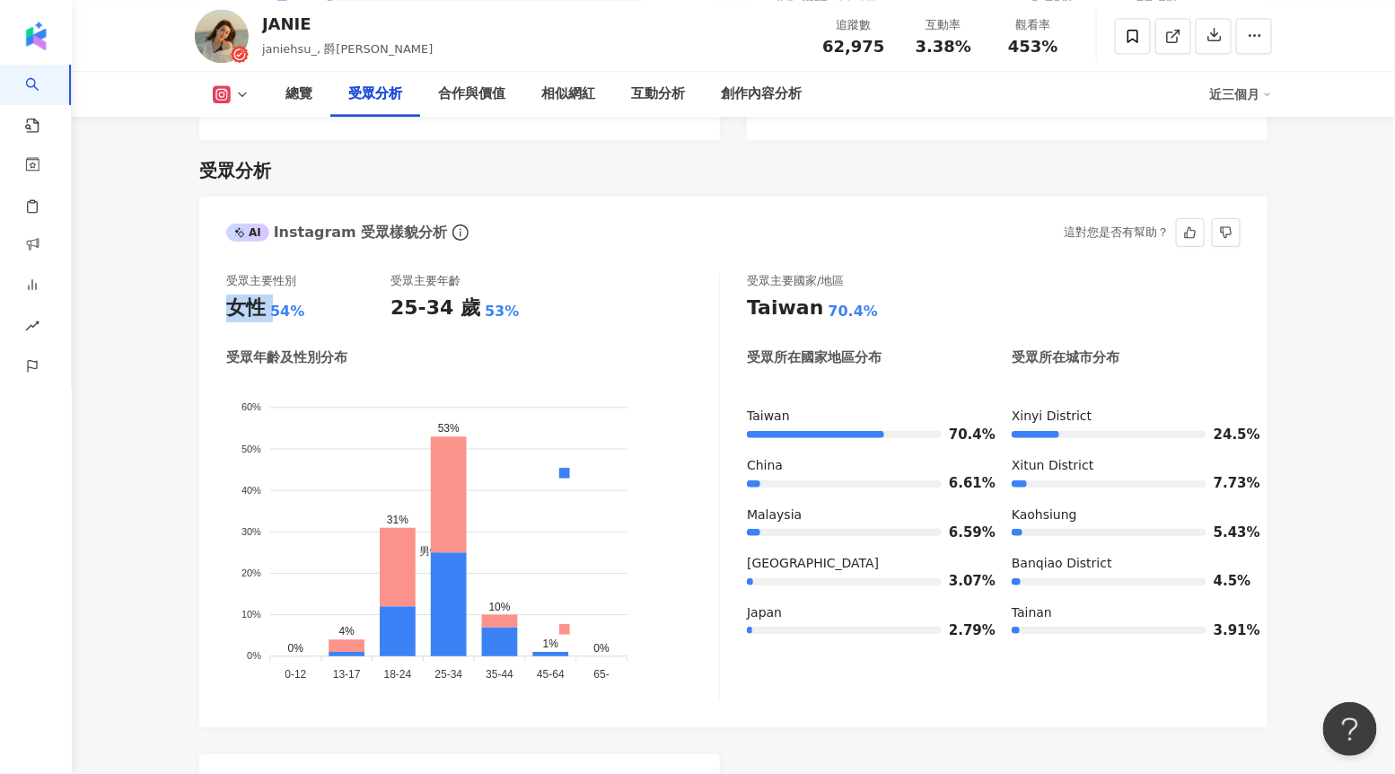
drag, startPoint x: 217, startPoint y: 279, endPoint x: 313, endPoint y: 272, distance: 95.5
click at [313, 272] on div "受眾主要性別 女性 54% 受眾主要年齡 25-34 歲 53% 受眾年齡及性別分布 男性 女性 60% 60% 50% 50% 40% 40% 30% 30…" at bounding box center [733, 491] width 1069 height 472
drag, startPoint x: 391, startPoint y: 281, endPoint x: 514, endPoint y: 283, distance: 123.0
click at [514, 295] on div "25-34 歲 53%" at bounding box center [473, 309] width 164 height 28
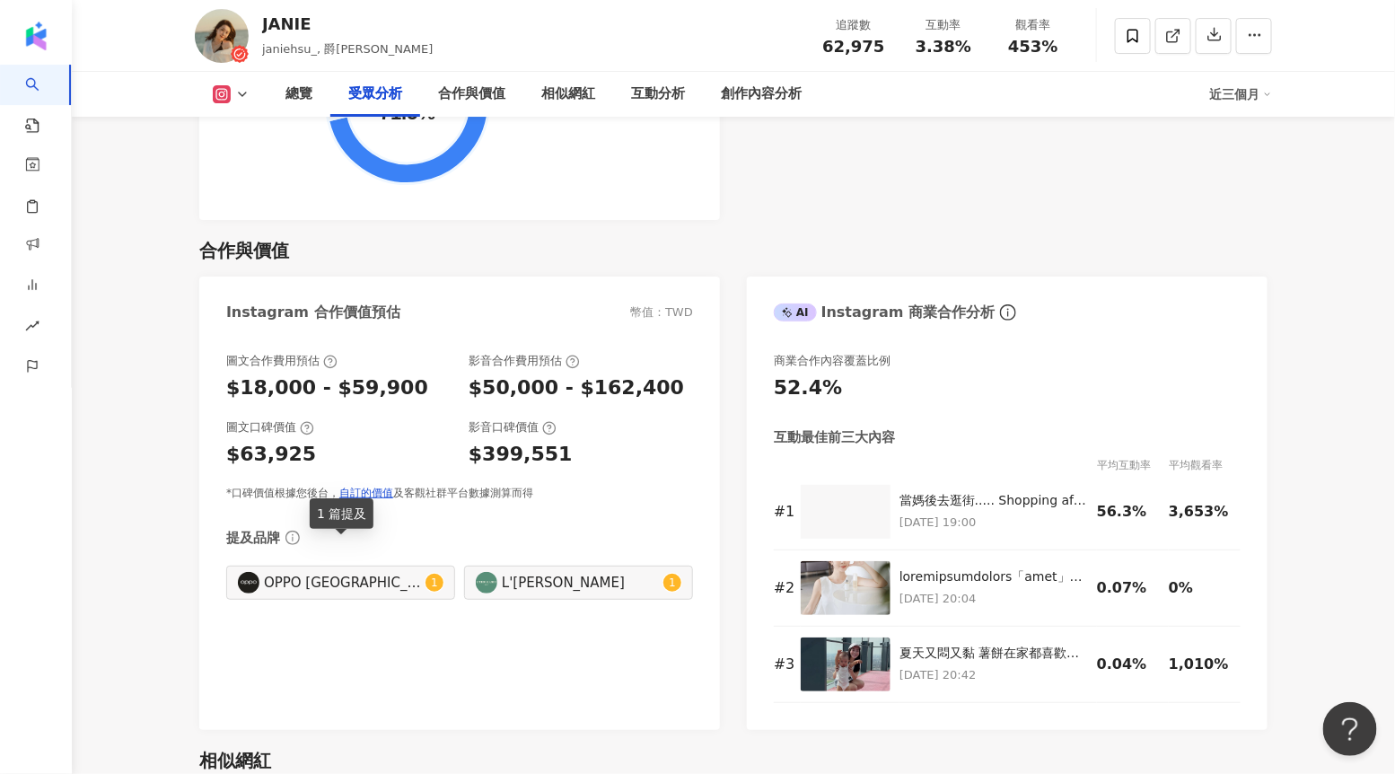
scroll to position [2356, 0]
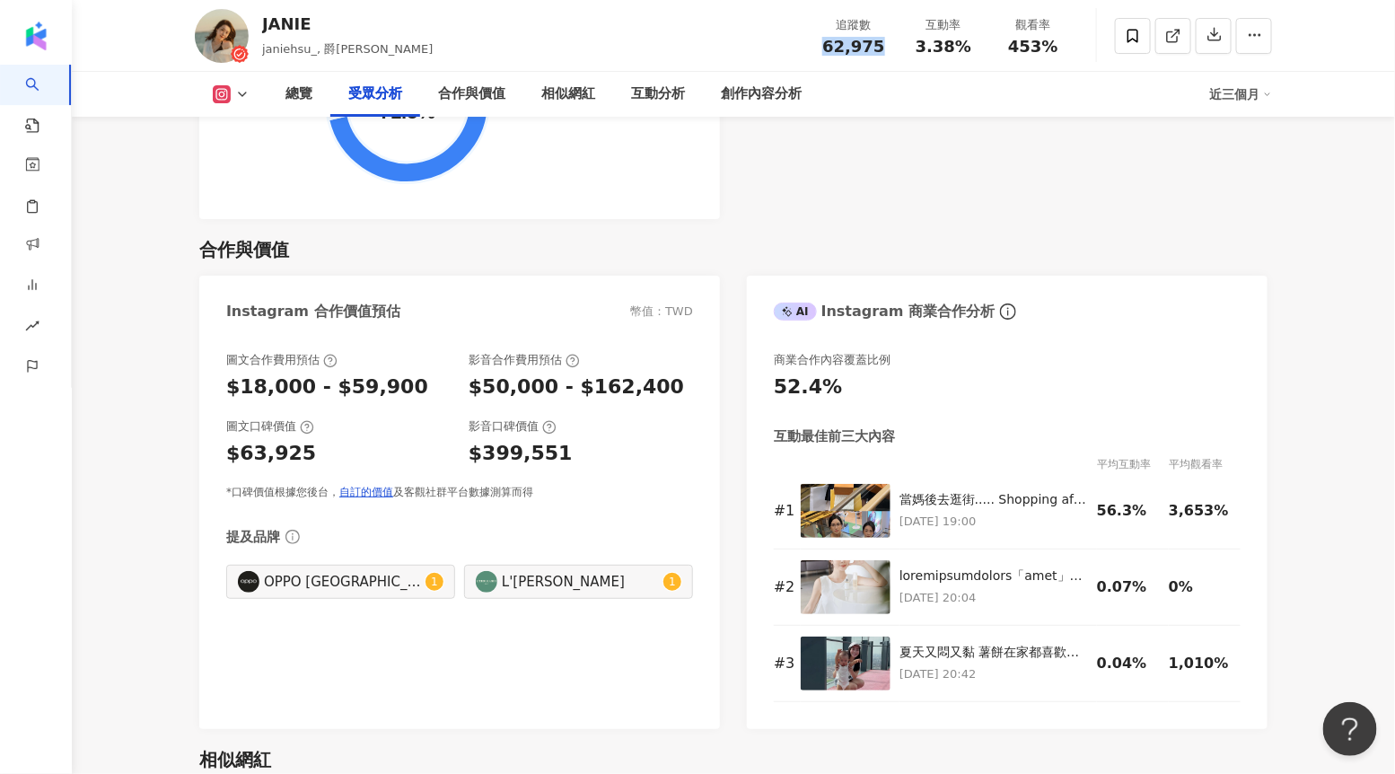
drag, startPoint x: 823, startPoint y: 51, endPoint x: 892, endPoint y: 44, distance: 69.5
click at [892, 44] on div "追蹤數 62,975" at bounding box center [854, 35] width 90 height 39
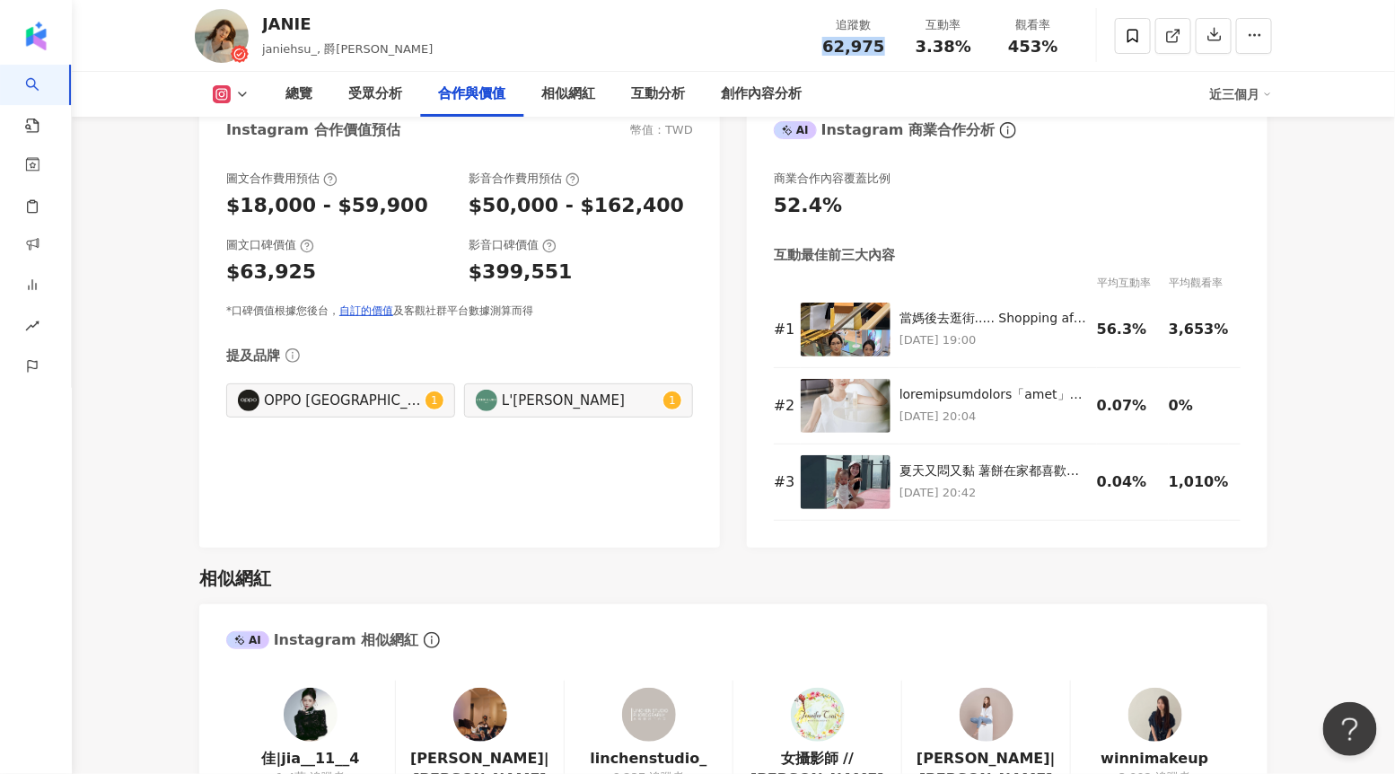
scroll to position [2540, 0]
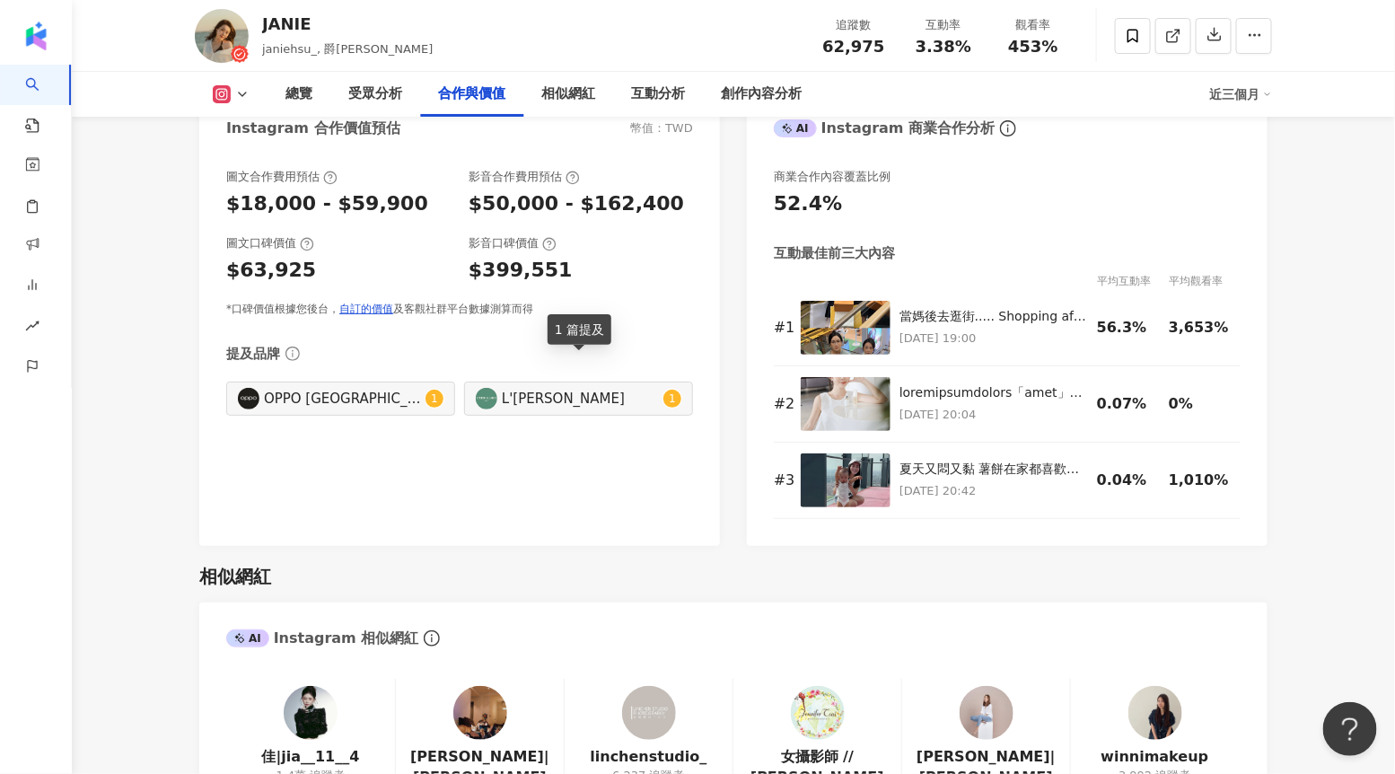
click at [612, 389] on div "L'ERBOLARIO 蕾莉歐" at bounding box center [580, 399] width 157 height 20
type input "**********"
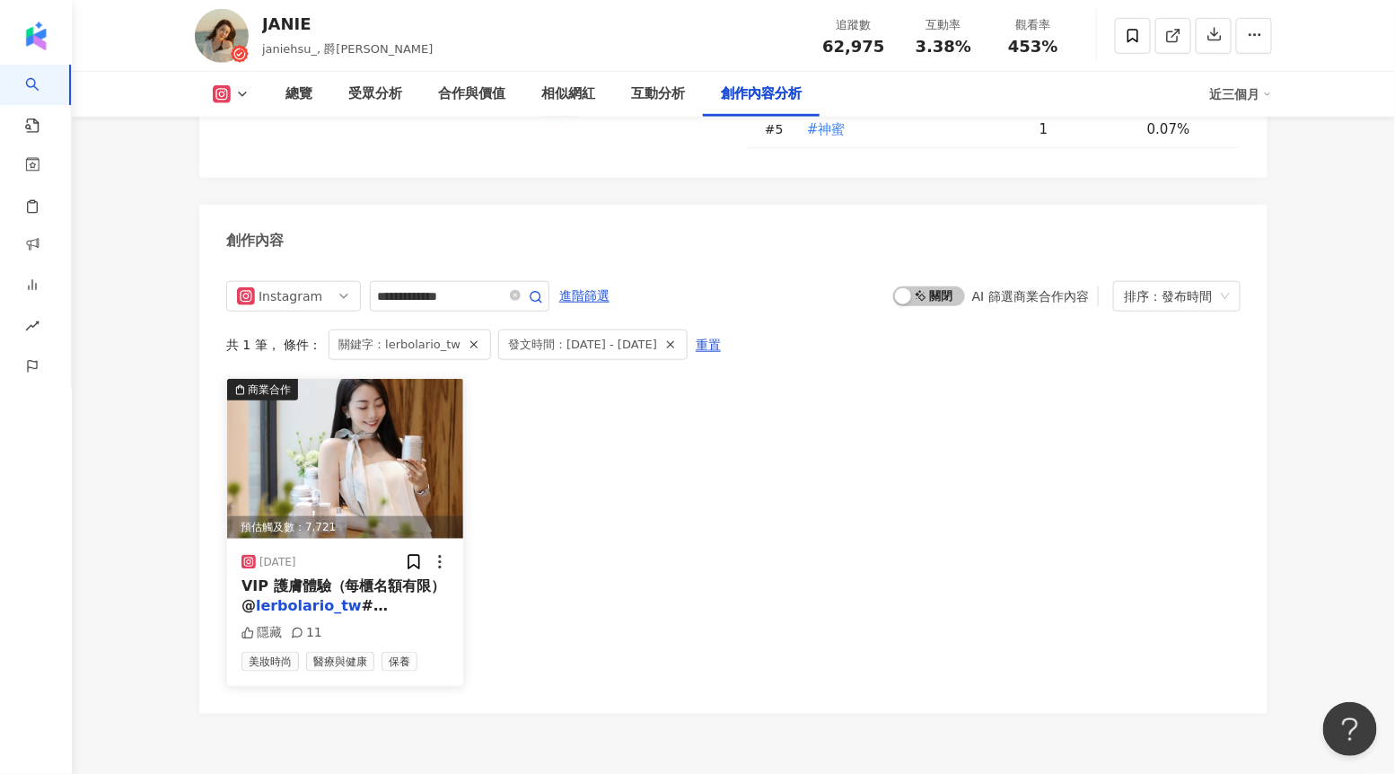
click at [331, 384] on img at bounding box center [345, 459] width 236 height 160
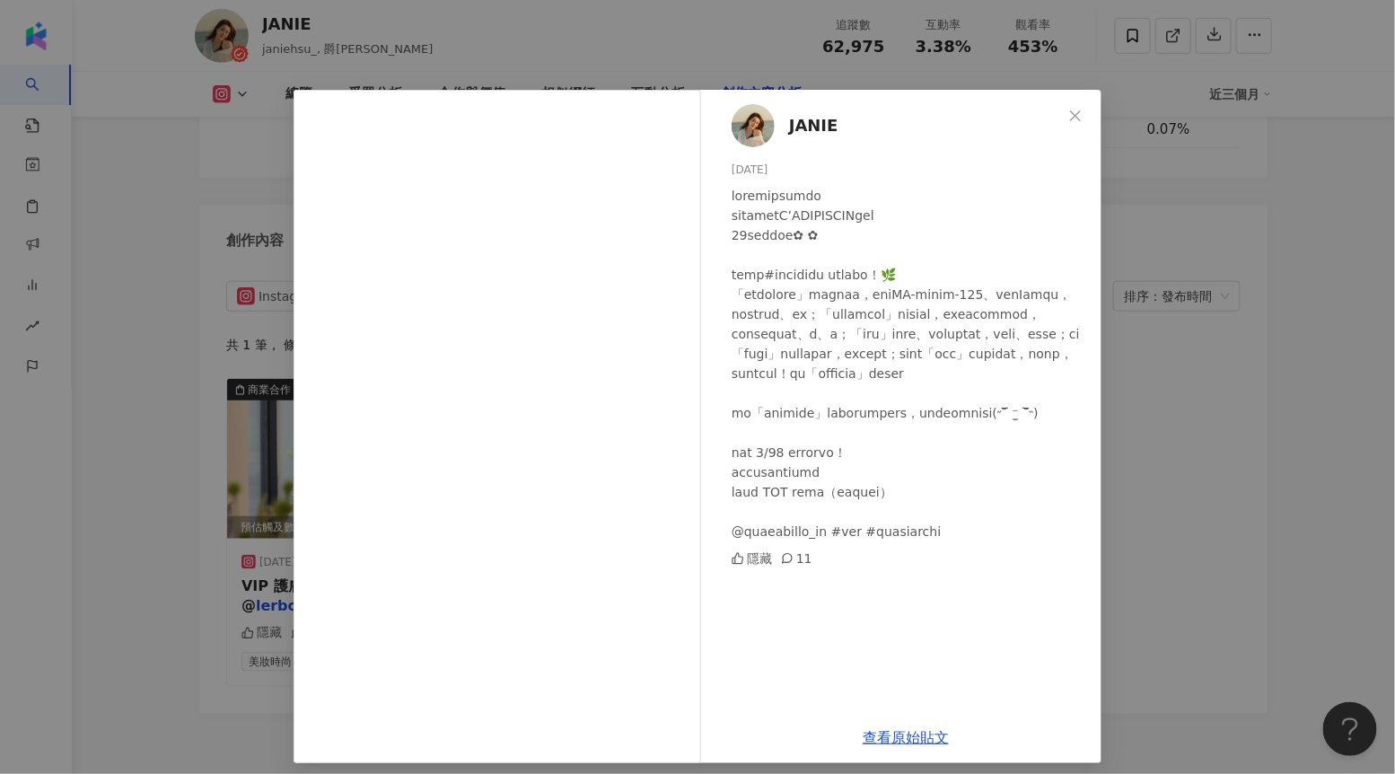
scroll to position [0, 0]
drag, startPoint x: 772, startPoint y: 362, endPoint x: 733, endPoint y: 363, distance: 39.5
click at [733, 363] on div at bounding box center [910, 364] width 356 height 356
drag, startPoint x: 774, startPoint y: 621, endPoint x: 1236, endPoint y: 443, distance: 495.0
click at [730, 621] on div "JANIE 2025/6/7 隱藏 11" at bounding box center [906, 401] width 392 height 622
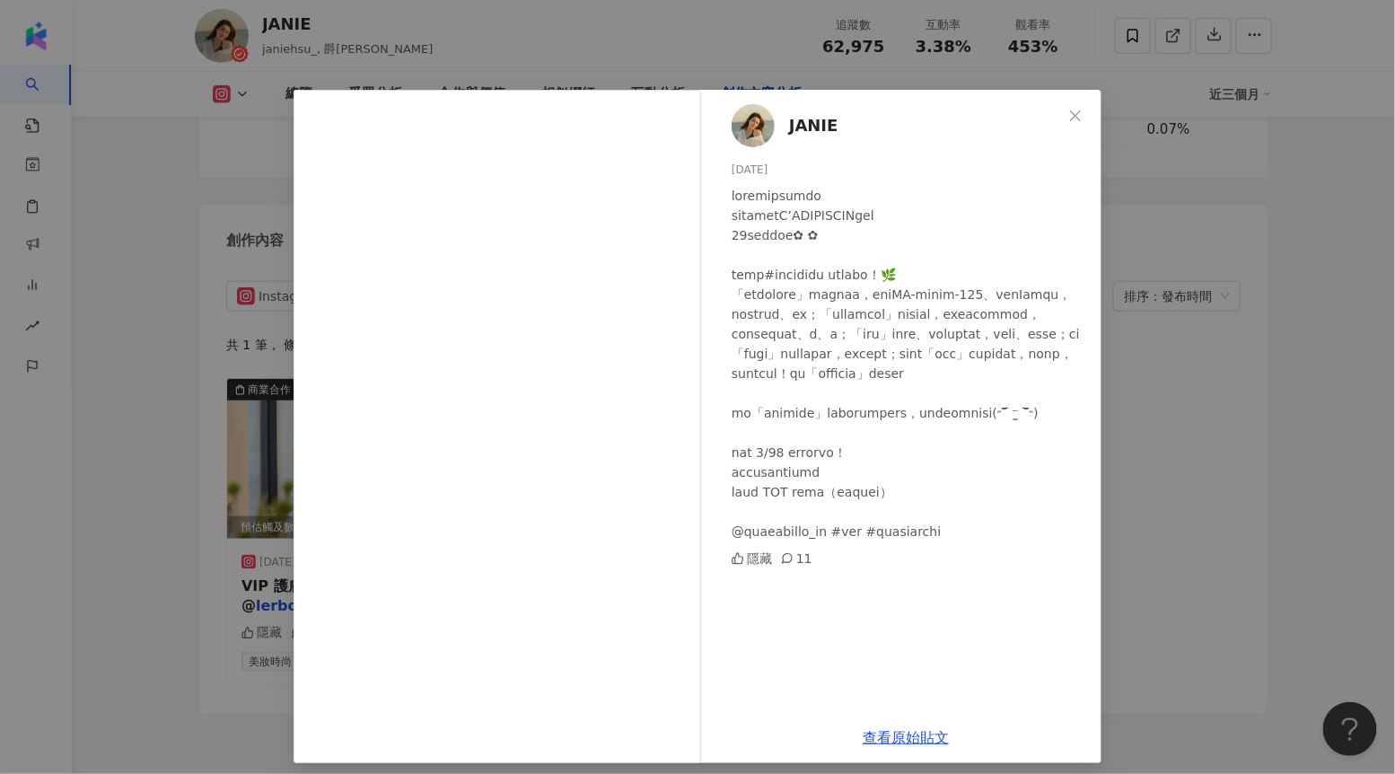
click at [1225, 441] on div "JANIE 2025/6/7 隱藏 11 查看原始貼文" at bounding box center [697, 387] width 1395 height 774
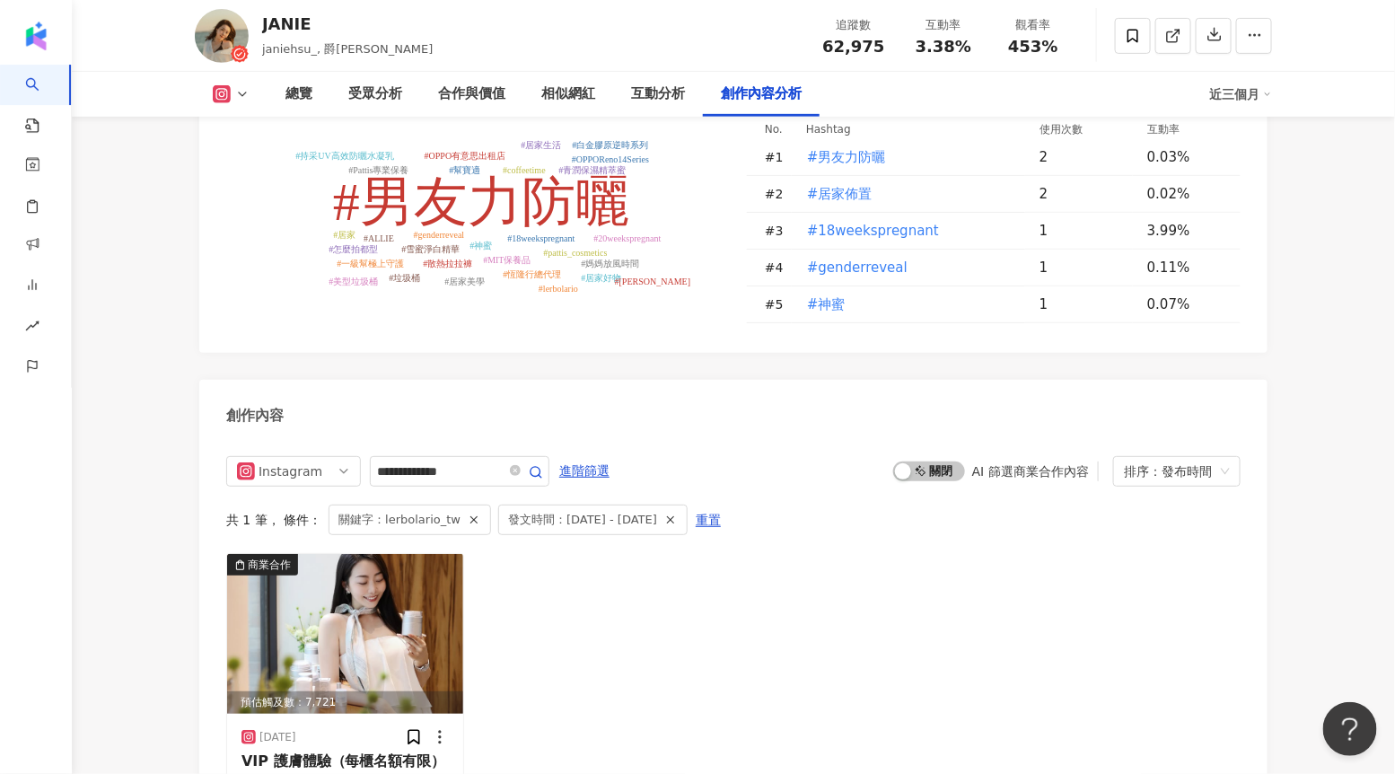
scroll to position [5389, 0]
click at [677, 515] on icon "button" at bounding box center [671, 521] width 13 height 13
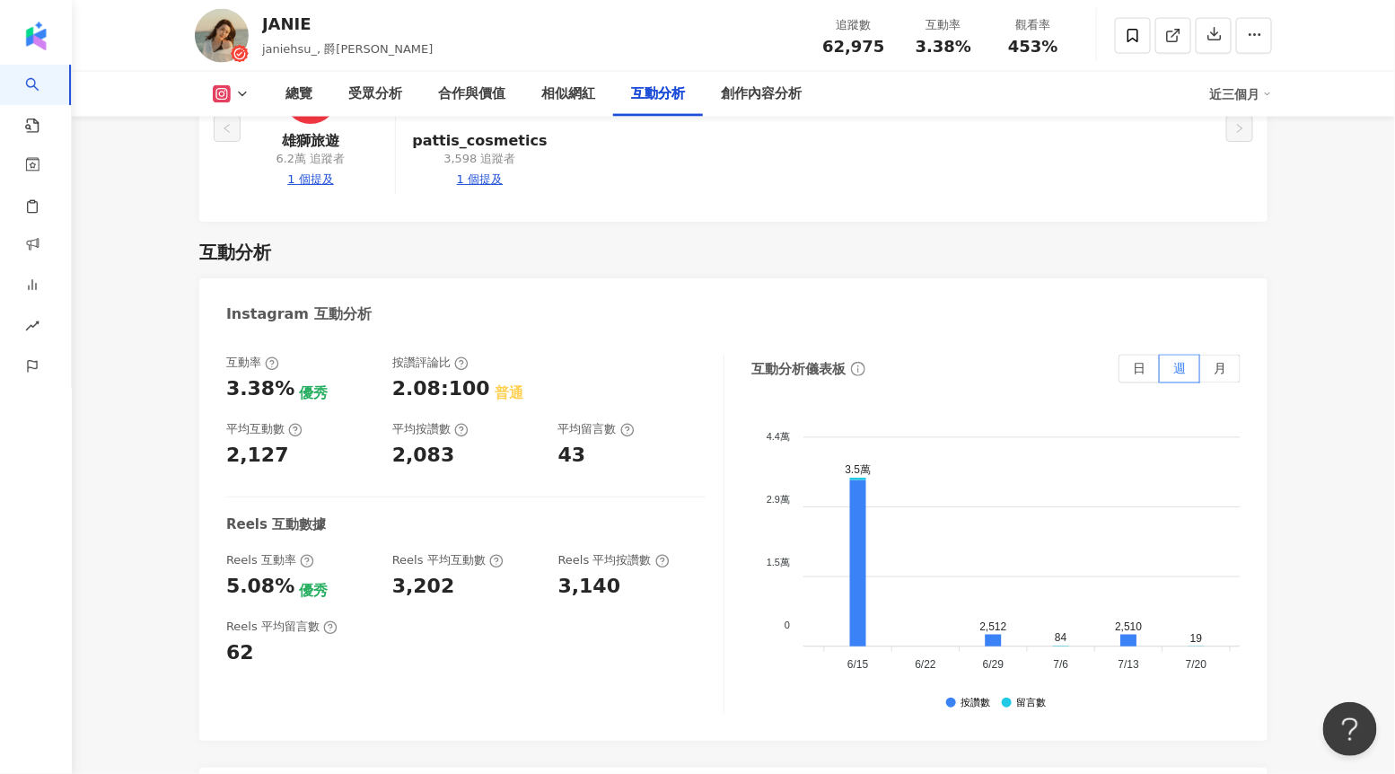
scroll to position [0, 183]
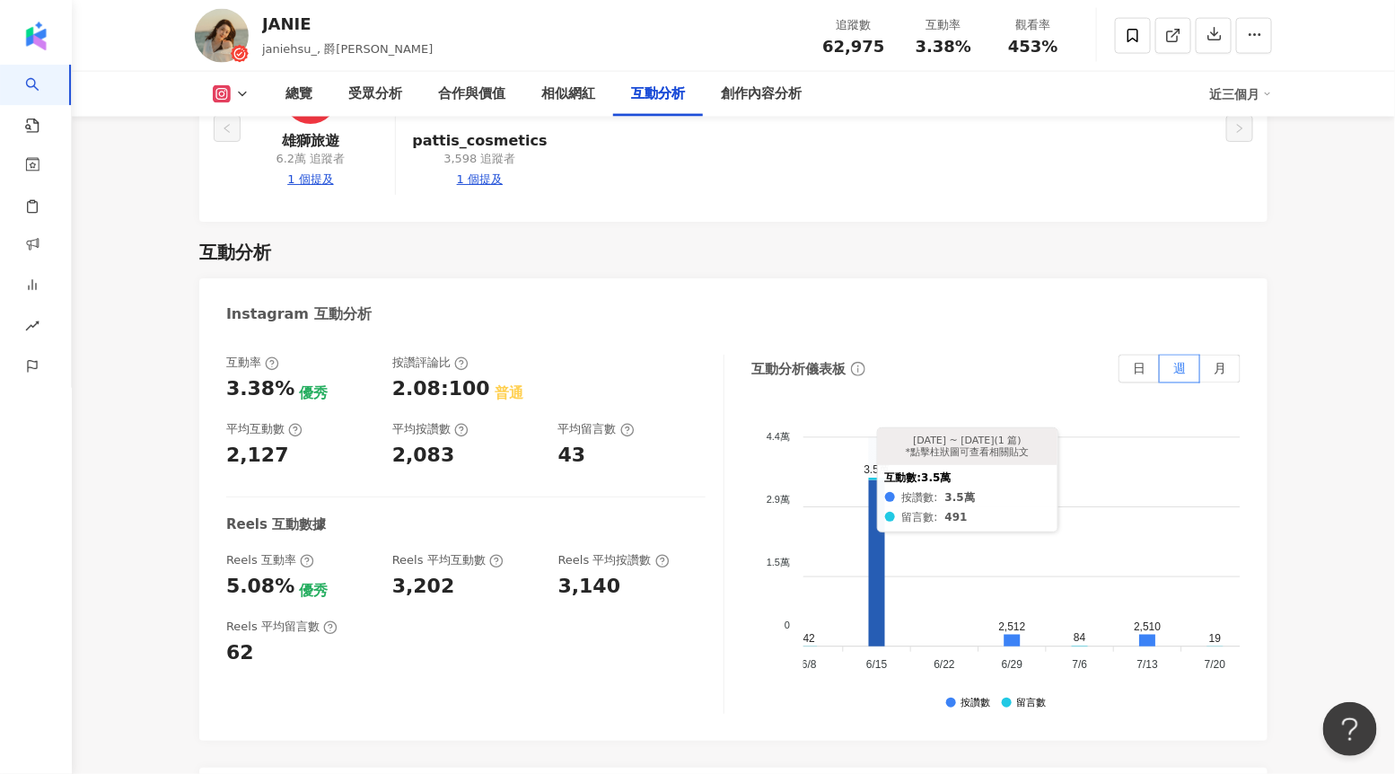
click at [880, 480] on icon at bounding box center [877, 563] width 16 height 166
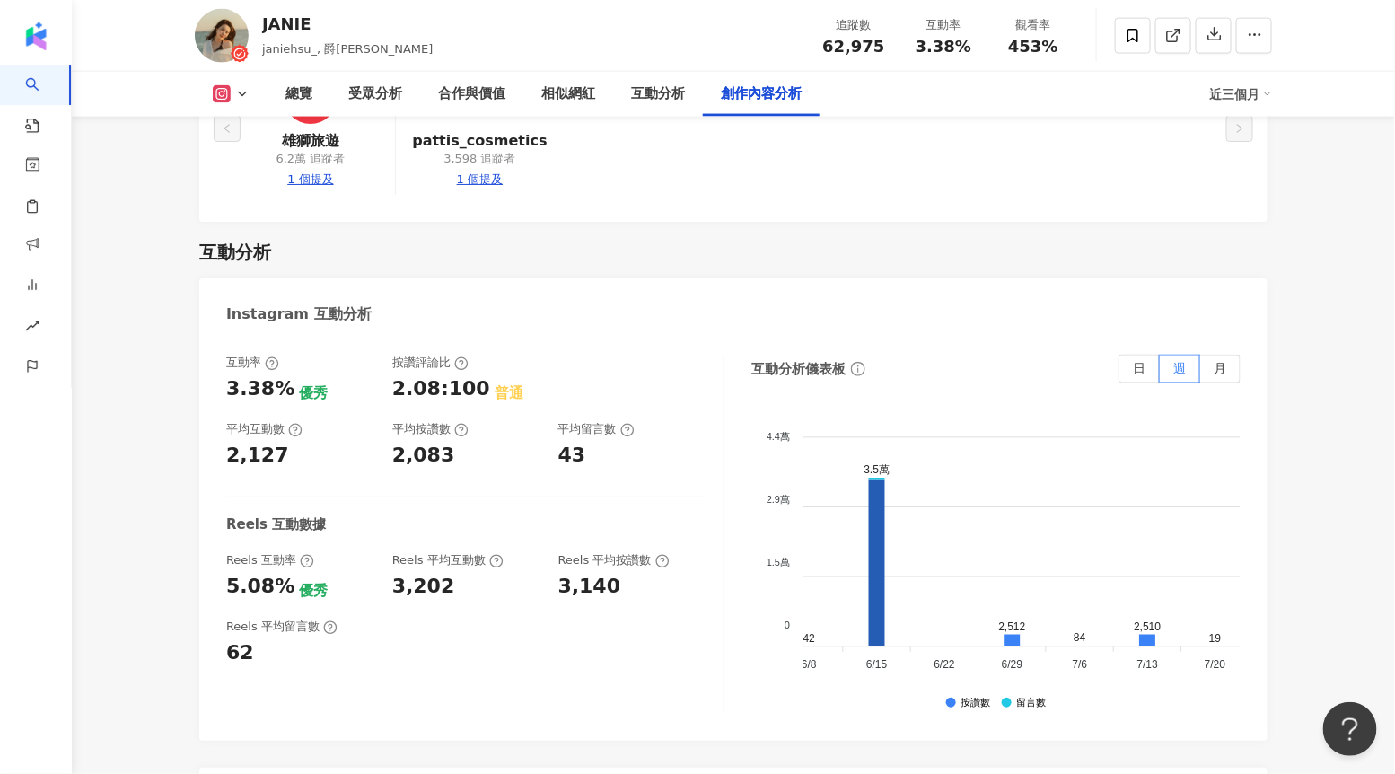
scroll to position [5566, 0]
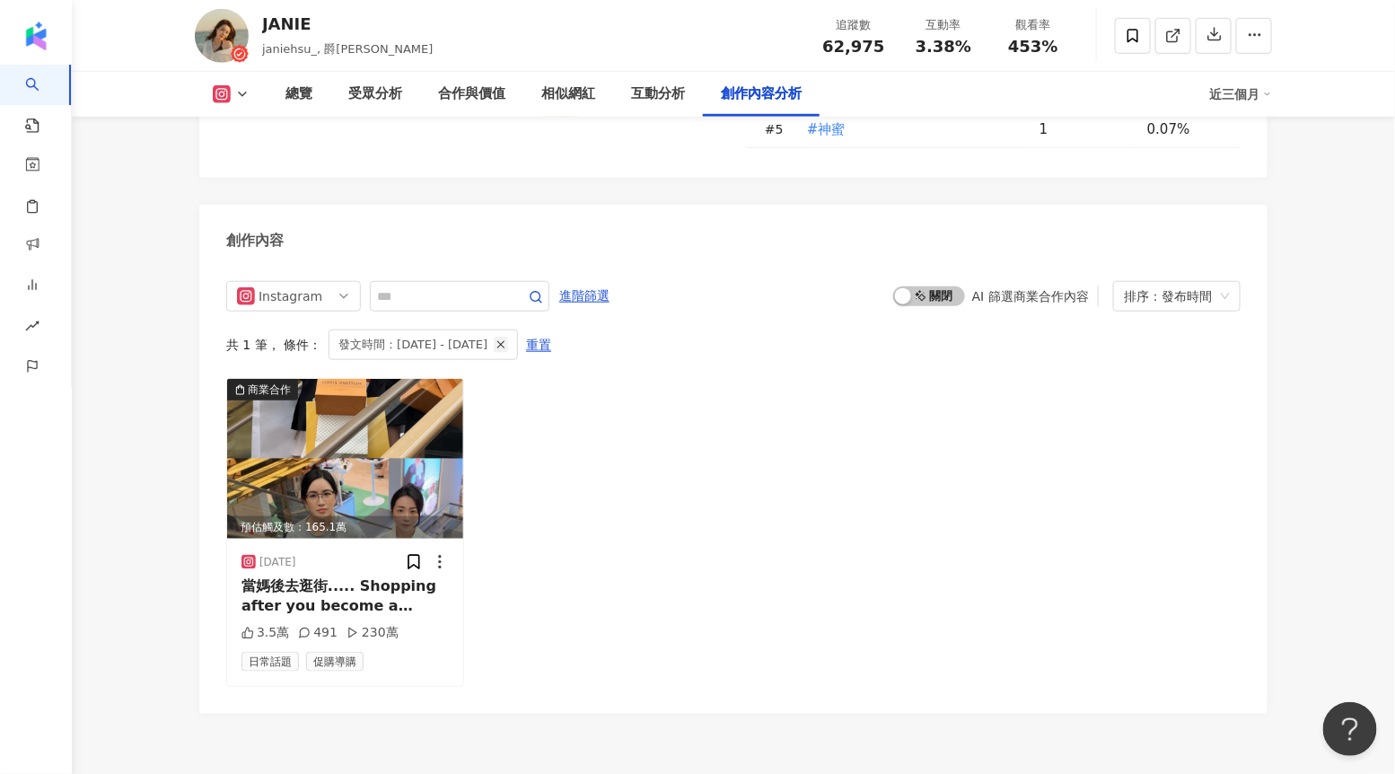
click at [505, 342] on line "button" at bounding box center [501, 345] width 6 height 6
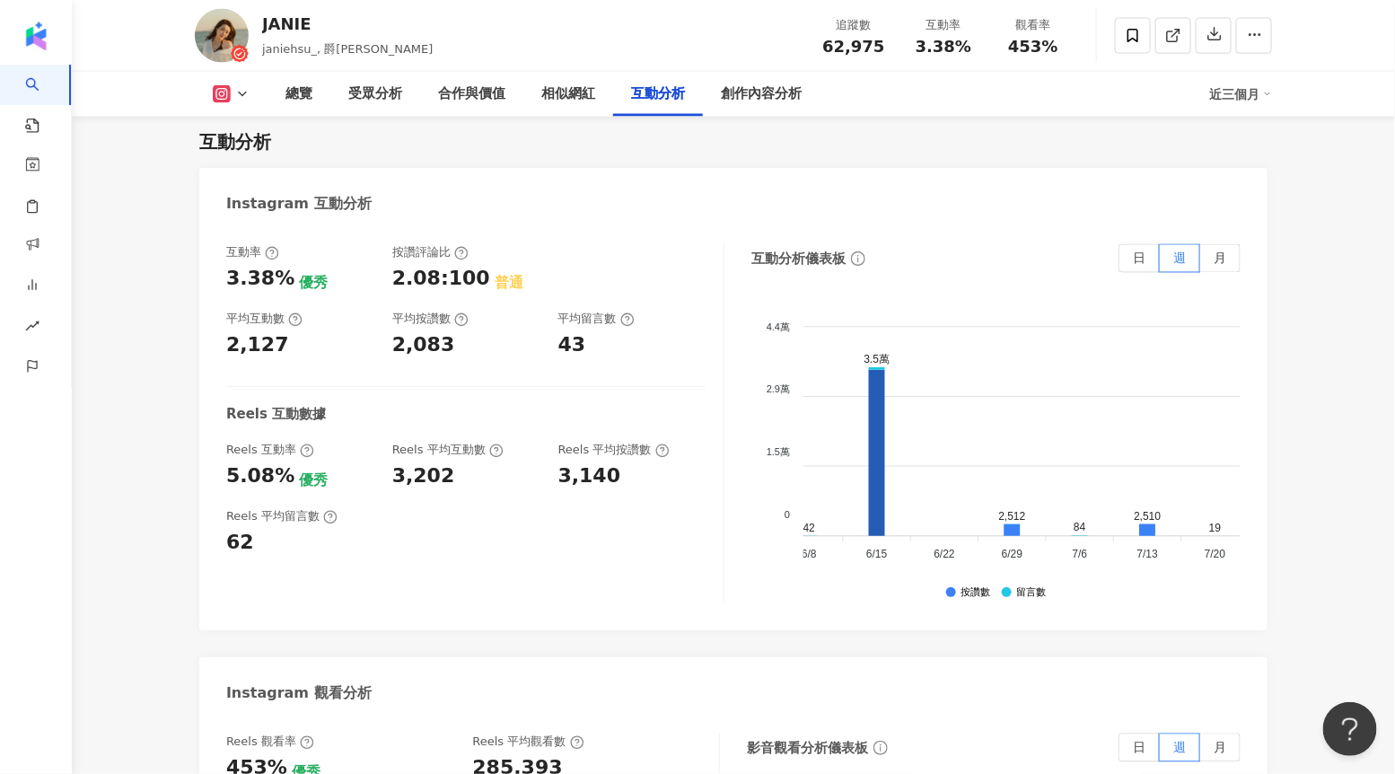
scroll to position [4143, 0]
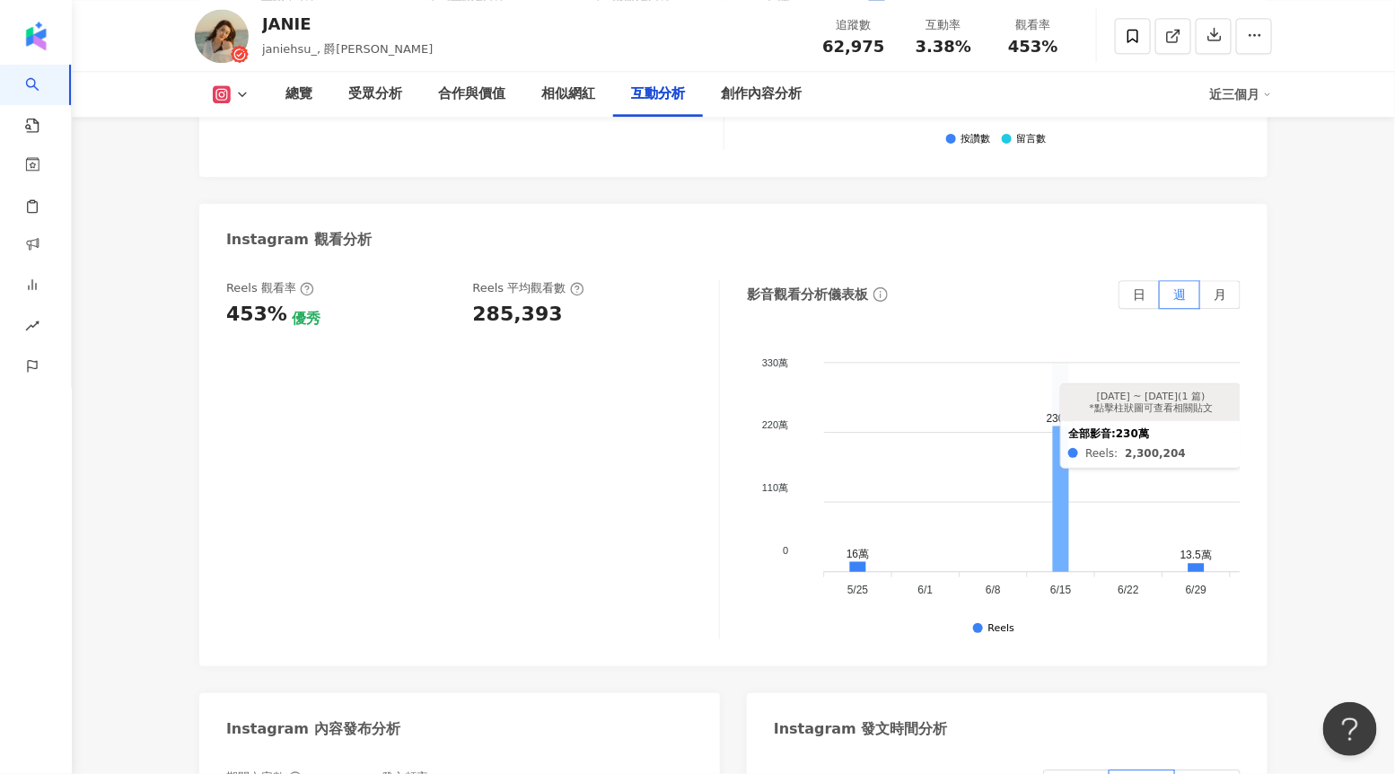
click at [1062, 427] on icon at bounding box center [1061, 499] width 16 height 145
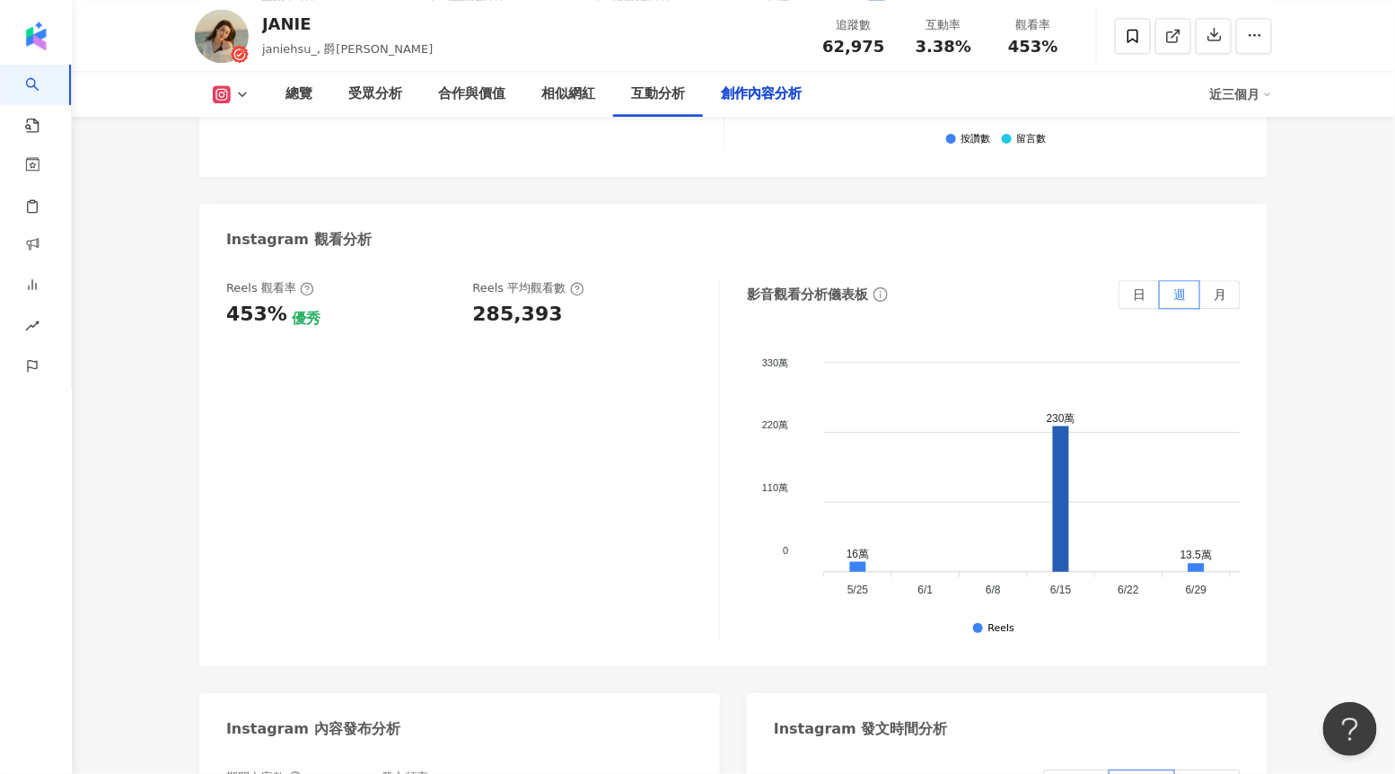
scroll to position [5566, 0]
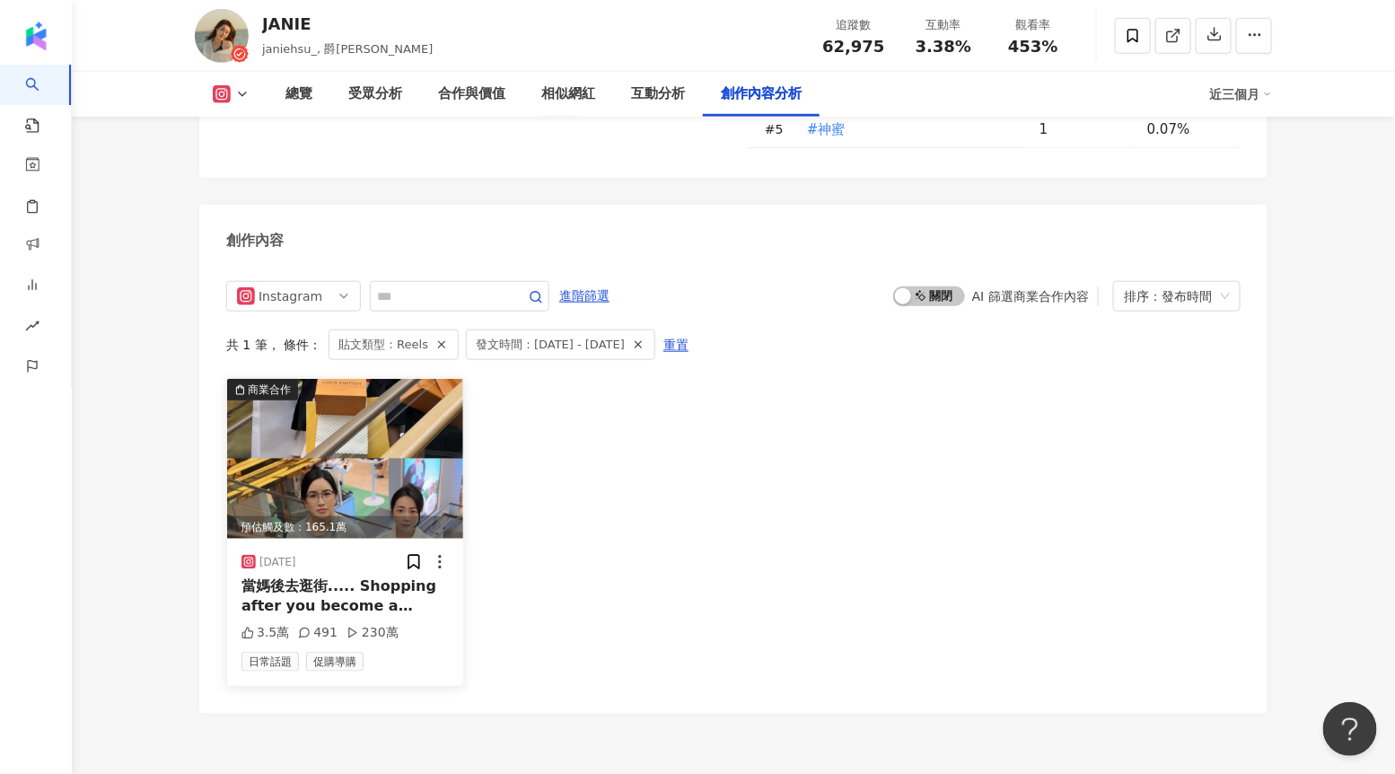
click at [358, 386] on img at bounding box center [345, 459] width 236 height 160
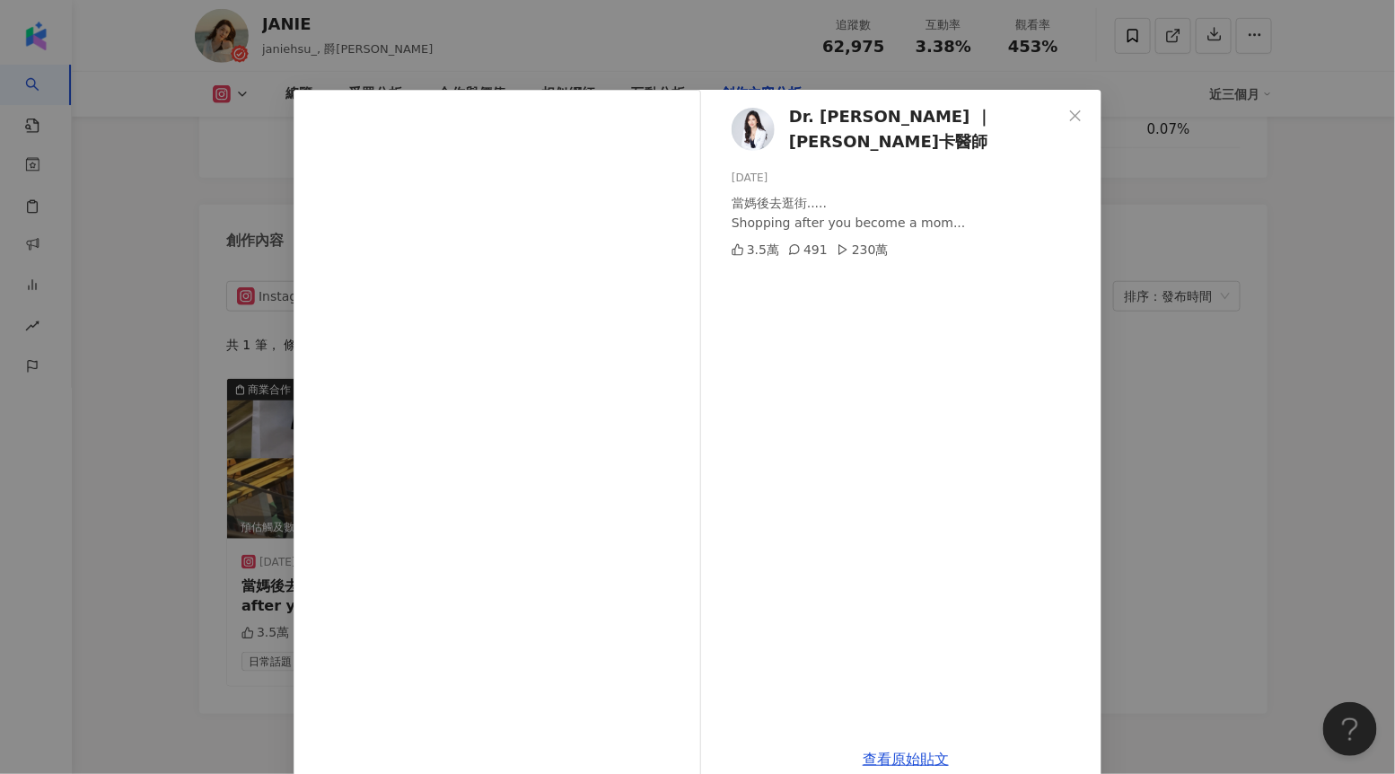
drag, startPoint x: 1083, startPoint y: 117, endPoint x: 1012, endPoint y: 292, distance: 188.9
click at [1083, 118] on span "Close" at bounding box center [1076, 116] width 36 height 14
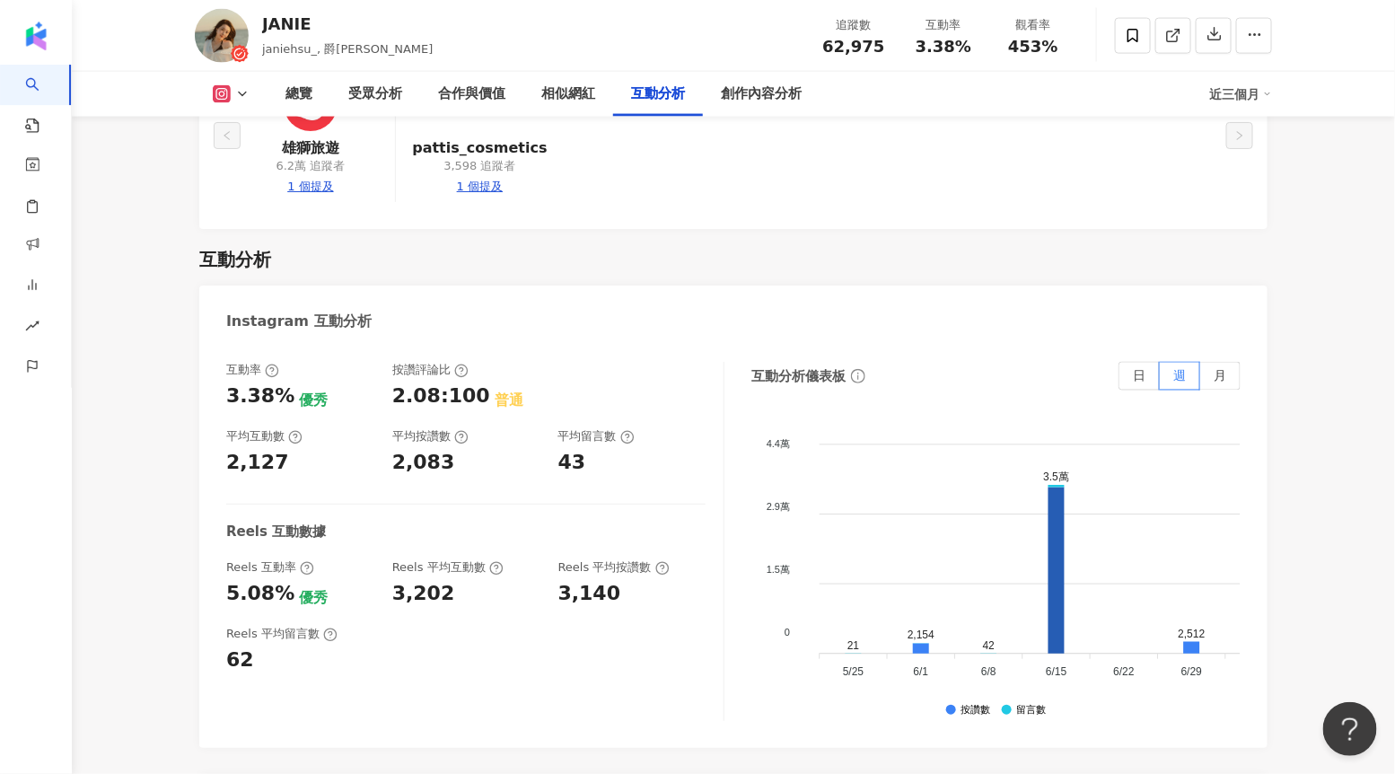
scroll to position [0, 0]
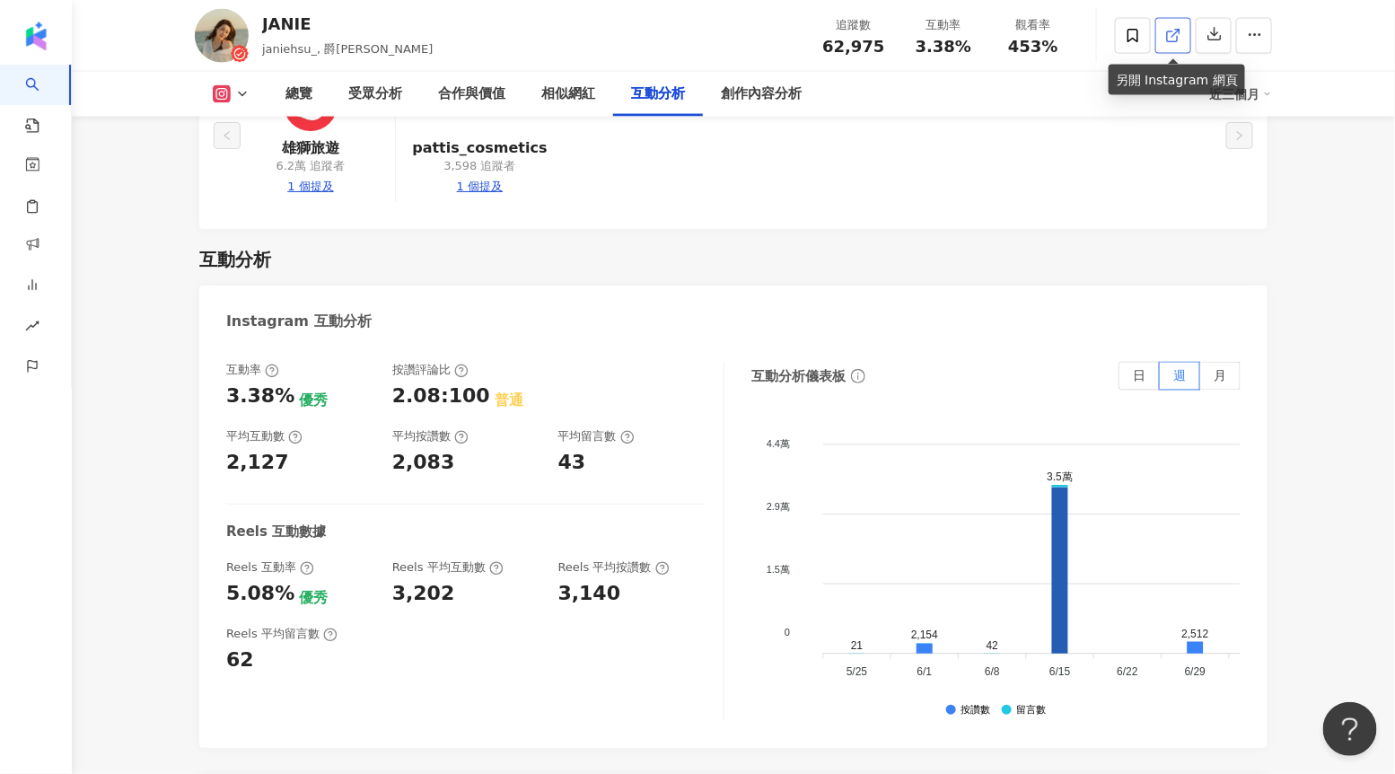
click at [1183, 38] on link at bounding box center [1174, 36] width 36 height 36
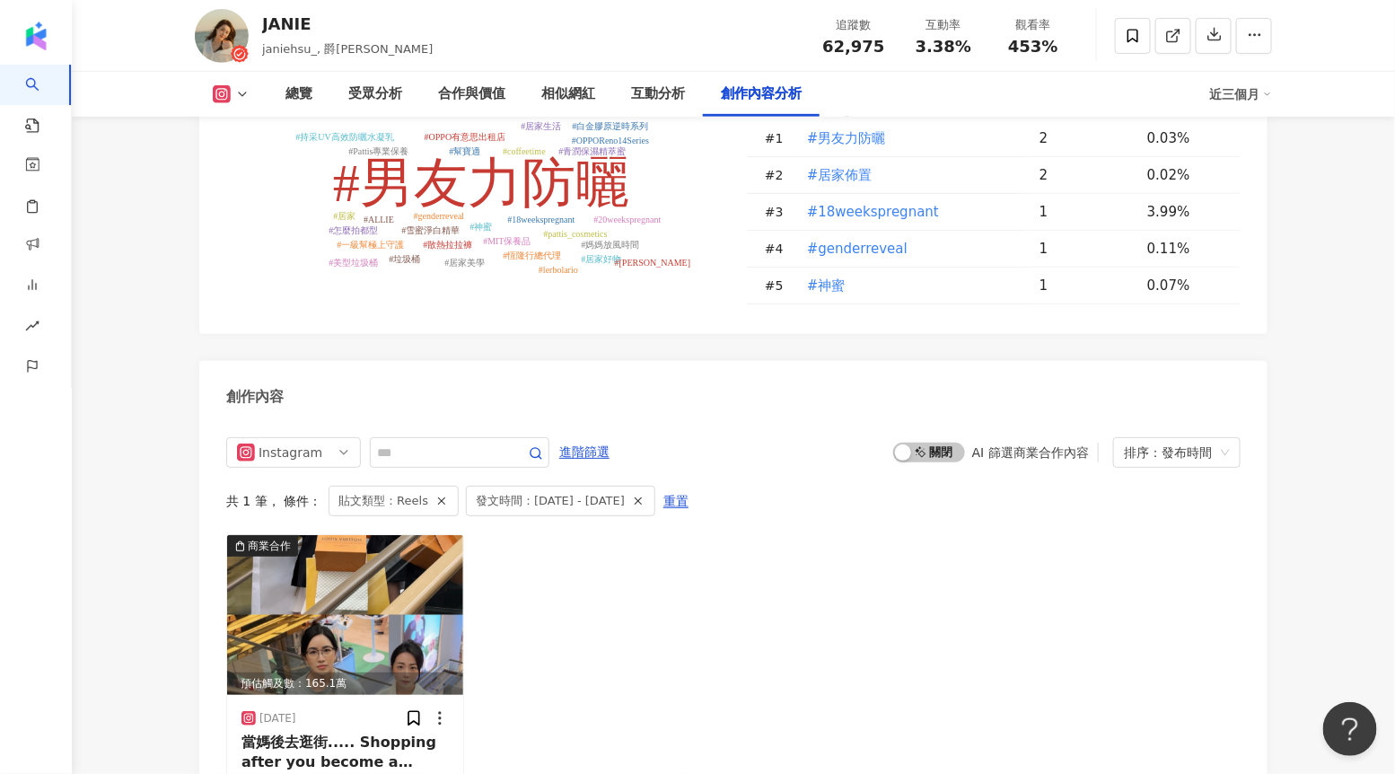
scroll to position [5410, 0]
click at [645, 494] on icon "button" at bounding box center [638, 500] width 13 height 13
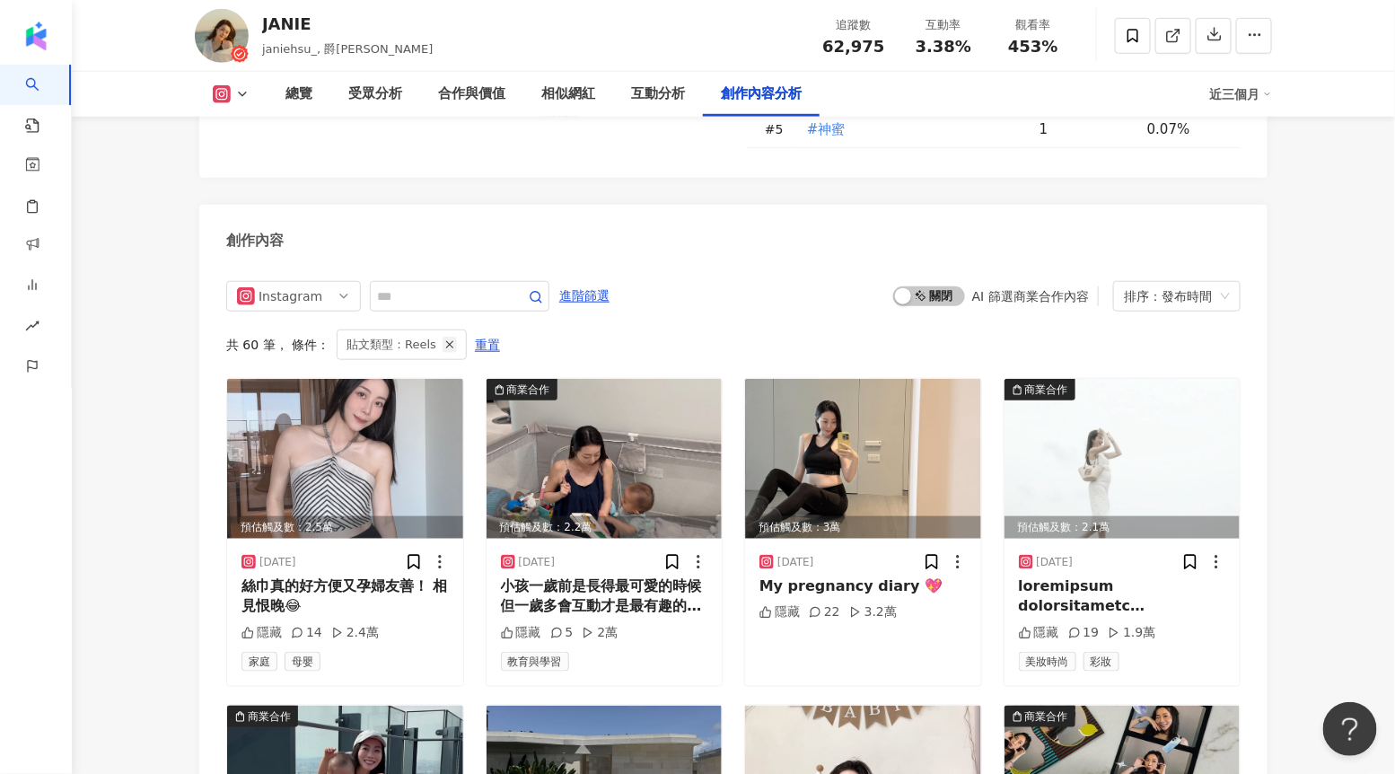
click at [445, 339] on icon "button" at bounding box center [450, 345] width 13 height 13
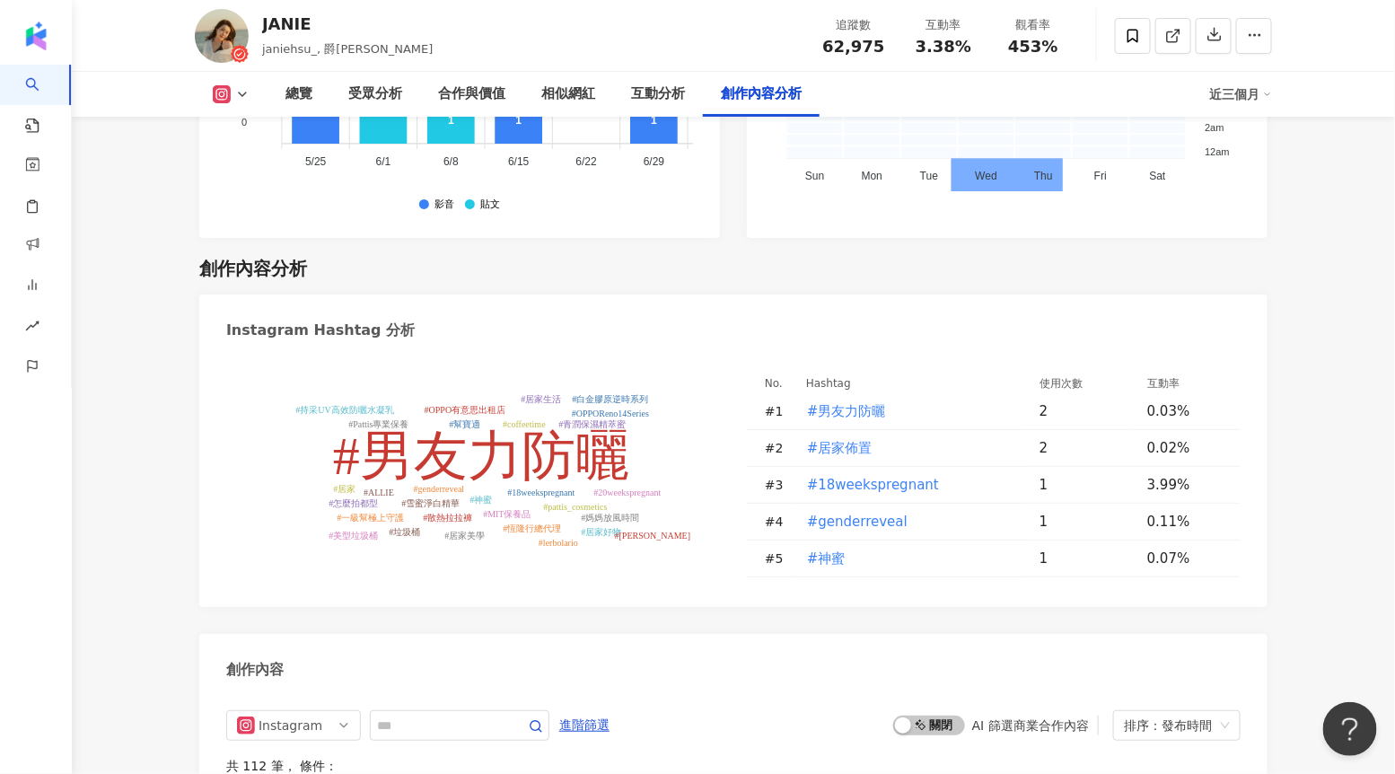
scroll to position [5146, 0]
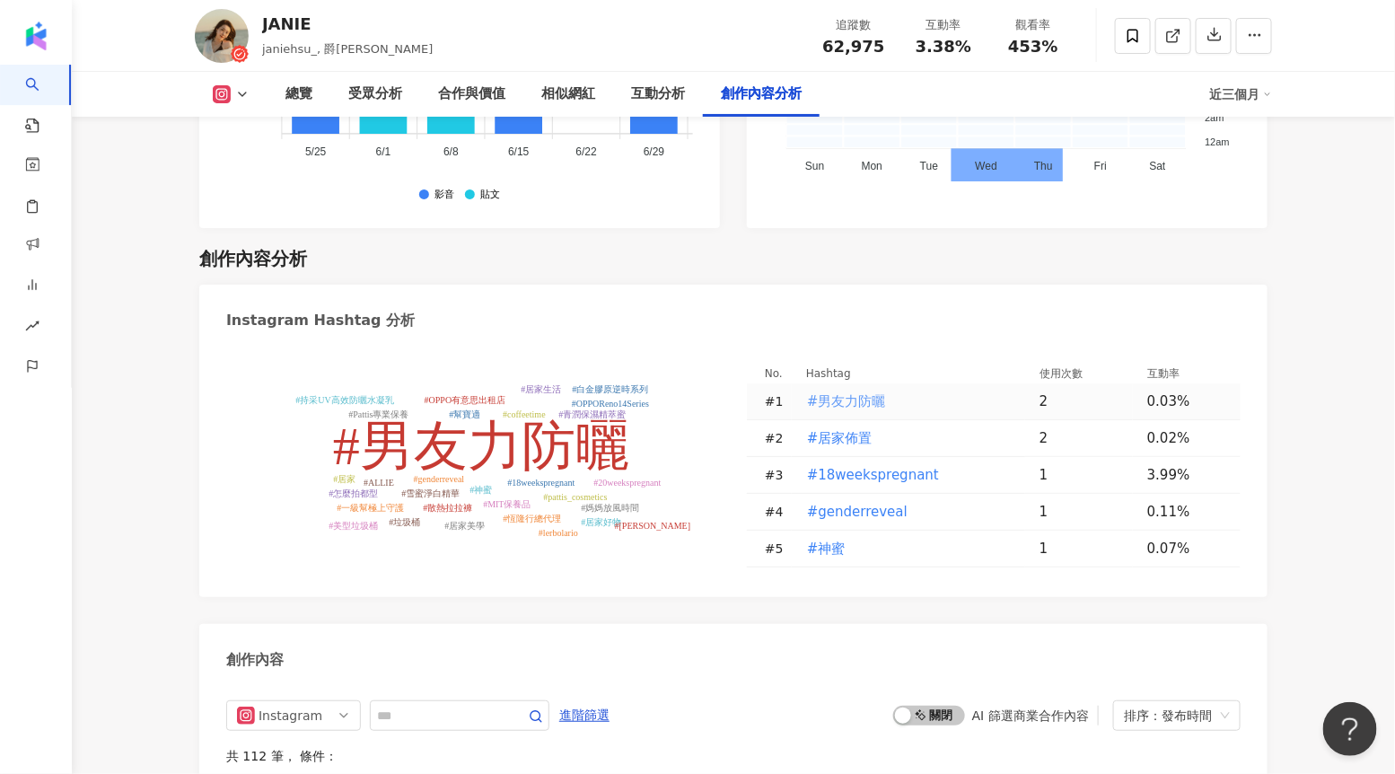
click at [865, 392] on span "#男友力防曬" at bounding box center [846, 402] width 79 height 20
type input "******"
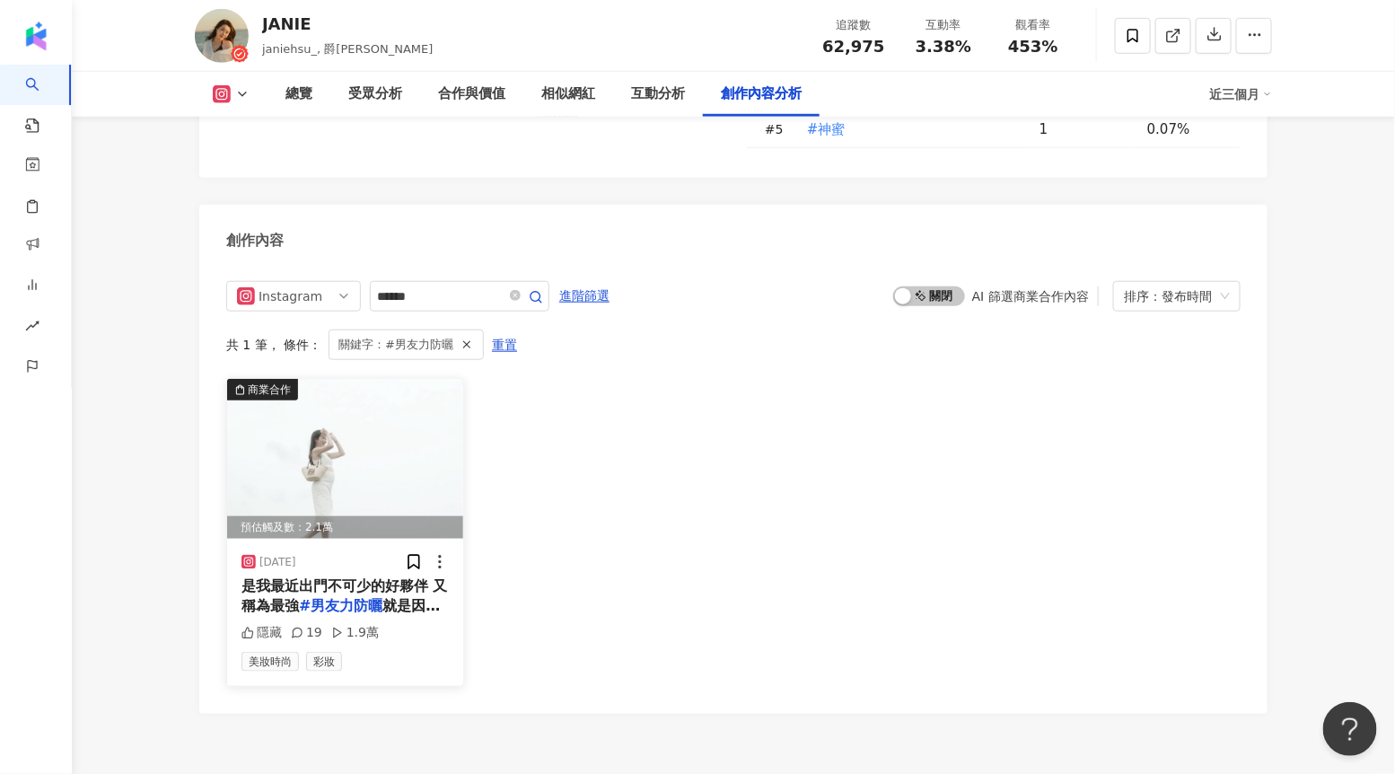
click at [360, 379] on img at bounding box center [345, 459] width 236 height 160
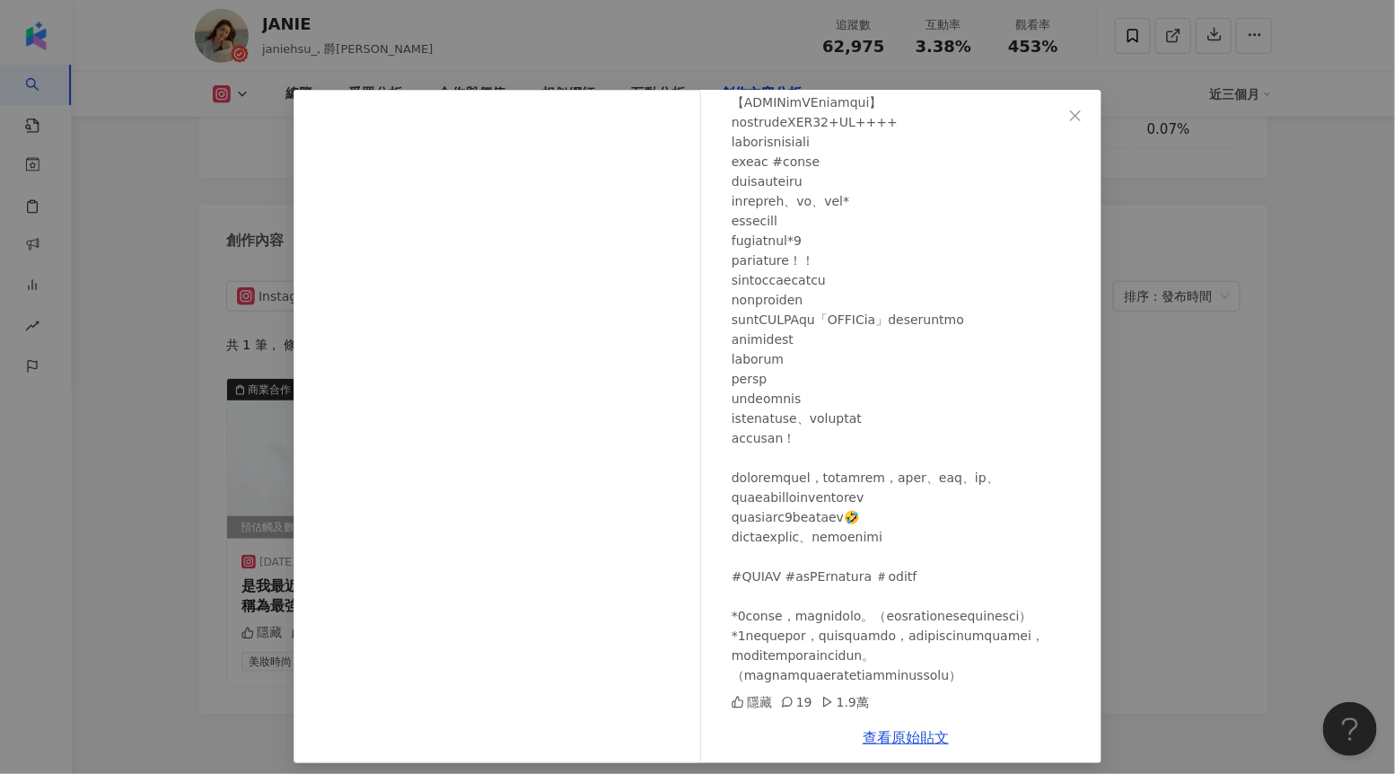
scroll to position [270, 0]
click at [1087, 110] on span "Close" at bounding box center [1076, 116] width 36 height 14
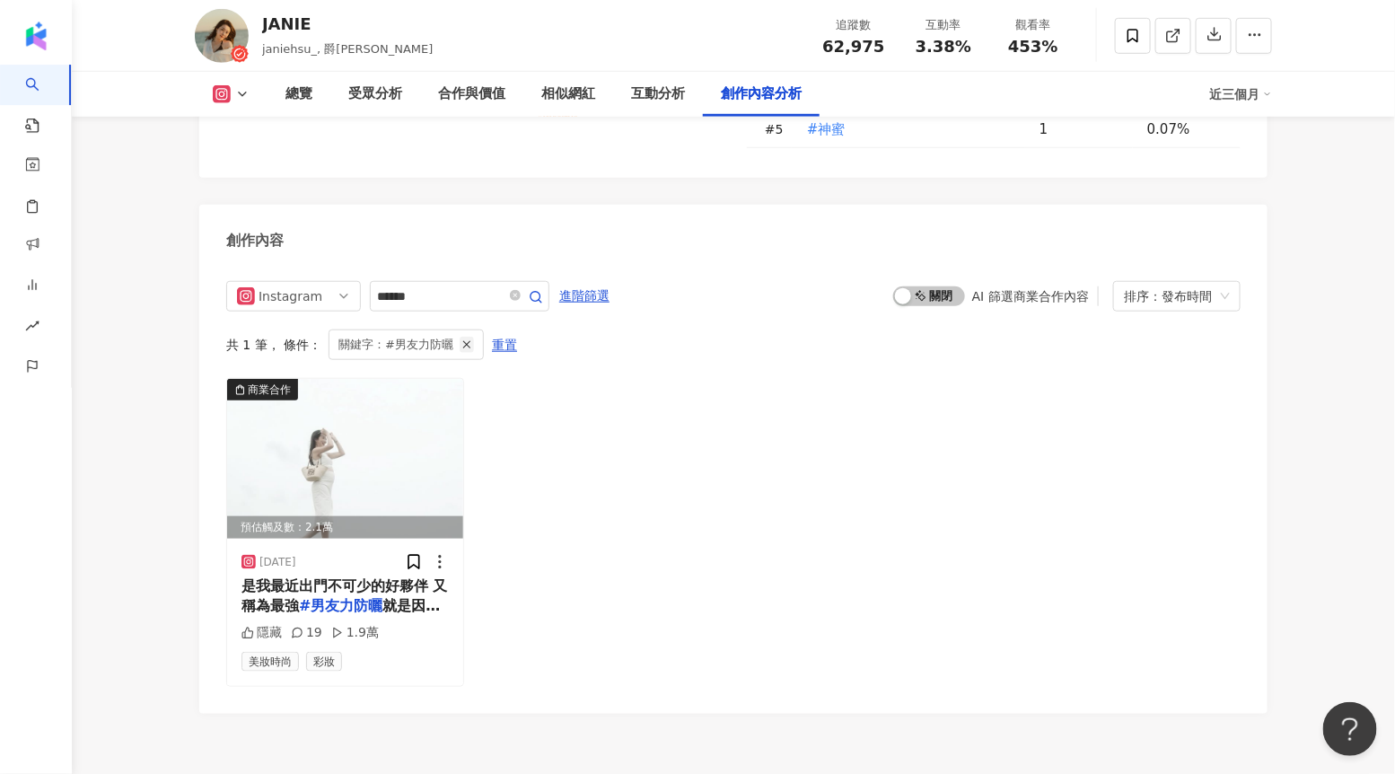
click at [461, 339] on icon "button" at bounding box center [467, 345] width 13 height 13
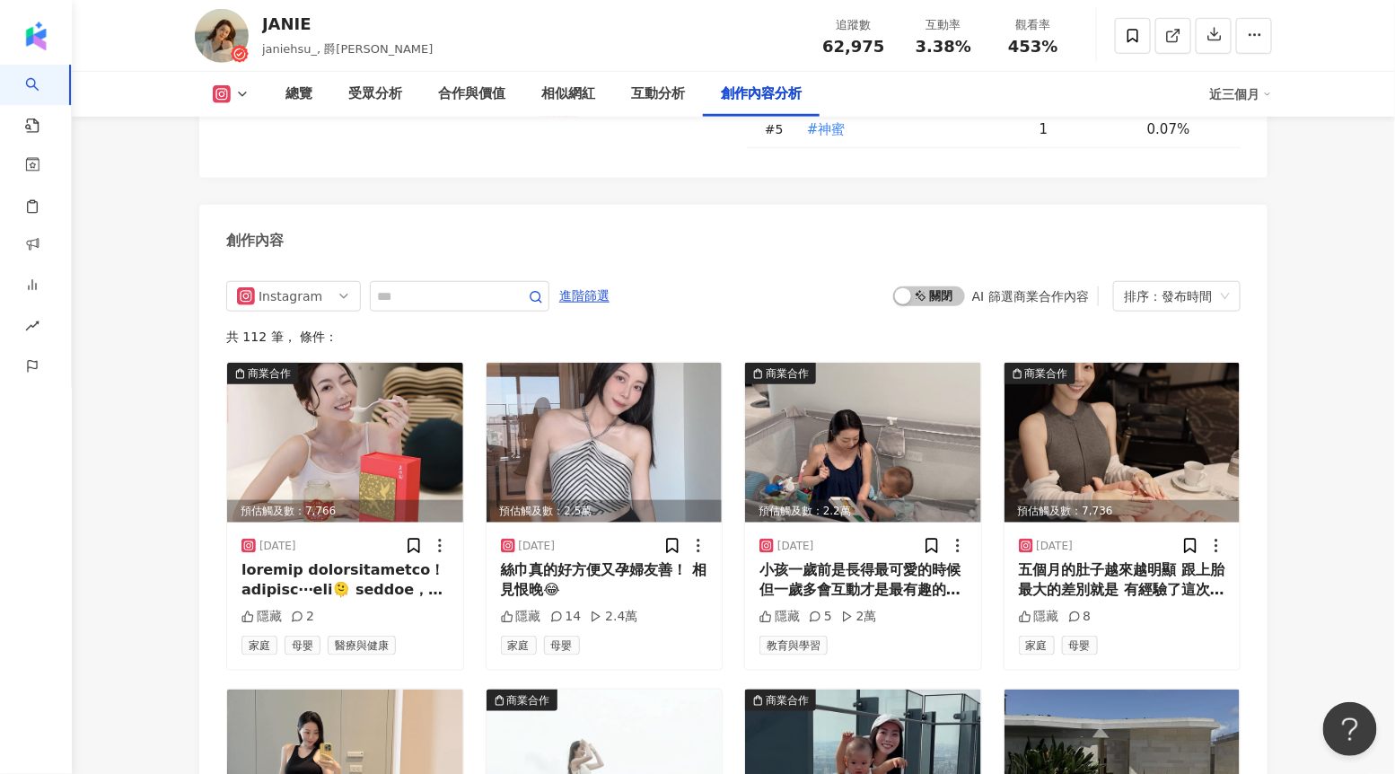
scroll to position [5566, 0]
drag, startPoint x: 972, startPoint y: 208, endPoint x: 1092, endPoint y: 208, distance: 120.3
click at [1092, 286] on div "啟動 關閉 AI 篩選商業合作內容" at bounding box center [997, 296] width 206 height 20
click at [946, 286] on span "啟動 關閉" at bounding box center [930, 296] width 72 height 20
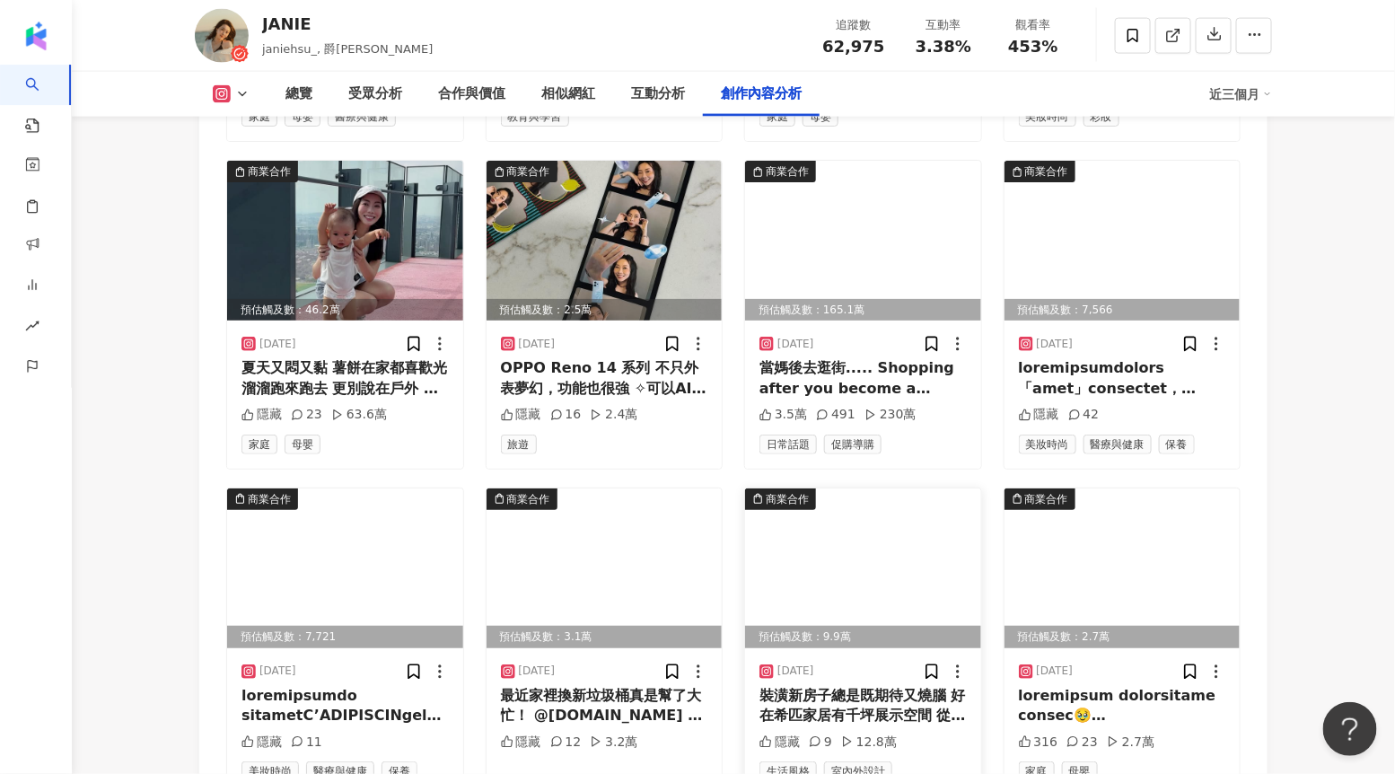
scroll to position [6091, 0]
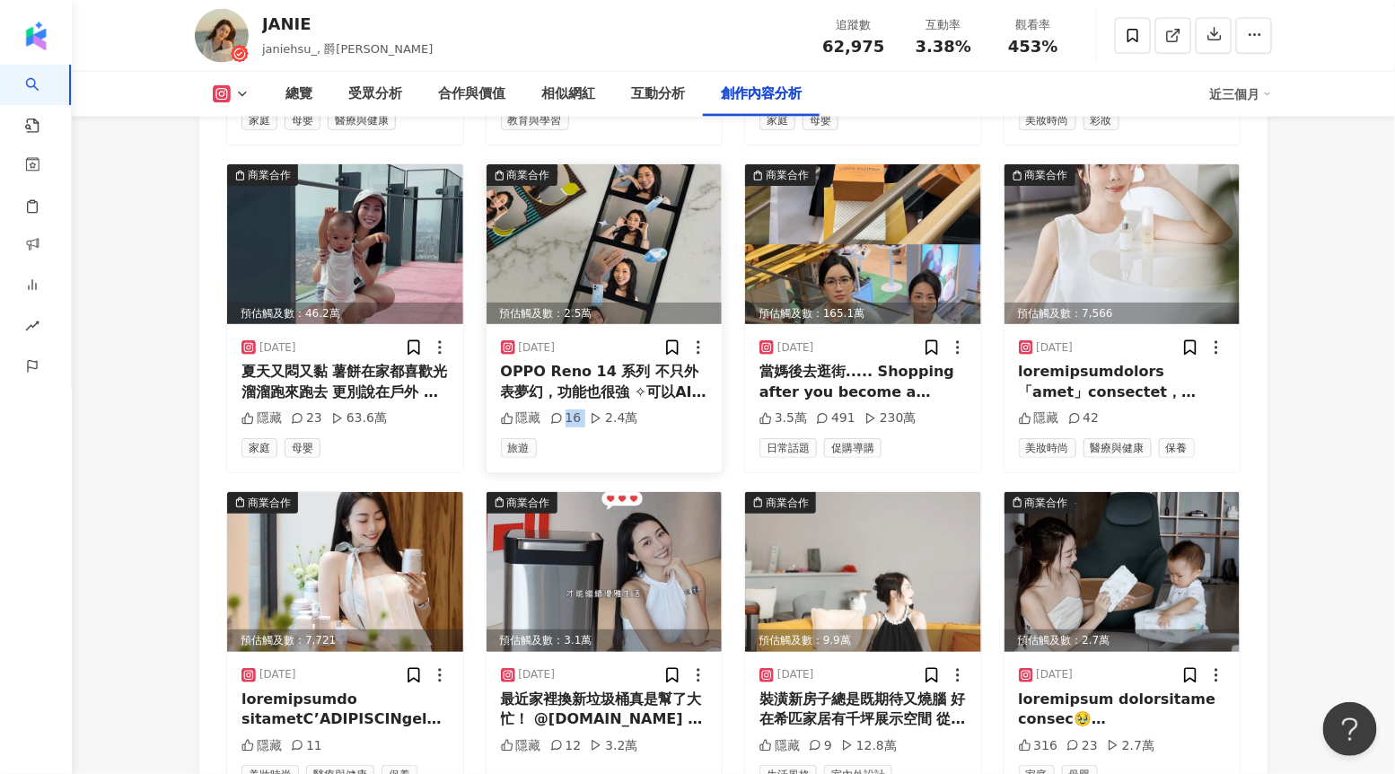
drag, startPoint x: 563, startPoint y: 334, endPoint x: 588, endPoint y: 334, distance: 25.1
click at [588, 409] on div "隱藏 16 2.4萬" at bounding box center [604, 418] width 207 height 18
drag, startPoint x: 605, startPoint y: 324, endPoint x: 662, endPoint y: 327, distance: 56.6
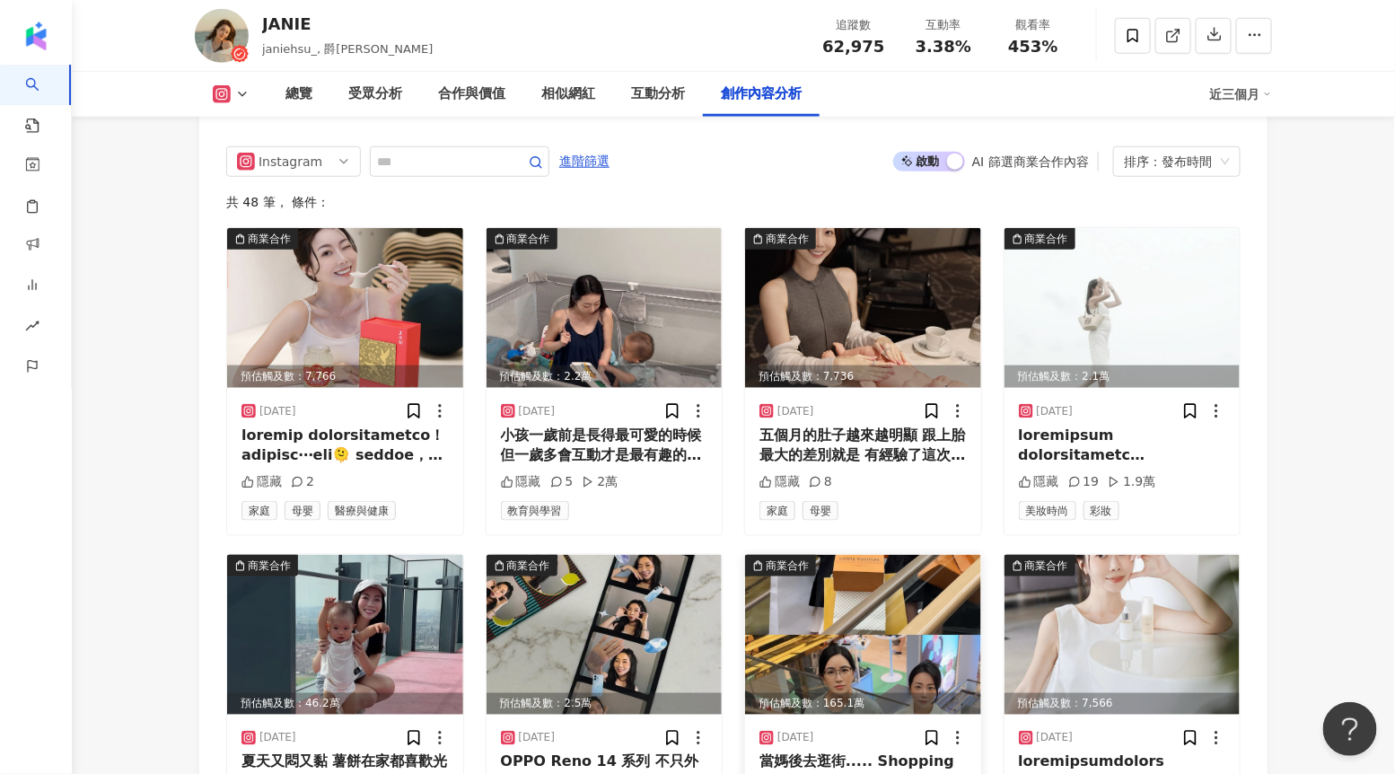
scroll to position [5653, 0]
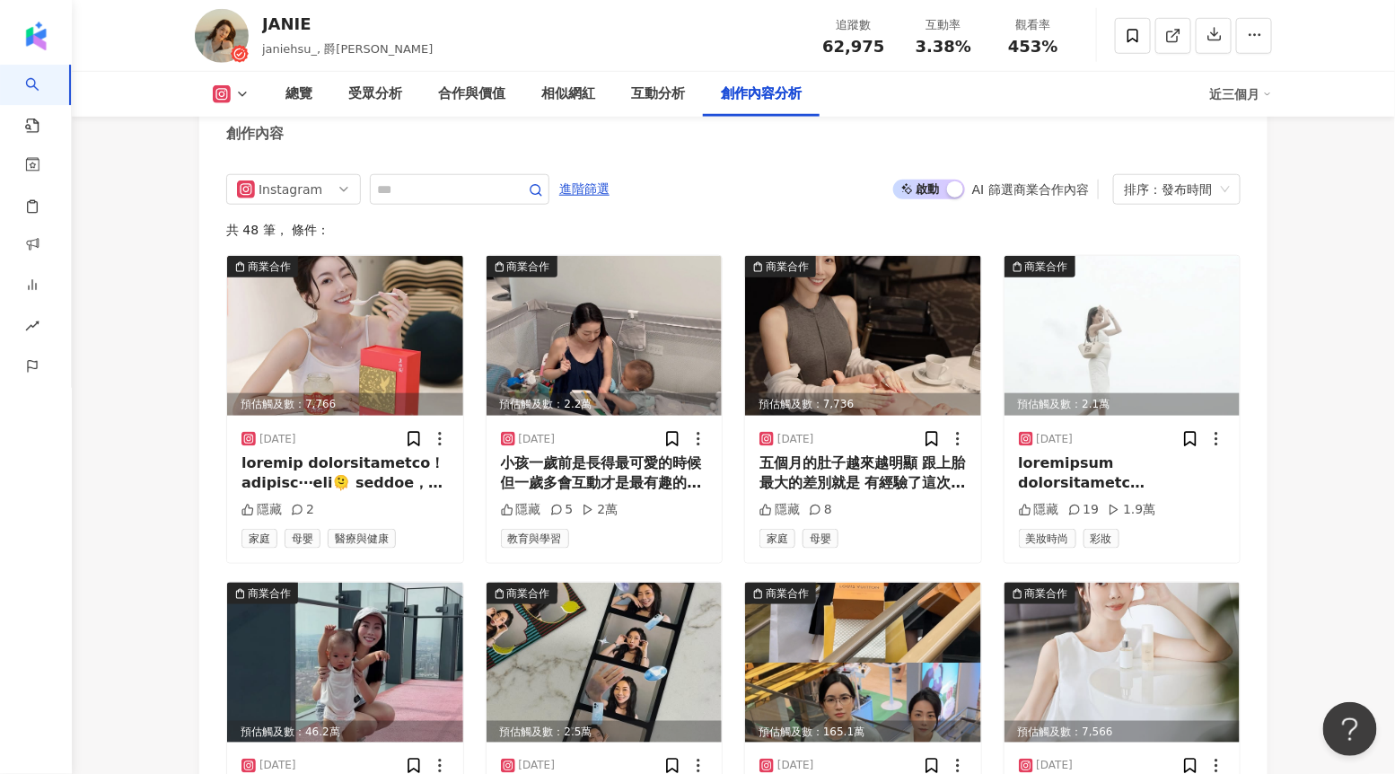
click at [43, 84] on link "AI 找網紅" at bounding box center [43, 100] width 36 height 70
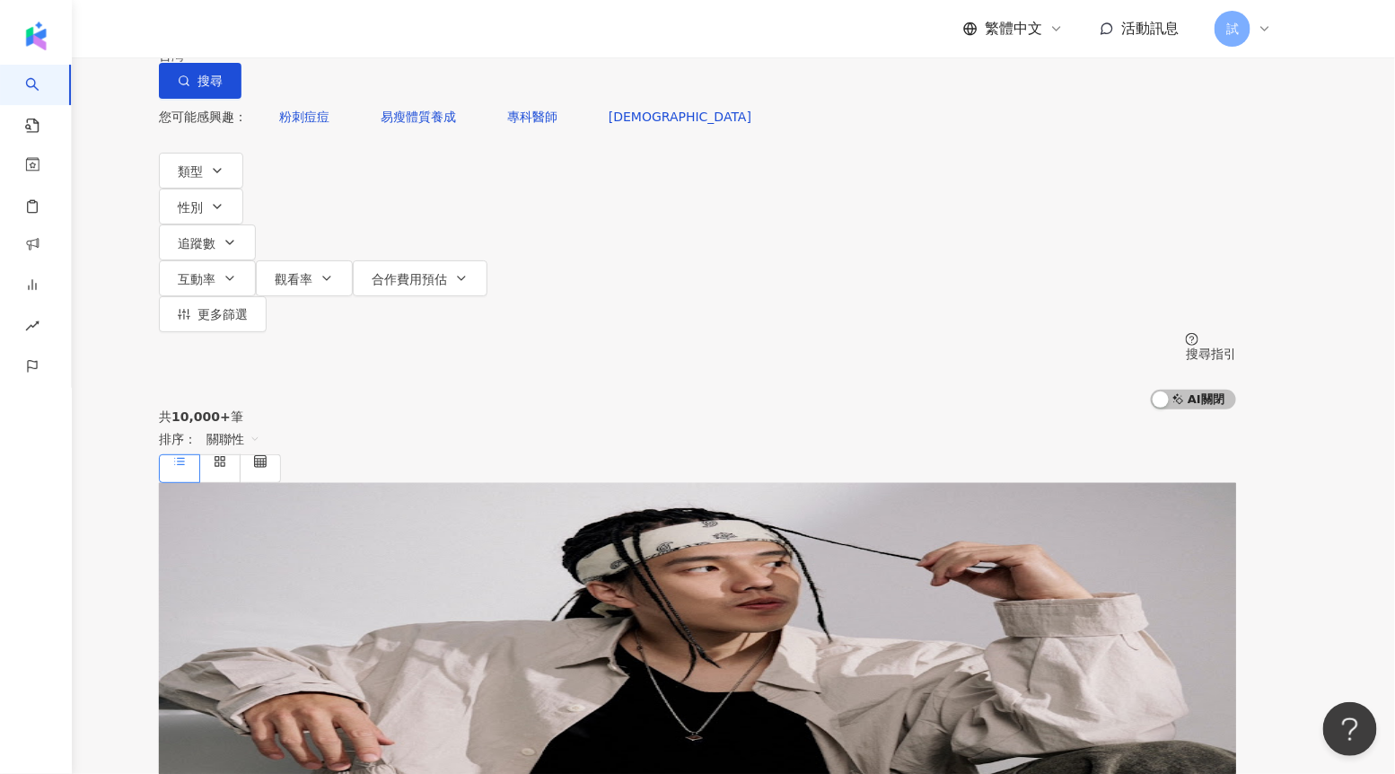
click at [420, 34] on input "search" at bounding box center [347, 17] width 145 height 34
click at [267, 296] on button "更多篩選" at bounding box center [213, 314] width 108 height 36
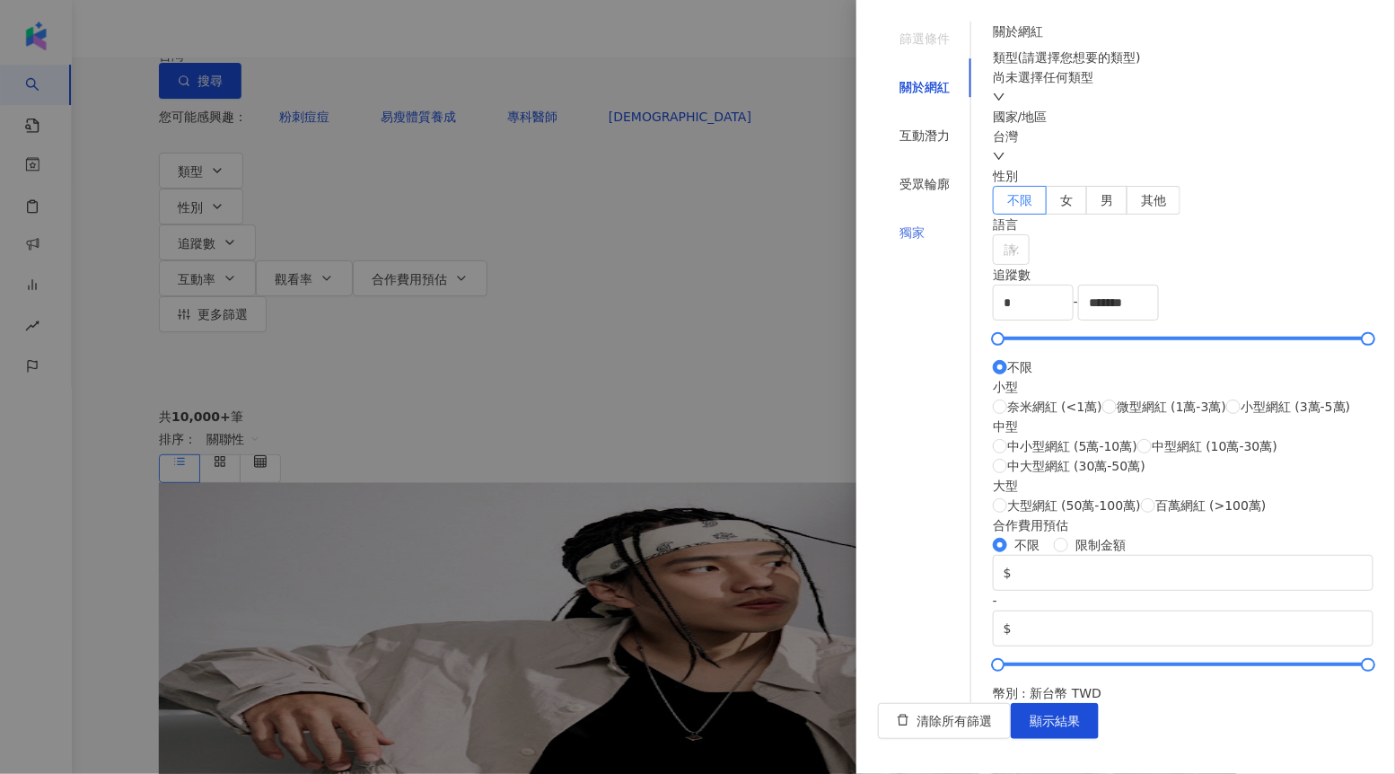
click at [906, 216] on div "獨家" at bounding box center [924, 233] width 93 height 34
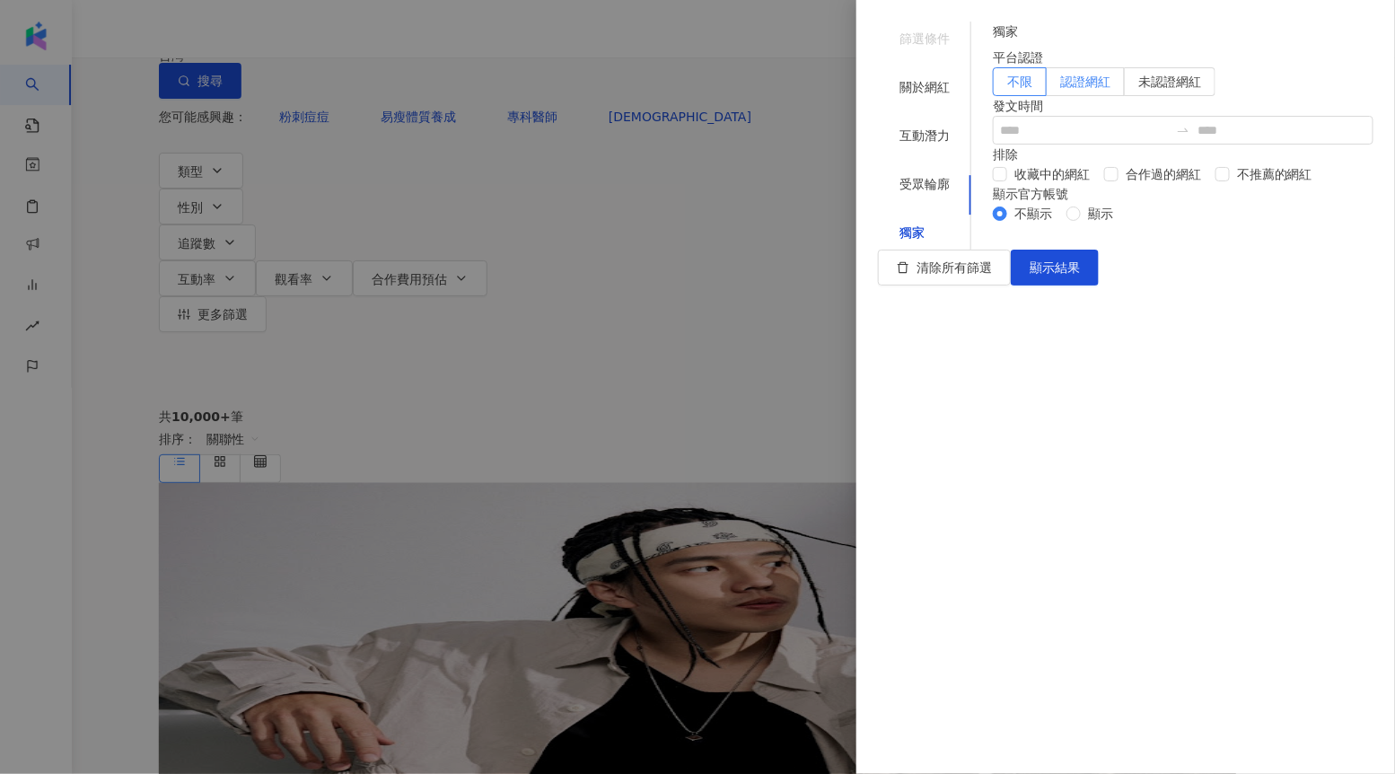
click at [1111, 89] on span "認證網紅" at bounding box center [1086, 82] width 50 height 14
click at [1099, 286] on button "顯示結果" at bounding box center [1055, 268] width 88 height 36
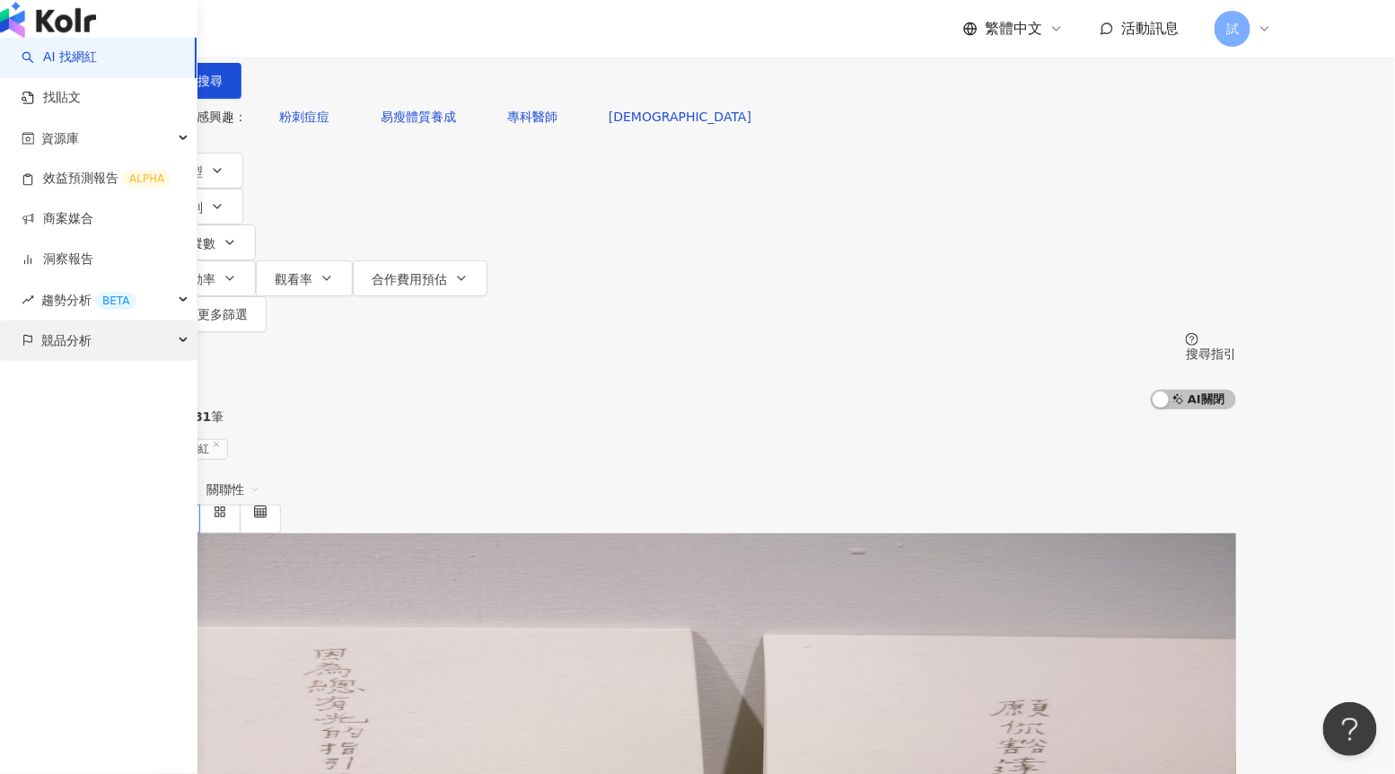
click at [70, 361] on span "競品分析" at bounding box center [66, 341] width 50 height 40
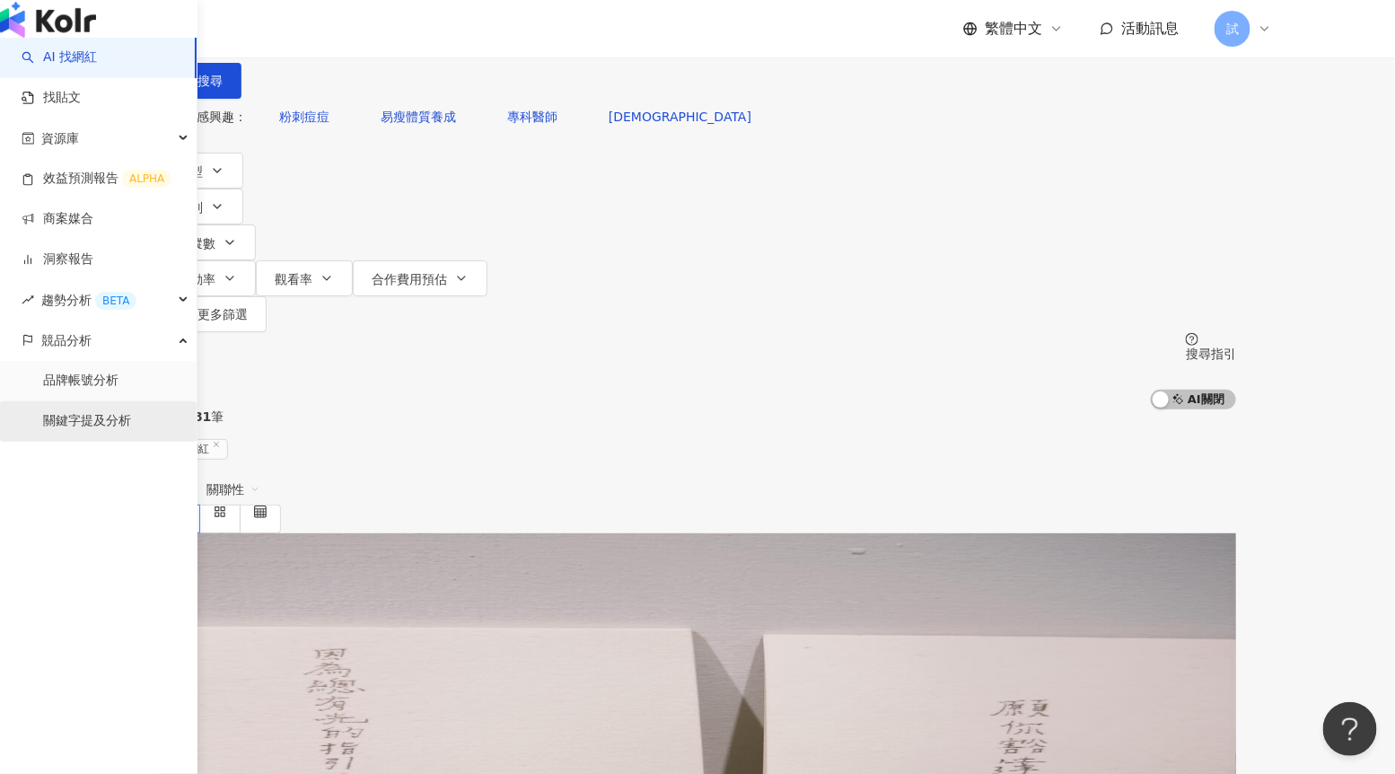
click at [82, 430] on link "關鍵字提及分析" at bounding box center [87, 421] width 88 height 18
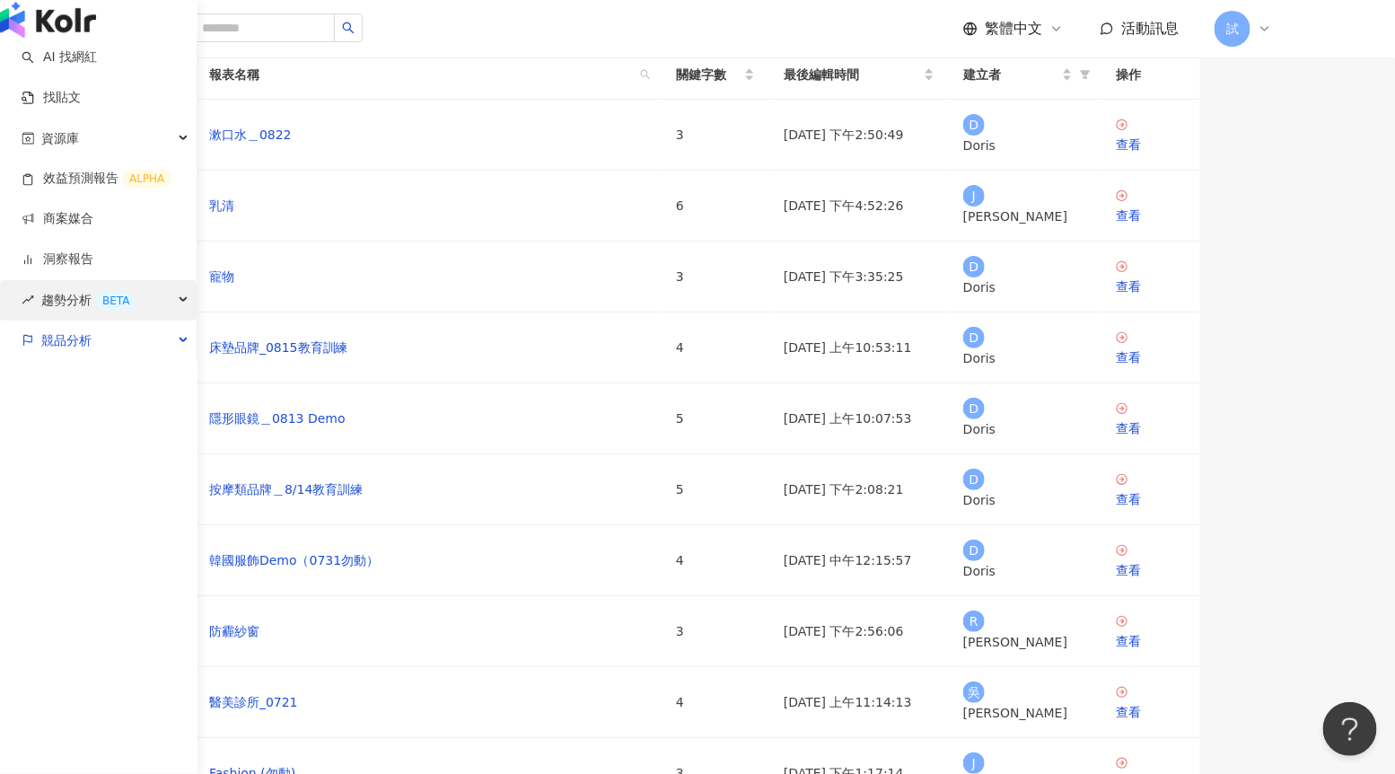
click at [55, 321] on span "趨勢分析 BETA" at bounding box center [88, 300] width 95 height 40
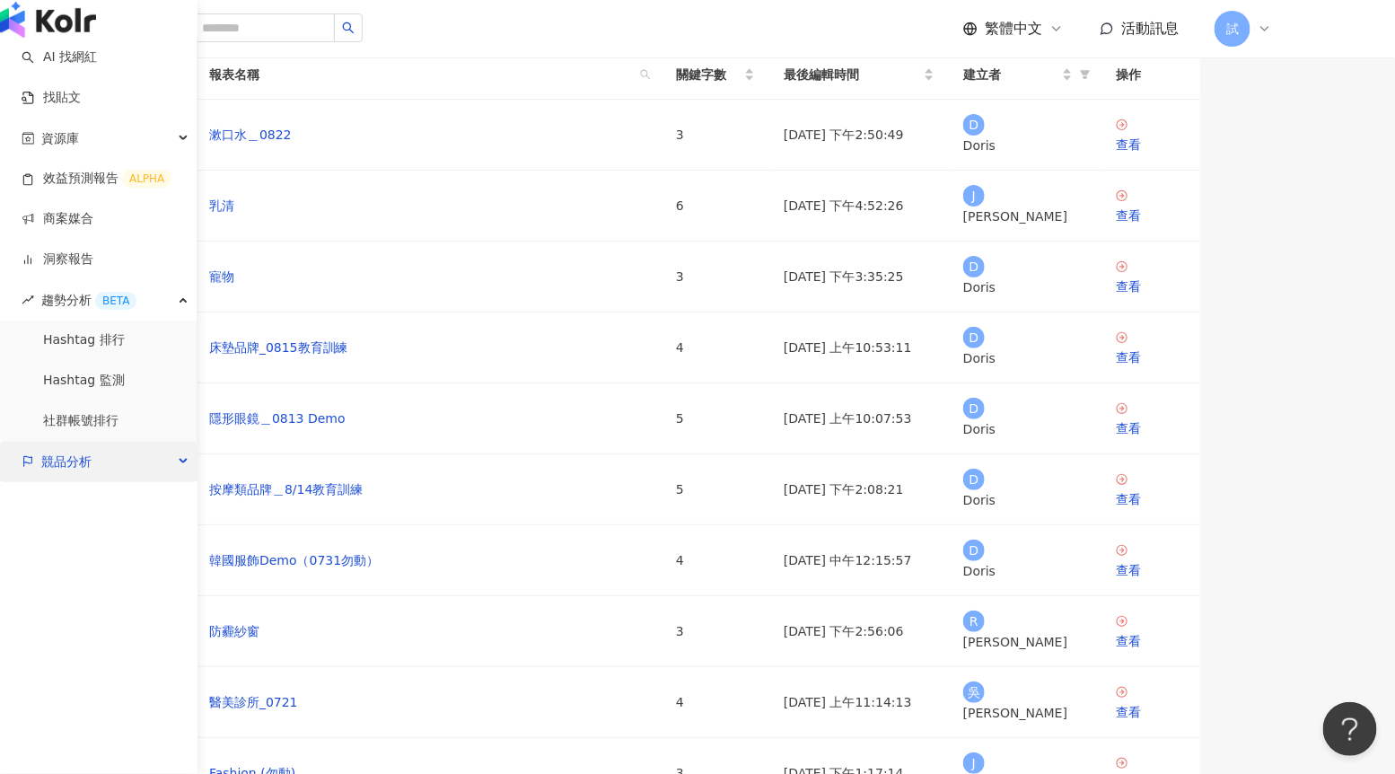
click at [84, 480] on span "競品分析" at bounding box center [66, 462] width 50 height 40
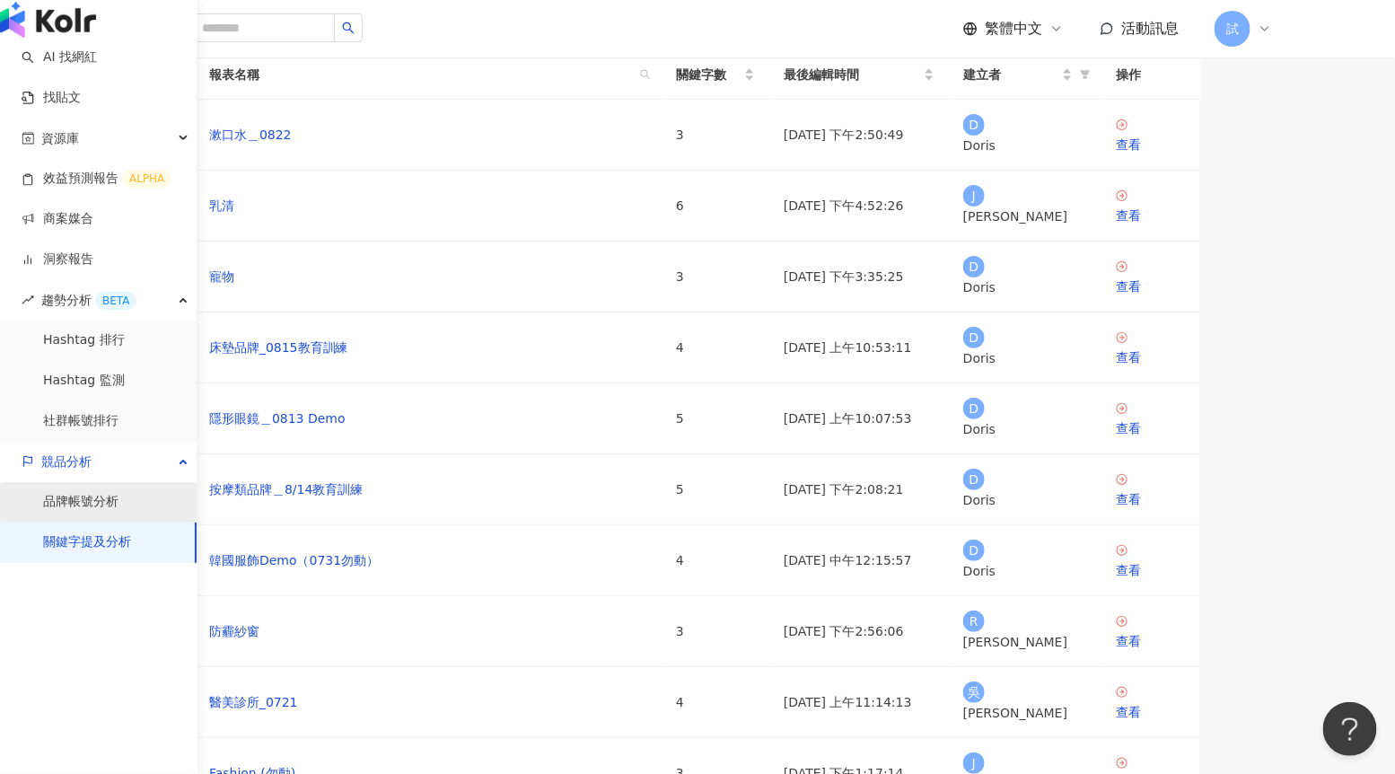
click at [92, 511] on link "品牌帳號分析" at bounding box center [80, 502] width 75 height 18
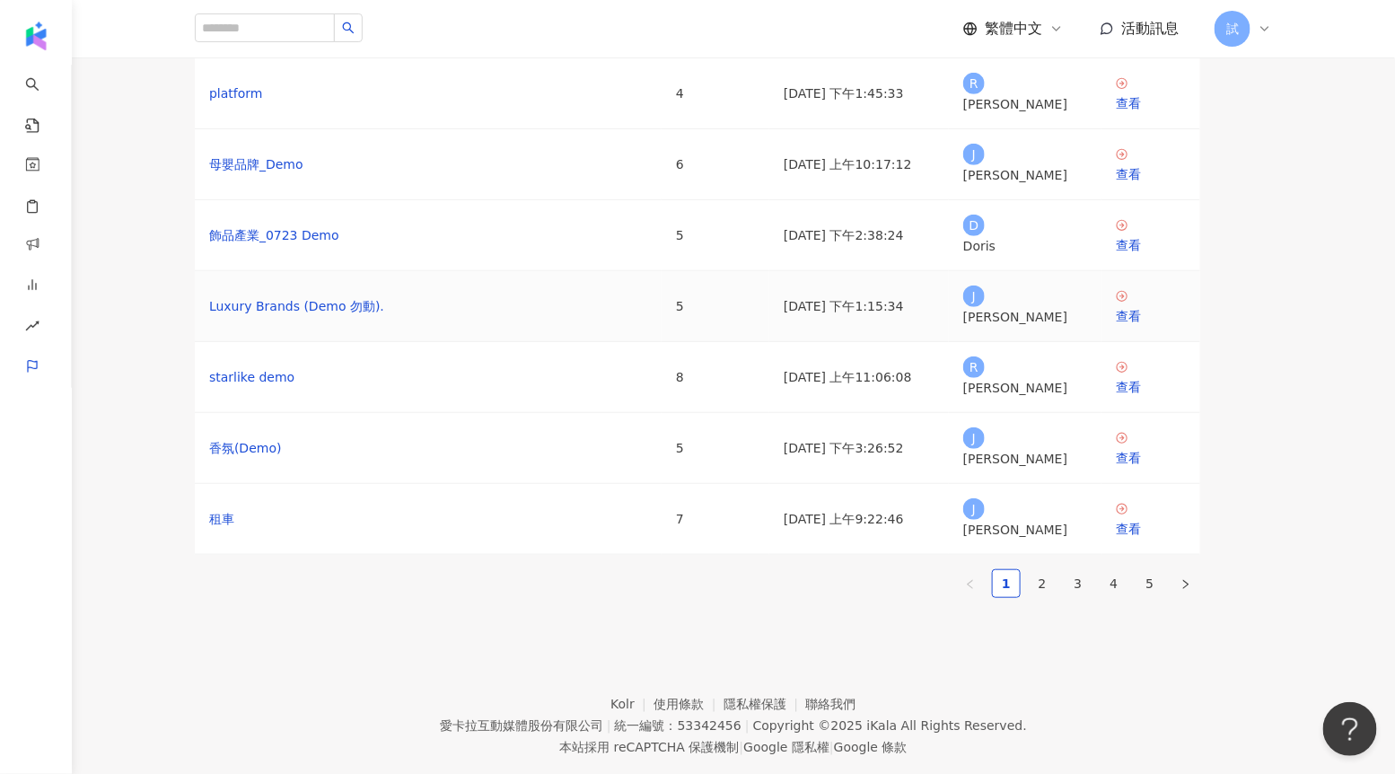
scroll to position [261, 0]
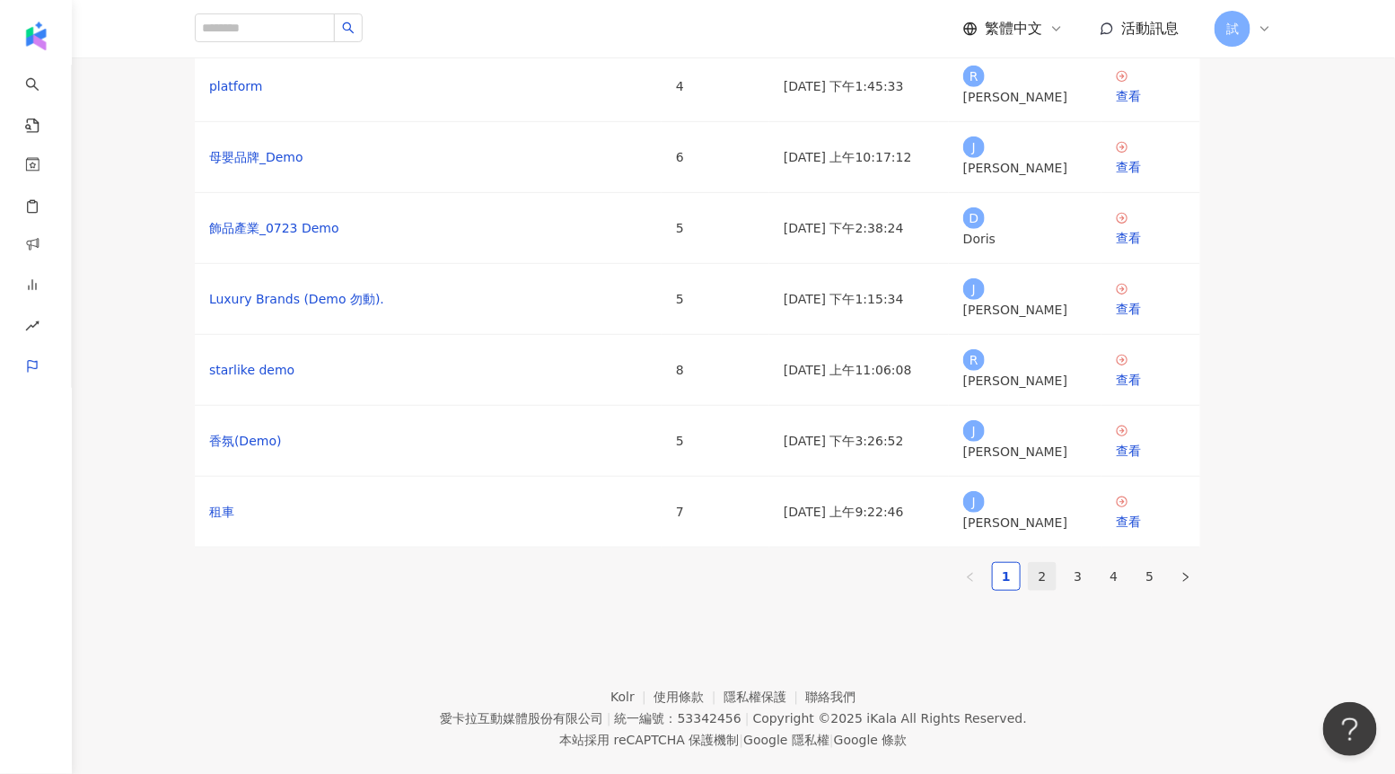
click at [1056, 590] on link "2" at bounding box center [1042, 576] width 27 height 27
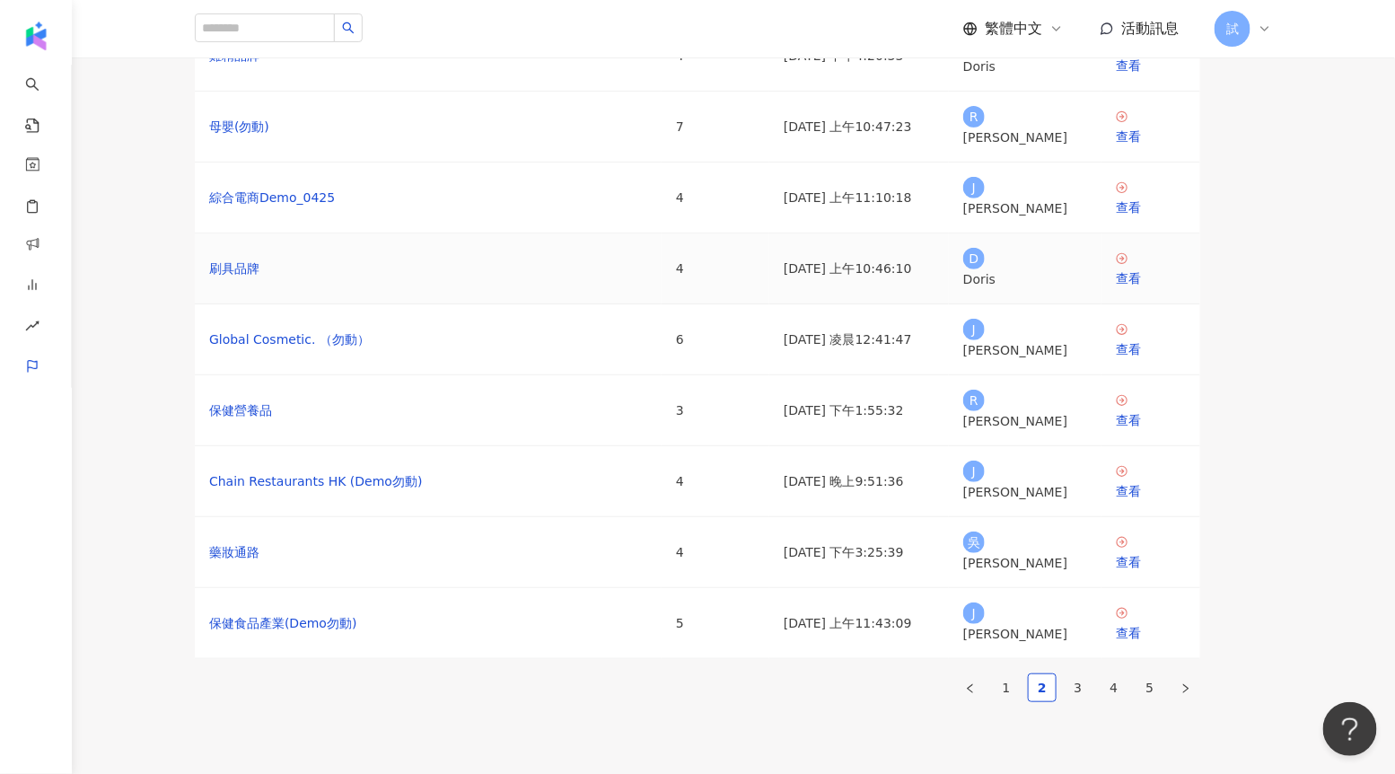
scroll to position [153, 0]
click at [1181, 73] on div "查看" at bounding box center [1151, 63] width 70 height 20
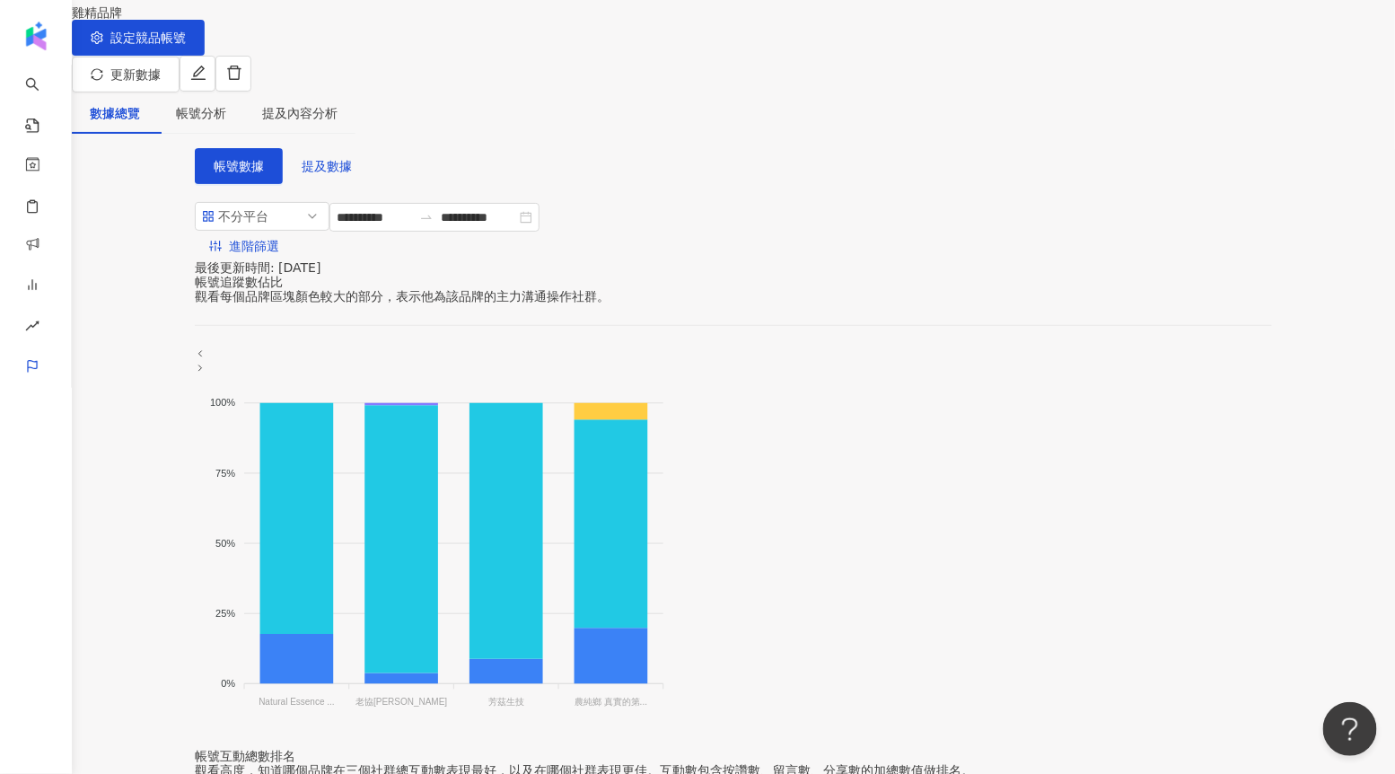
scroll to position [48, 0]
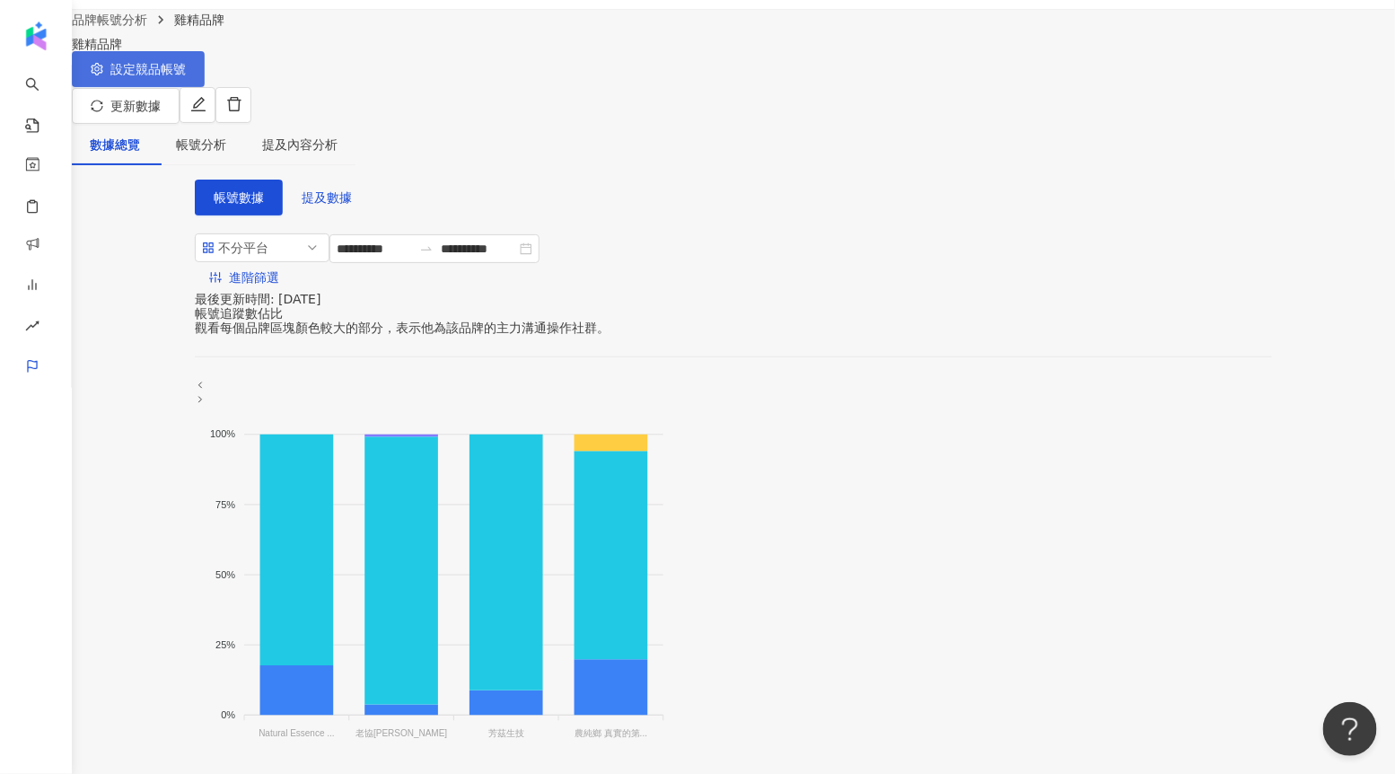
click at [205, 83] on button "設定競品帳號" at bounding box center [138, 69] width 133 height 36
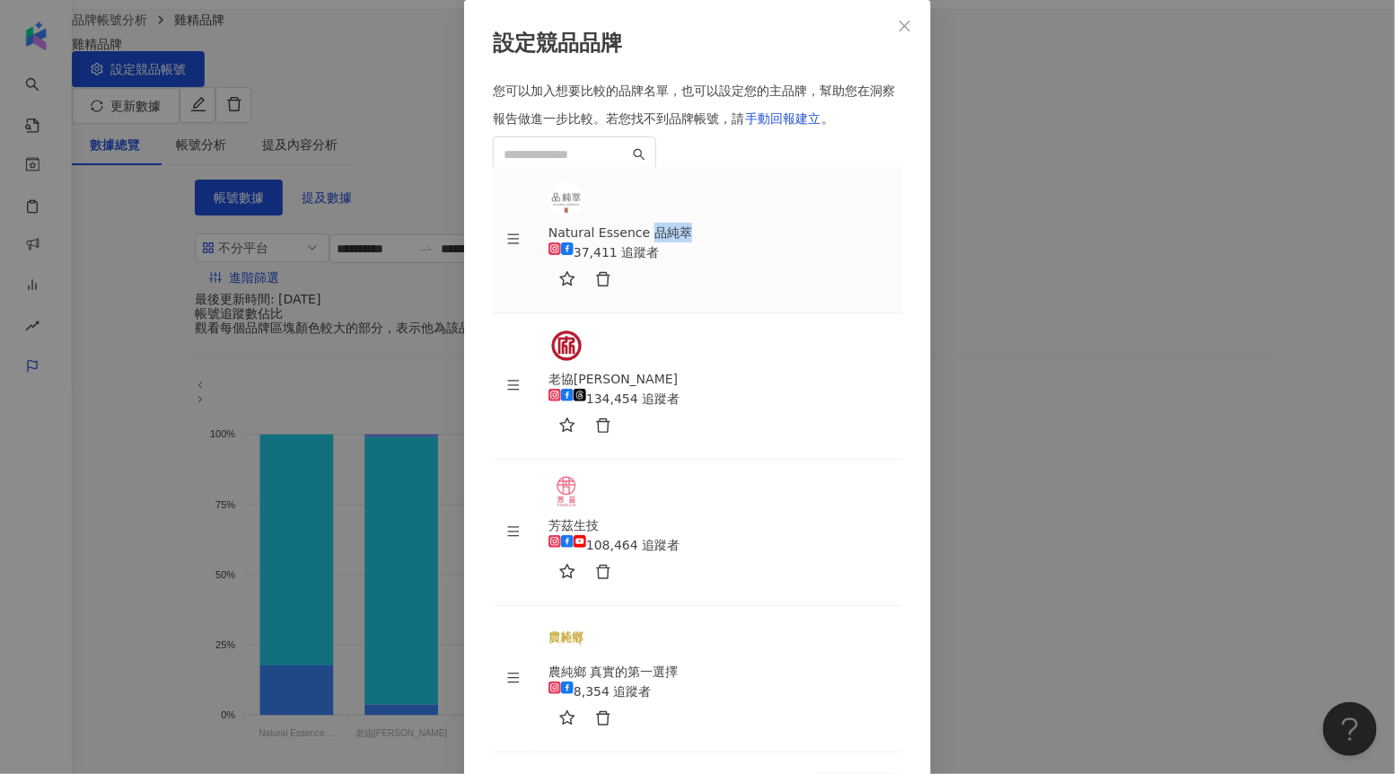
drag, startPoint x: 719, startPoint y: 354, endPoint x: 762, endPoint y: 354, distance: 42.2
click at [762, 298] on div "Natural Essence 品純萃 37,411 追蹤者" at bounding box center [718, 260] width 339 height 75
click at [911, 33] on icon "close" at bounding box center [905, 26] width 14 height 14
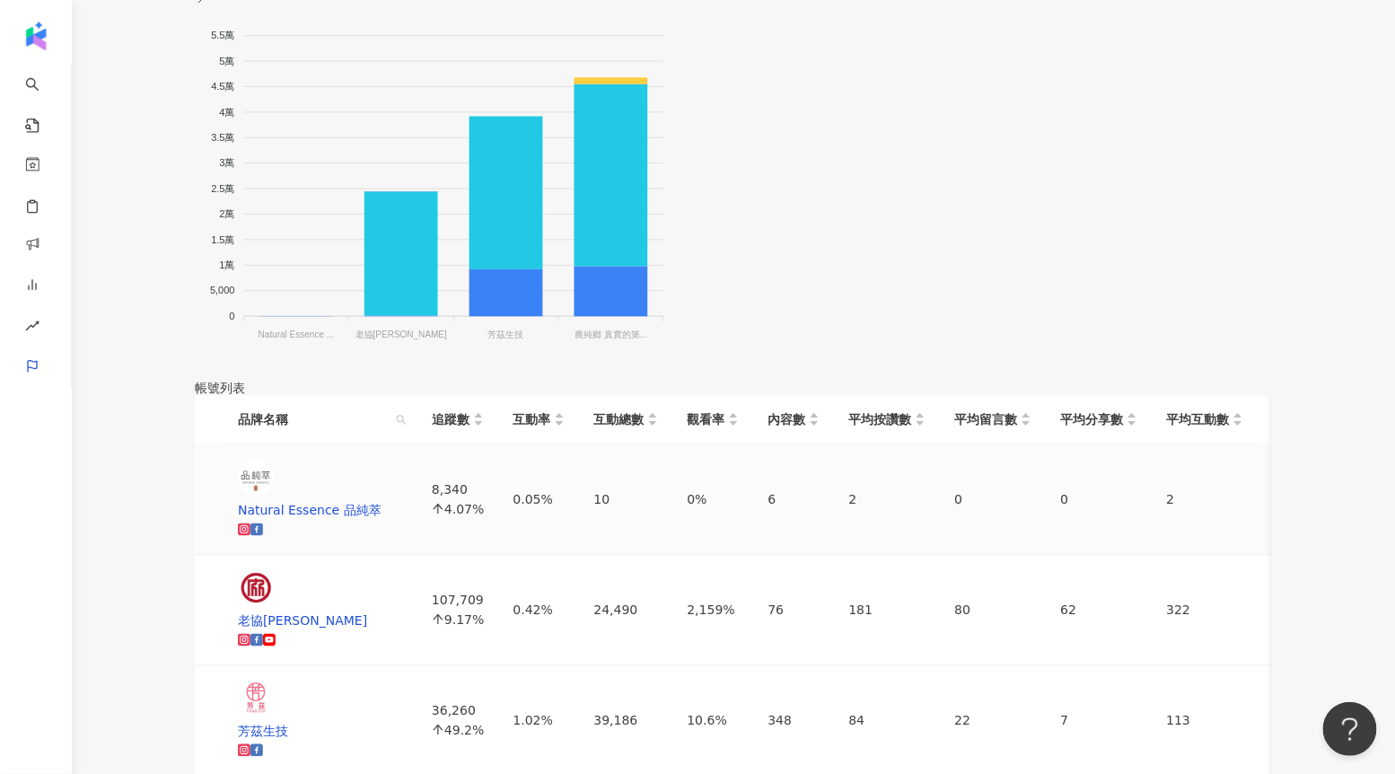
scroll to position [911, 0]
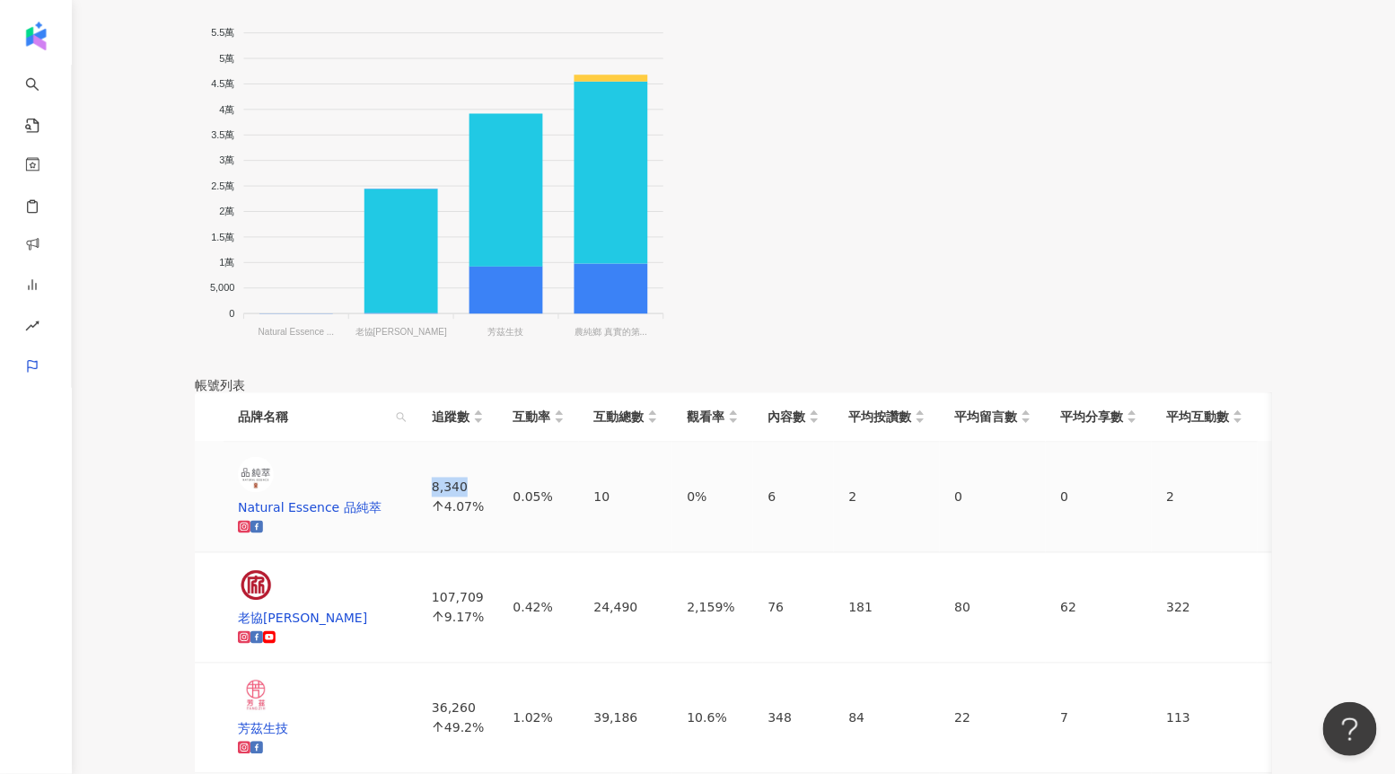
drag, startPoint x: 465, startPoint y: 207, endPoint x: 498, endPoint y: 207, distance: 33.2
click at [498, 443] on td "8,340 4.07%" at bounding box center [458, 498] width 81 height 110
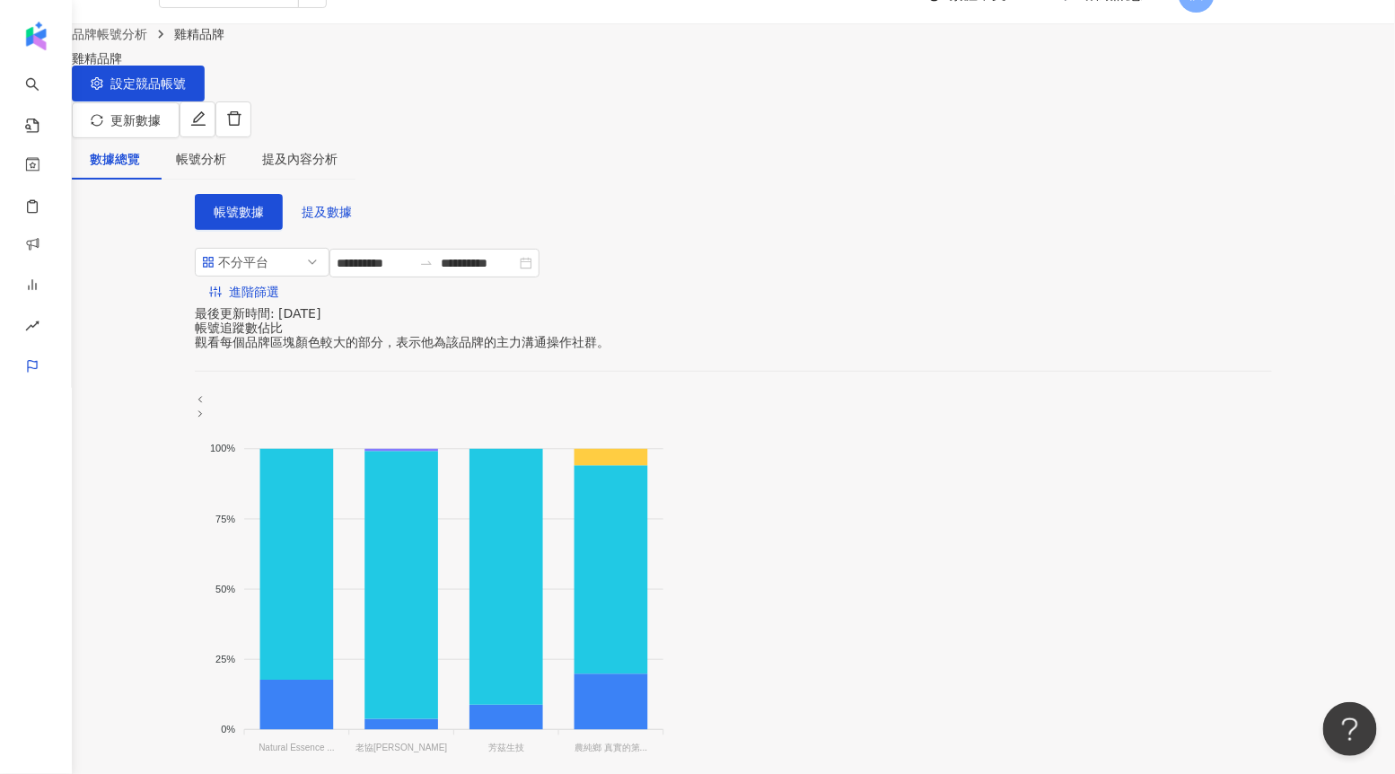
scroll to position [22, 0]
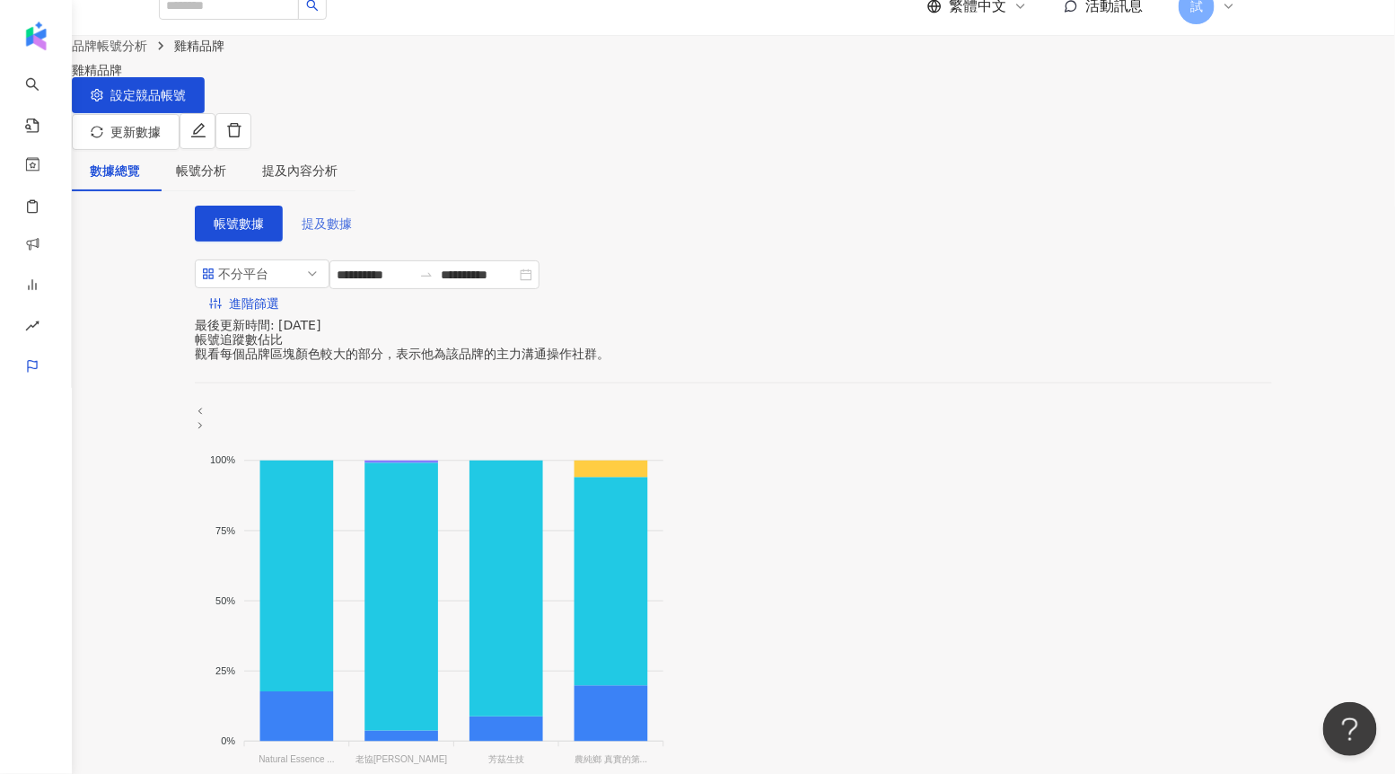
click at [347, 208] on button "提及數據" at bounding box center [327, 224] width 88 height 36
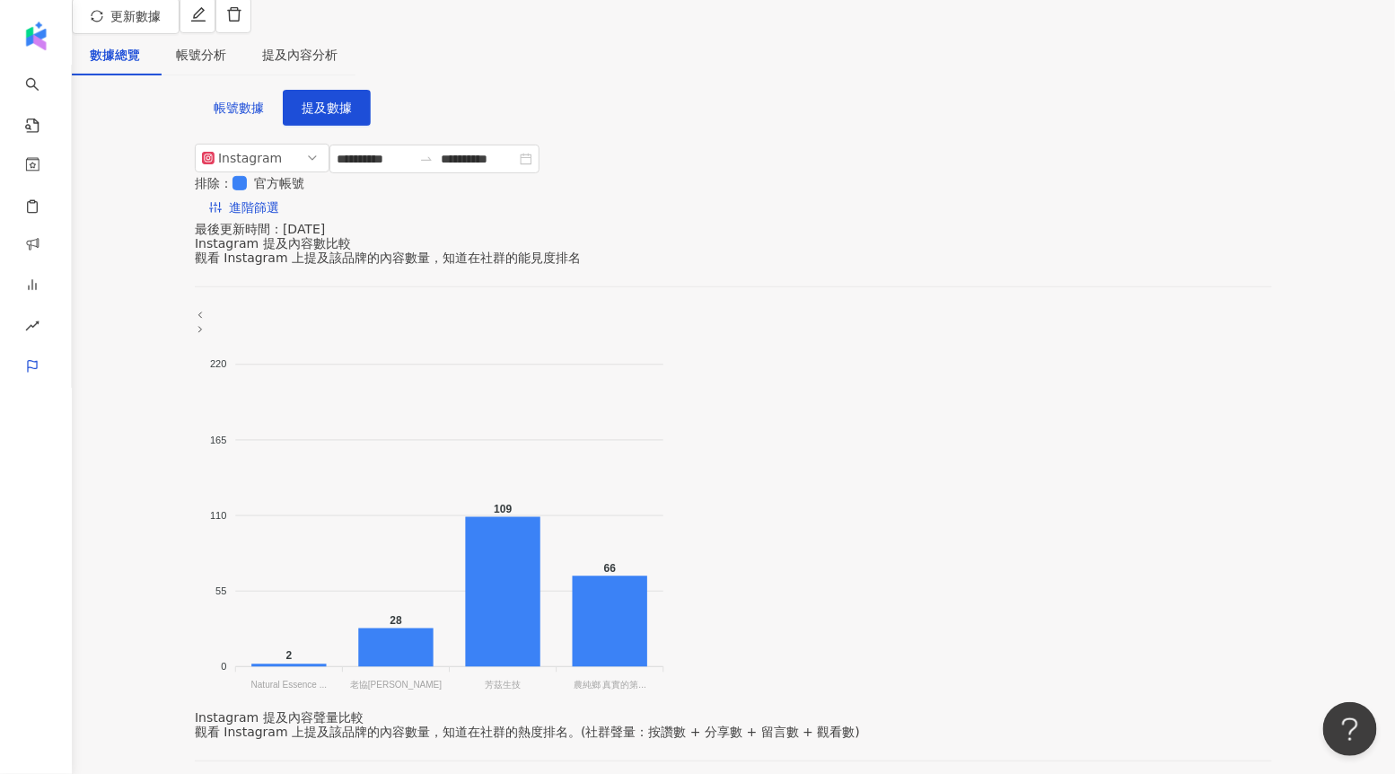
scroll to position [134, 0]
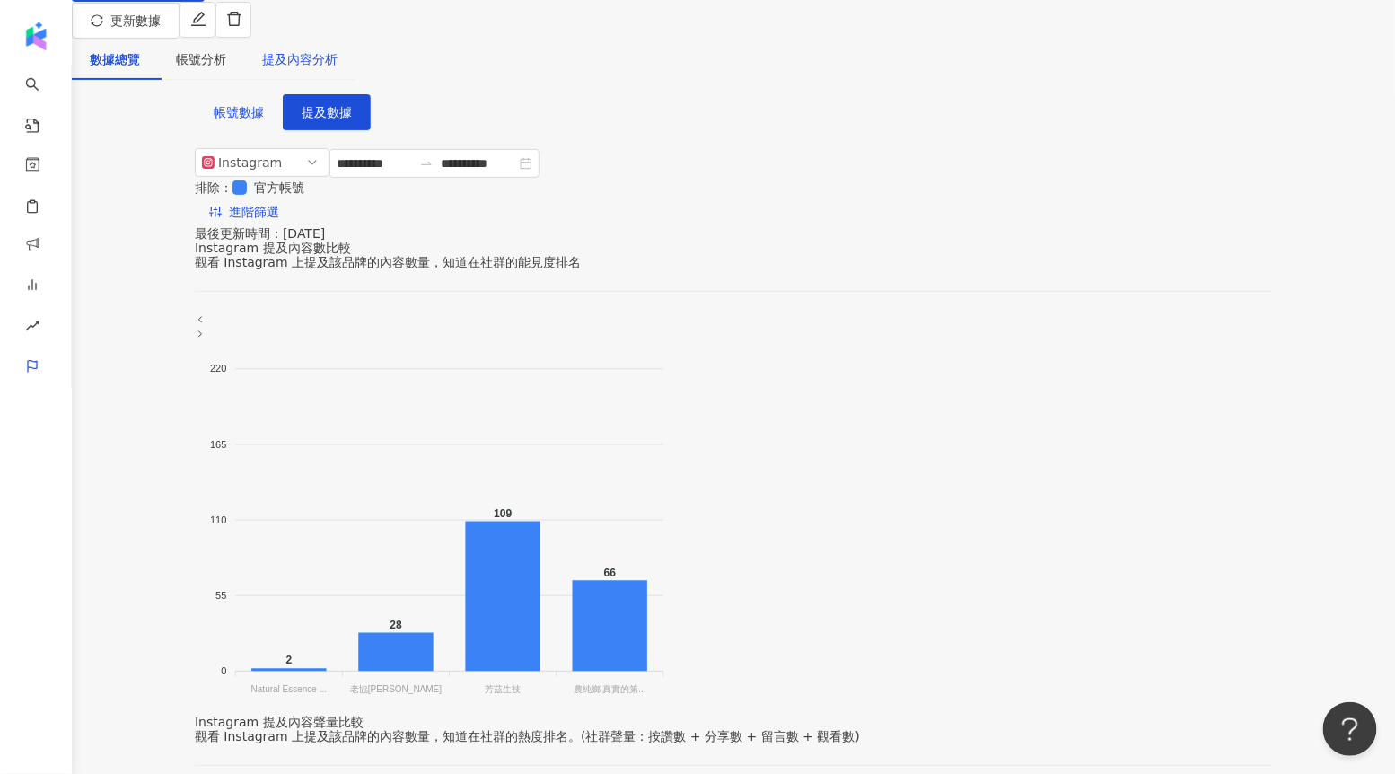
click at [338, 51] on div "提及內容分析" at bounding box center [299, 59] width 75 height 20
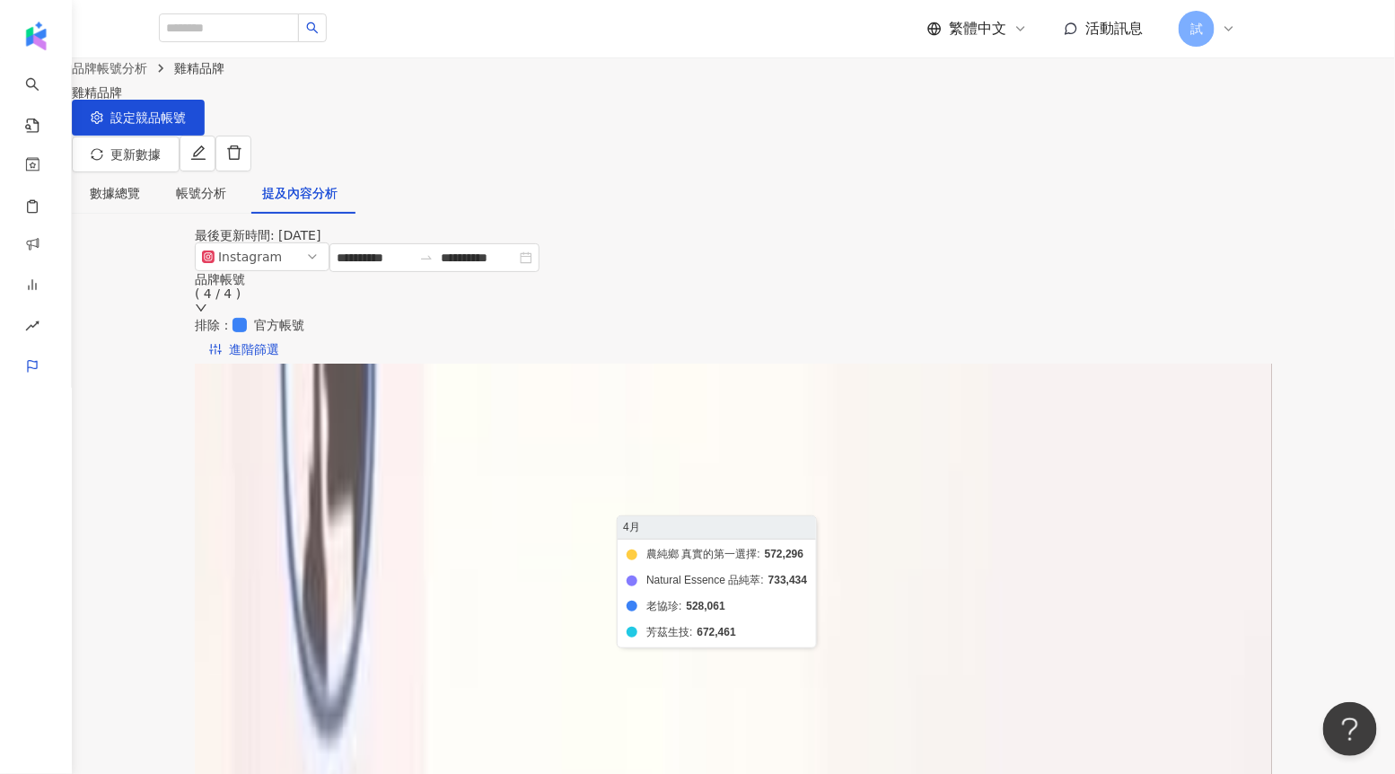
scroll to position [299, 0]
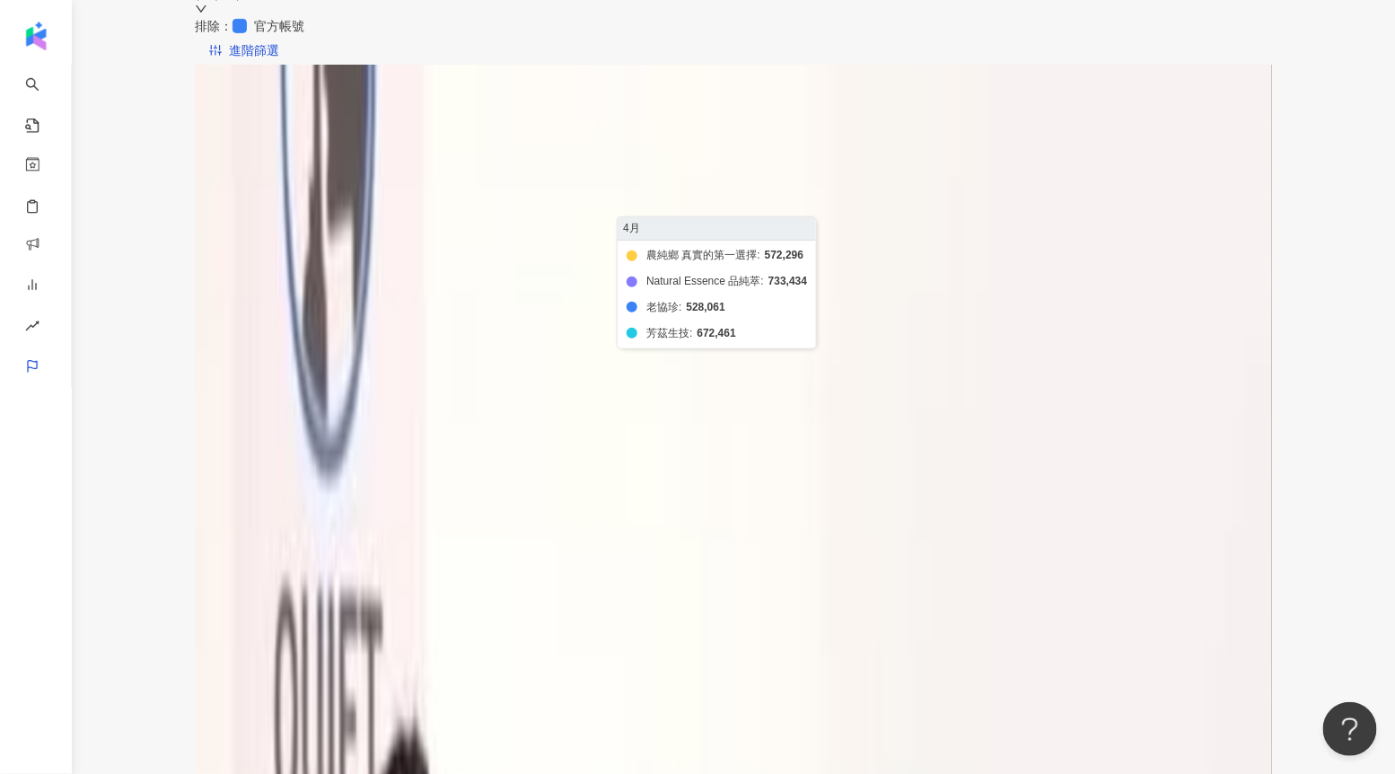
click at [590, 218] on foreignobject "農純鄉 真實的第一選擇 Natural Essence 品純萃 老協珍 芳茲生技" at bounding box center [748, 345] width 1034 height 359
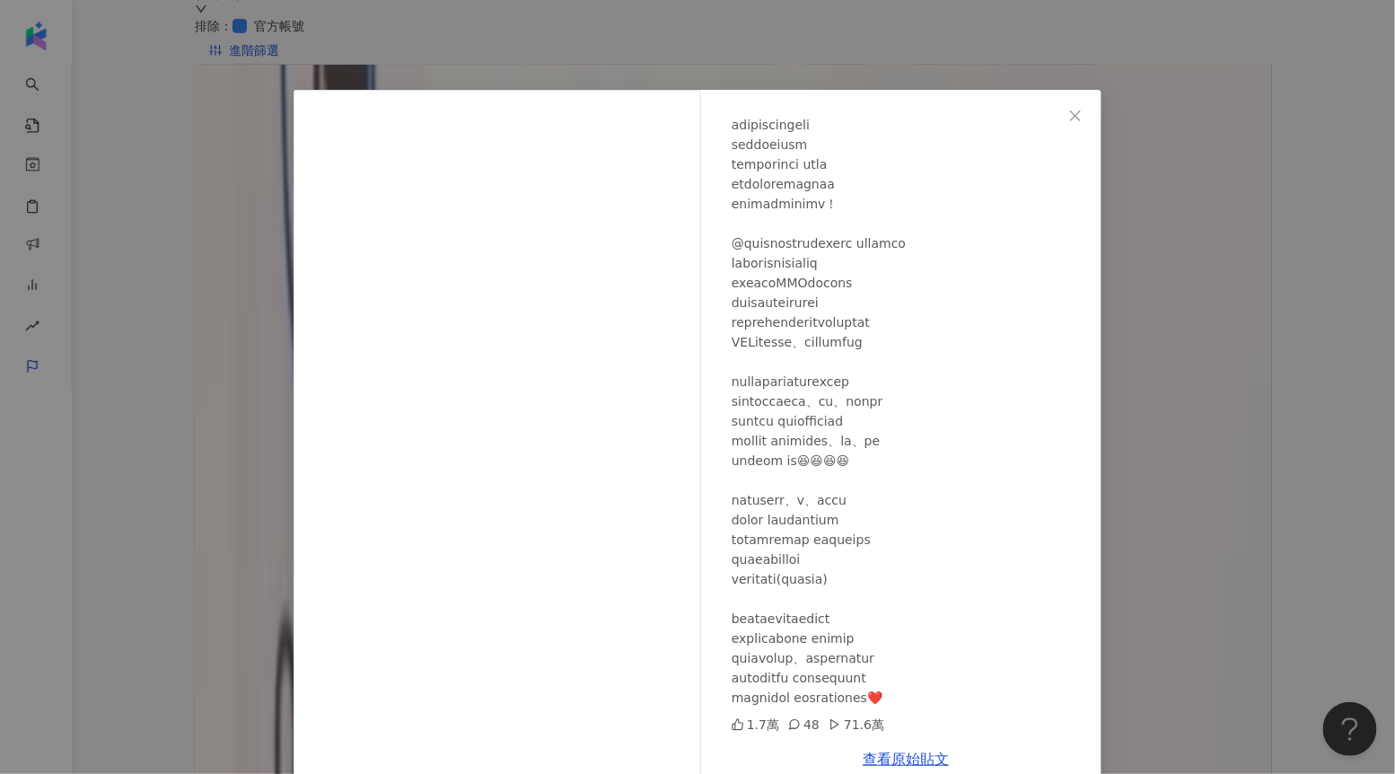
scroll to position [32, 0]
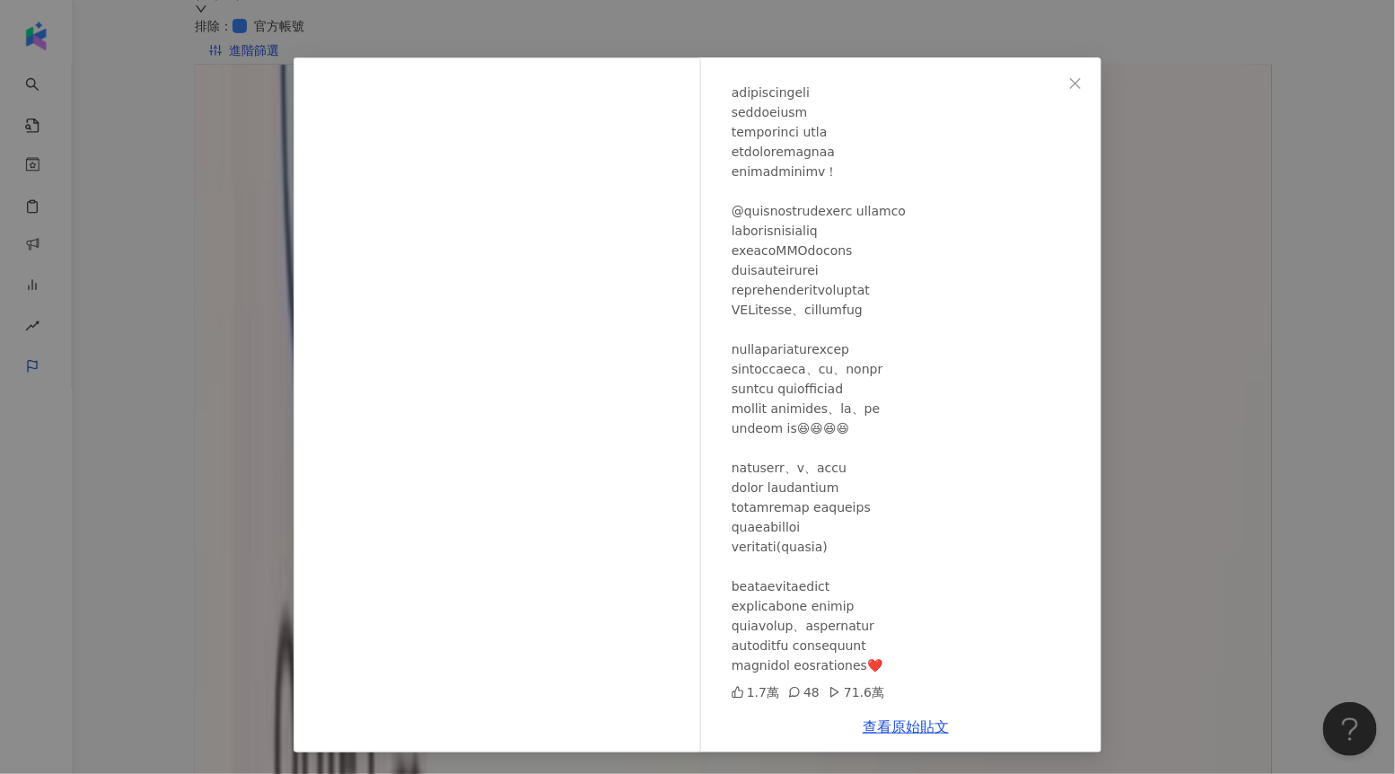
drag, startPoint x: 842, startPoint y: 692, endPoint x: 891, endPoint y: 692, distance: 48.5
click at [891, 692] on div "1.7萬 48 71.6萬" at bounding box center [910, 692] width 356 height 20
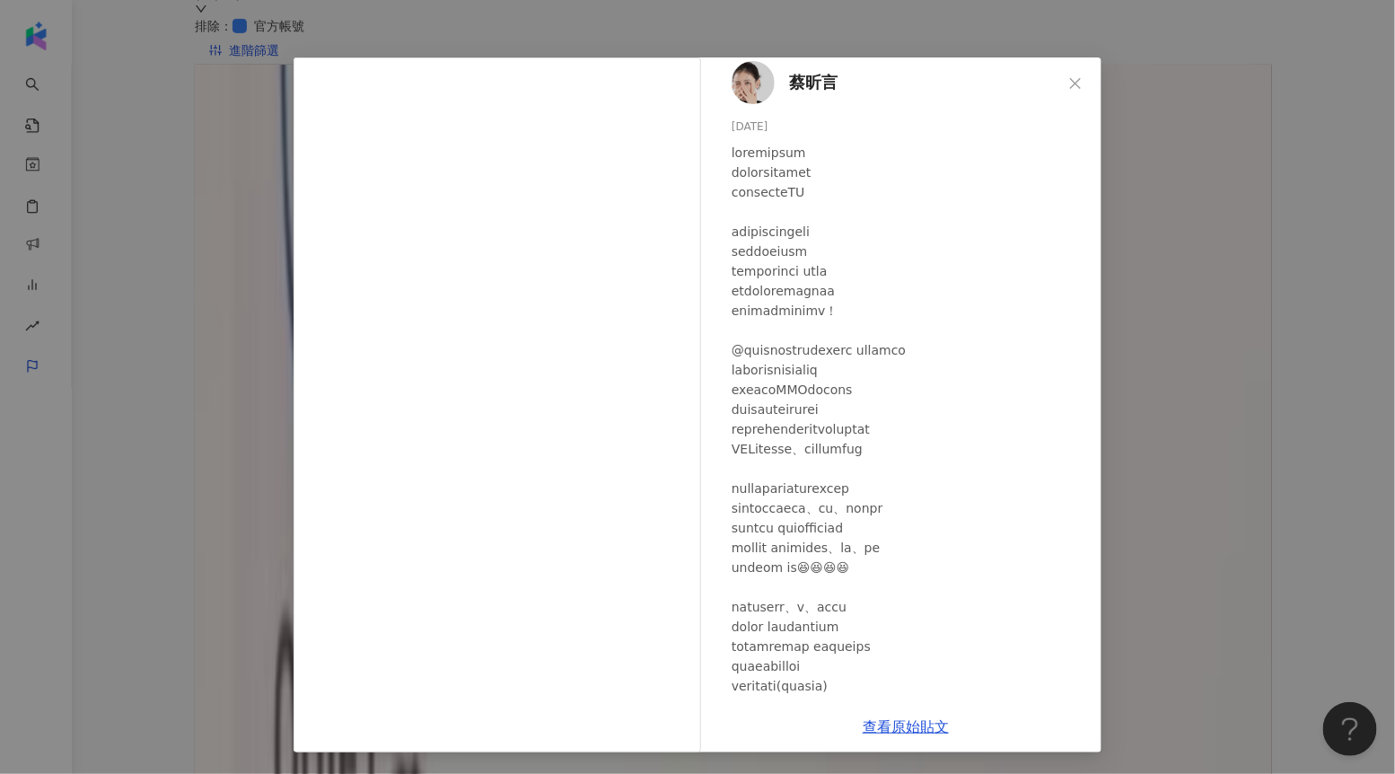
scroll to position [0, 0]
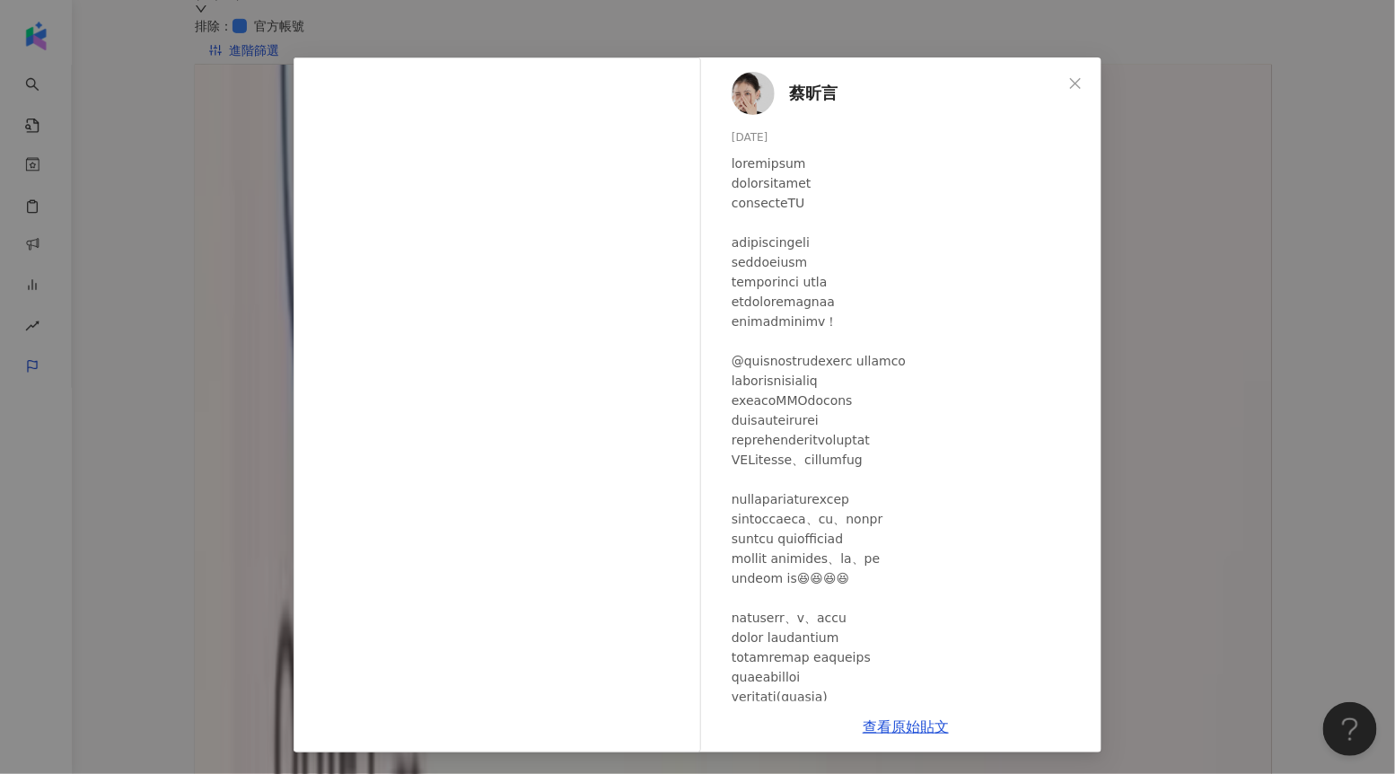
click at [1166, 281] on div "蔡昕言 2025/4/17 1.7萬 48 71.6萬 查看原始貼文" at bounding box center [697, 387] width 1395 height 774
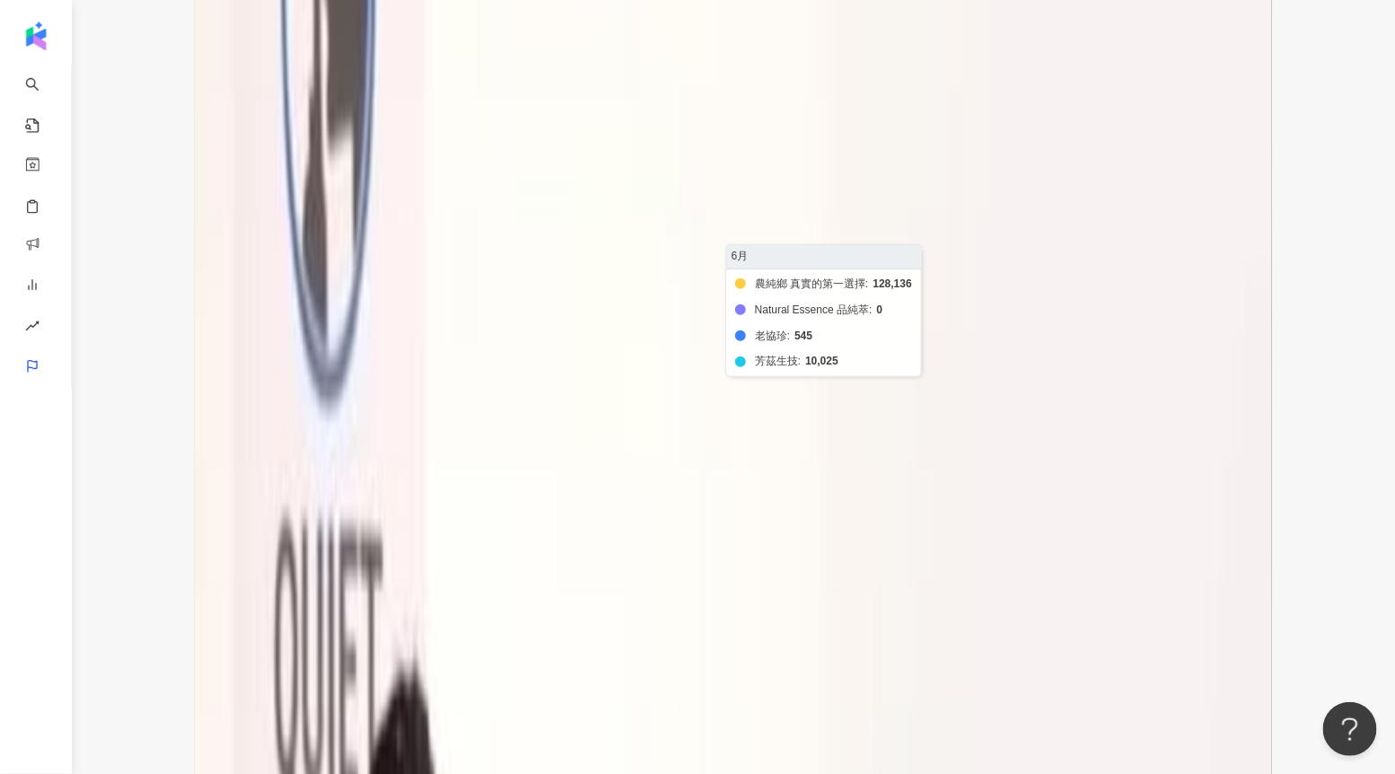
scroll to position [401, 0]
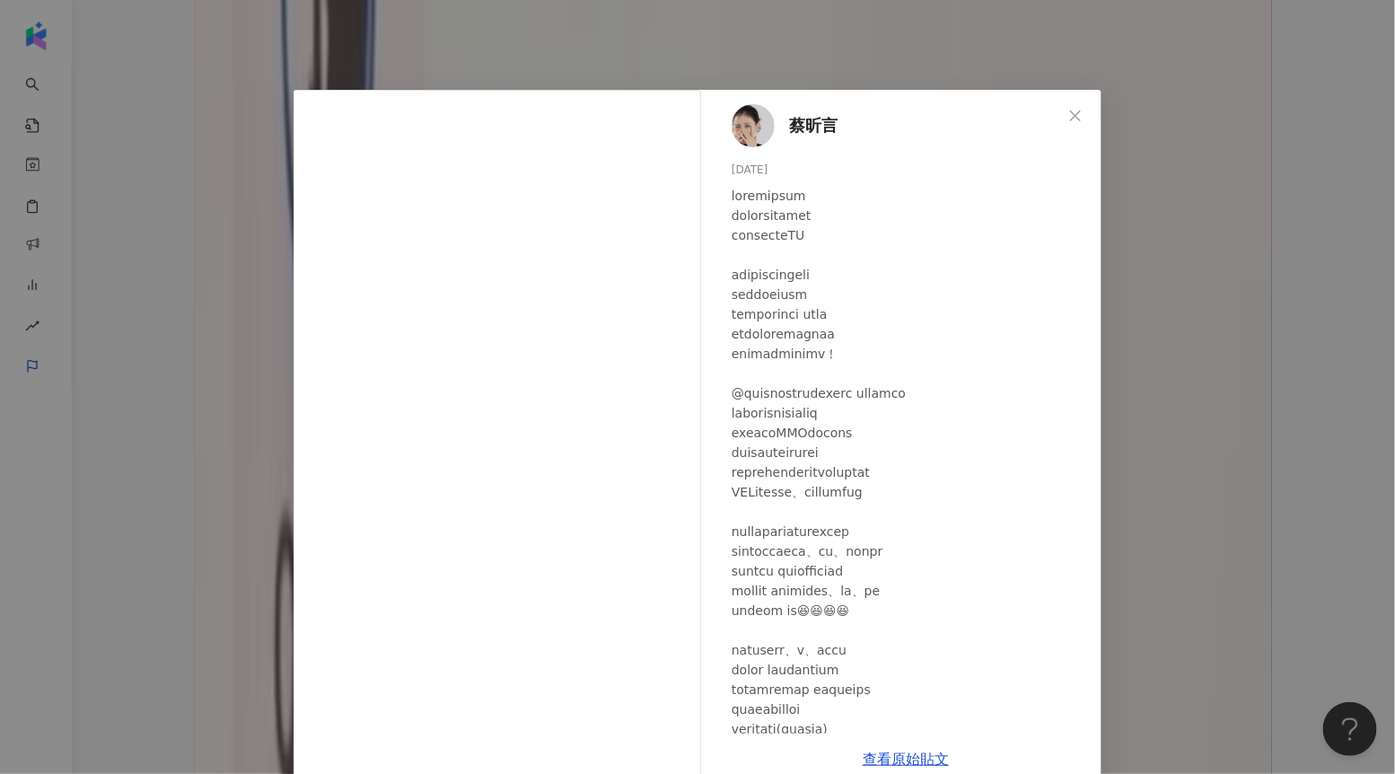
click at [1129, 442] on div "蔡昕言 2025/4/17 1.7萬 48 71.6萬 查看原始貼文" at bounding box center [697, 387] width 1395 height 774
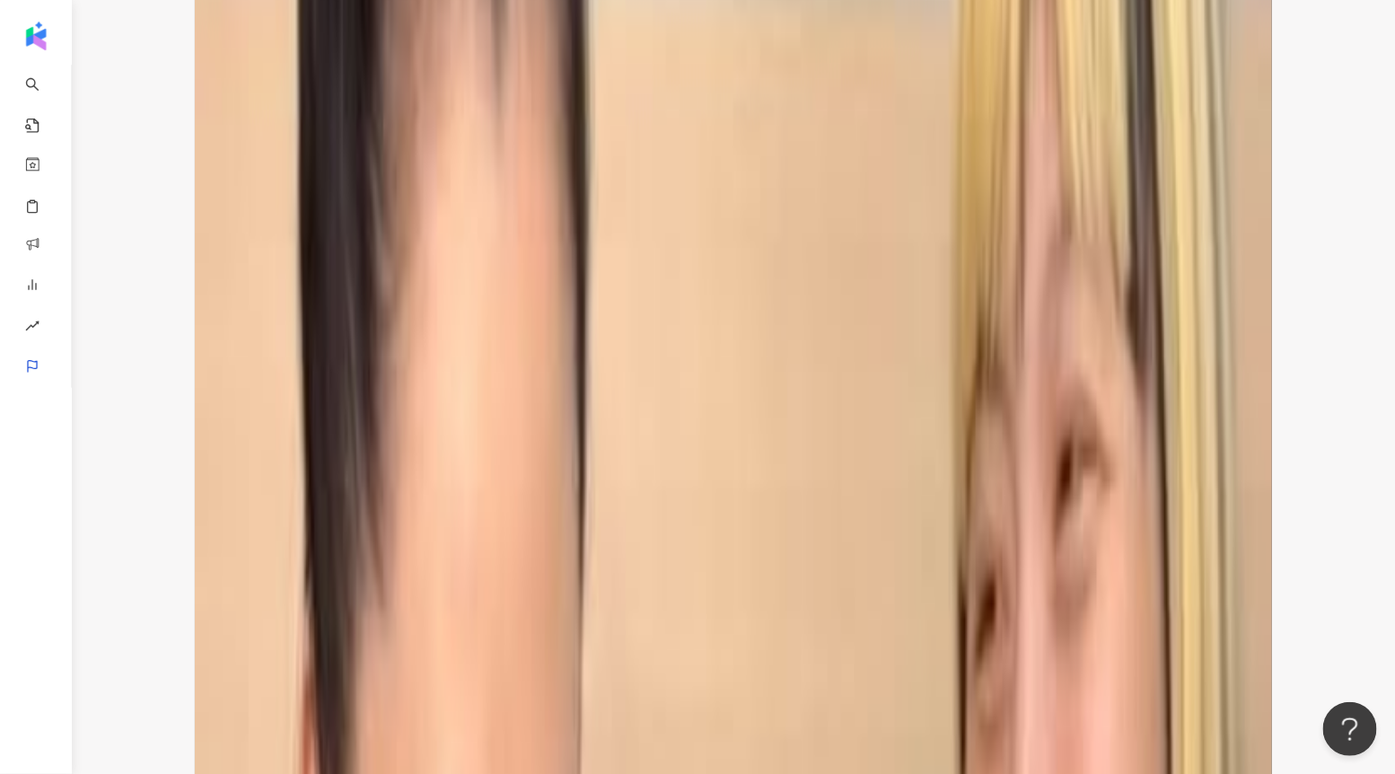
scroll to position [2721, 0]
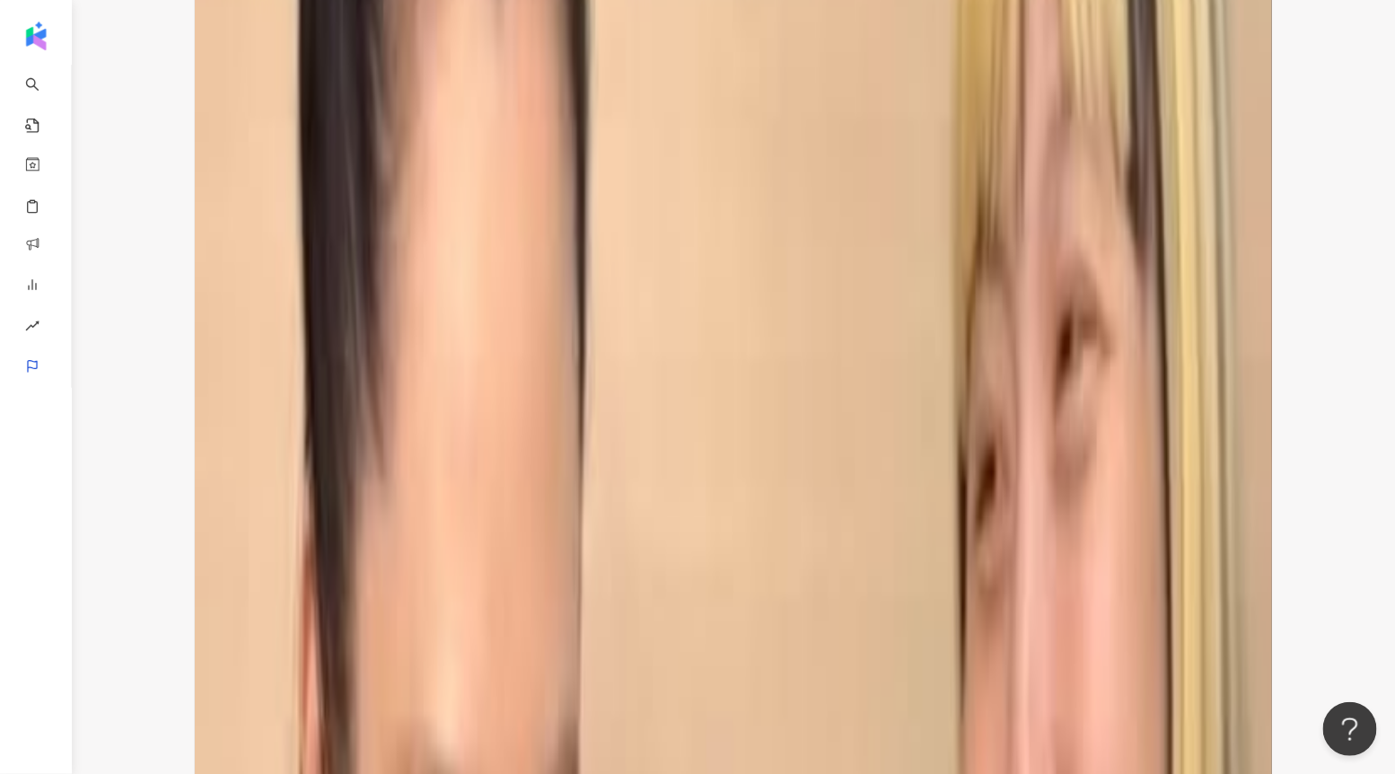
scroll to position [2766, 0]
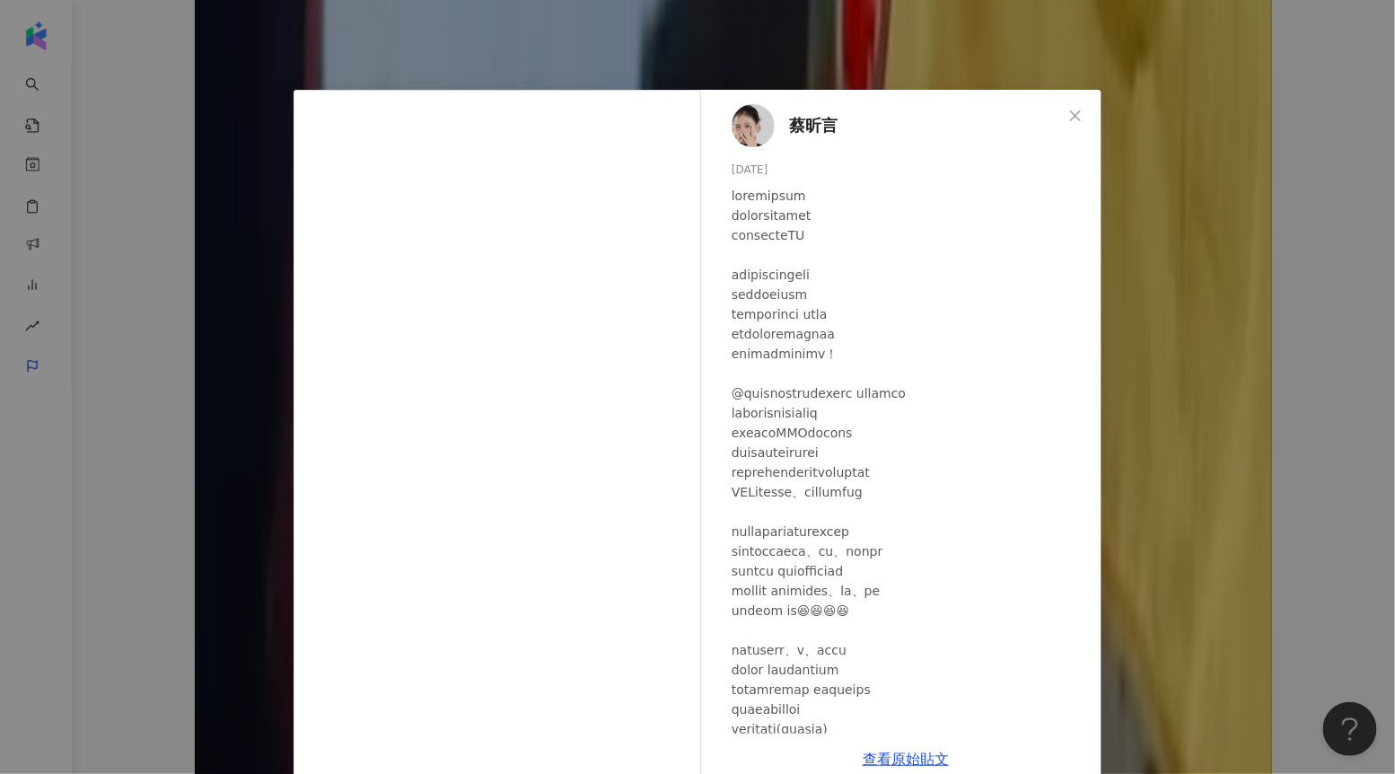
click at [180, 463] on div "蔡昕言 2025/4/17 1.7萬 48 71.6萬 查看原始貼文" at bounding box center [697, 387] width 1395 height 774
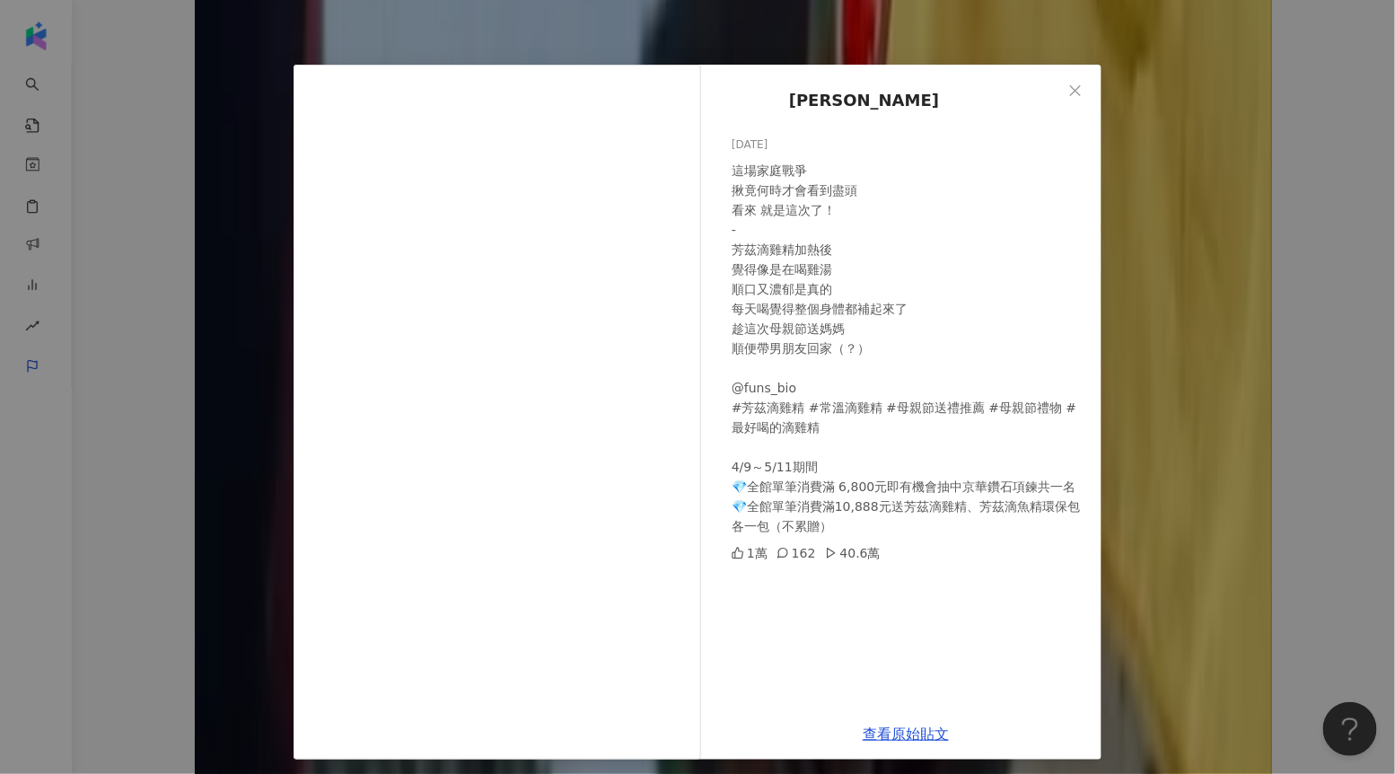
scroll to position [32, 0]
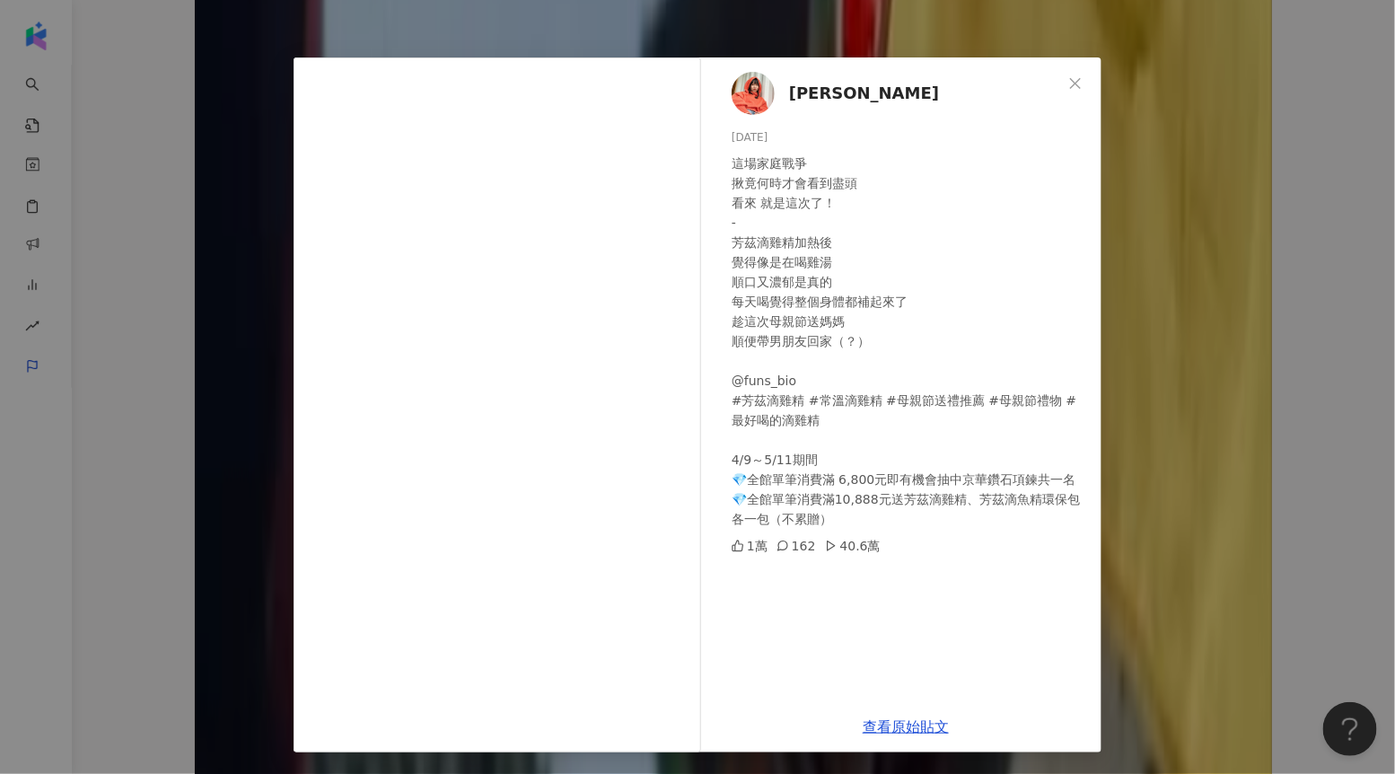
drag, startPoint x: 837, startPoint y: 544, endPoint x: 894, endPoint y: 543, distance: 56.6
click at [894, 543] on div "1萬 162 40.6萬" at bounding box center [910, 546] width 356 height 20
click at [1154, 372] on div "U娜 Yoona 2025/4/18 這場家庭戰爭 揪竟何時才會看到盡頭 看來 就是這次了！ - 芳茲滴雞精加熱後 覺得像是在喝雞湯 順口又濃郁是真的 每天喝…" at bounding box center [697, 387] width 1395 height 774
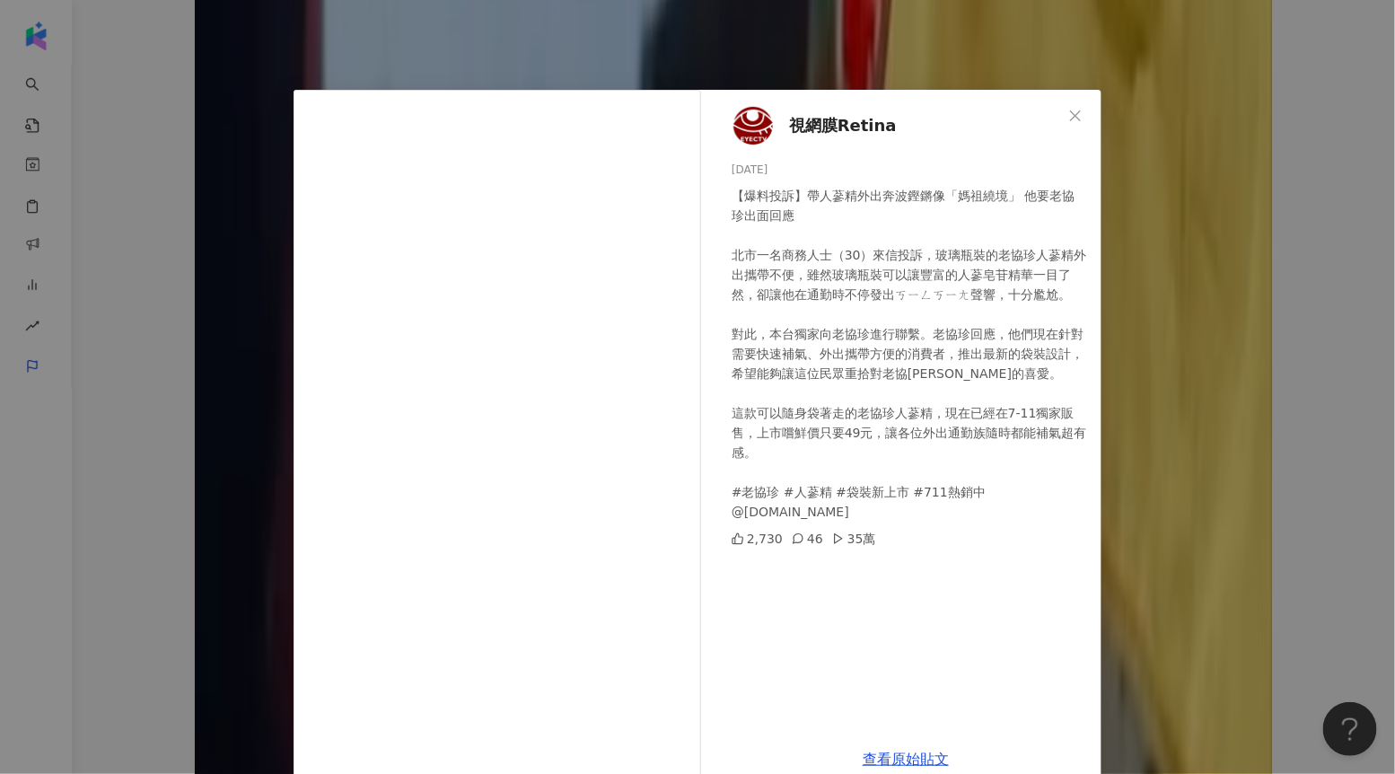
click at [163, 515] on div "視網膜Retina 2025/3/5 【爆料投訴】帶人蔘精外出奔波鏗鏘像「媽祖繞境」 他要老協珍出面回應 北市一名商務人士（30）來信投訴，玻璃瓶裝的老協珍人…" at bounding box center [697, 387] width 1395 height 774
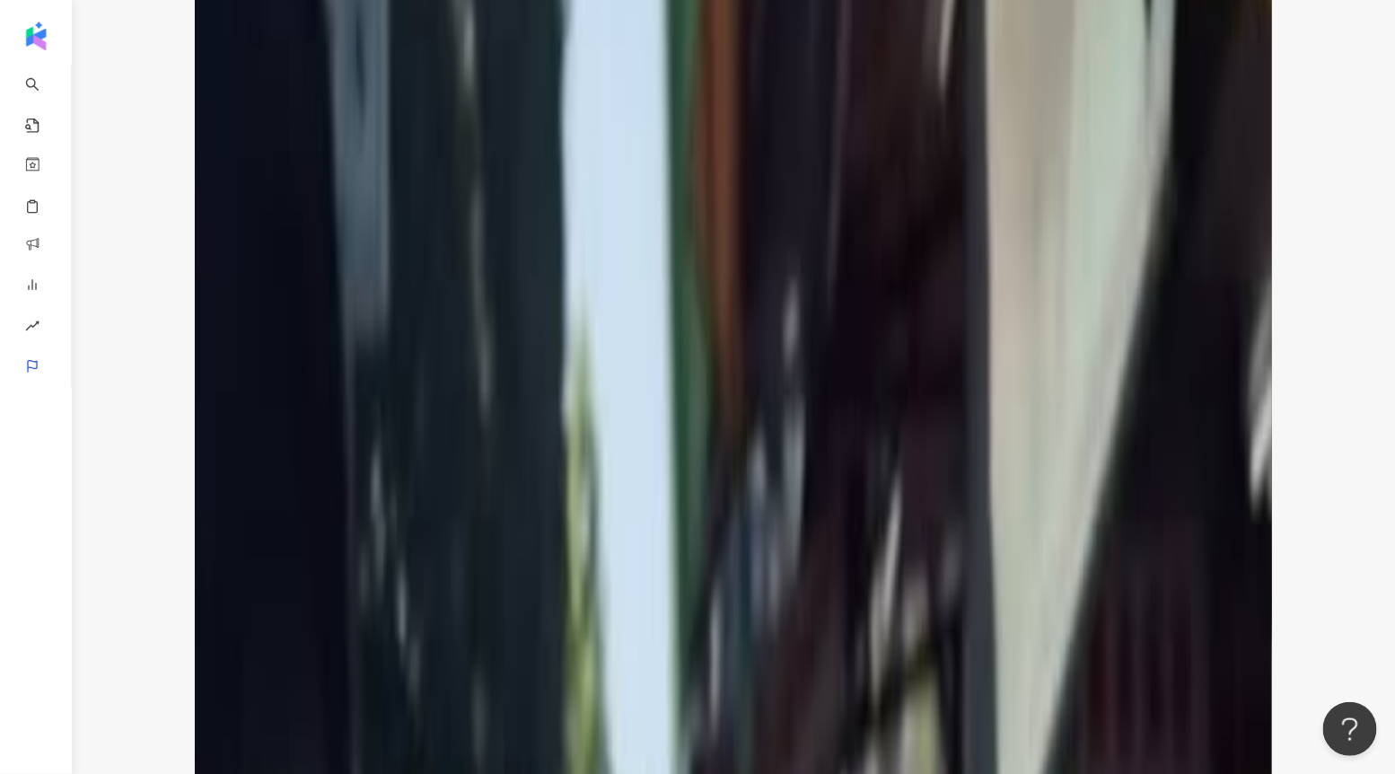
scroll to position [3988, 0]
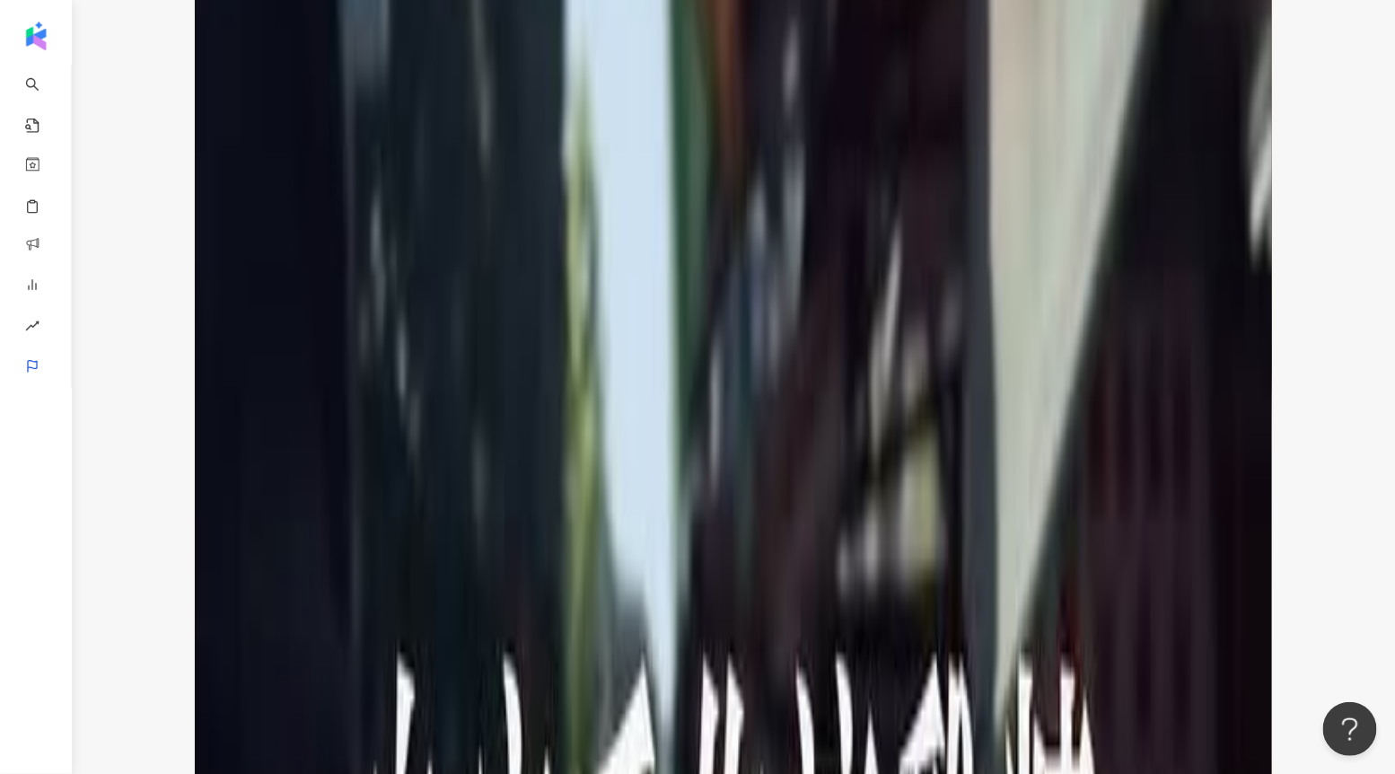
scroll to position [4340, 0]
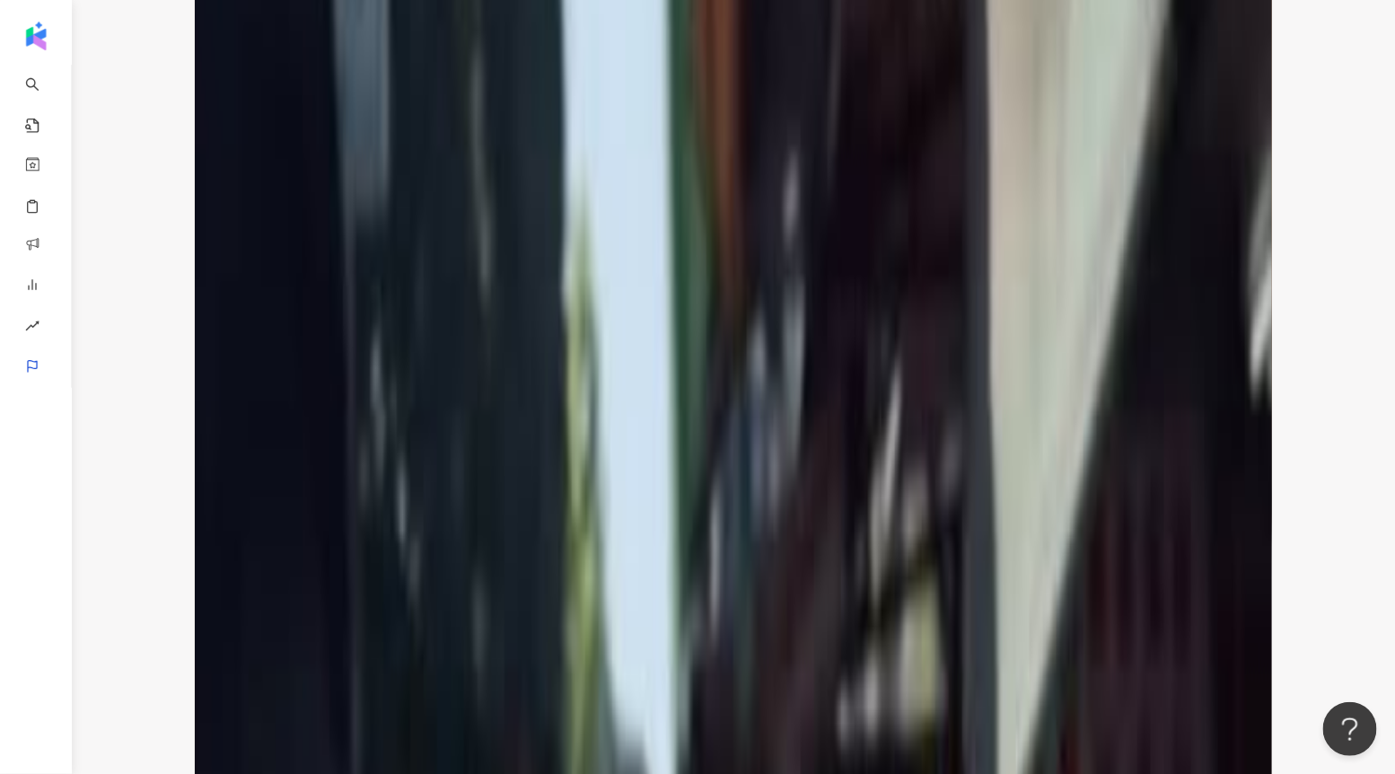
scroll to position [4278, 0]
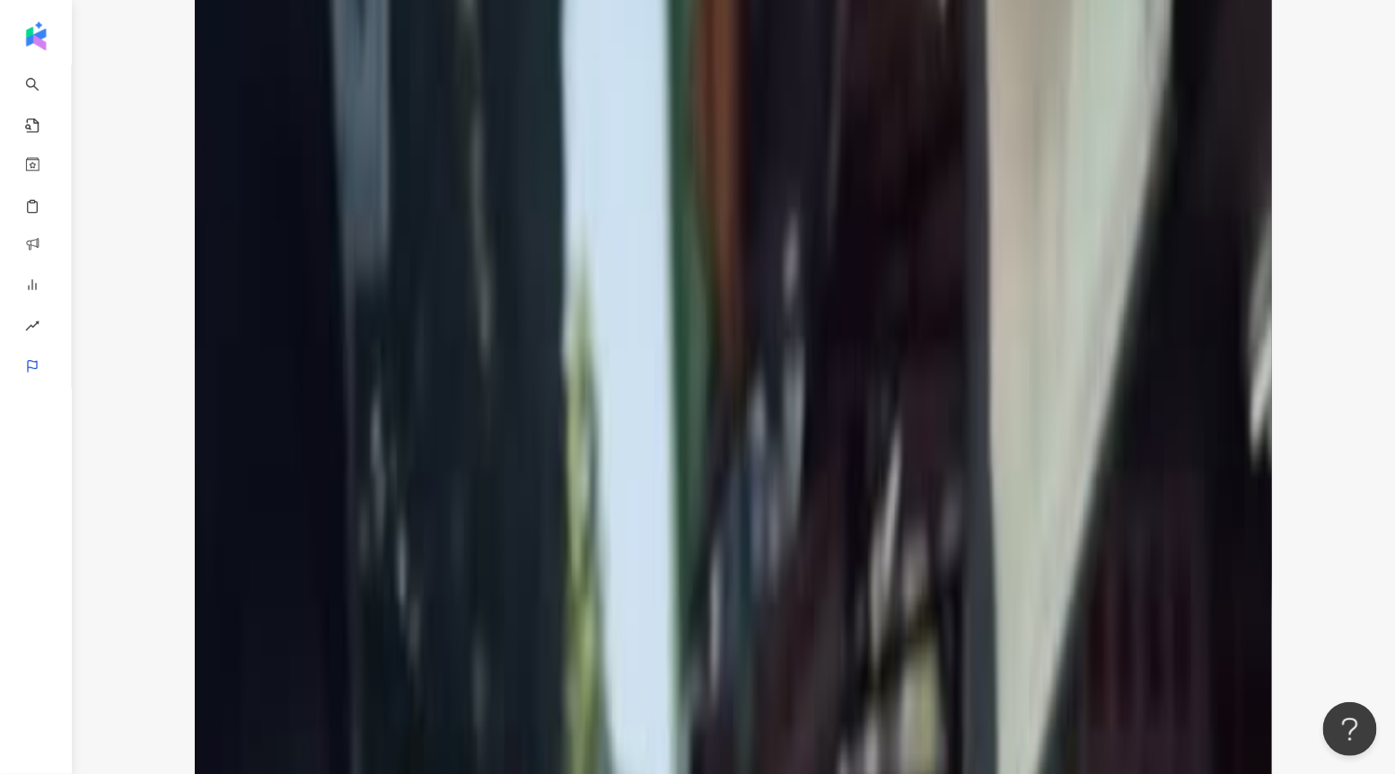
drag, startPoint x: 515, startPoint y: 269, endPoint x: 568, endPoint y: 269, distance: 52.1
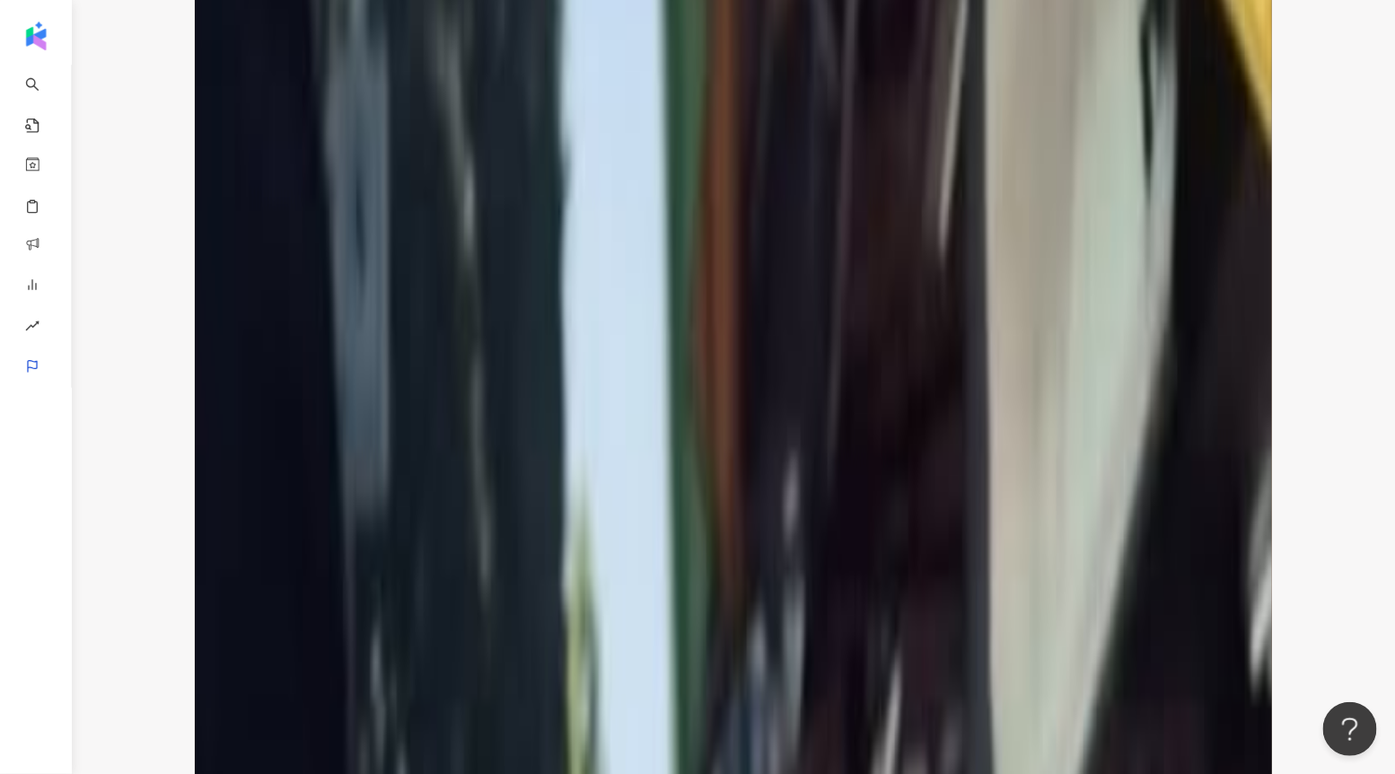
scroll to position [0, 0]
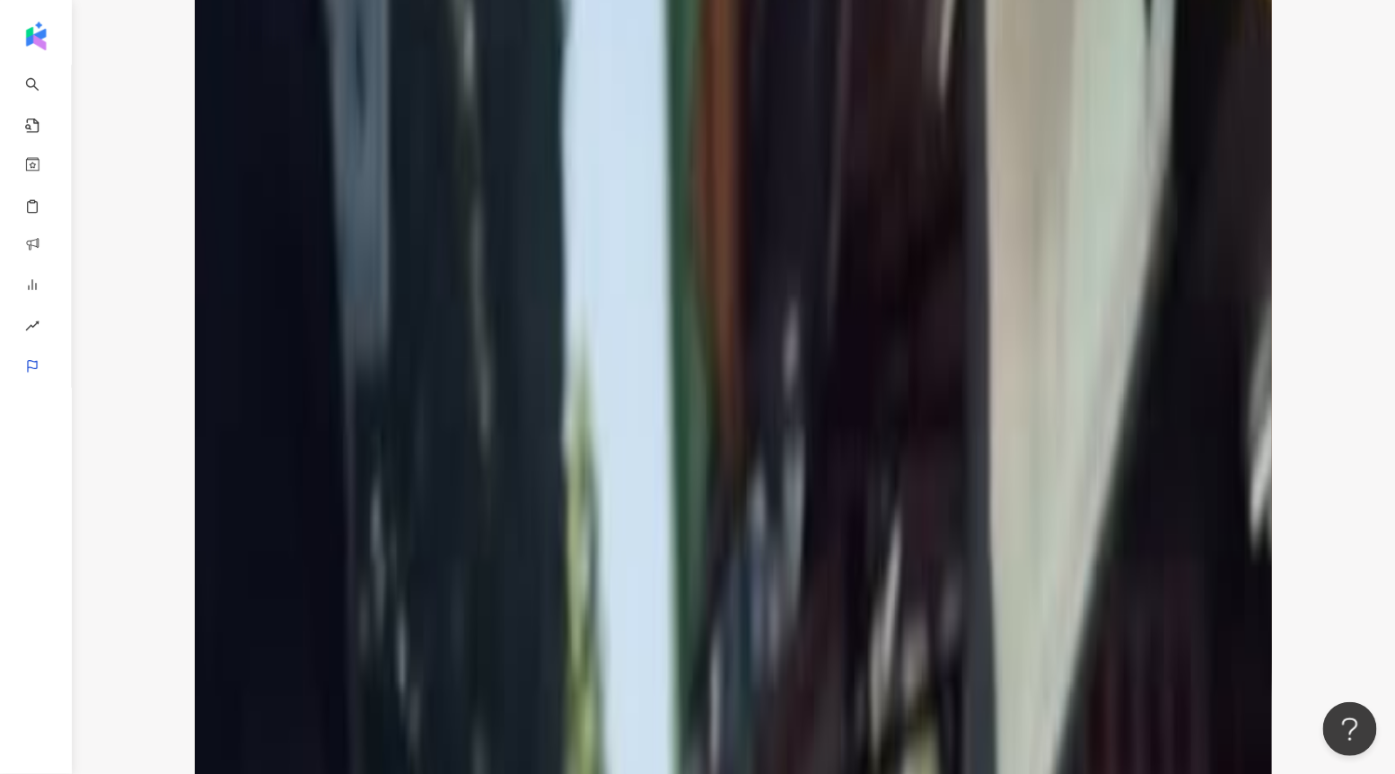
scroll to position [4199, 0]
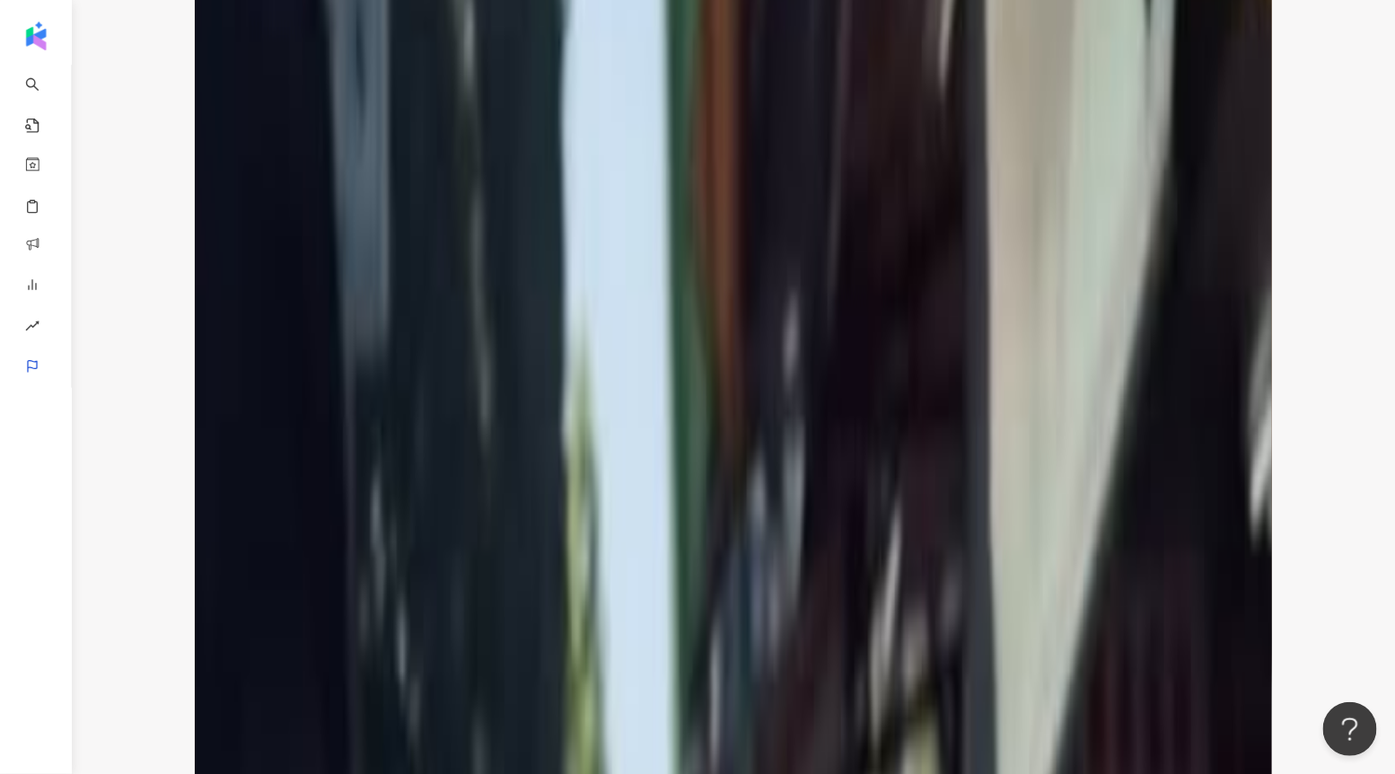
drag, startPoint x: 513, startPoint y: 468, endPoint x: 591, endPoint y: 468, distance: 78.1
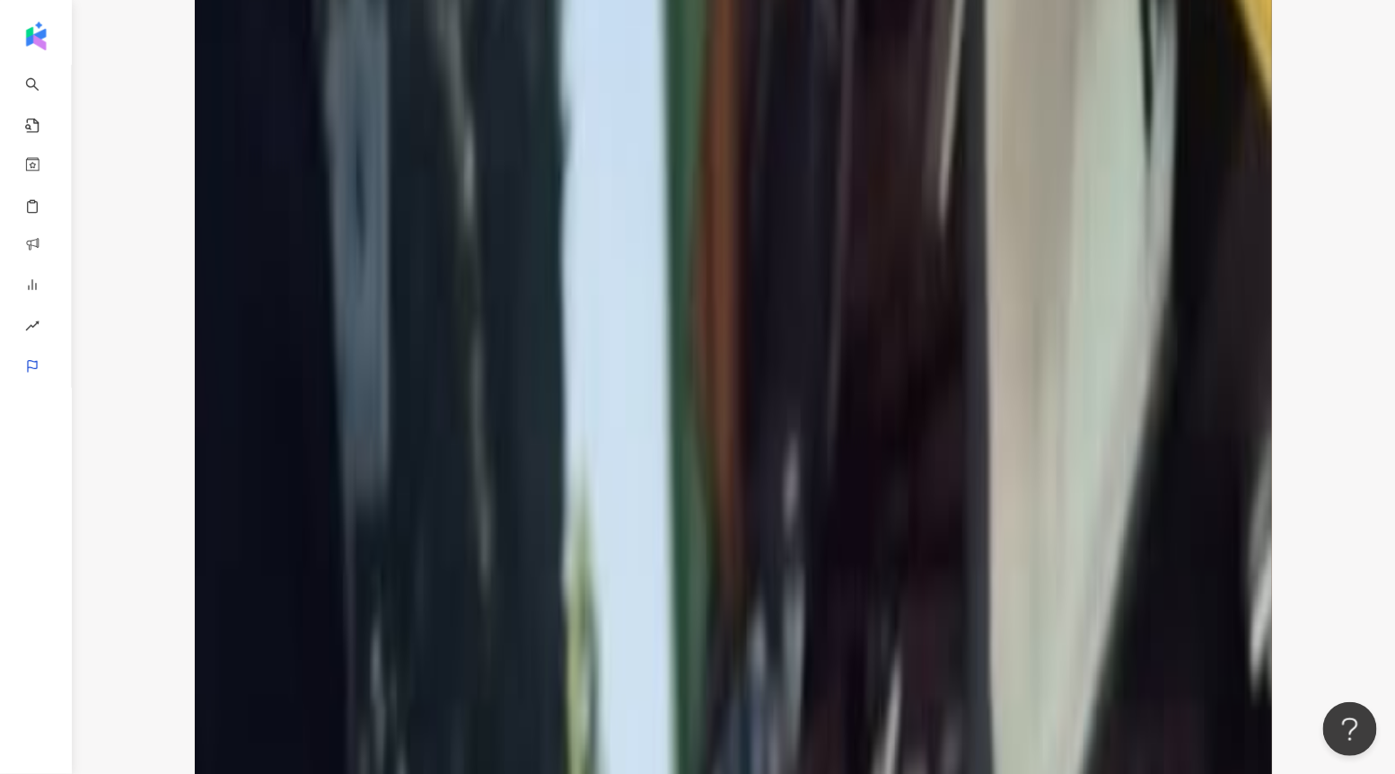
drag, startPoint x: 730, startPoint y: 478, endPoint x: 790, endPoint y: 471, distance: 60.5
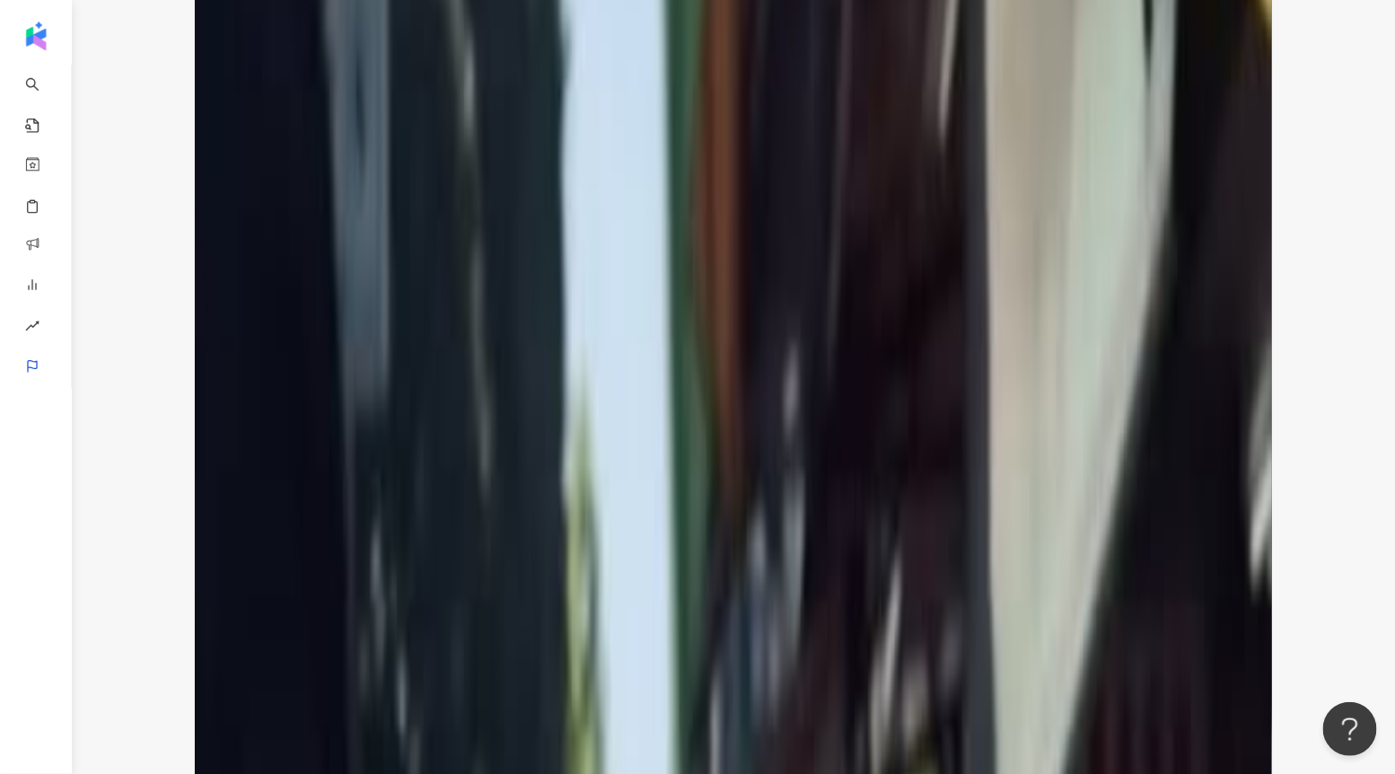
scroll to position [4195, 0]
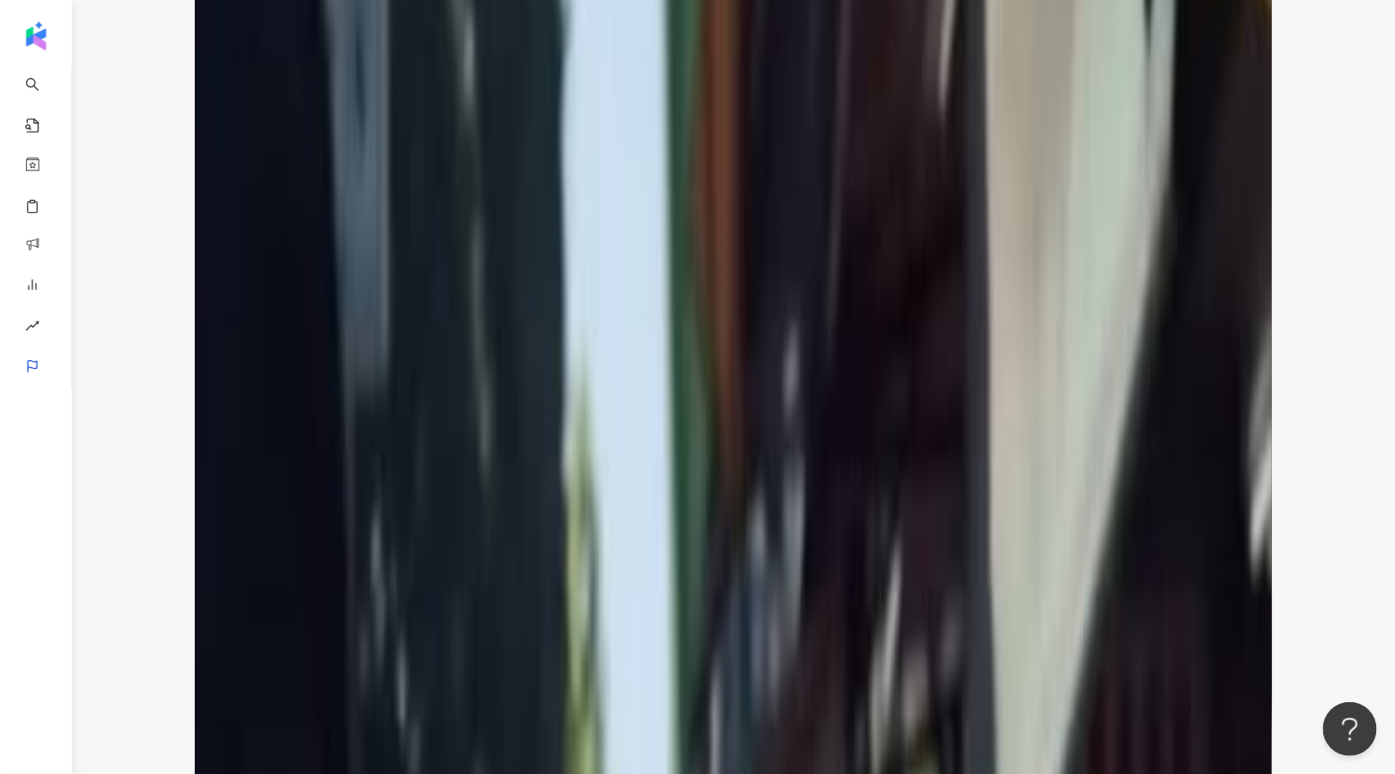
scroll to position [4328, 0]
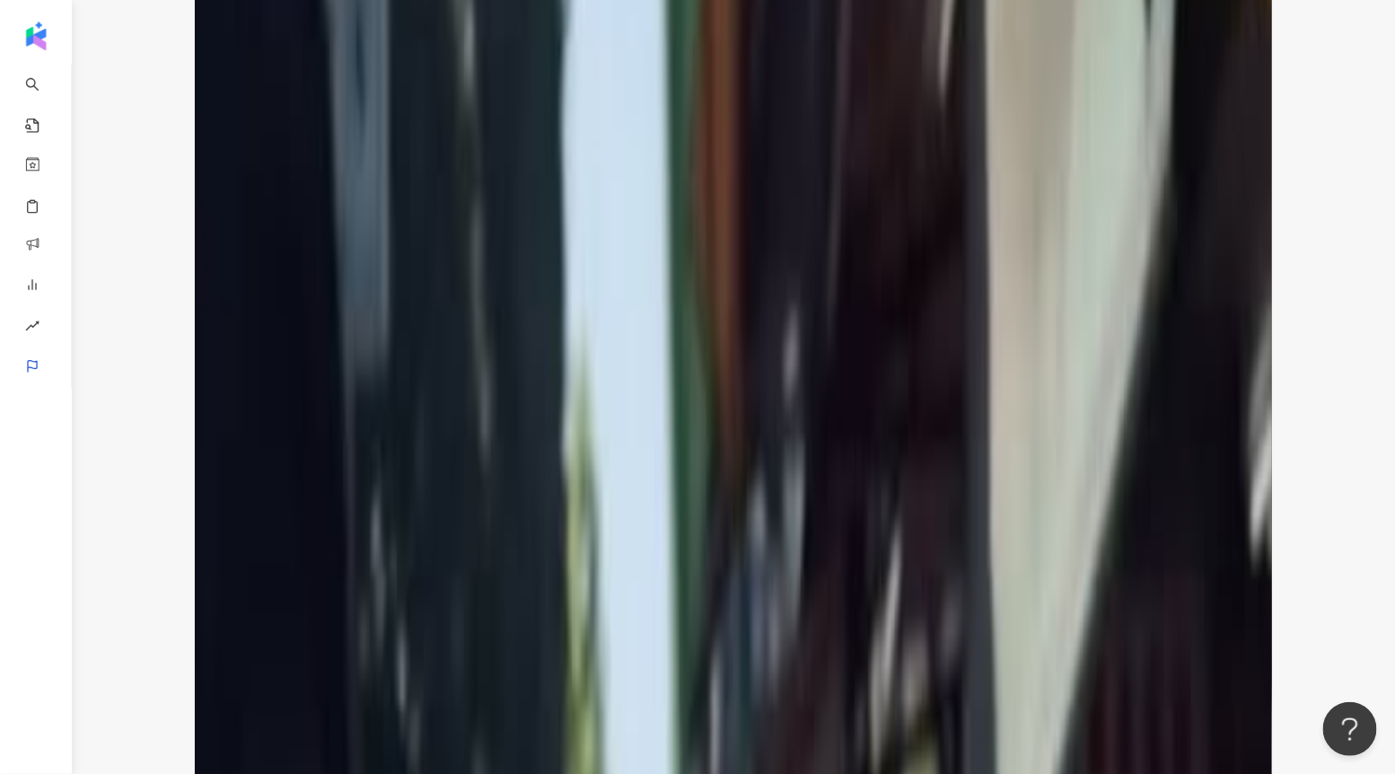
drag, startPoint x: 313, startPoint y: 652, endPoint x: 348, endPoint y: 652, distance: 35.9
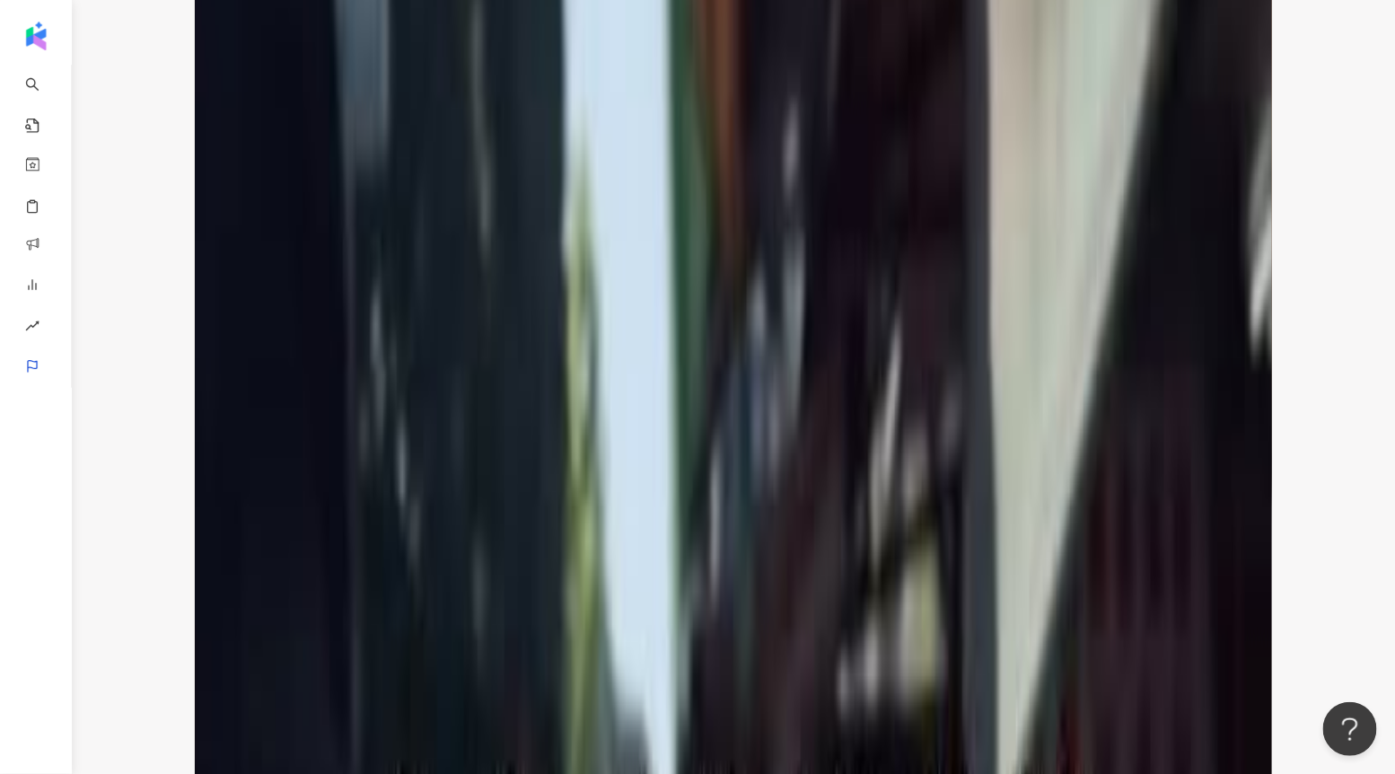
scroll to position [4665, 0]
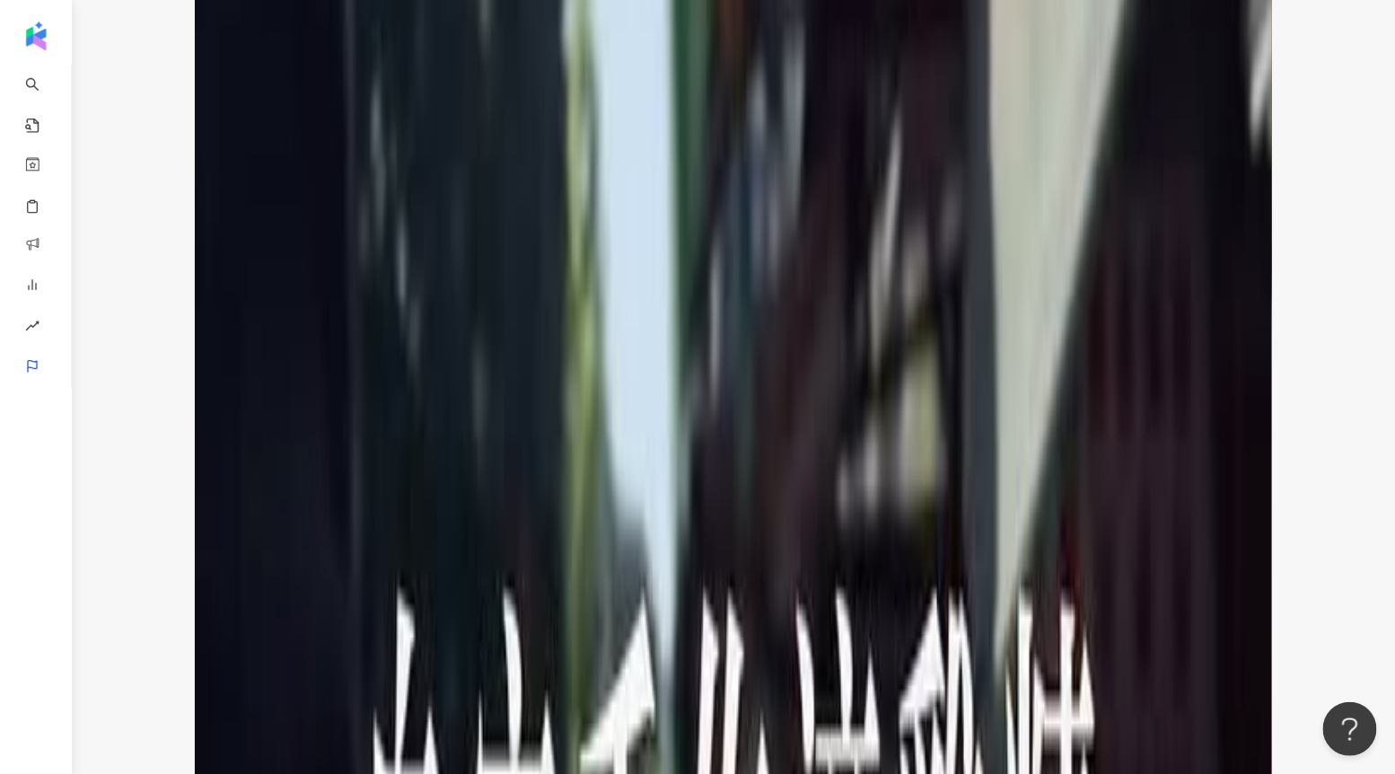
scroll to position [4899, 0]
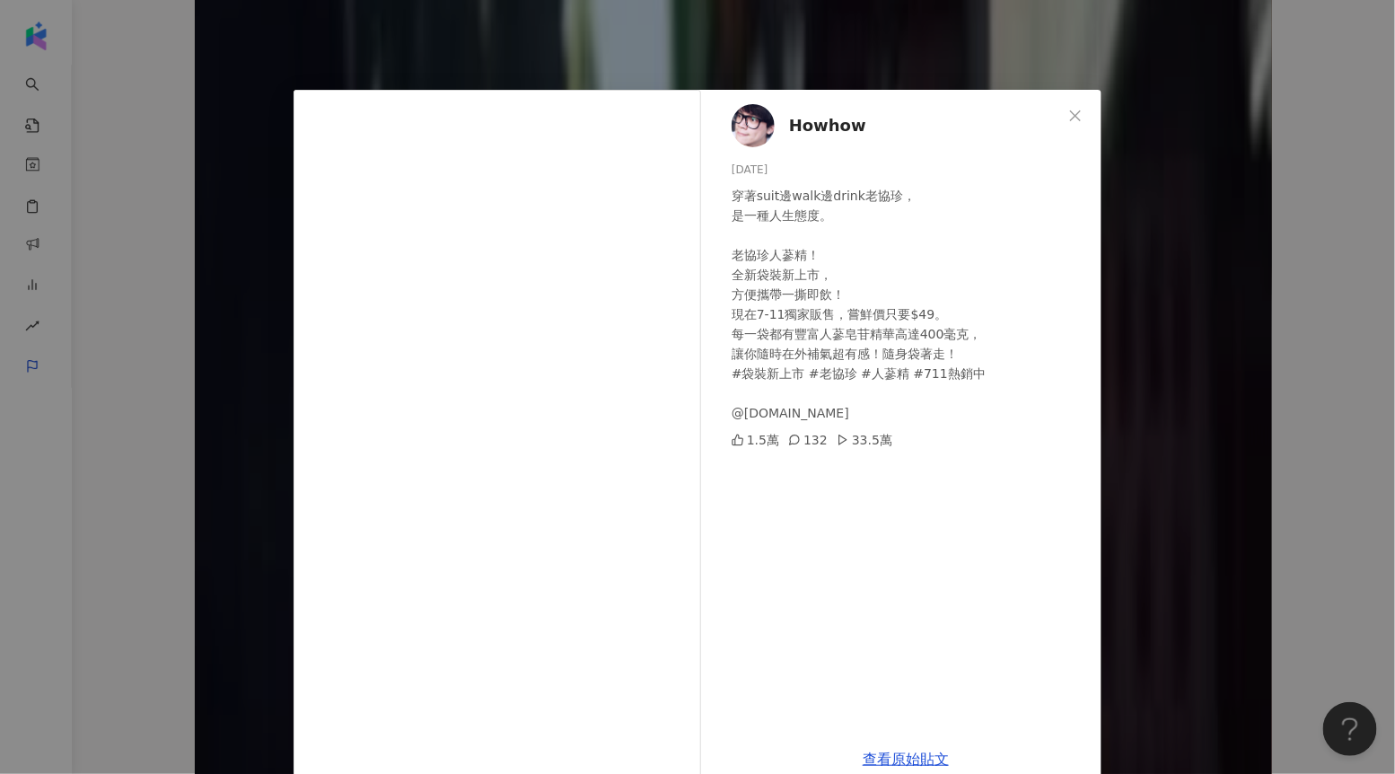
click at [1127, 305] on div "Howhow 2025/3/9 穿著suit邊walk邊drink老協珍， 是一種人生態度。 老協珍人蔘精！ 全新袋裝新上市， 方便攜帶一撕即飲！ 現在7-1…" at bounding box center [697, 387] width 1395 height 774
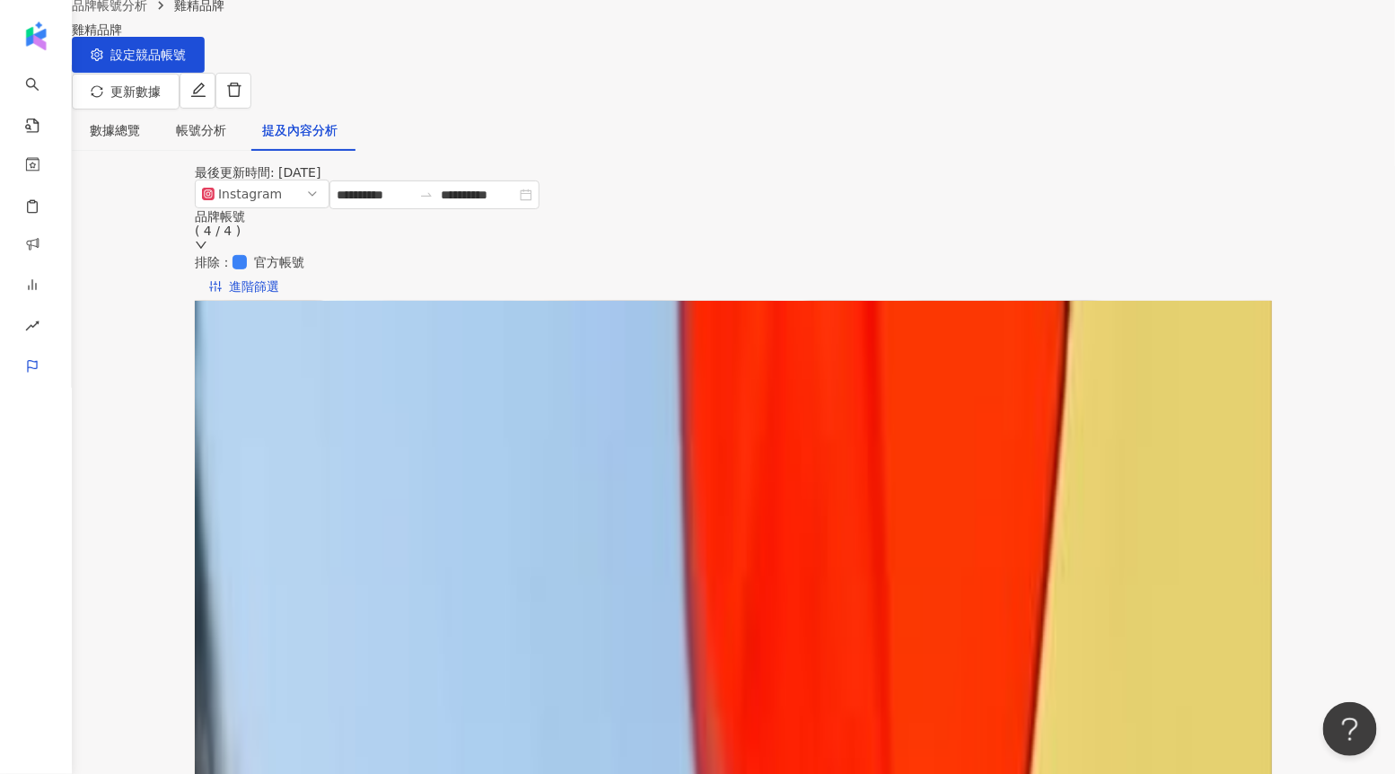
scroll to position [0, 0]
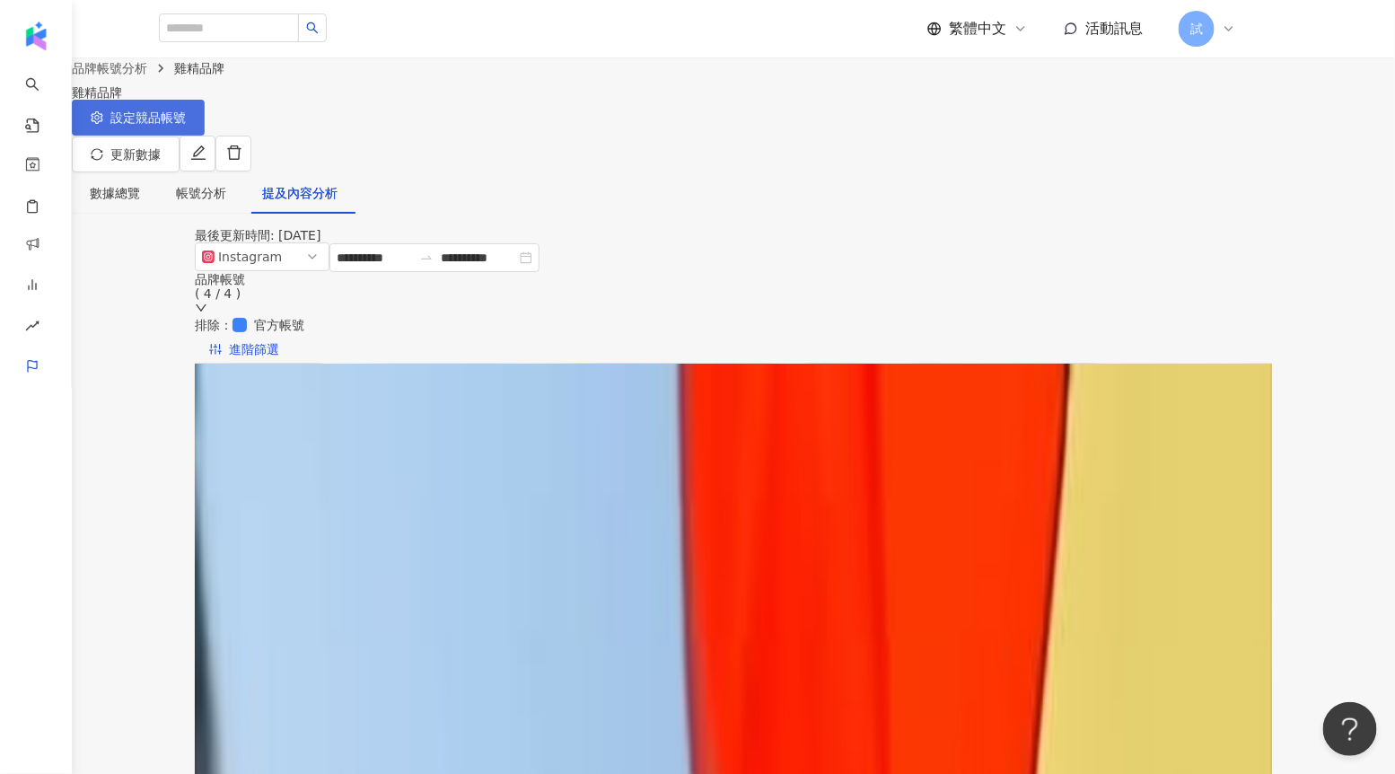
click at [205, 136] on button "設定競品帳號" at bounding box center [138, 118] width 133 height 36
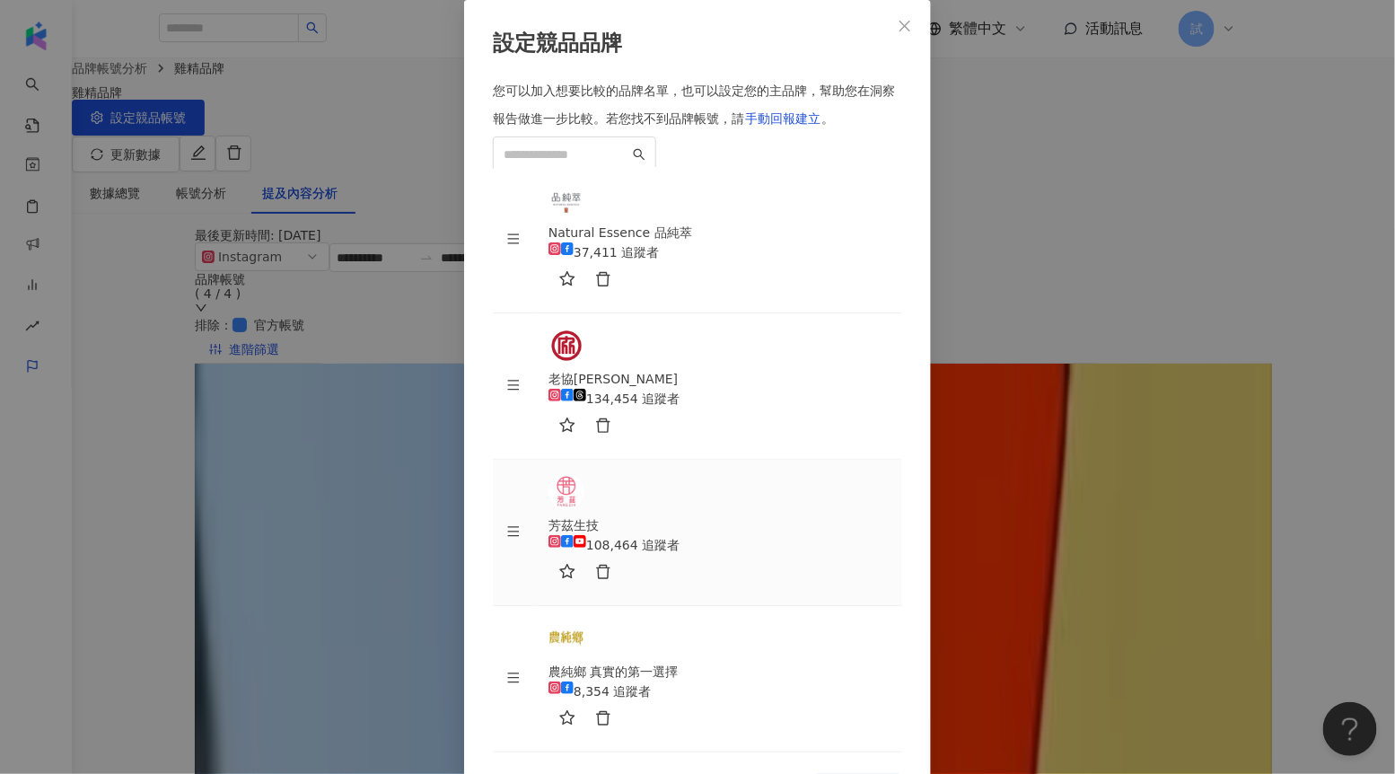
scroll to position [43, 0]
click at [902, 33] on icon "close" at bounding box center [905, 26] width 14 height 14
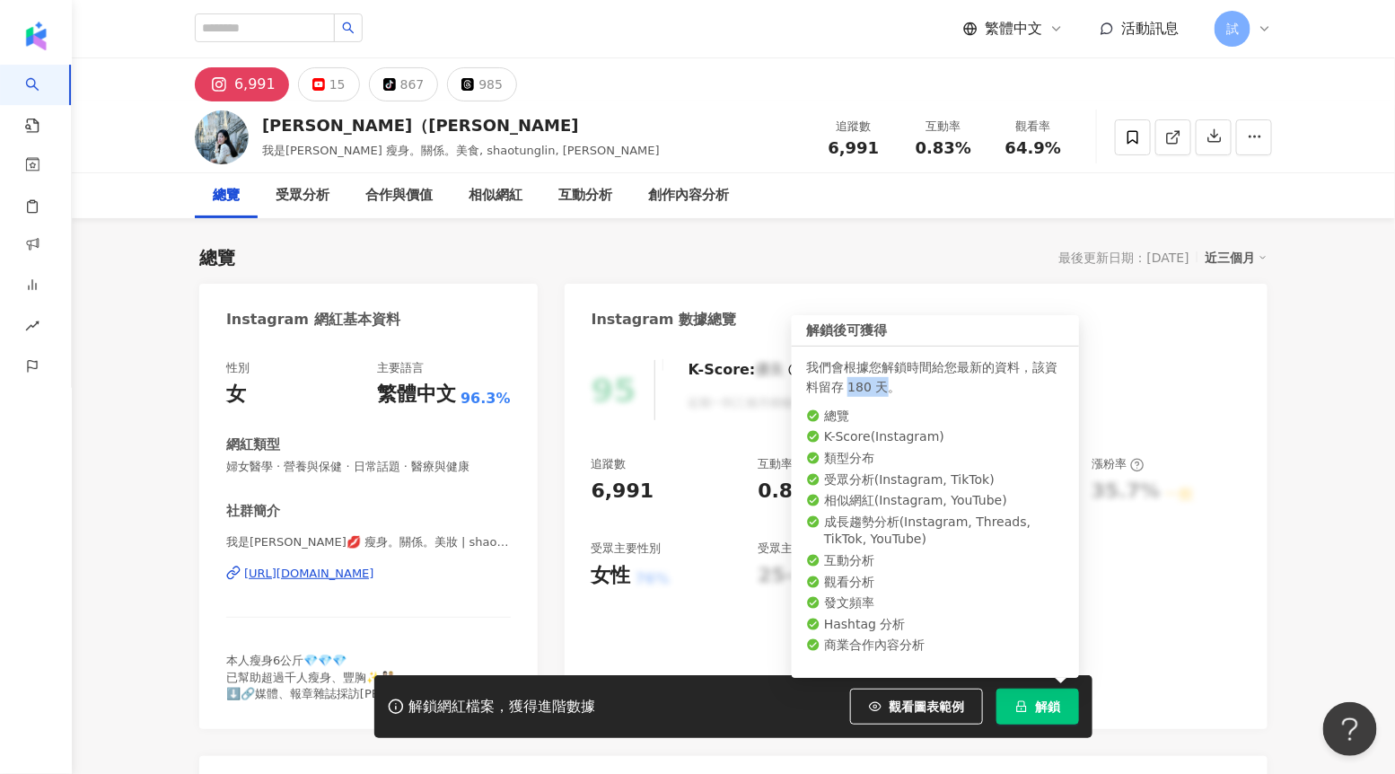
drag, startPoint x: 849, startPoint y: 387, endPoint x: 886, endPoint y: 389, distance: 37.8
click at [886, 389] on div "我們會根據您解鎖時間給您最新的資料，該資料留存 180 天。" at bounding box center [935, 377] width 259 height 40
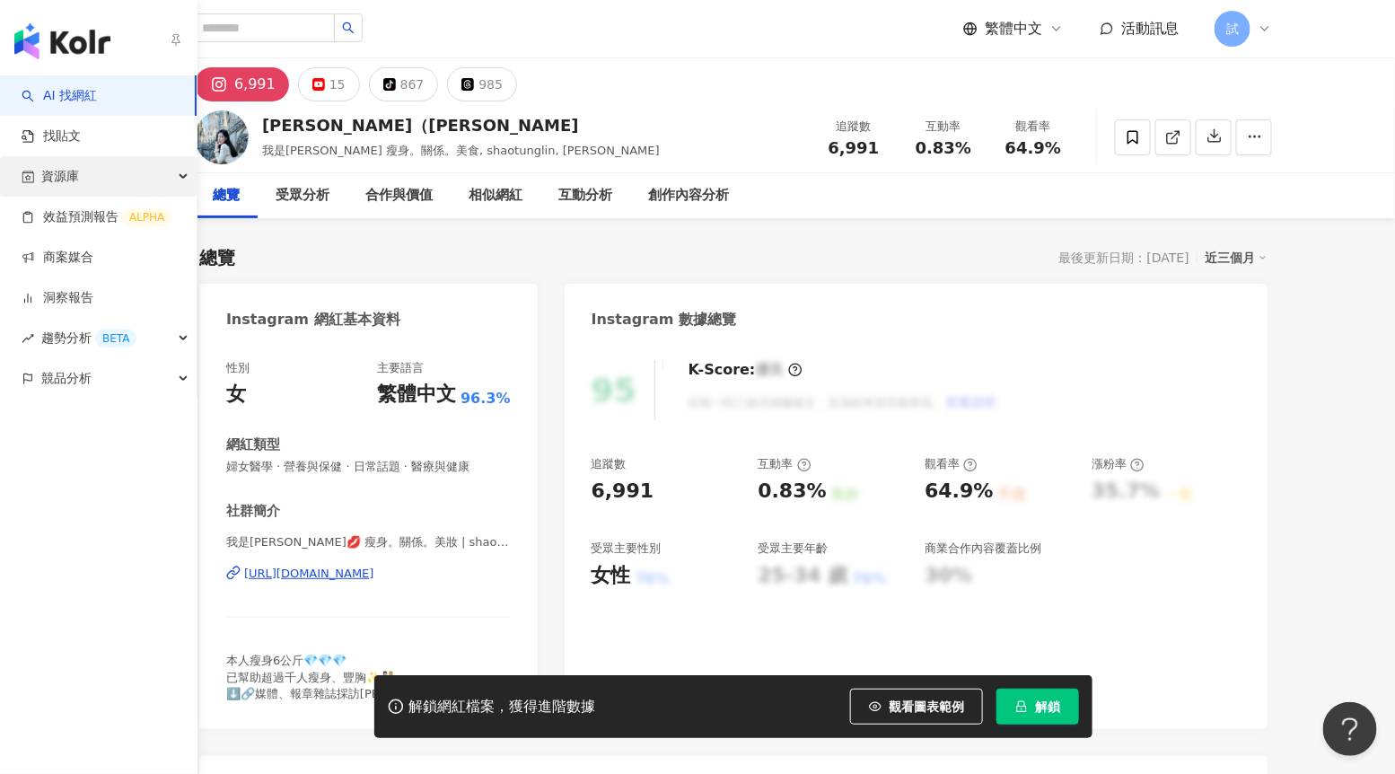
click at [59, 180] on span "資源庫" at bounding box center [60, 176] width 38 height 40
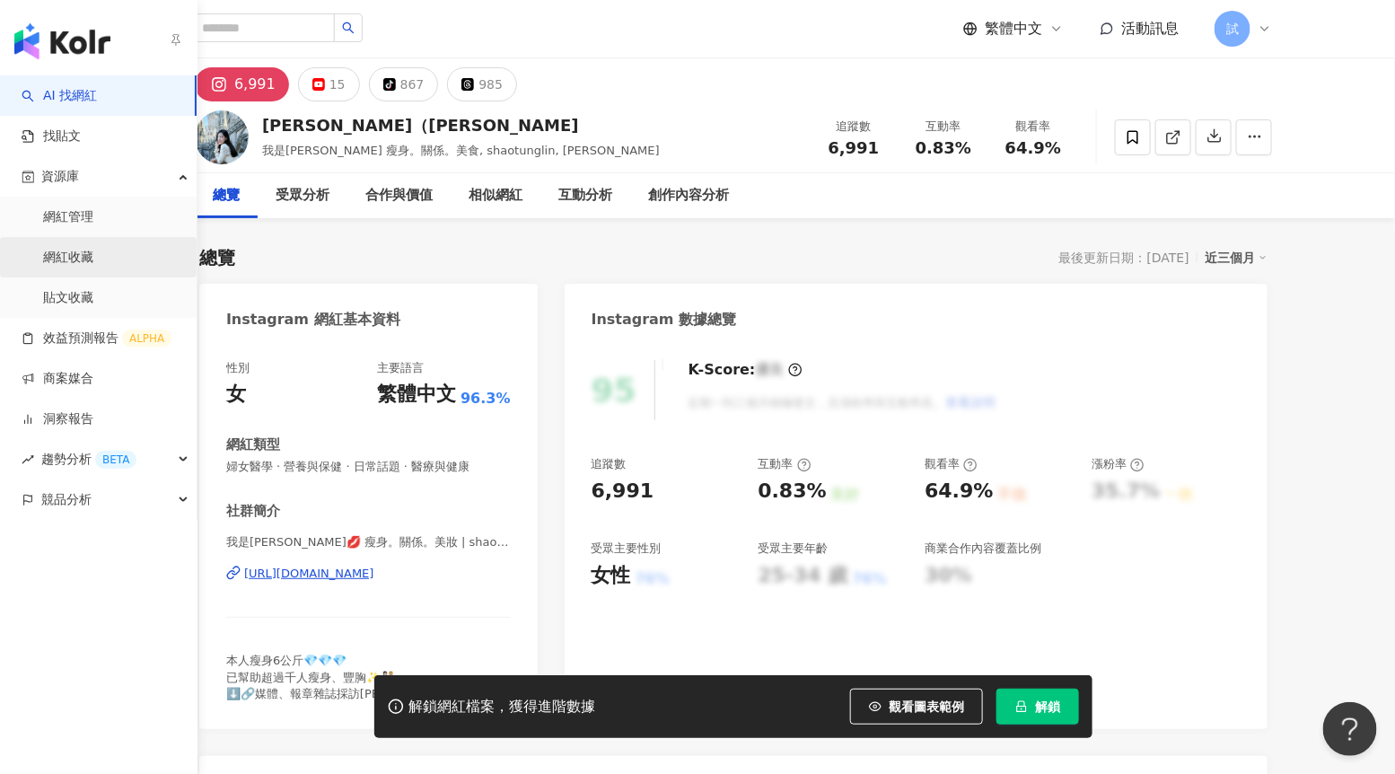
click at [77, 261] on link "網紅收藏" at bounding box center [68, 258] width 50 height 18
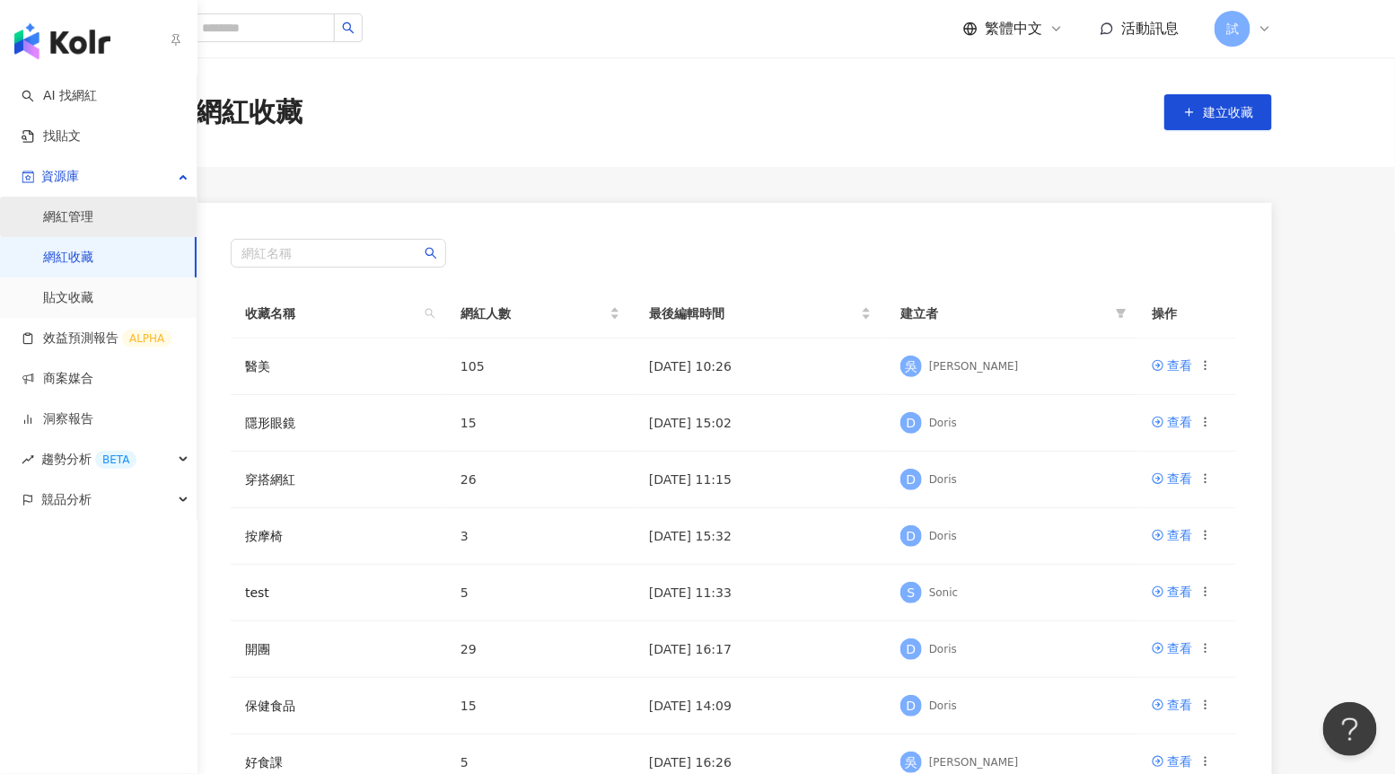
click at [82, 216] on link "網紅管理" at bounding box center [68, 217] width 50 height 18
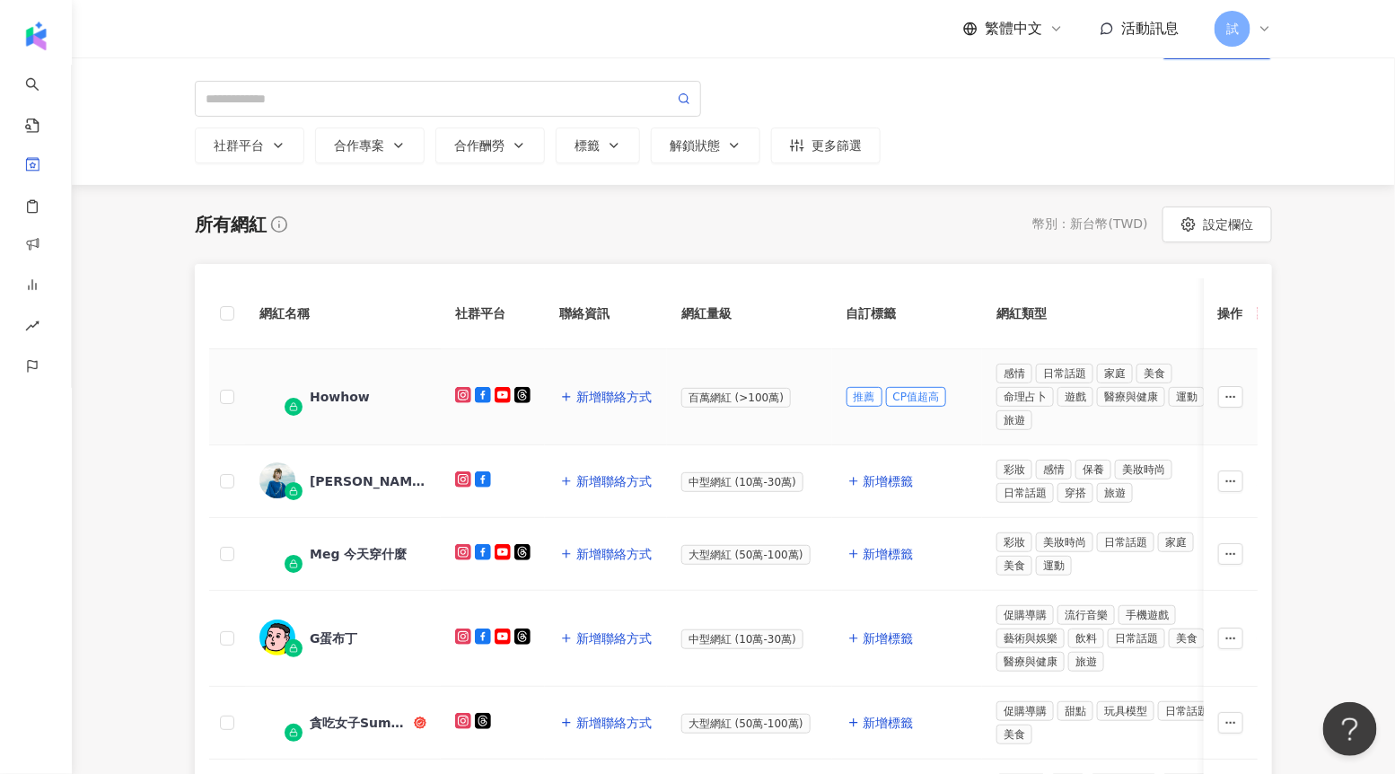
scroll to position [58, 0]
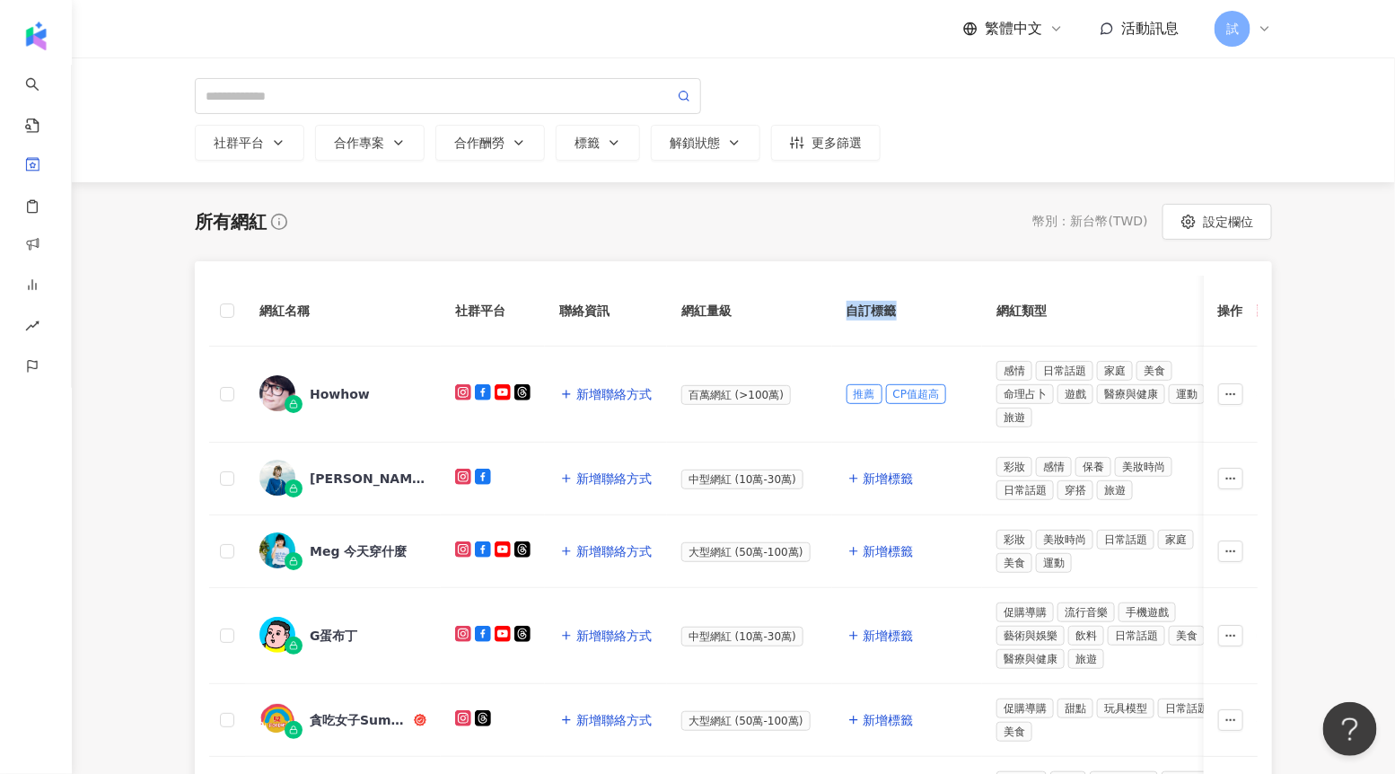
drag, startPoint x: 841, startPoint y: 312, endPoint x: 909, endPoint y: 310, distance: 68.3
click at [909, 310] on th "自訂標籤" at bounding box center [907, 311] width 151 height 71
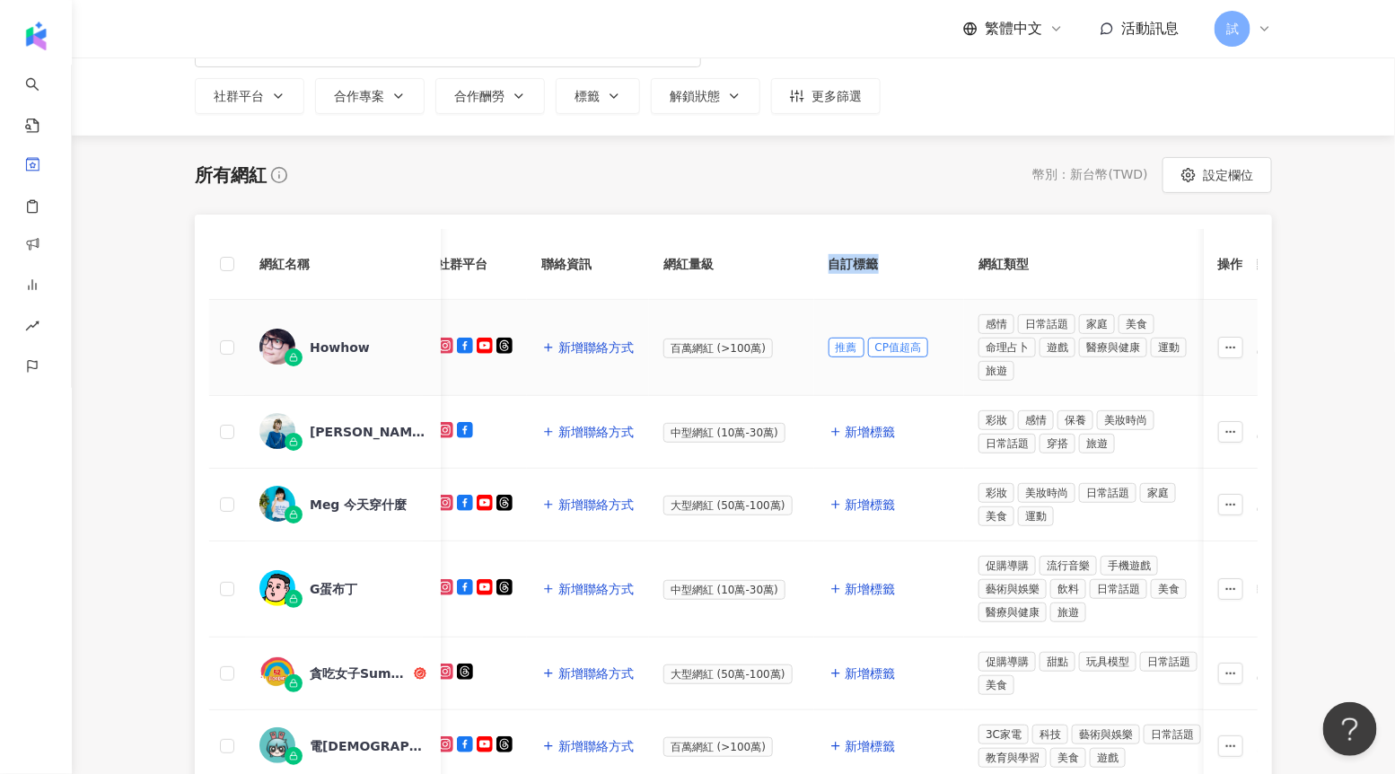
scroll to position [0, 18]
click at [851, 428] on span "新增標籤" at bounding box center [871, 432] width 50 height 14
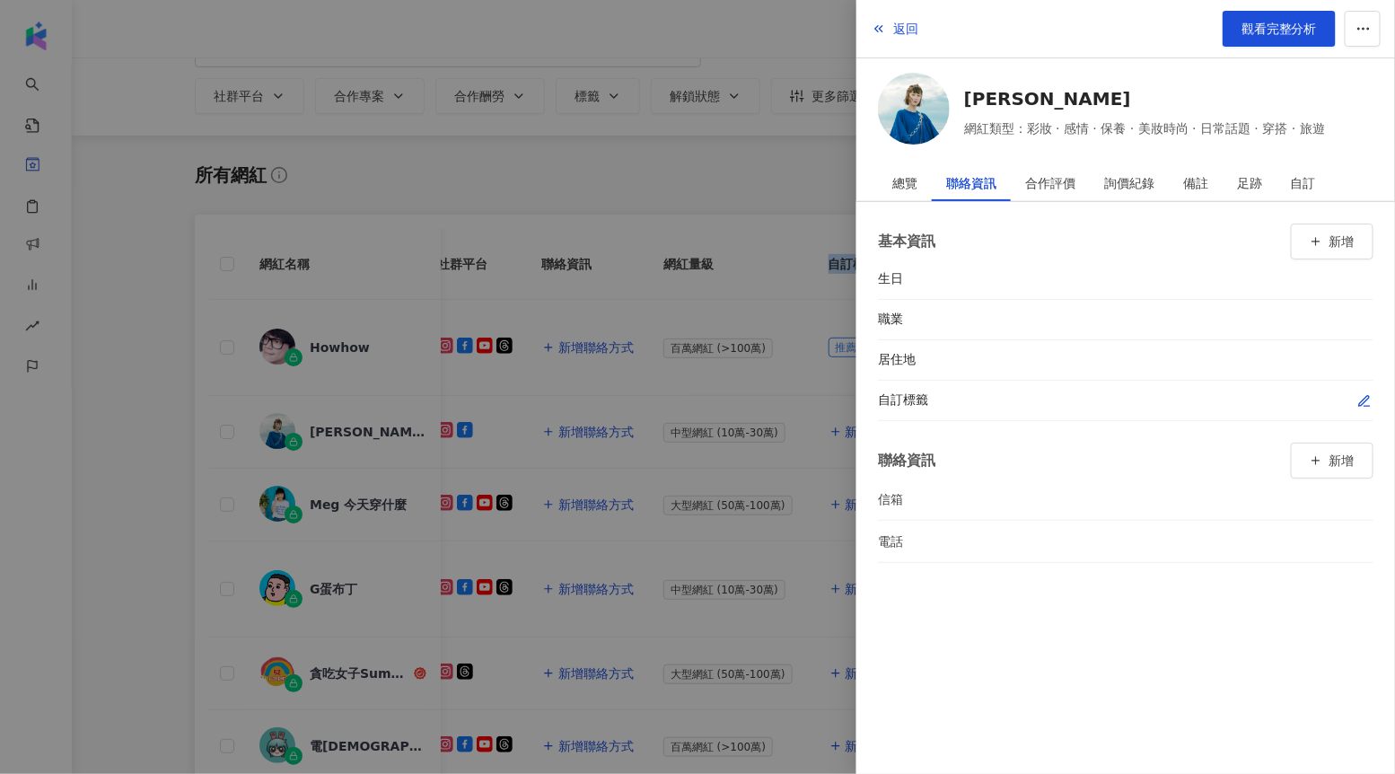
click at [1360, 402] on icon "button" at bounding box center [1365, 401] width 10 height 10
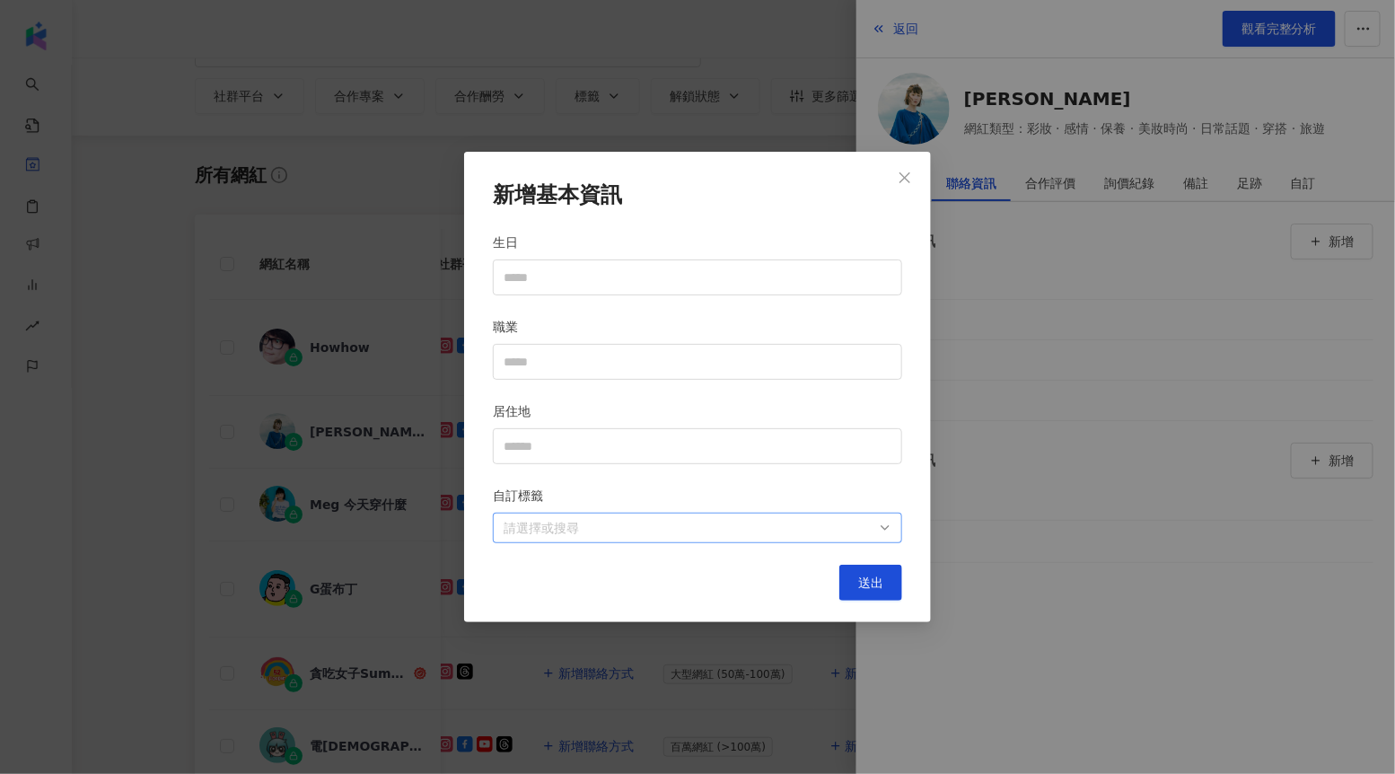
click at [691, 527] on div at bounding box center [688, 527] width 383 height 13
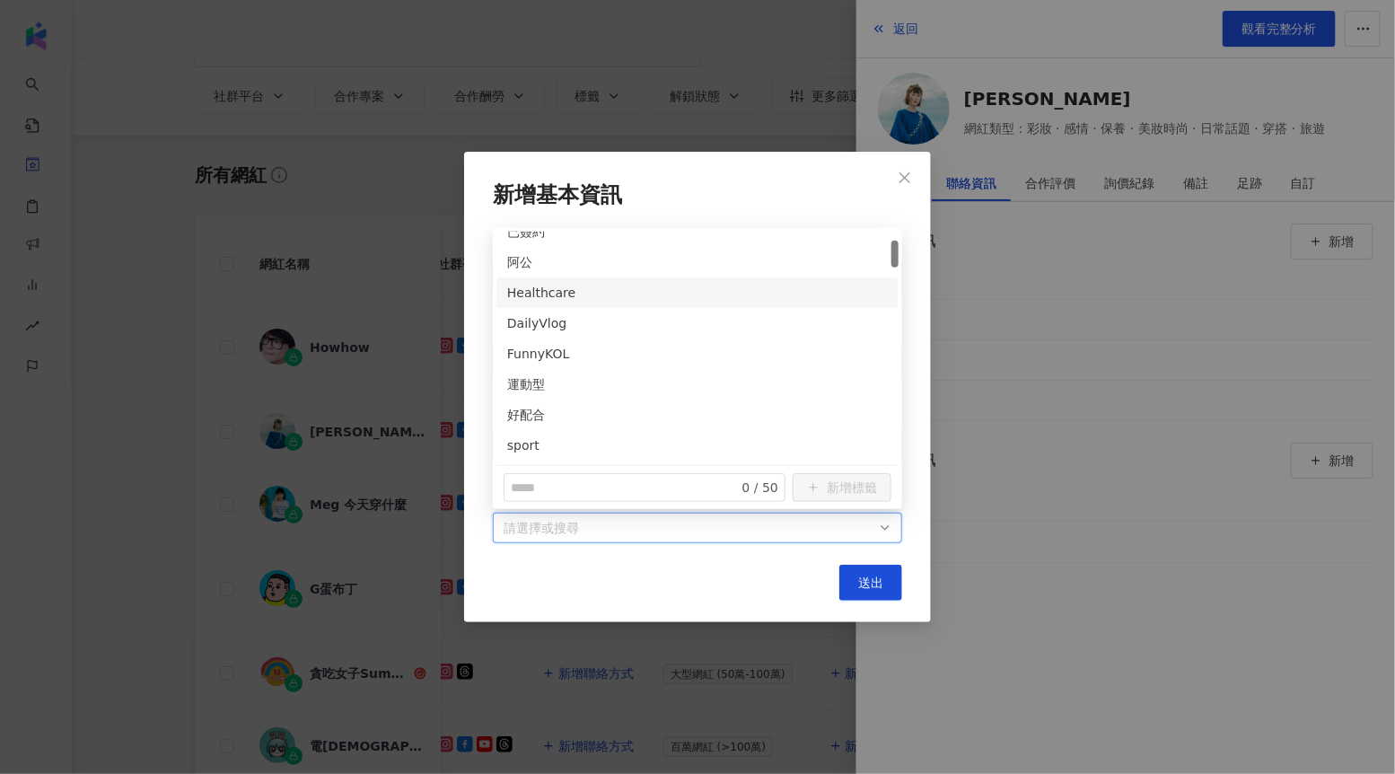
scroll to position [81, 0]
click at [566, 489] on input "text" at bounding box center [614, 488] width 207 height 20
type input "**"
click at [822, 479] on button "新增標籤" at bounding box center [842, 487] width 99 height 29
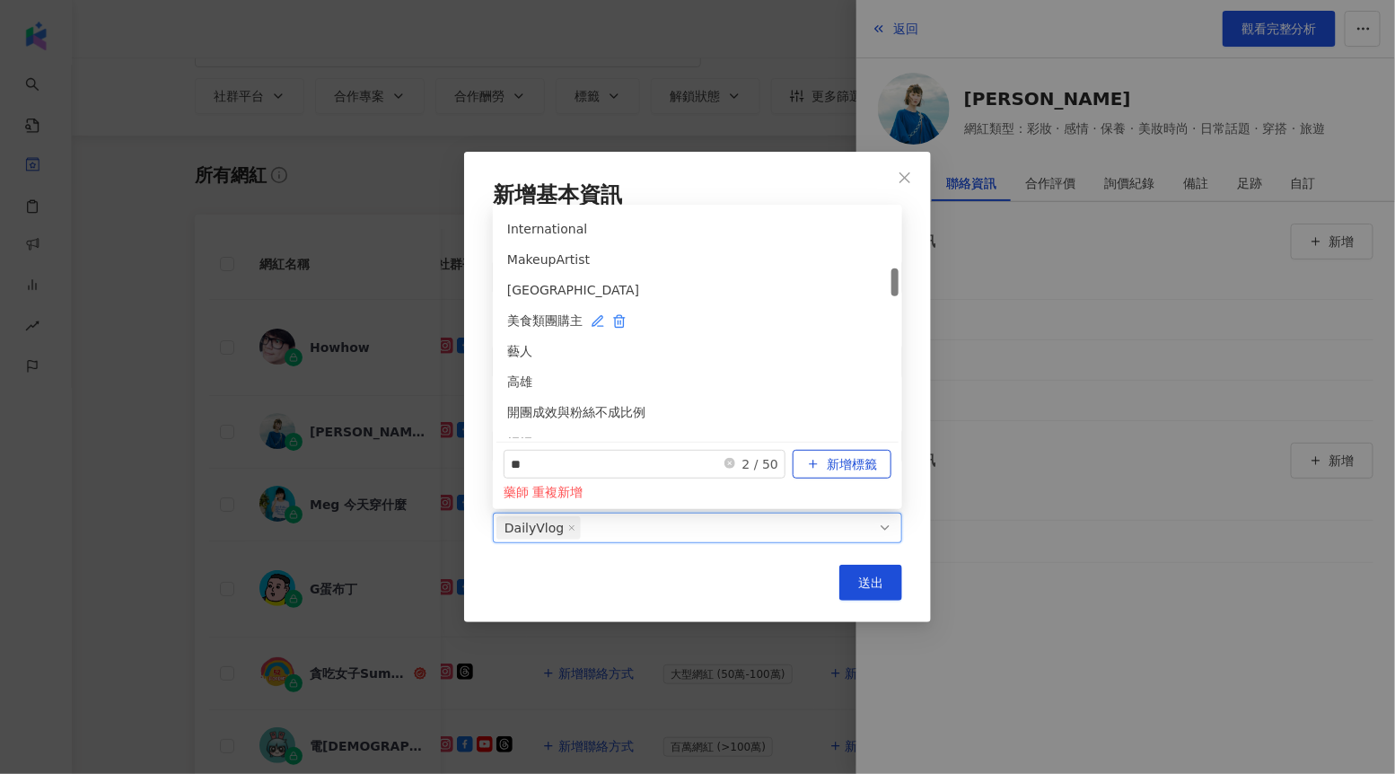
scroll to position [494, 0]
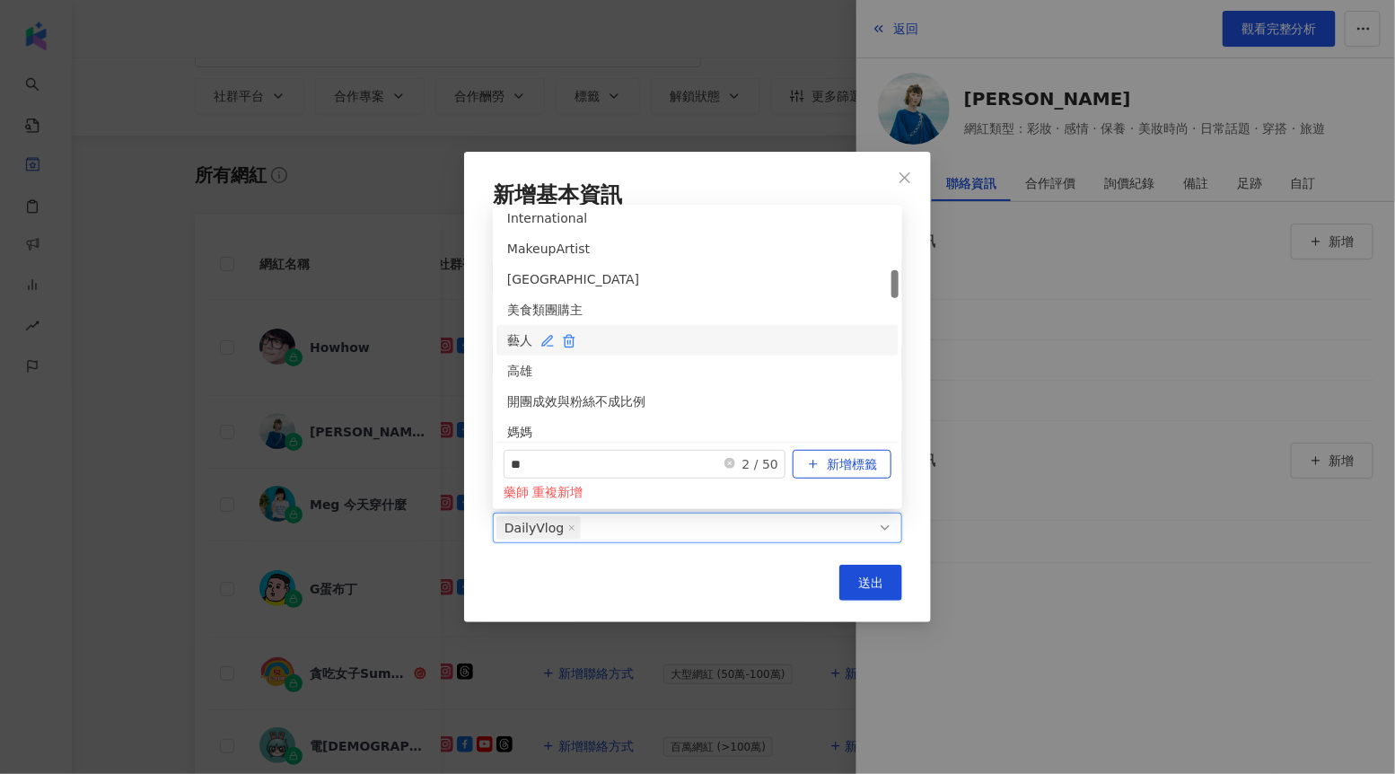
click at [541, 344] on icon "button" at bounding box center [548, 341] width 14 height 14
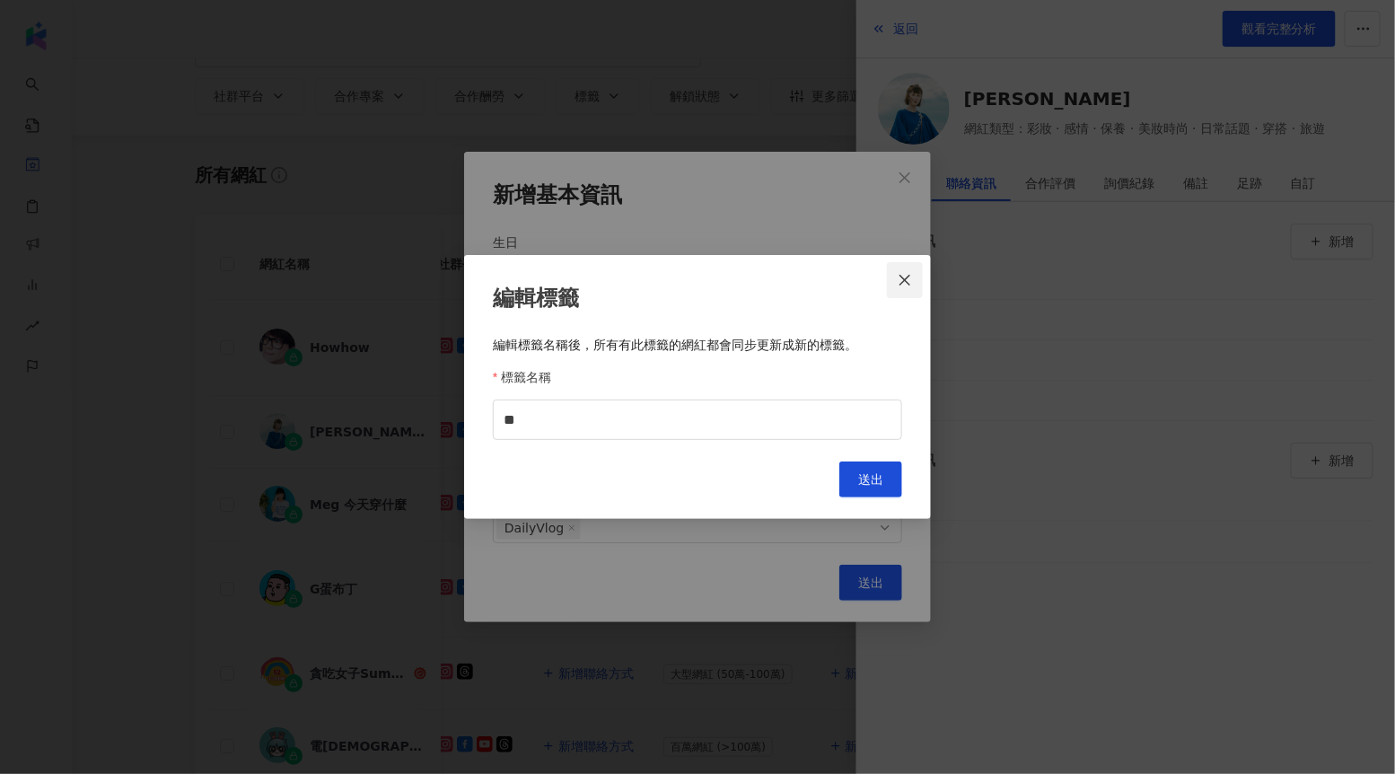
click at [905, 277] on icon "close" at bounding box center [905, 280] width 14 height 14
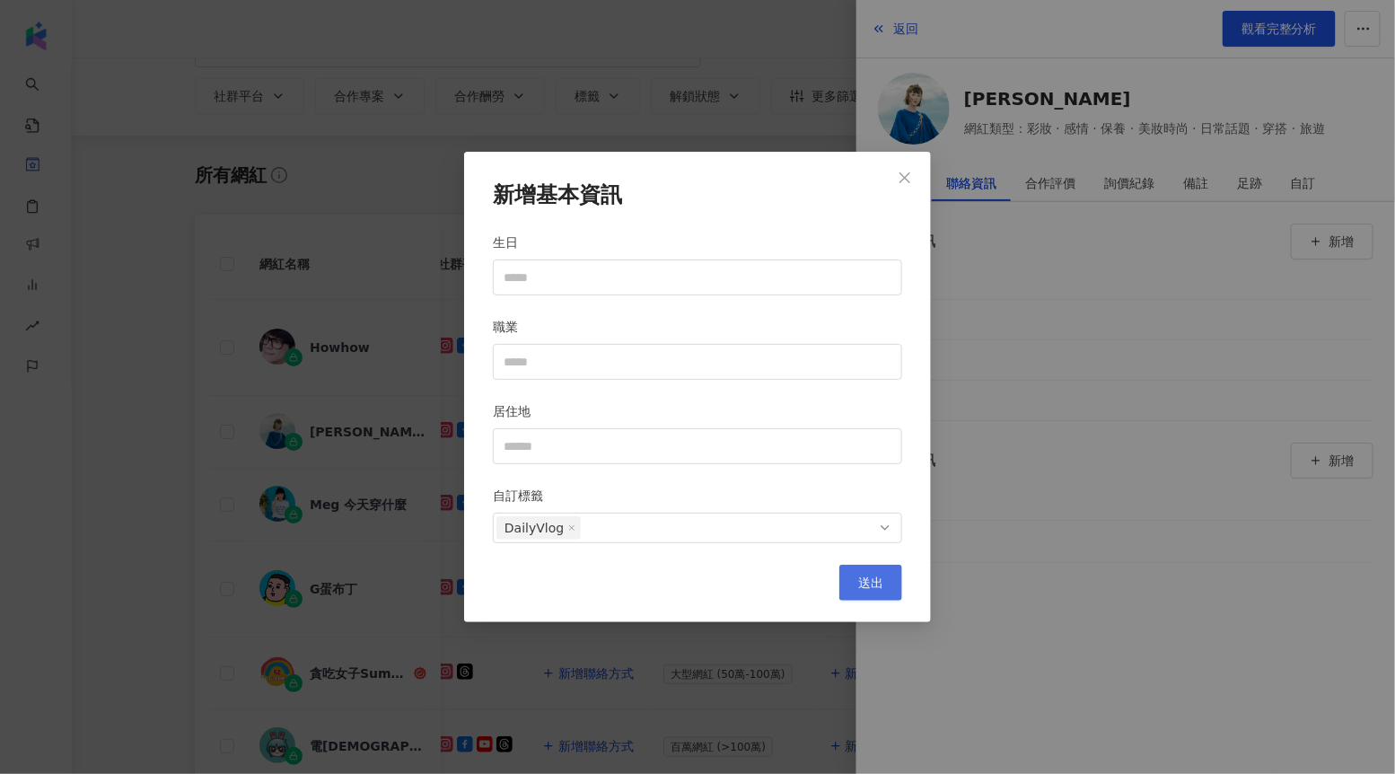
click at [873, 571] on button "送出" at bounding box center [871, 583] width 63 height 36
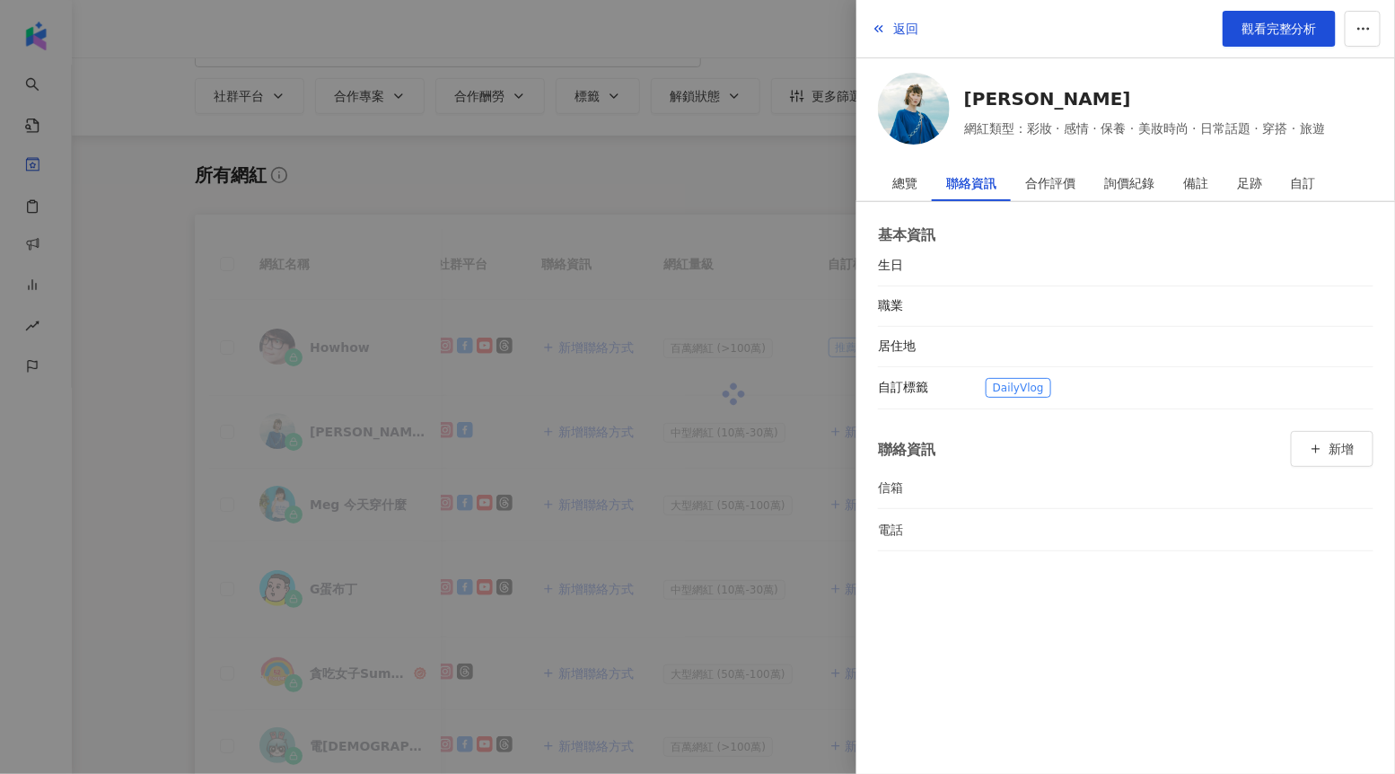
click at [827, 158] on div at bounding box center [697, 387] width 1395 height 774
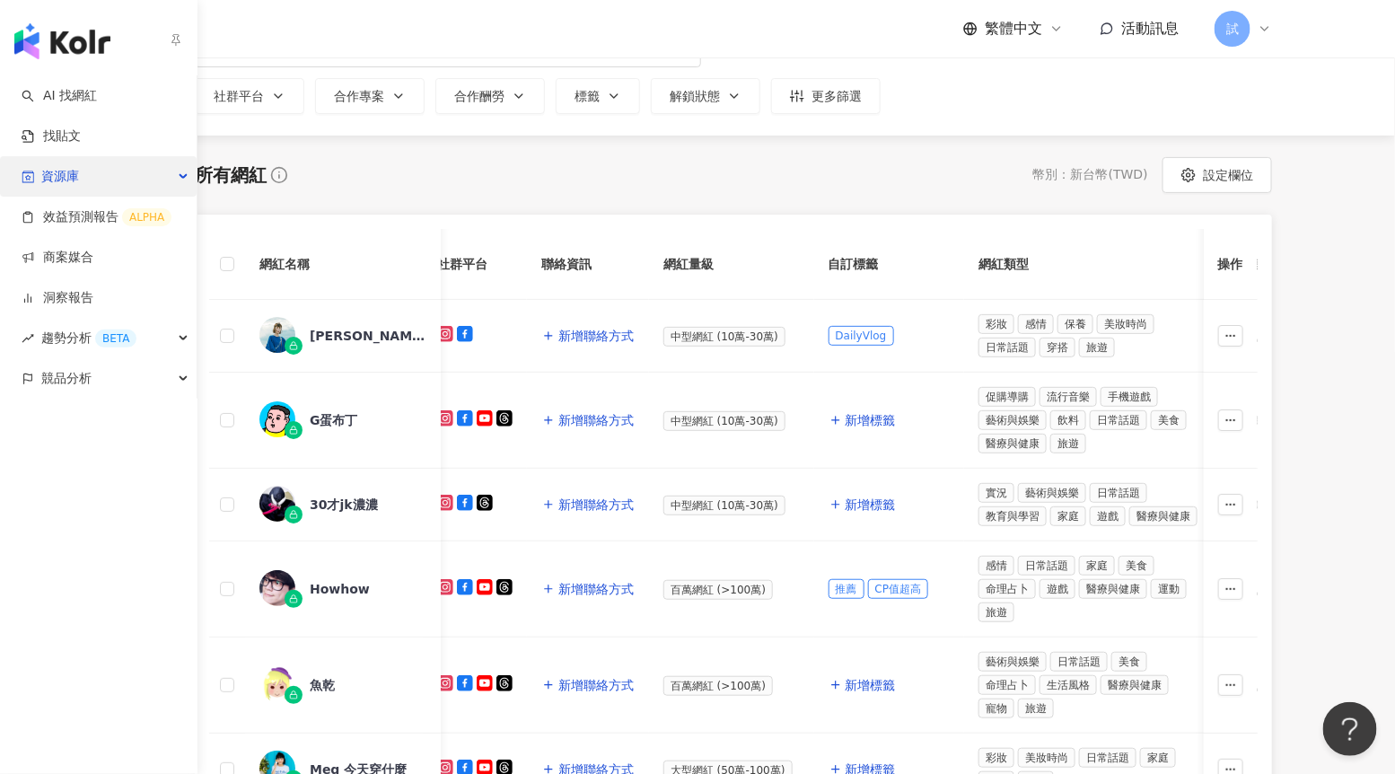
click at [59, 168] on span "資源庫" at bounding box center [60, 176] width 38 height 40
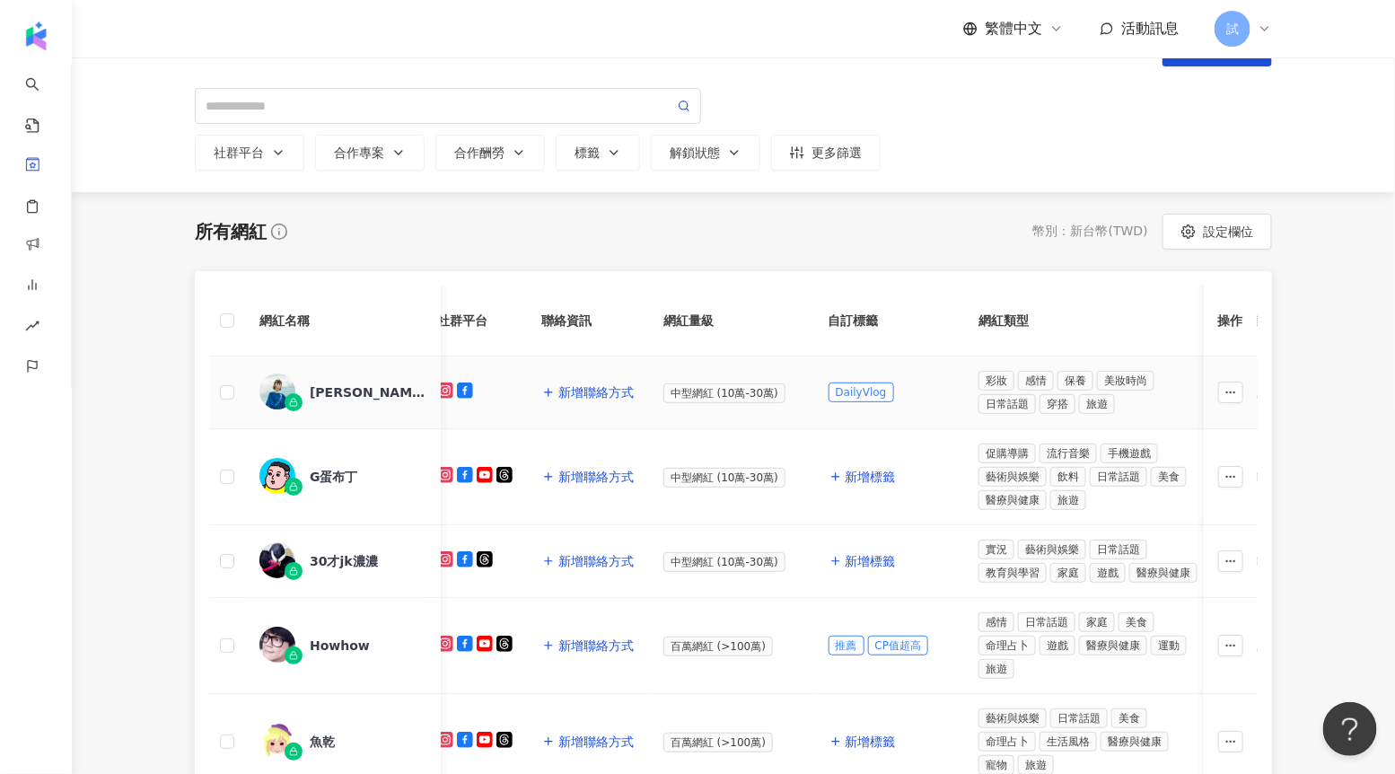
scroll to position [48, 0]
click at [593, 159] on div "標籤" at bounding box center [598, 153] width 47 height 14
click at [621, 213] on div "button" at bounding box center [686, 219] width 211 height 13
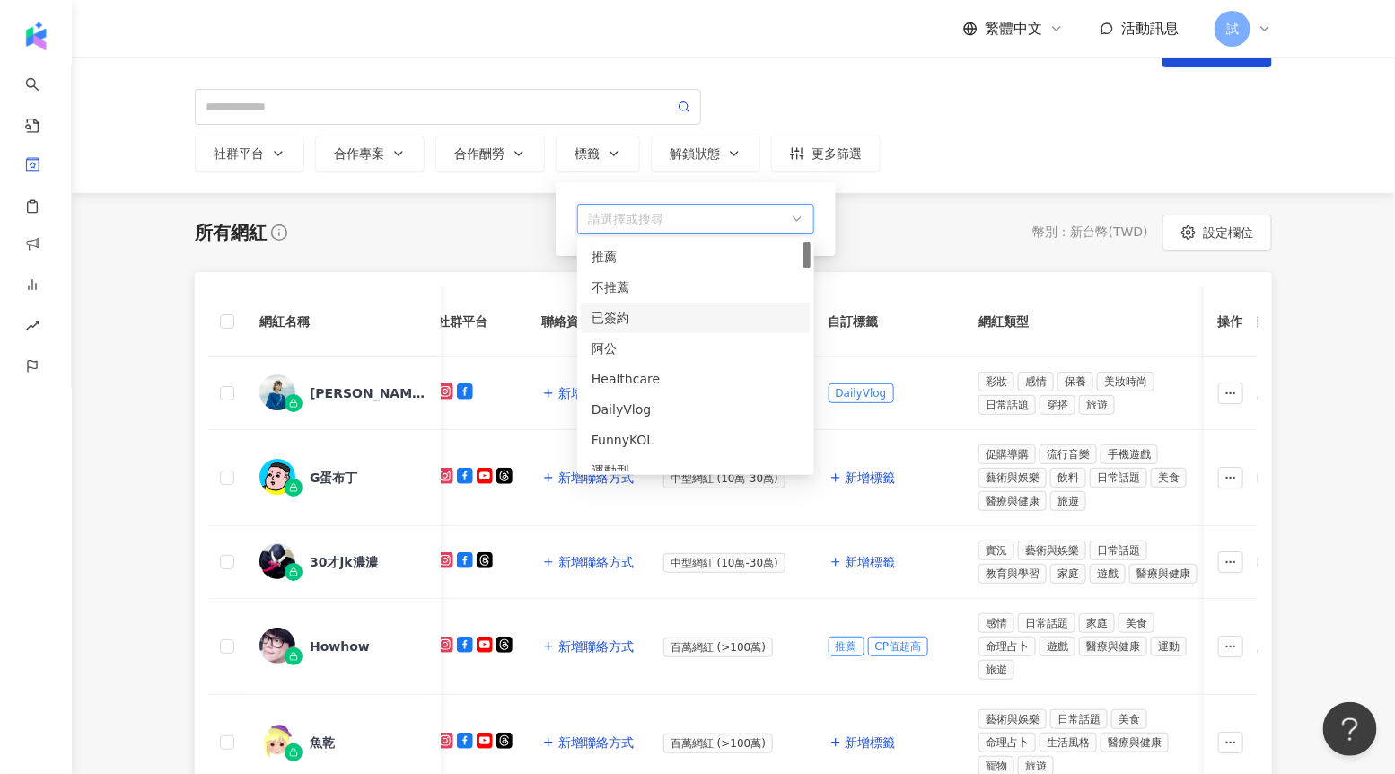
click at [628, 325] on div "已簽約" at bounding box center [696, 318] width 208 height 20
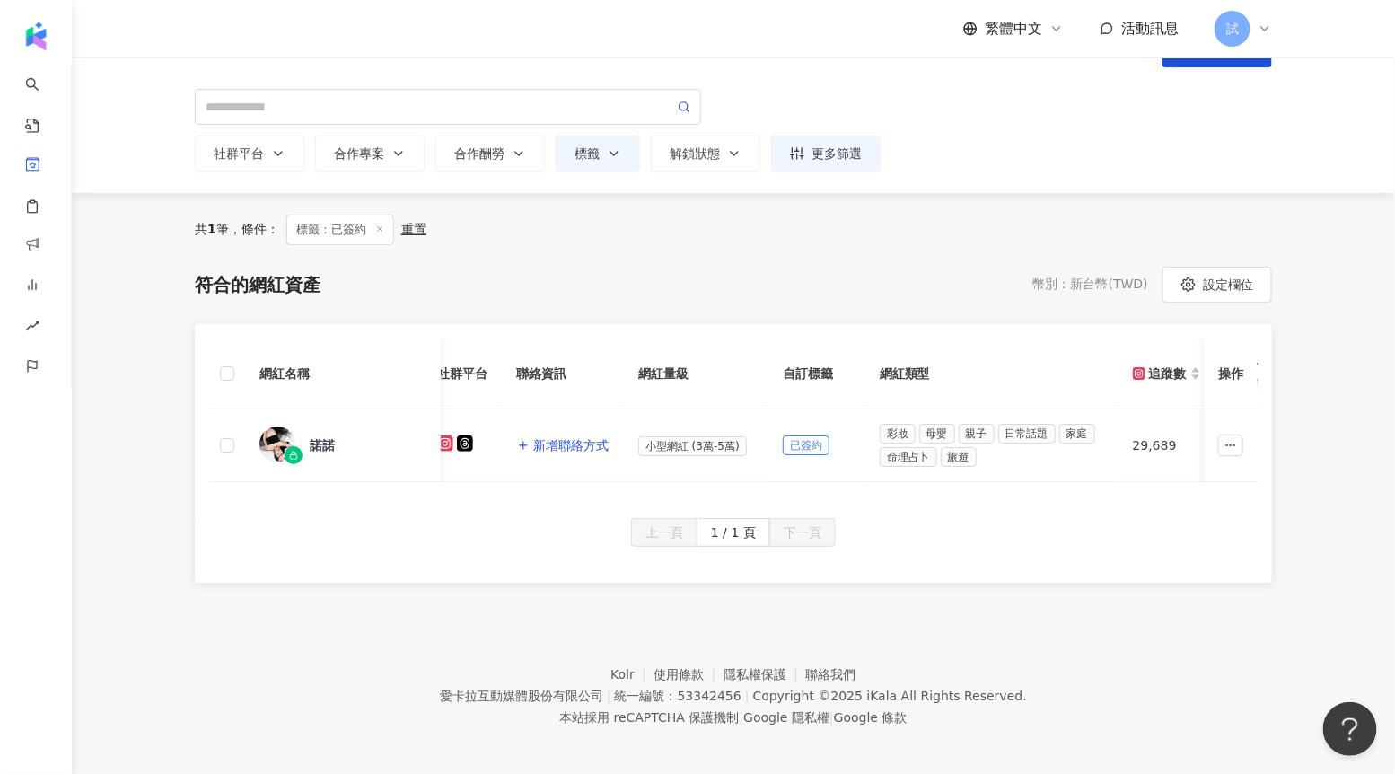
scroll to position [82, 0]
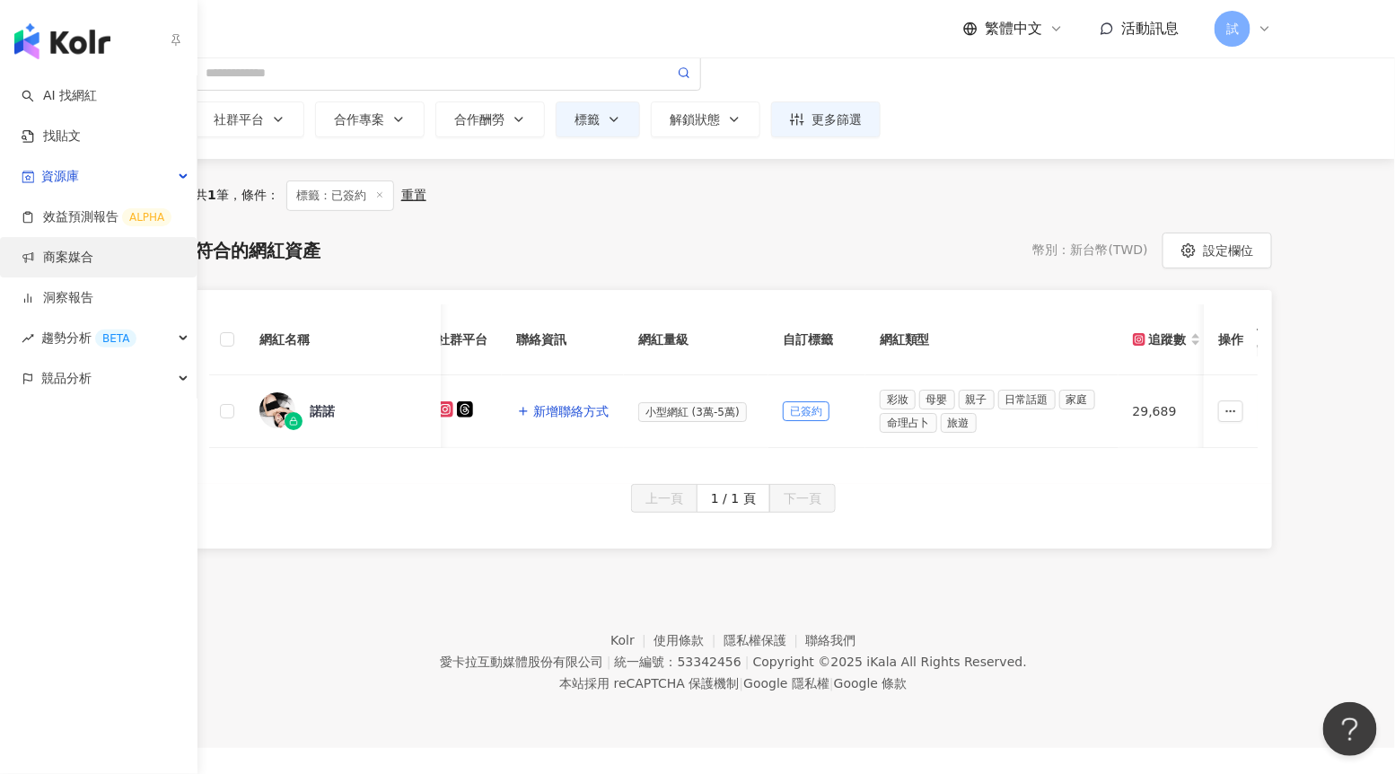
click at [40, 261] on link "商案媒合" at bounding box center [58, 258] width 72 height 18
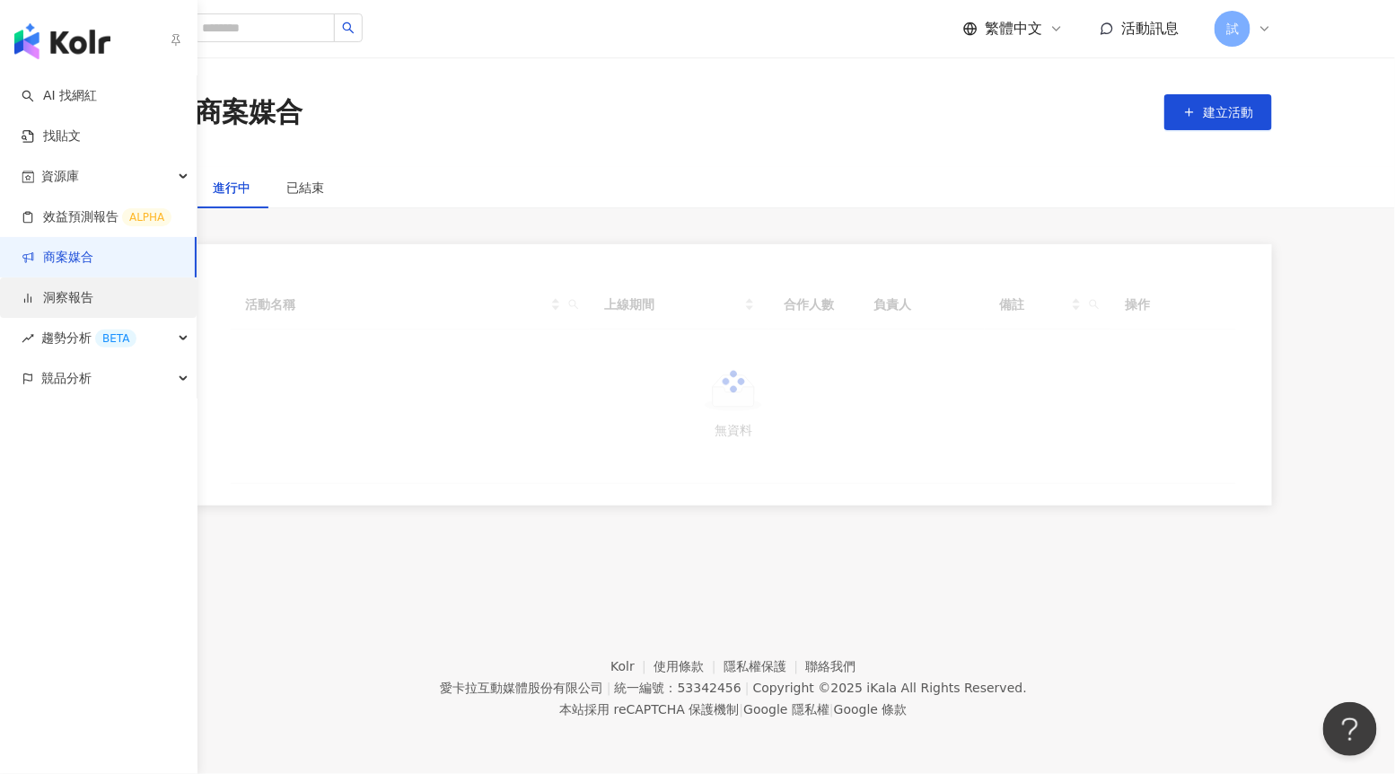
click at [55, 307] on link "洞察報告" at bounding box center [58, 298] width 72 height 18
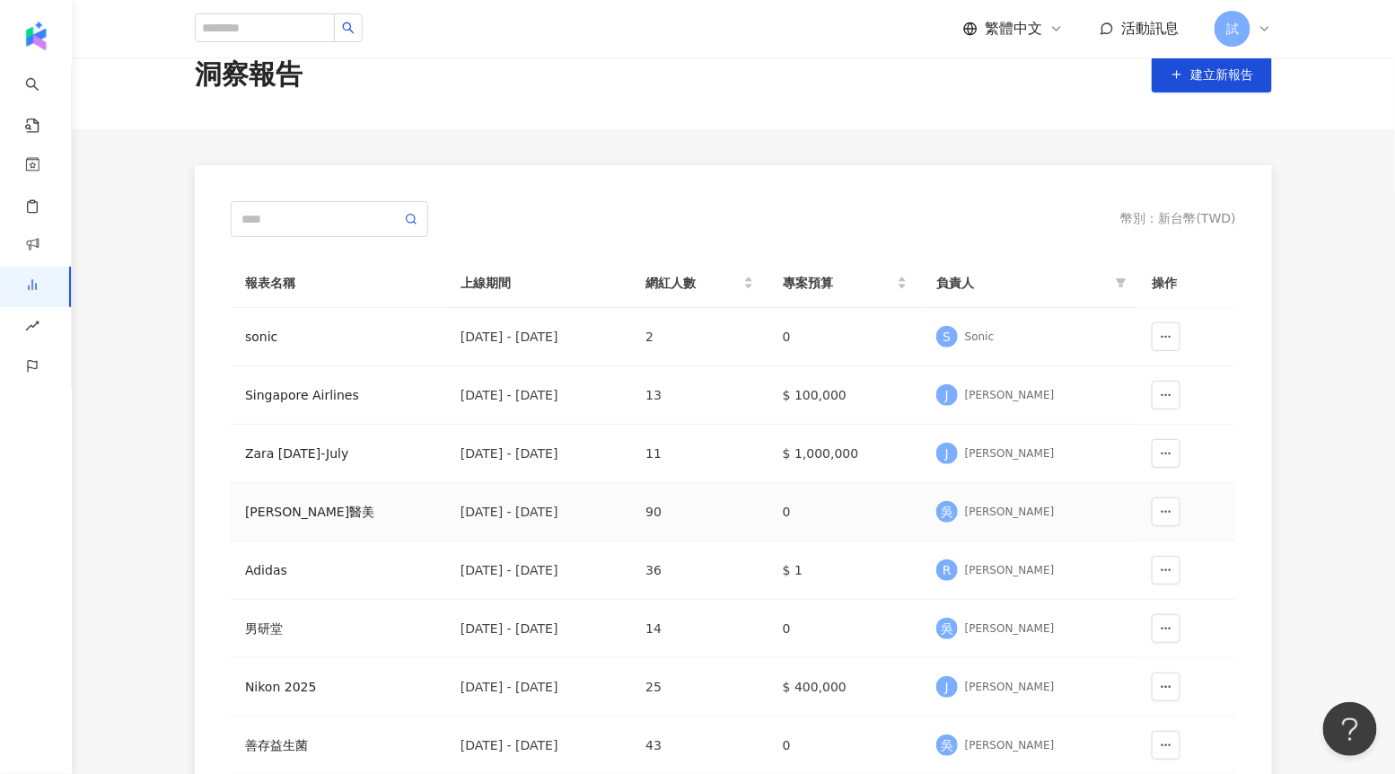
scroll to position [39, 0]
click at [1163, 330] on icon "button" at bounding box center [1166, 336] width 13 height 13
